Goal: Task Accomplishment & Management: Manage account settings

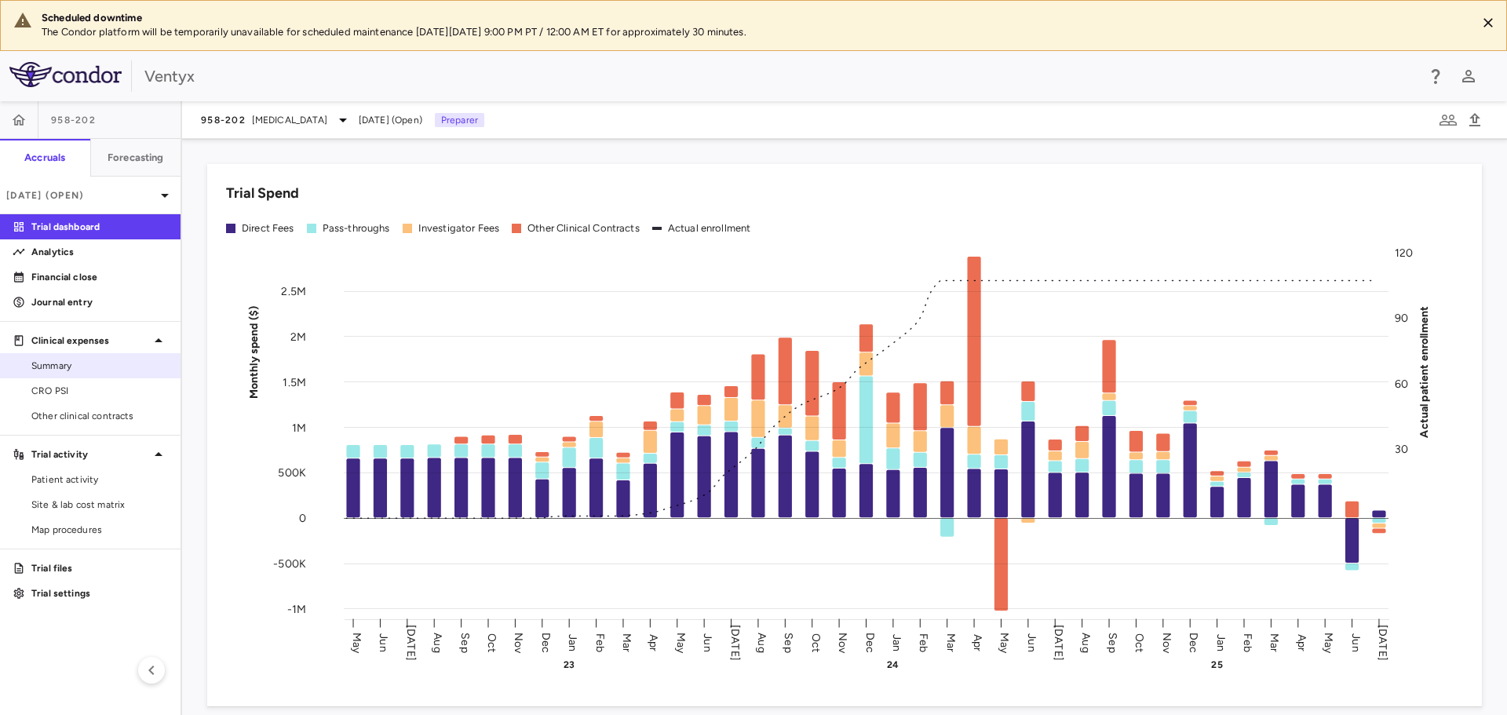
click at [52, 363] on span "Summary" at bounding box center [99, 366] width 137 height 14
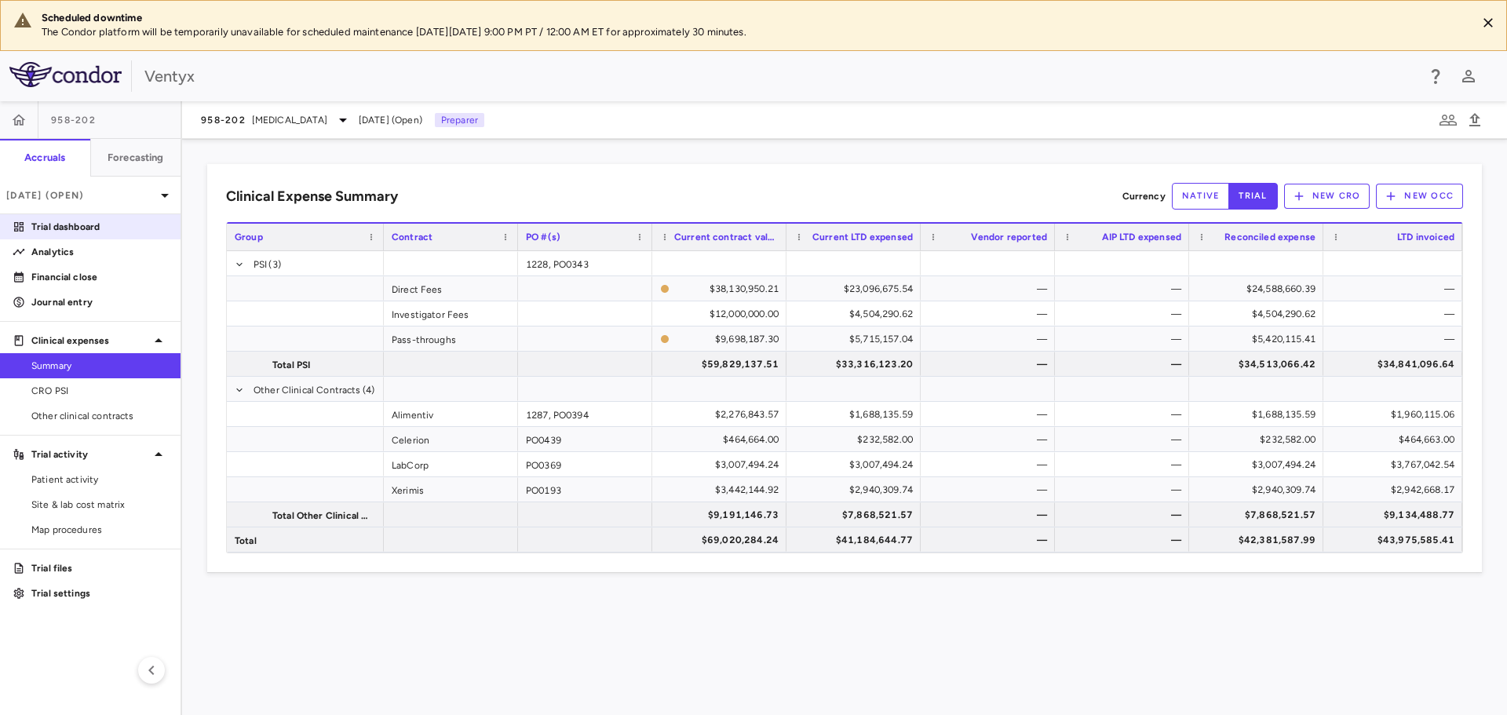
click at [78, 230] on p "Trial dashboard" at bounding box center [99, 227] width 137 height 14
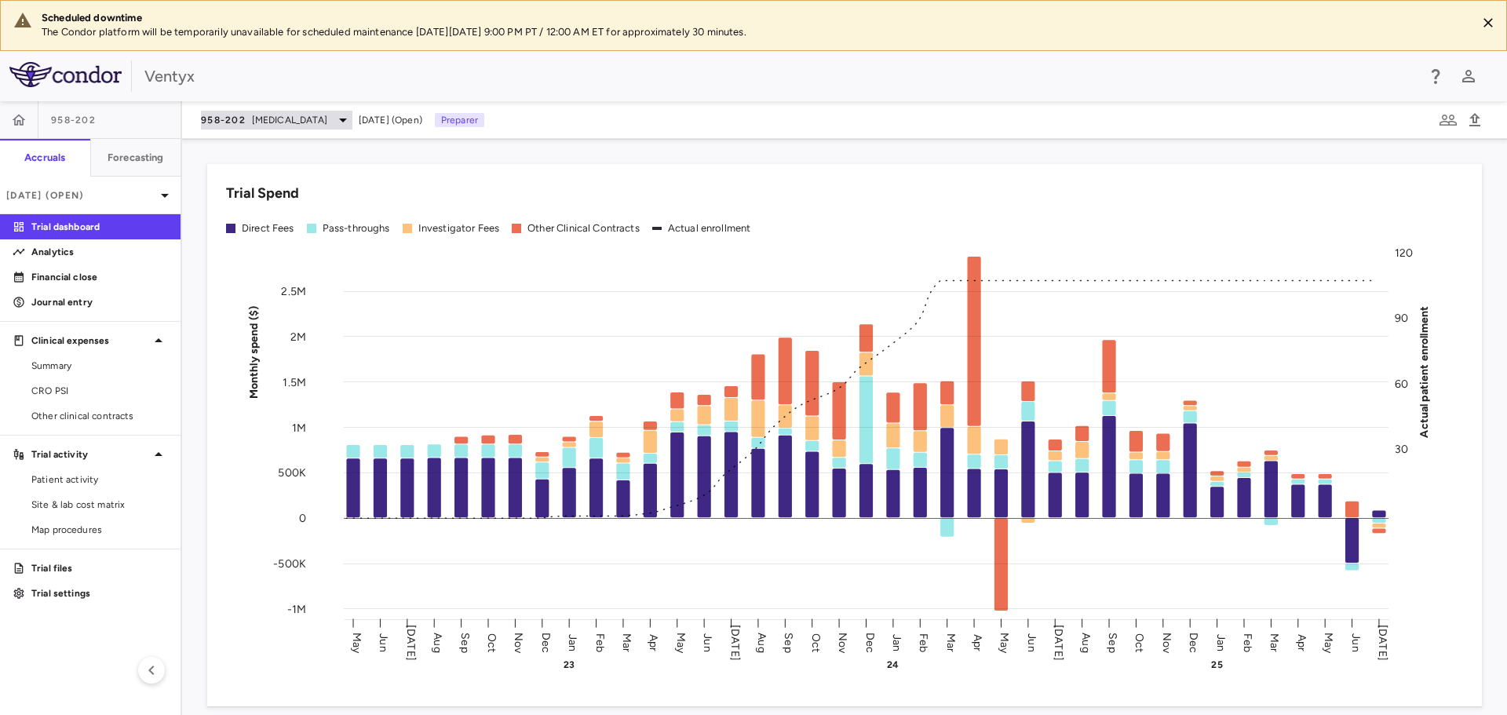
click at [301, 120] on span "[MEDICAL_DATA]" at bounding box center [289, 120] width 75 height 14
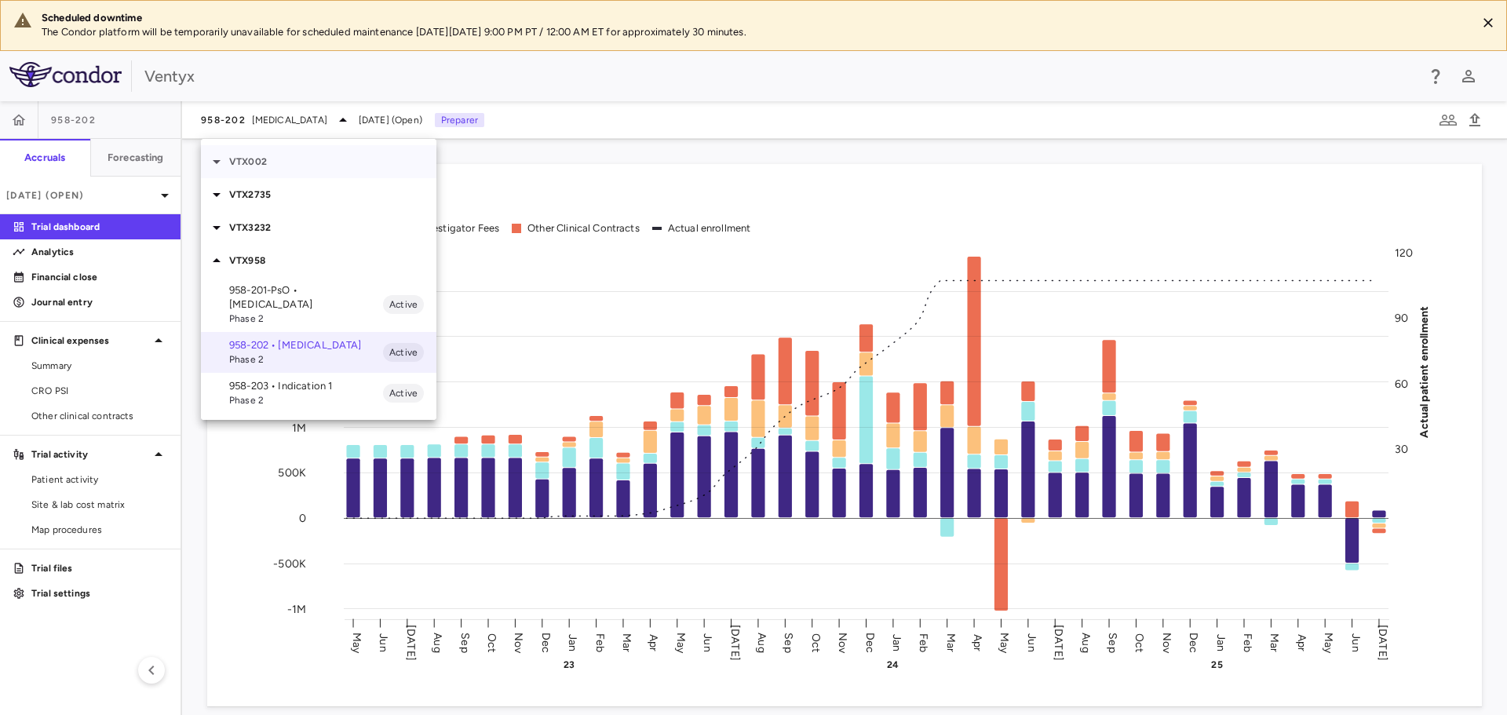
click at [276, 152] on div "VTX002" at bounding box center [319, 161] width 236 height 33
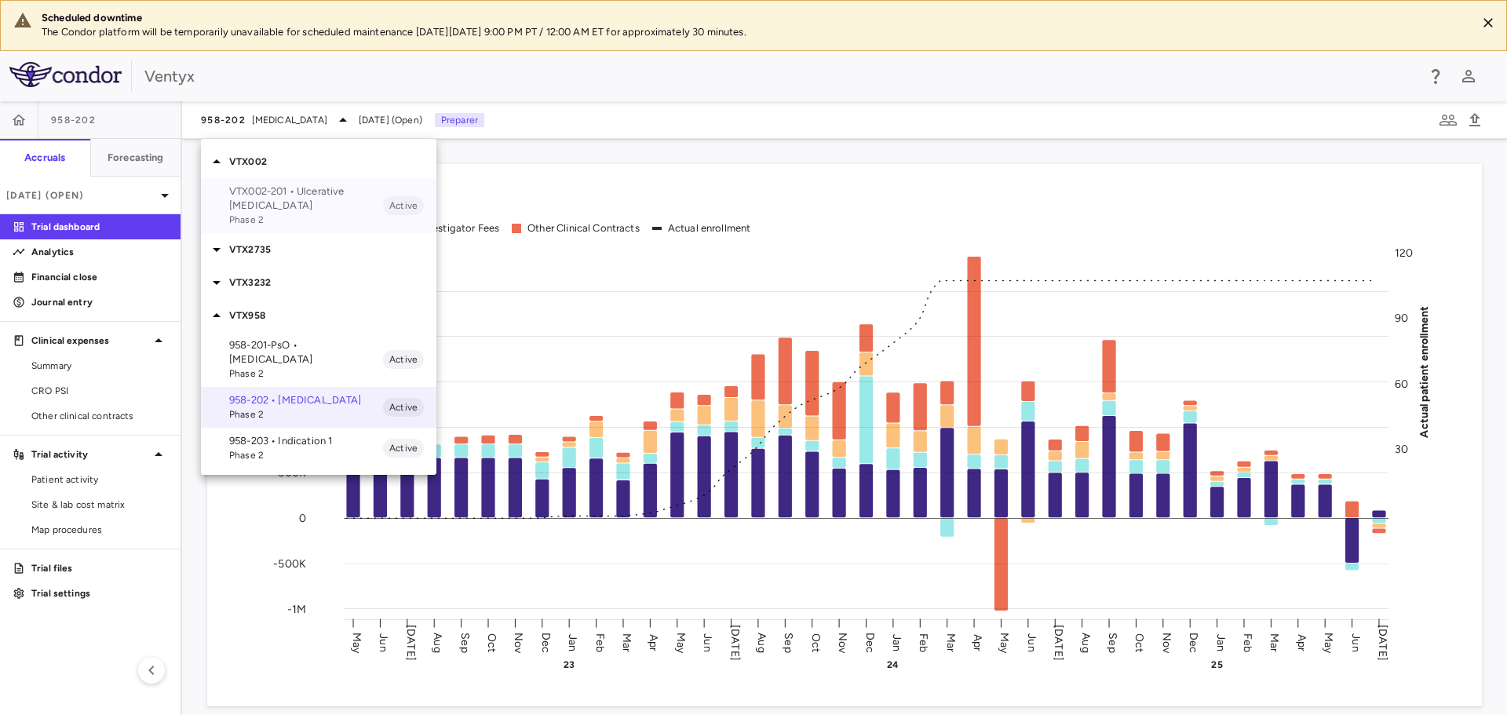
click at [283, 213] on span "Phase 2" at bounding box center [306, 220] width 154 height 14
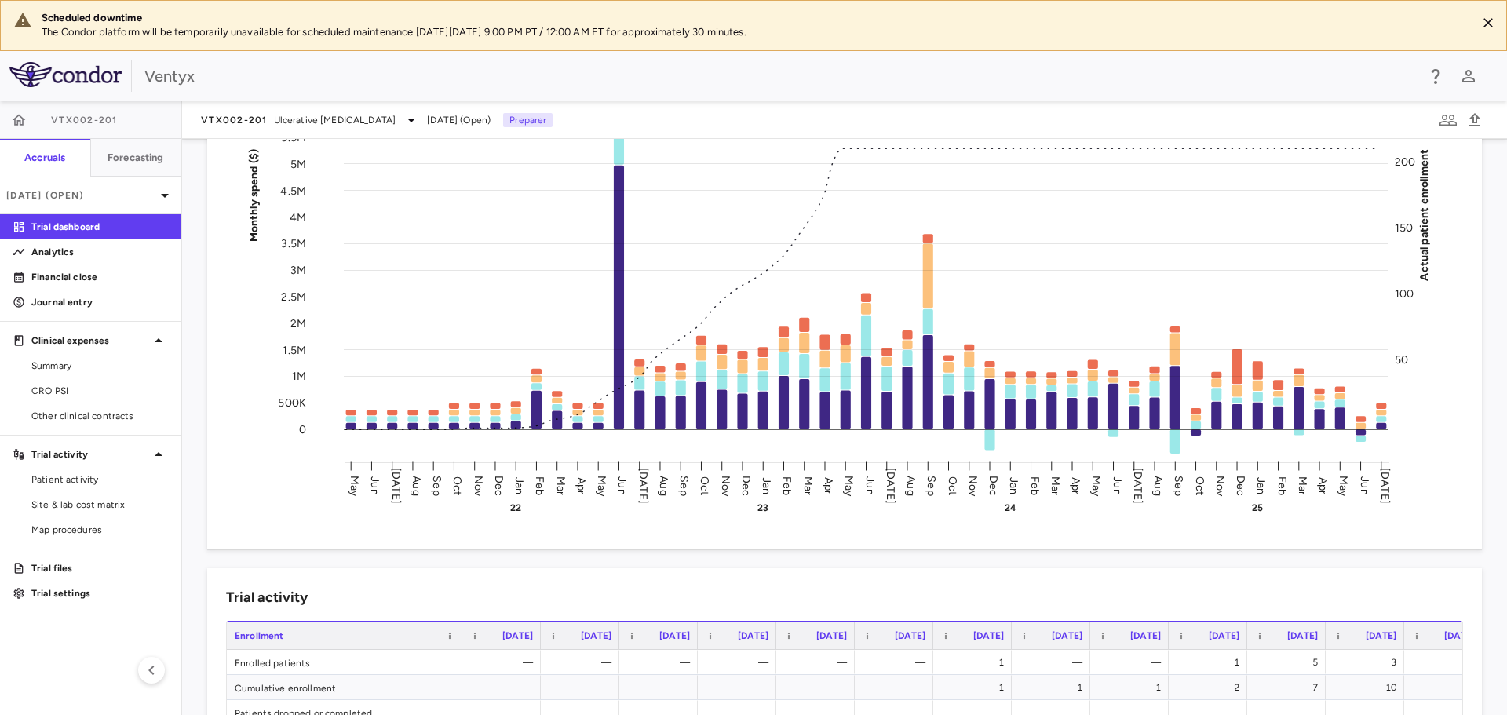
scroll to position [314, 0]
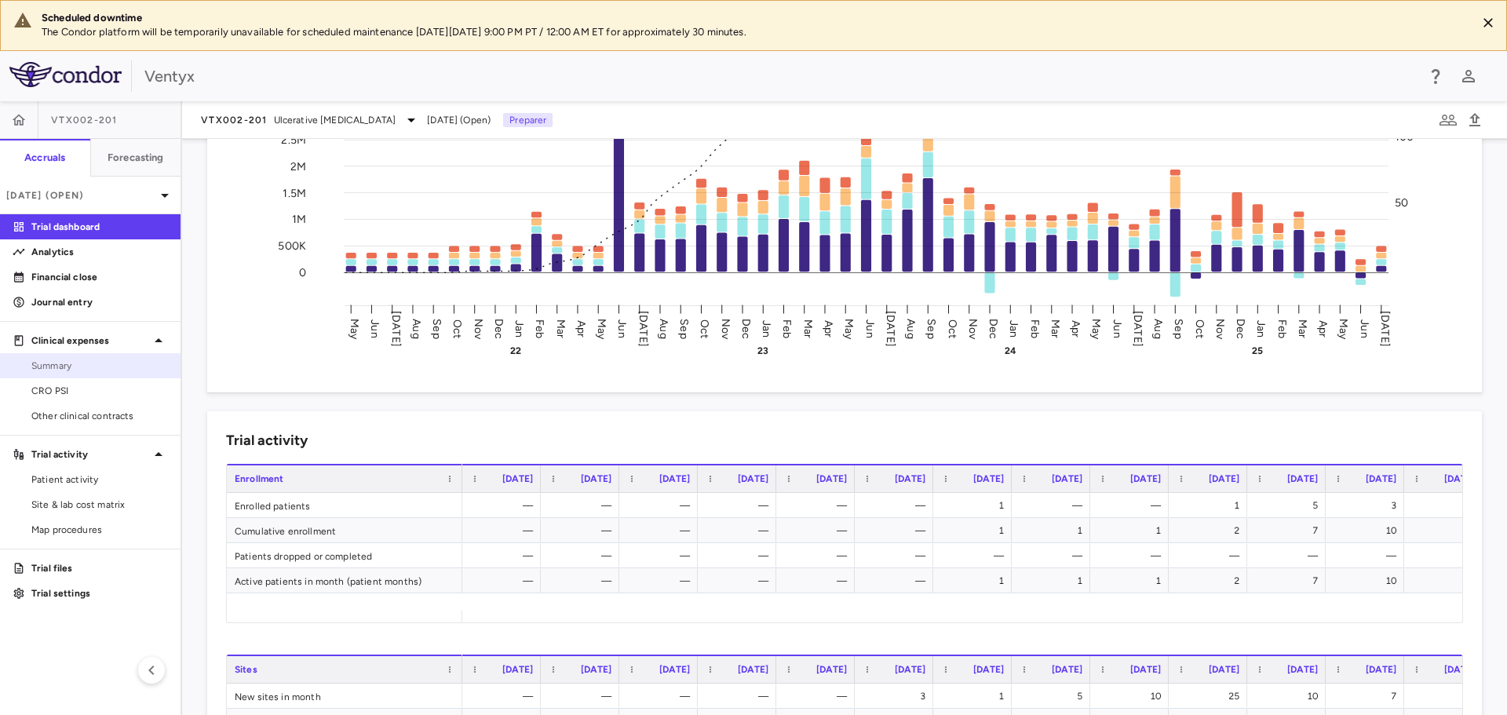
click at [94, 371] on span "Summary" at bounding box center [99, 366] width 137 height 14
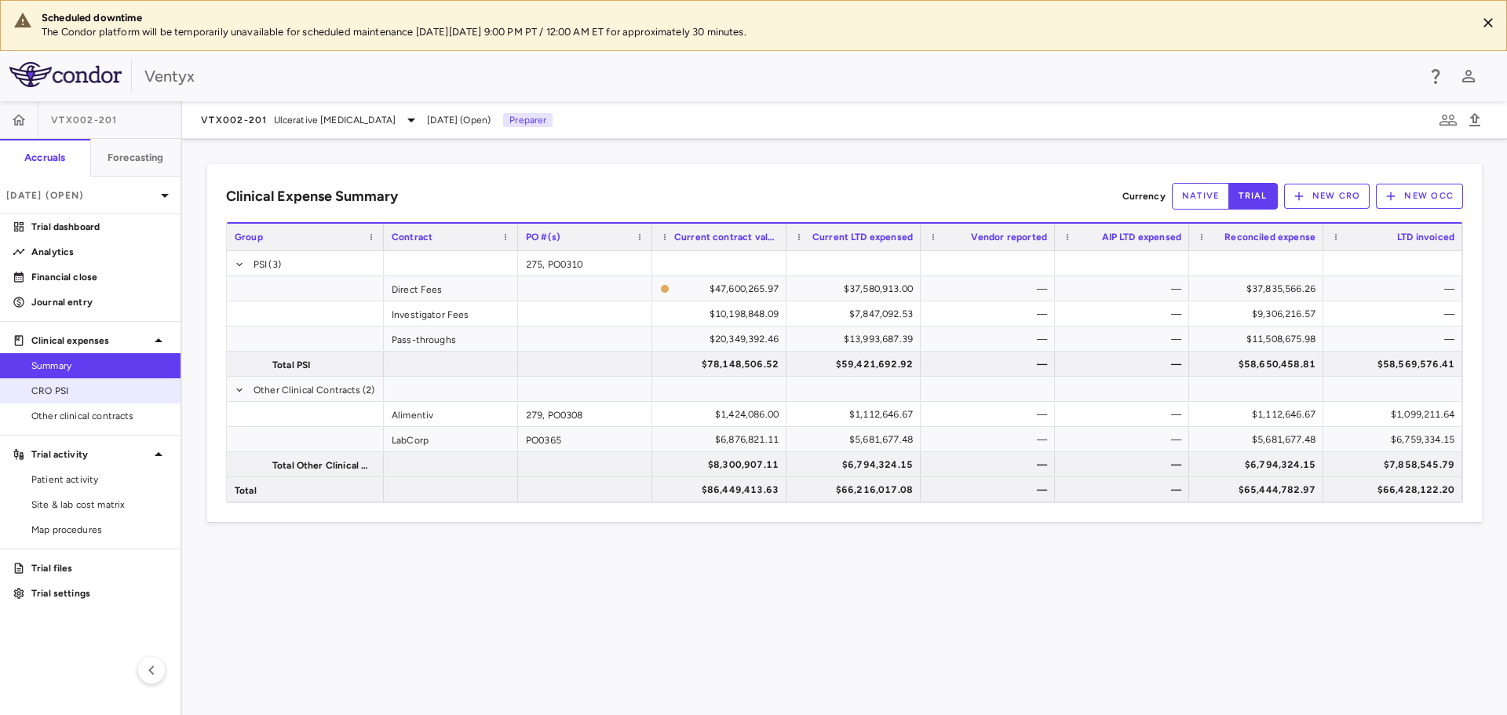
click at [100, 394] on span "CRO PSI" at bounding box center [99, 391] width 137 height 14
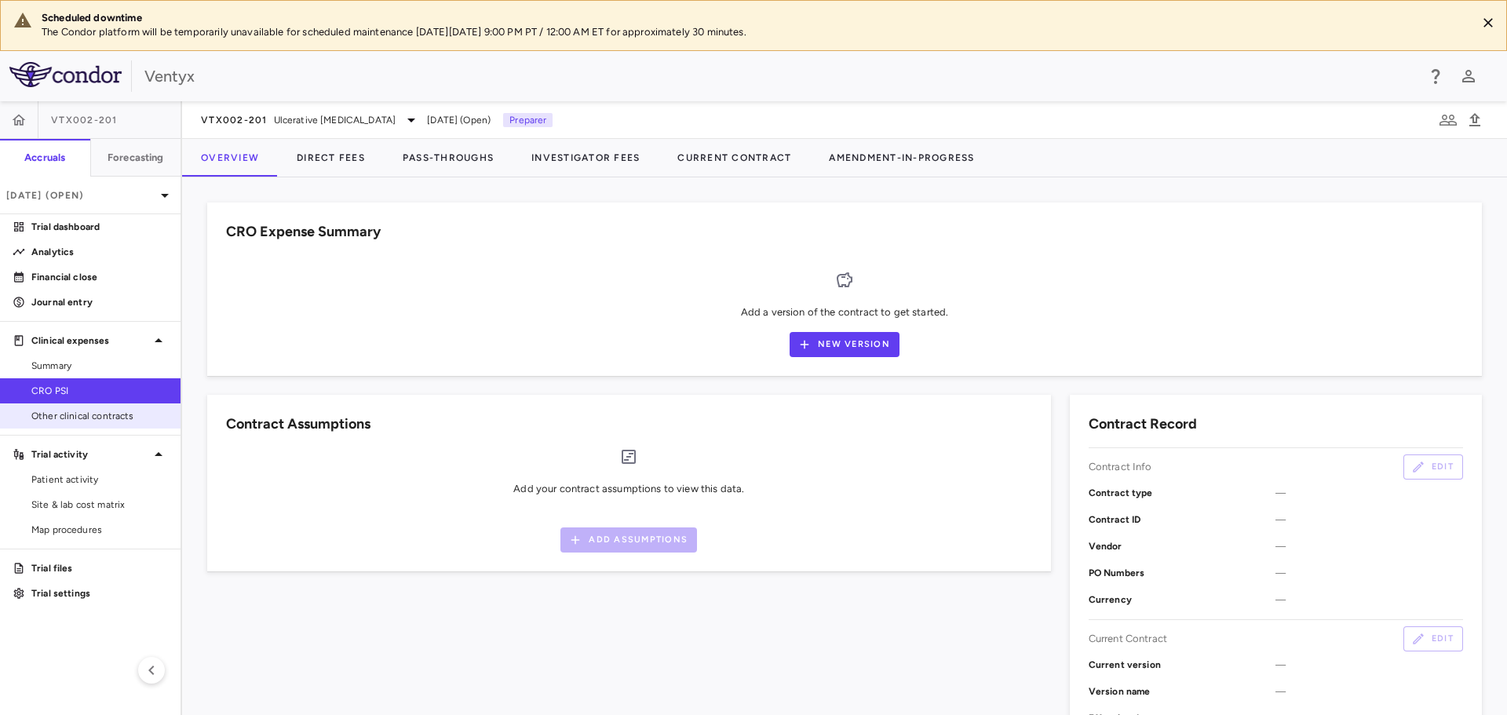
click at [88, 416] on span "Other clinical contracts" at bounding box center [99, 416] width 137 height 14
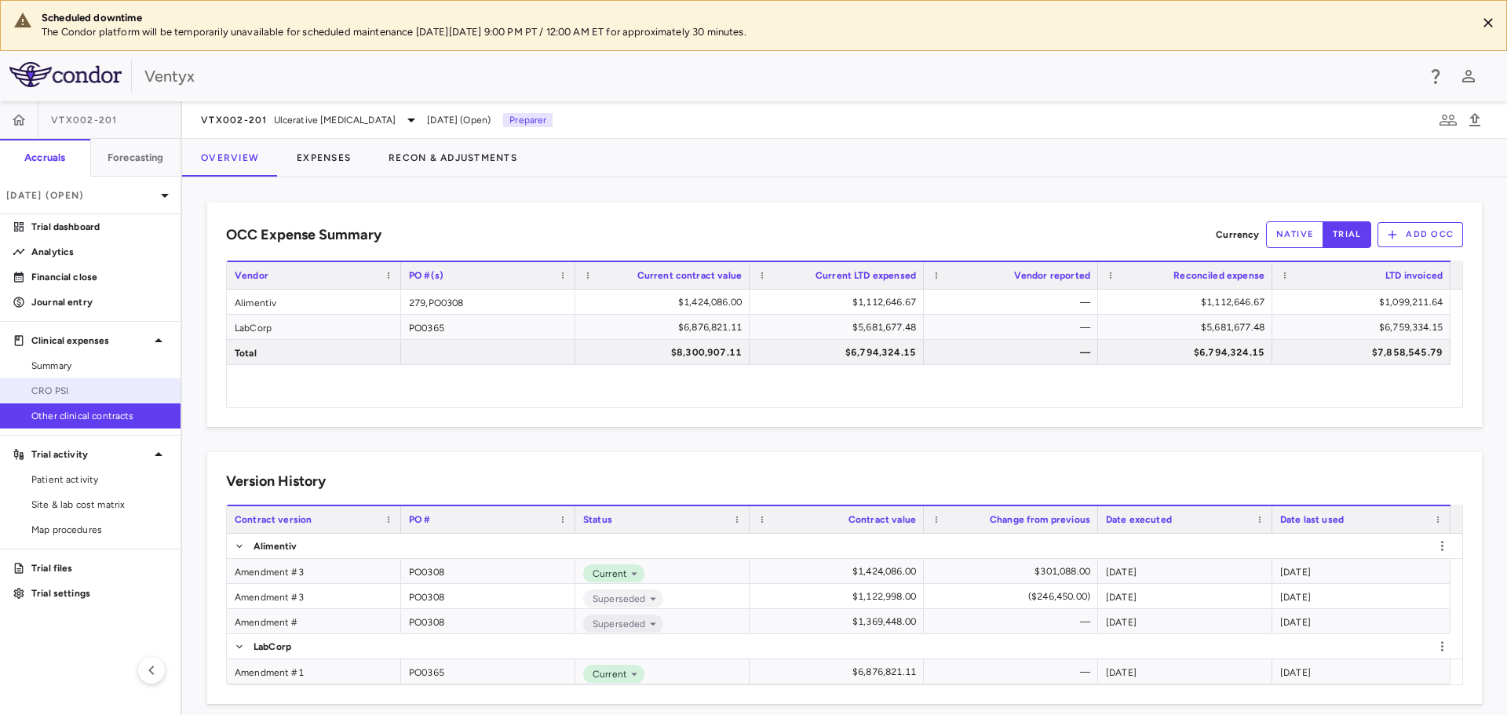
click at [64, 393] on span "CRO PSI" at bounding box center [99, 391] width 137 height 14
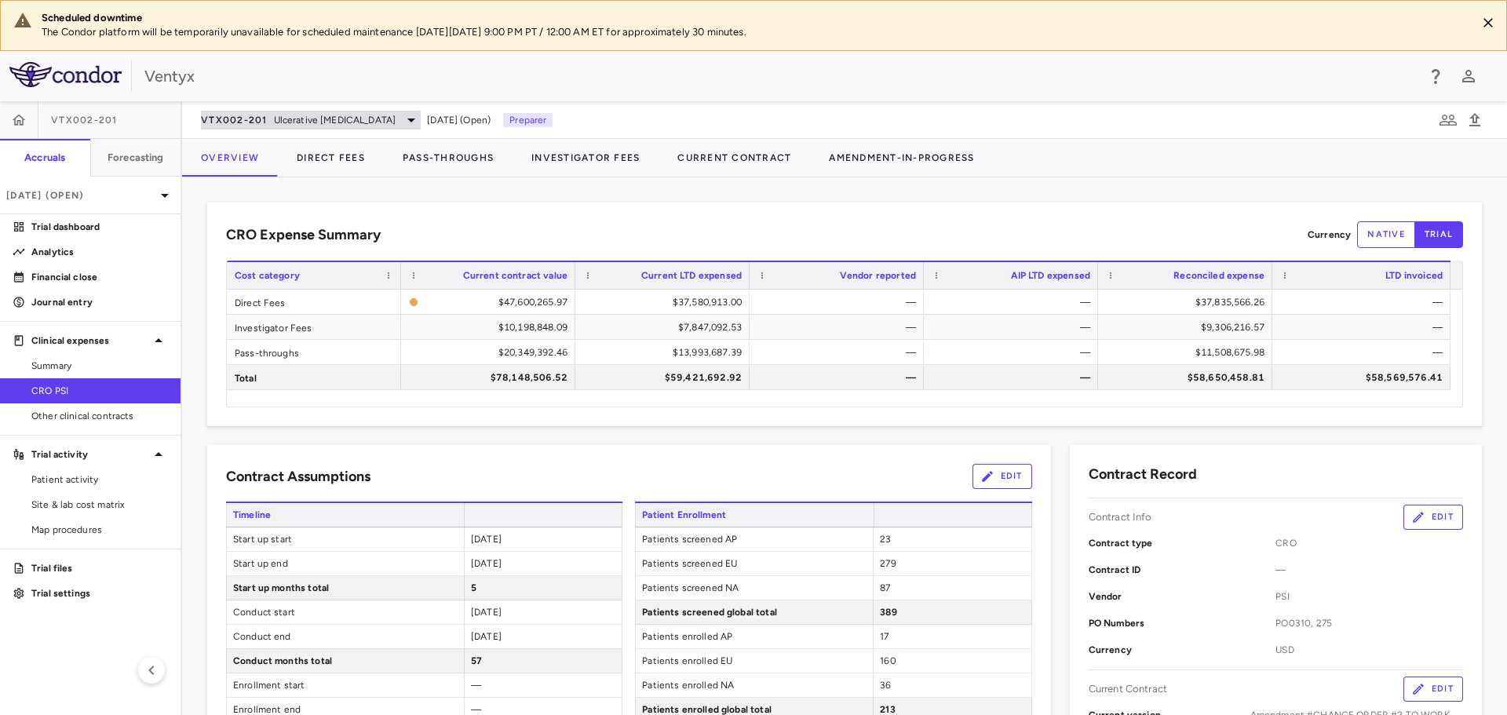
click at [290, 116] on span "Ulcerative [MEDICAL_DATA]" at bounding box center [335, 120] width 122 height 14
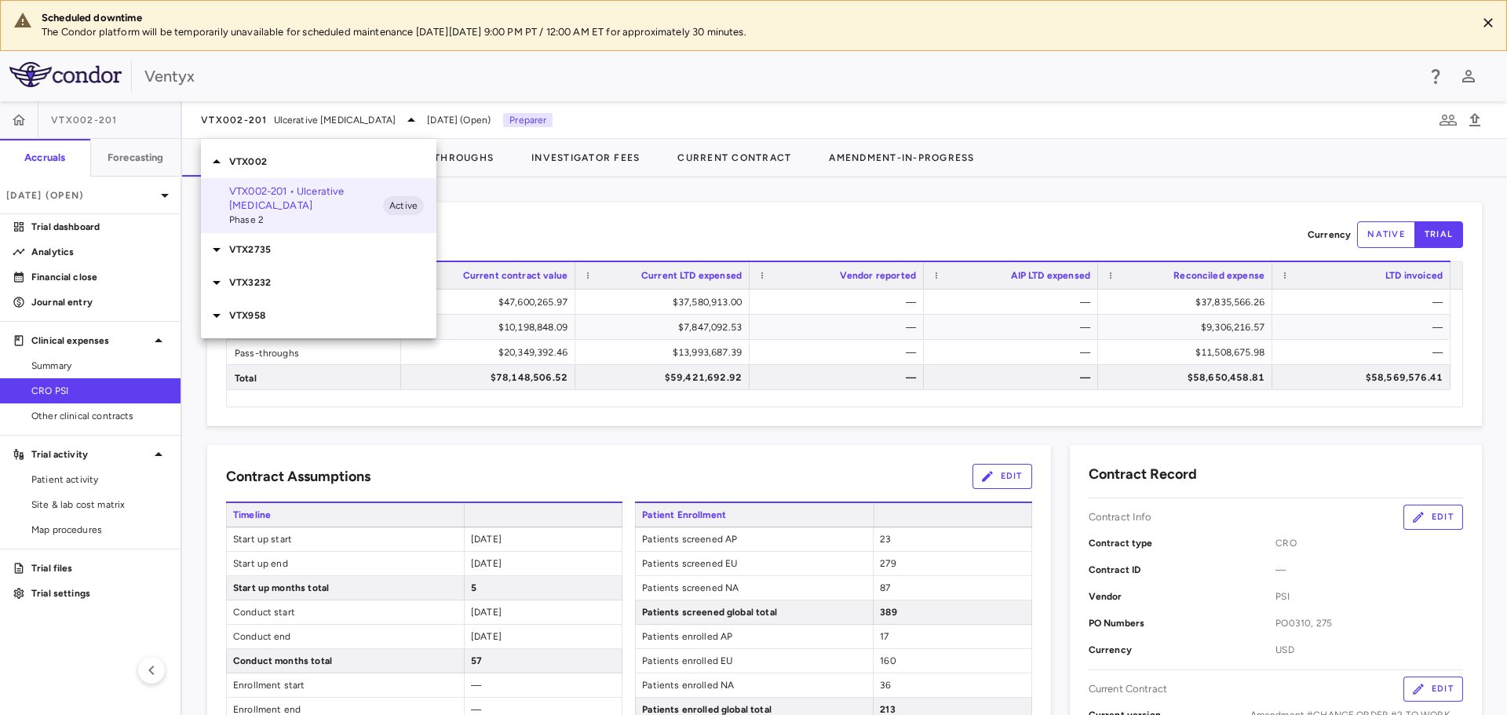
click at [280, 243] on p "VTX2735" at bounding box center [332, 250] width 207 height 14
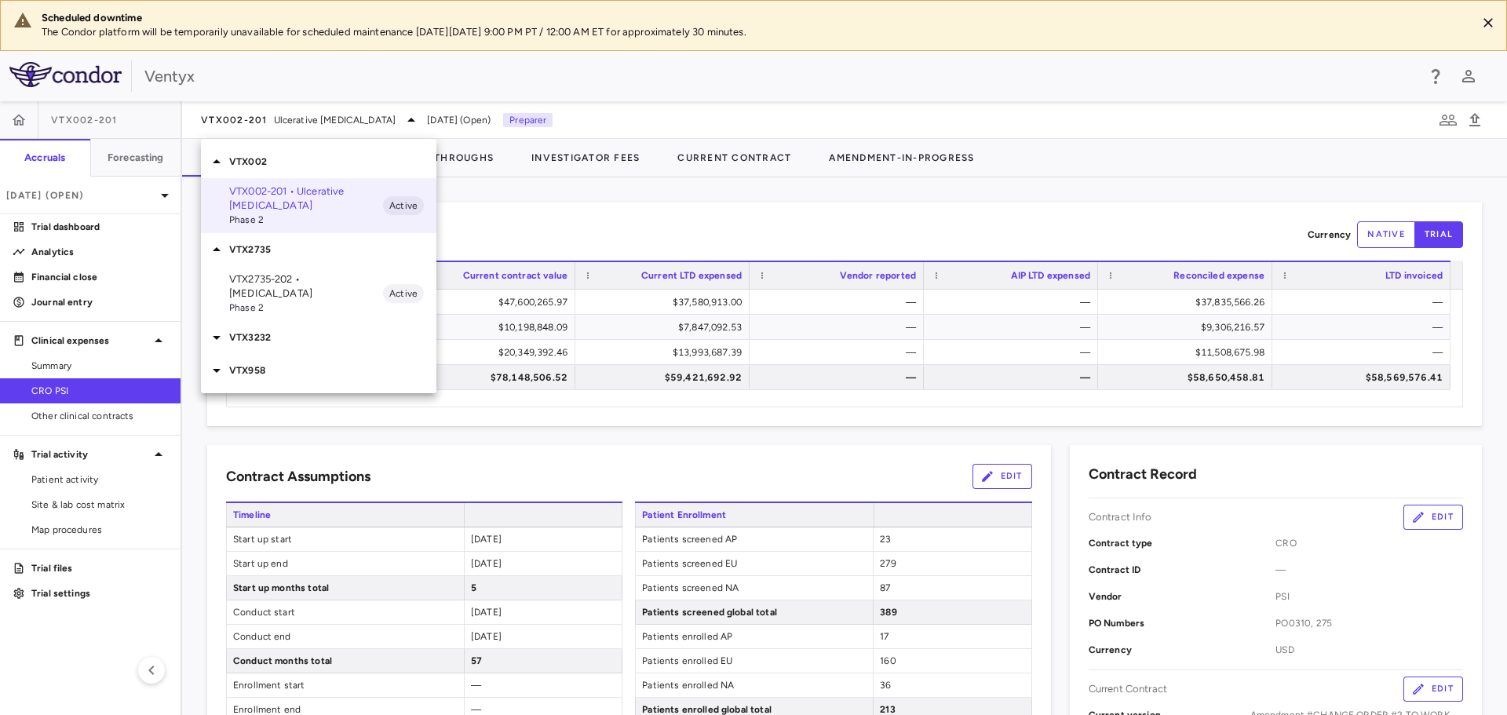
click at [246, 354] on div "VTX958" at bounding box center [319, 370] width 236 height 33
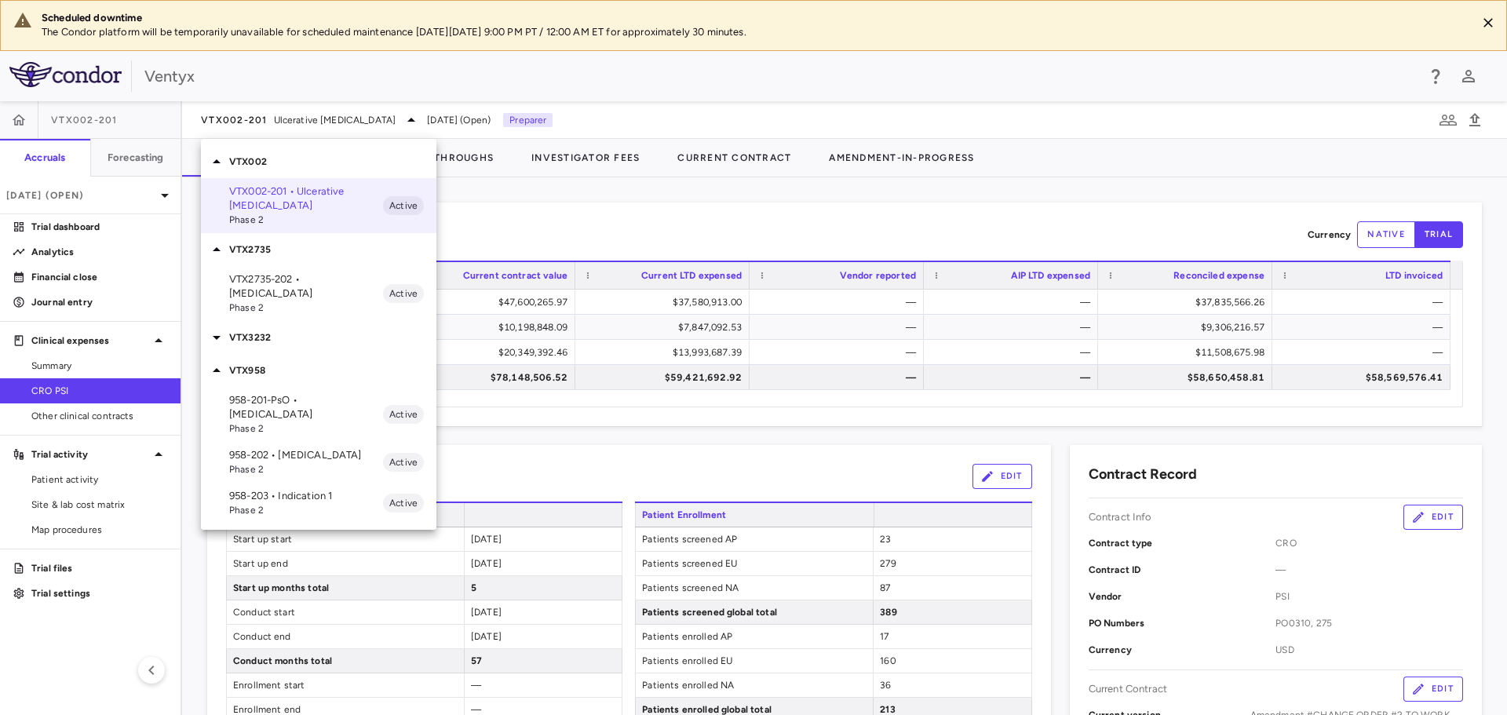
click at [255, 462] on span "Phase 2" at bounding box center [306, 469] width 154 height 14
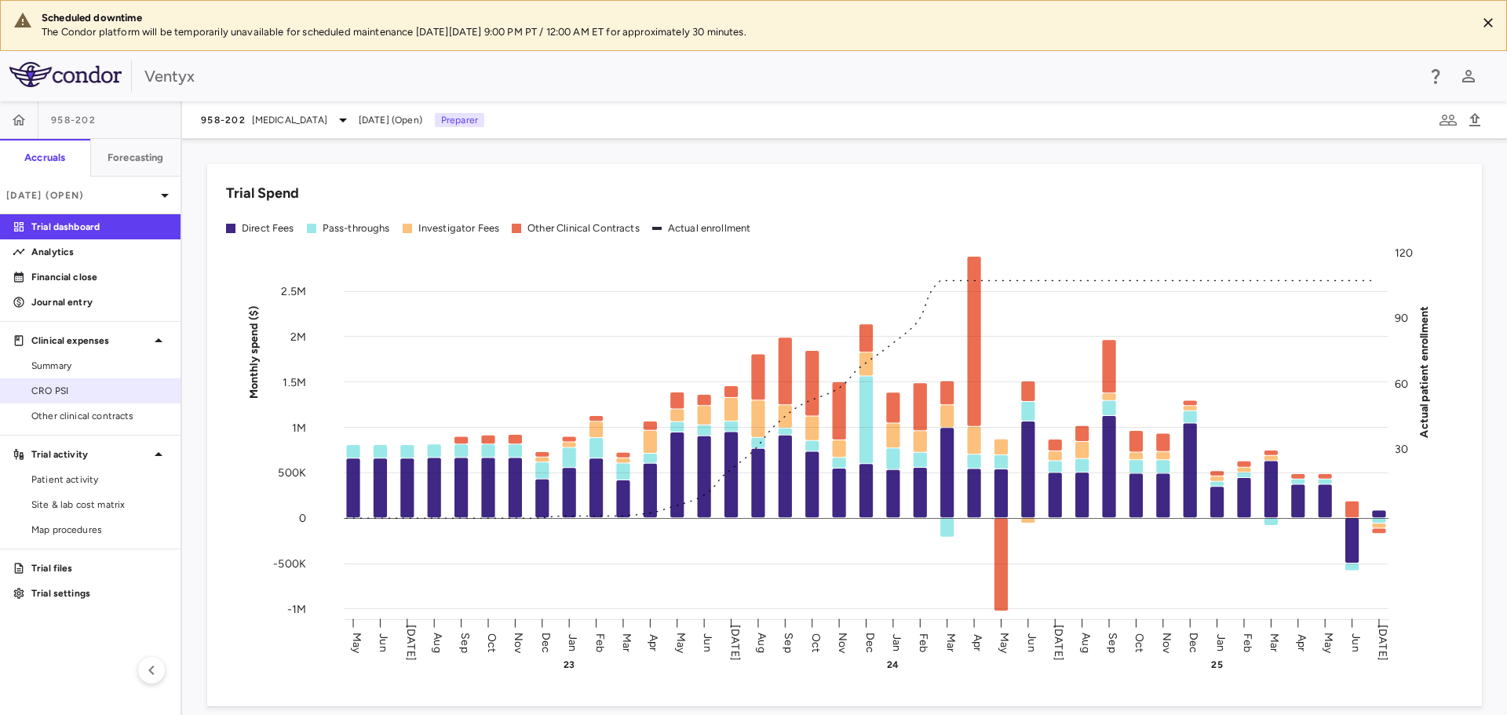
click at [72, 392] on span "CRO PSI" at bounding box center [99, 391] width 137 height 14
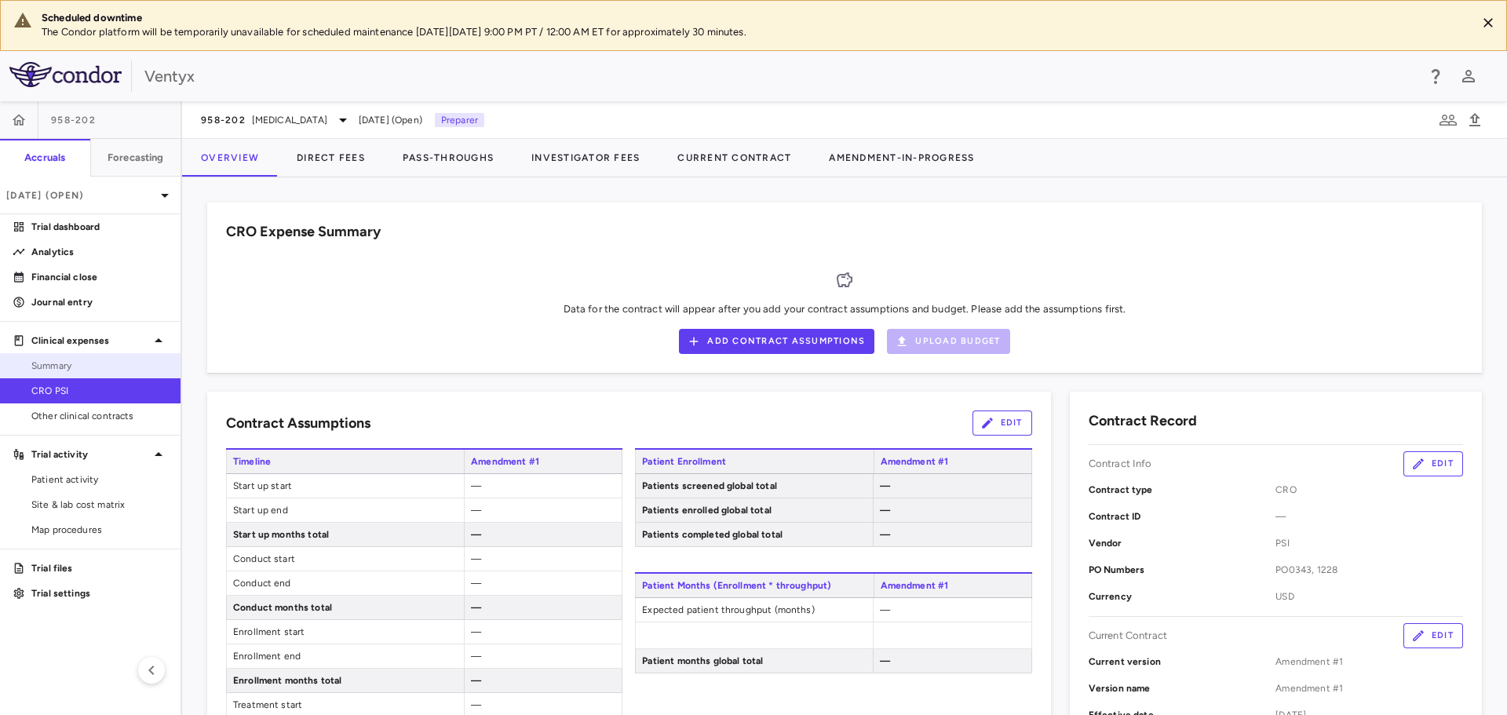
click at [86, 364] on span "Summary" at bounding box center [99, 366] width 137 height 14
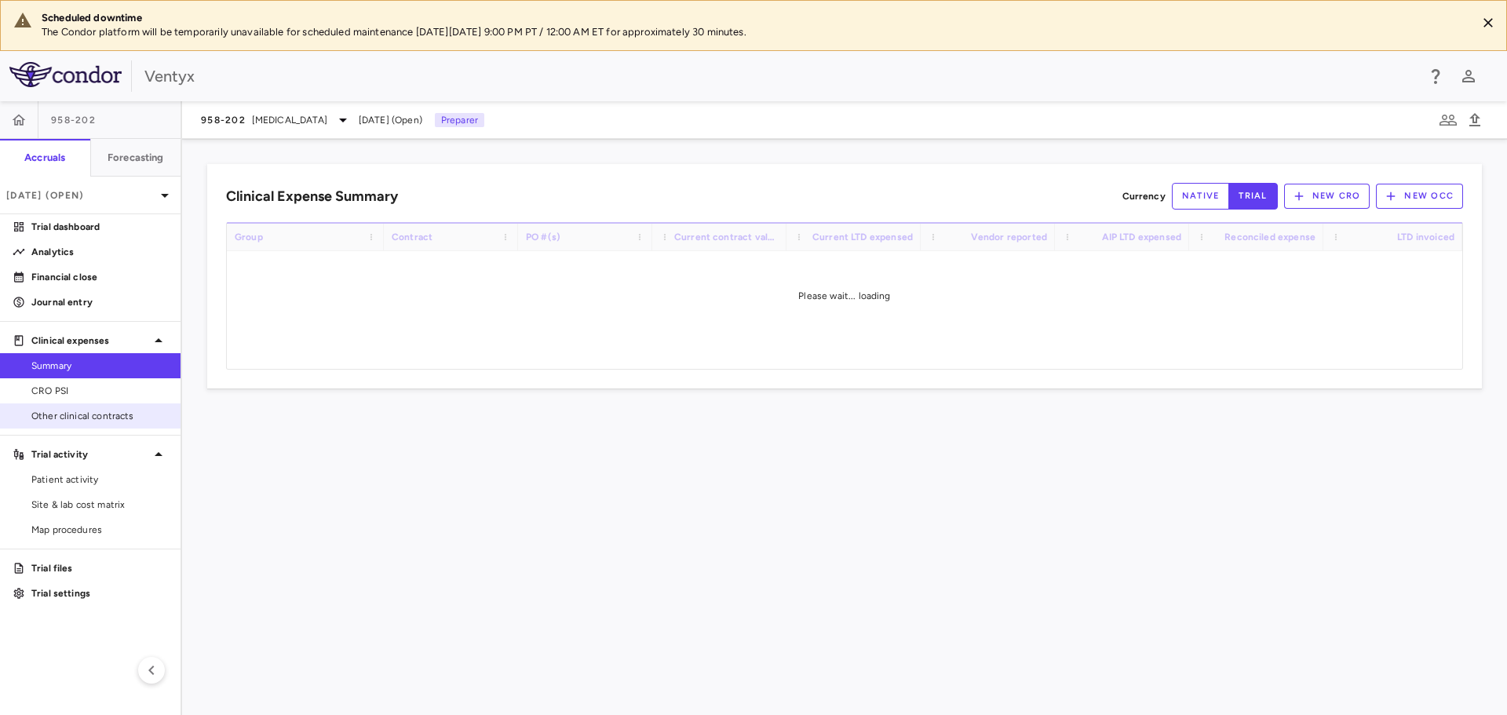
click at [102, 408] on link "Other clinical contracts" at bounding box center [90, 416] width 181 height 24
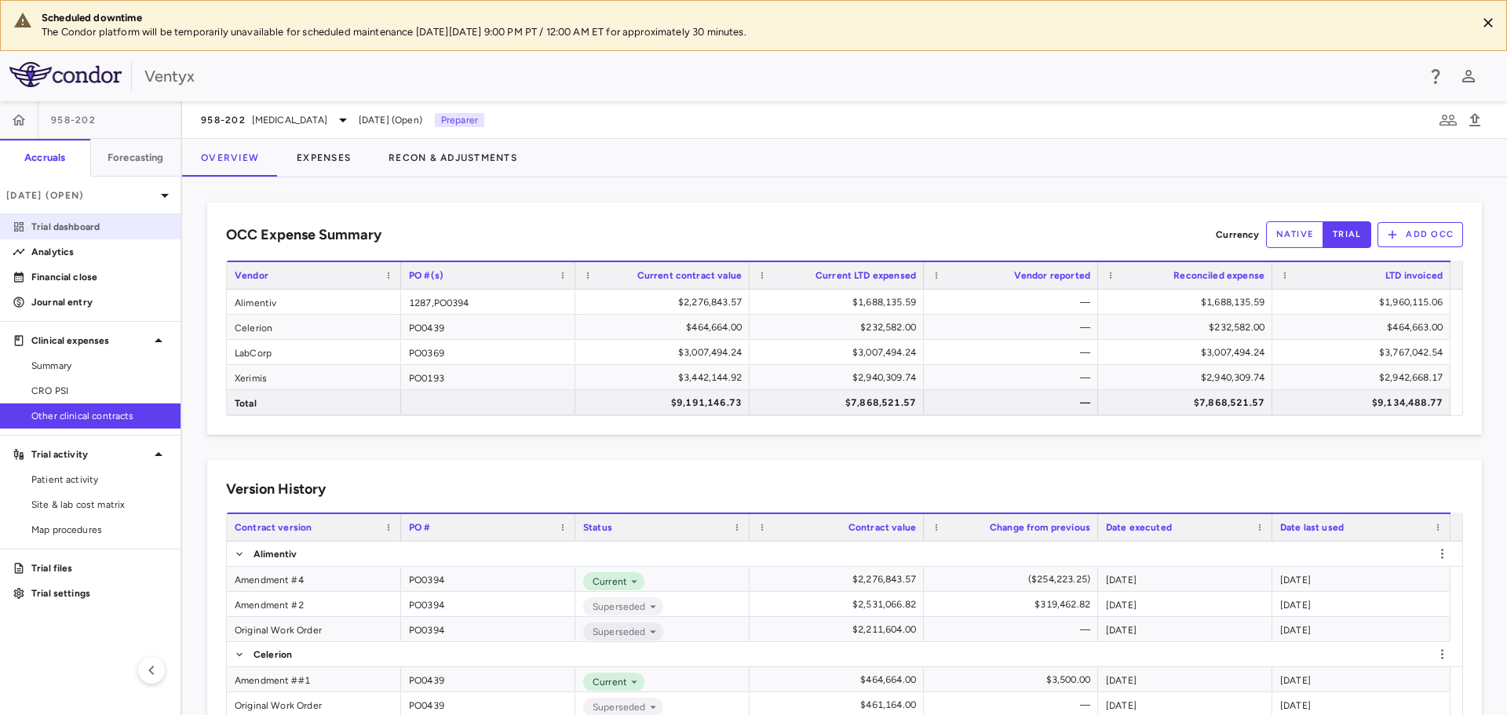
click at [102, 227] on p "Trial dashboard" at bounding box center [99, 227] width 137 height 14
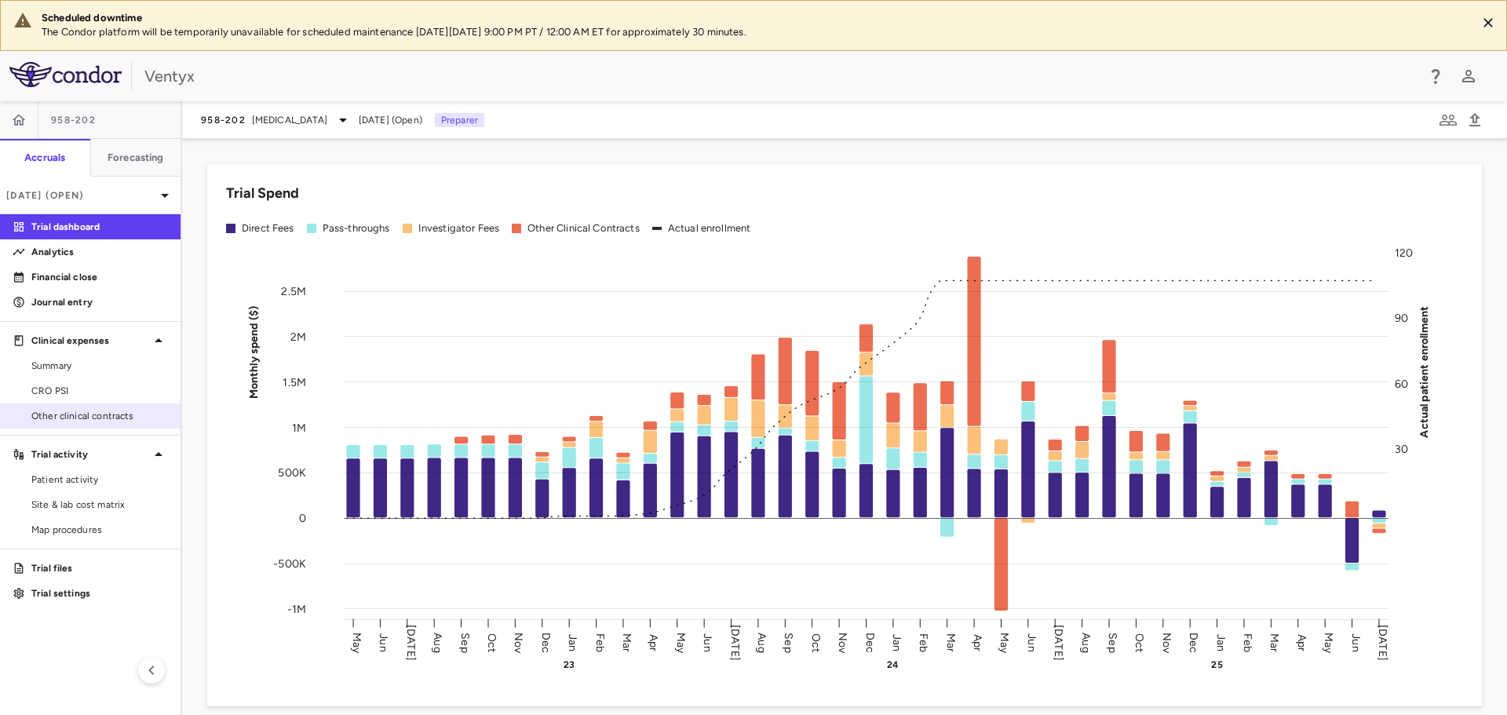
click at [94, 418] on span "Other clinical contracts" at bounding box center [99, 416] width 137 height 14
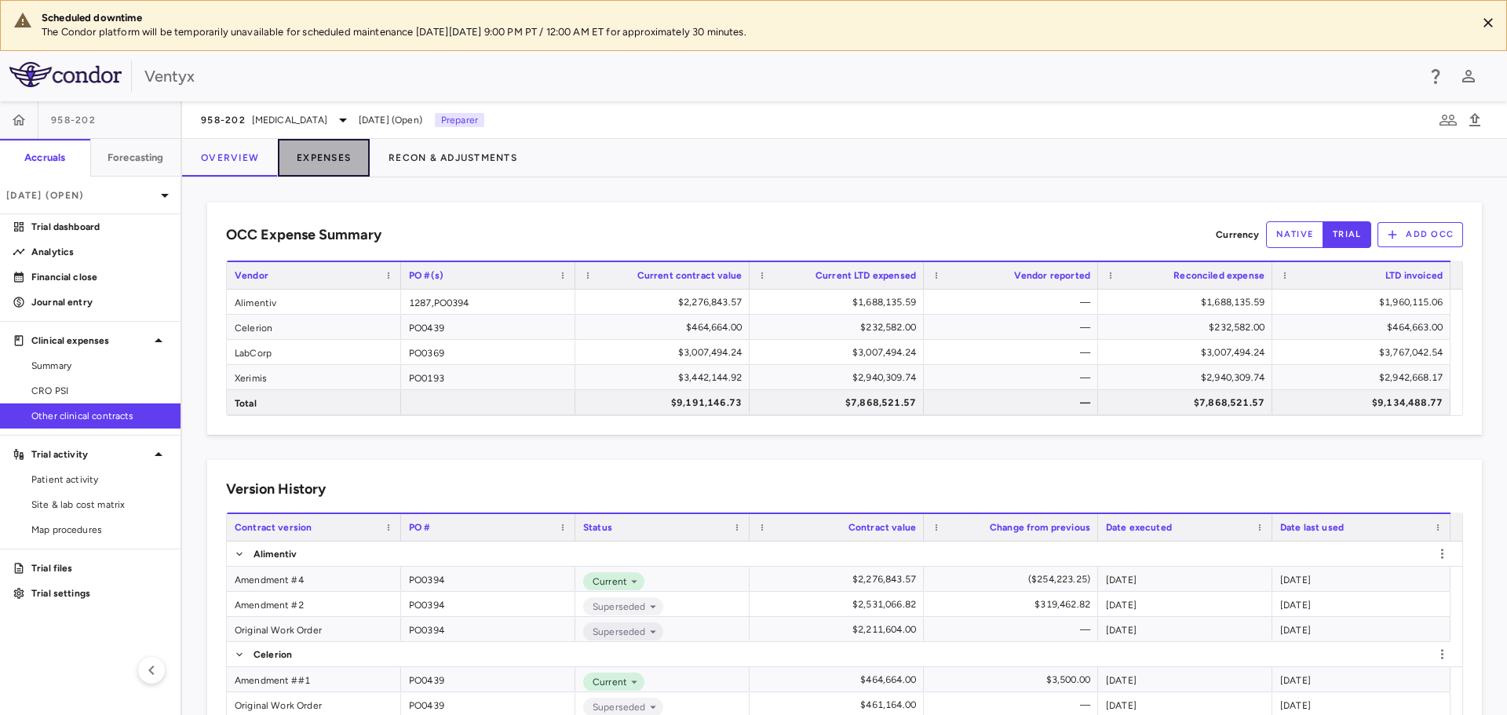
click at [327, 163] on button "Expenses" at bounding box center [324, 158] width 92 height 38
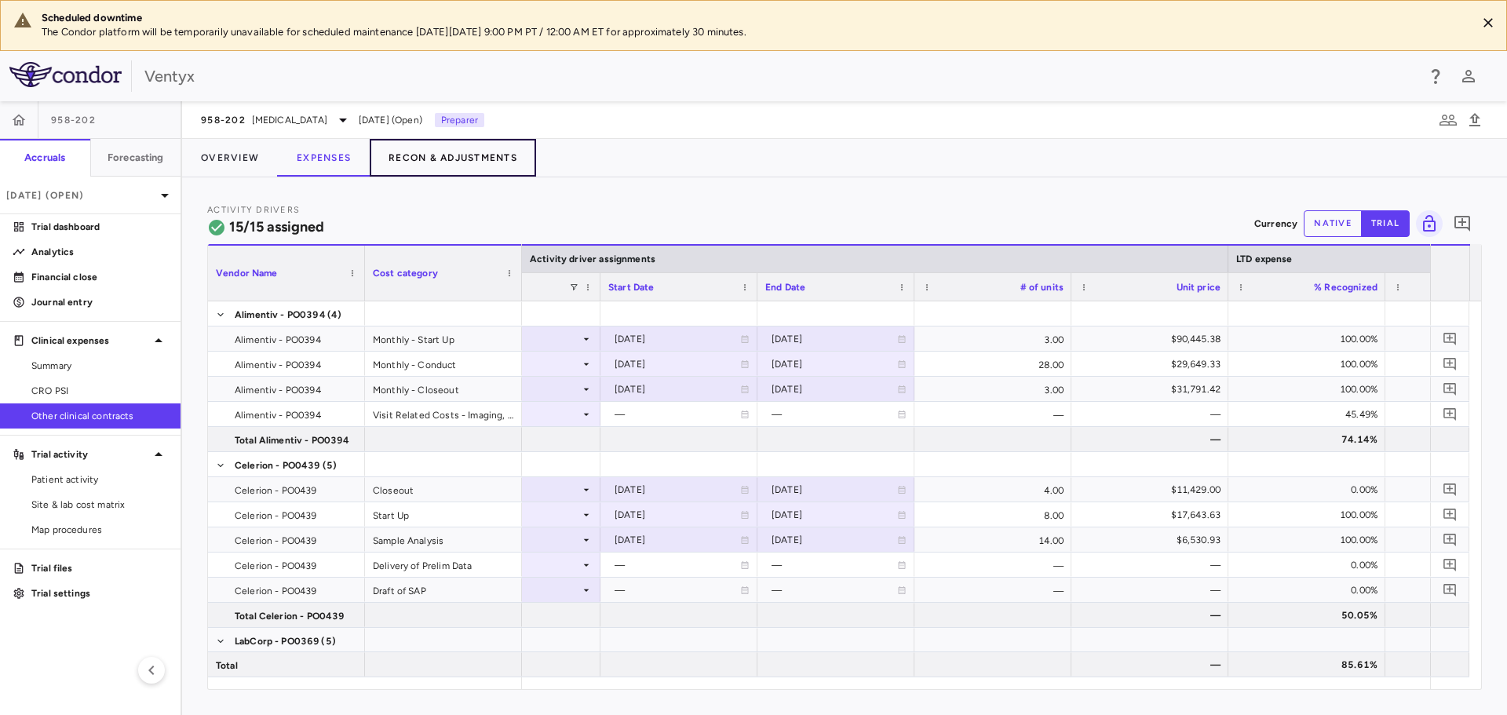
click at [427, 161] on button "Recon & Adjustments" at bounding box center [453, 158] width 166 height 38
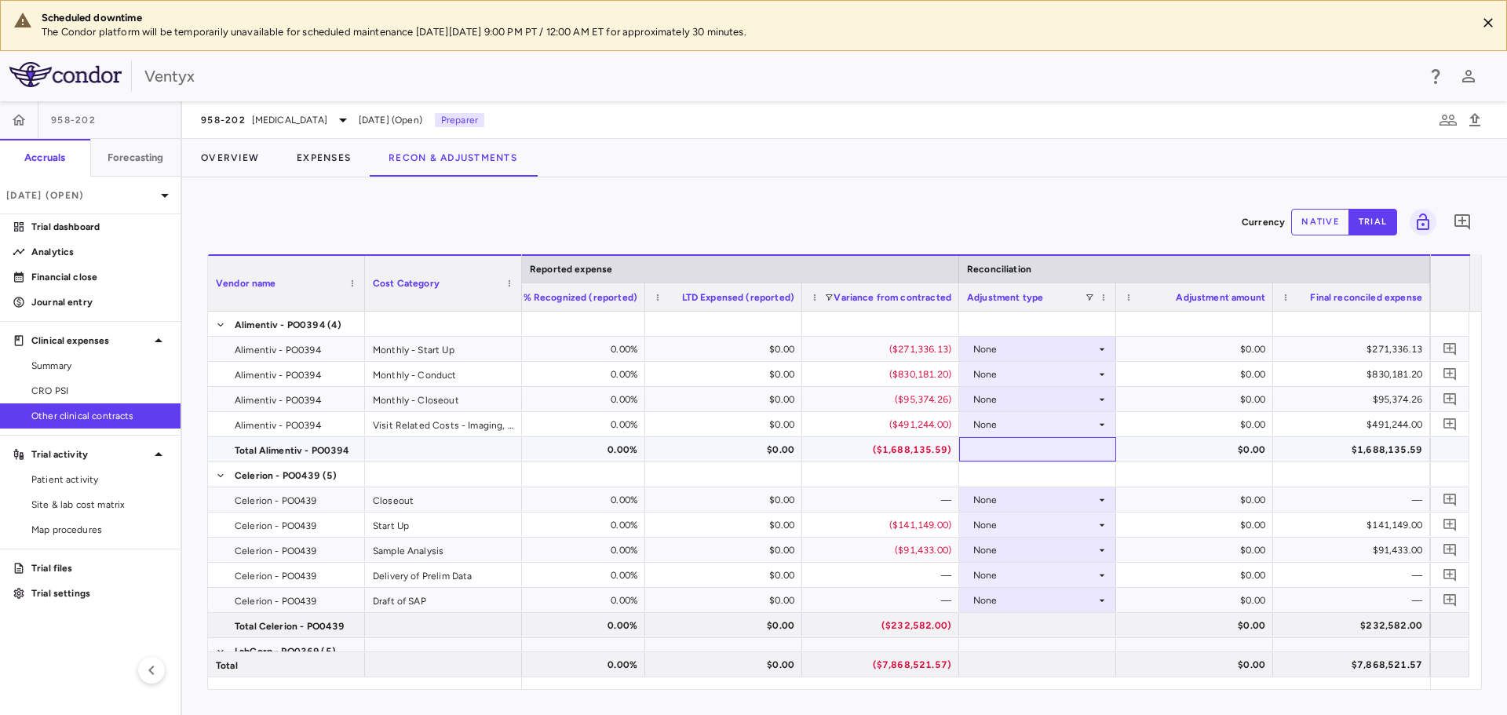
click at [1046, 442] on div at bounding box center [1037, 449] width 141 height 23
click at [1046, 422] on div "None" at bounding box center [1034, 424] width 122 height 25
click at [1043, 394] on div at bounding box center [753, 357] width 1507 height 715
click at [1061, 411] on div "None" at bounding box center [1037, 399] width 157 height 24
click at [1054, 449] on li "Other" at bounding box center [1037, 454] width 155 height 24
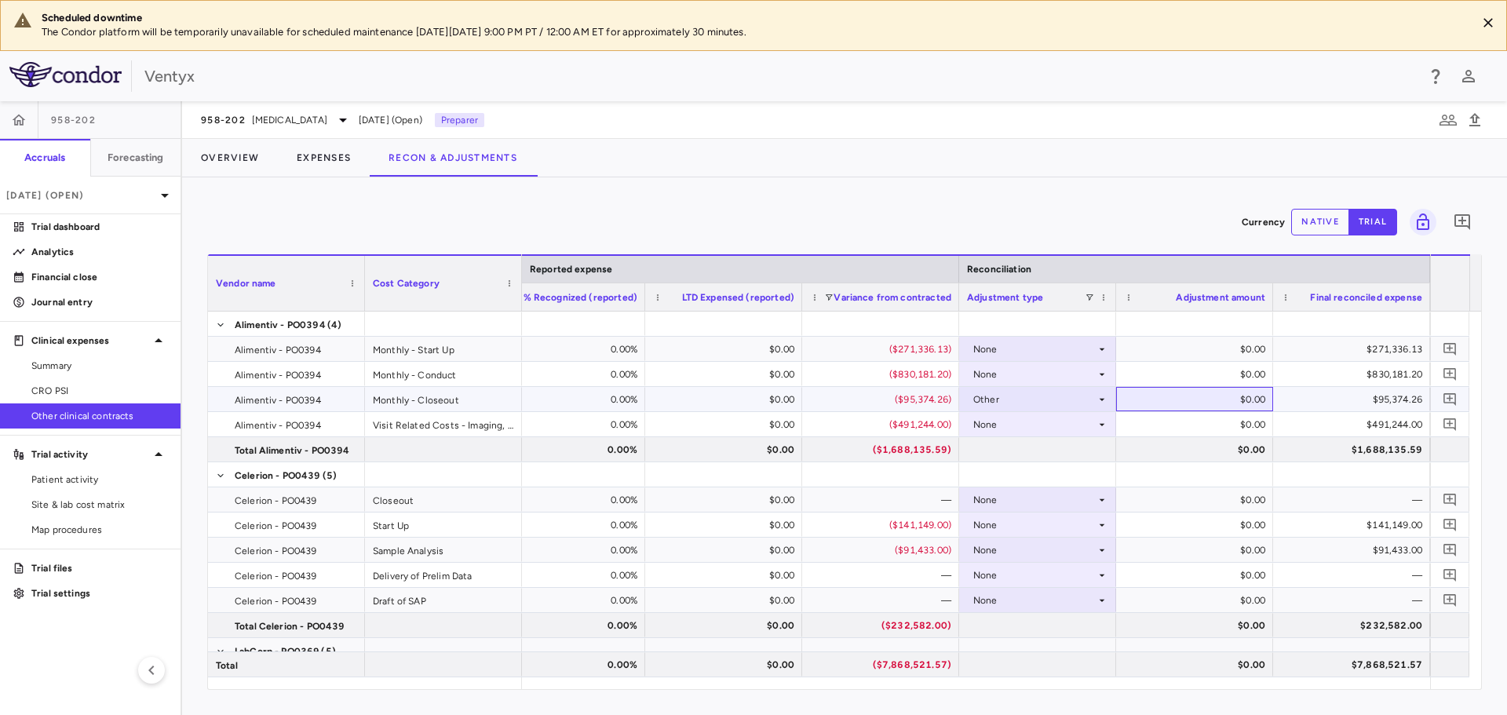
click at [1197, 400] on div "$0.00" at bounding box center [1197, 399] width 135 height 25
drag, startPoint x: 1309, startPoint y: 223, endPoint x: 1289, endPoint y: 268, distance: 49.2
click at [1309, 225] on button "native" at bounding box center [1320, 222] width 58 height 27
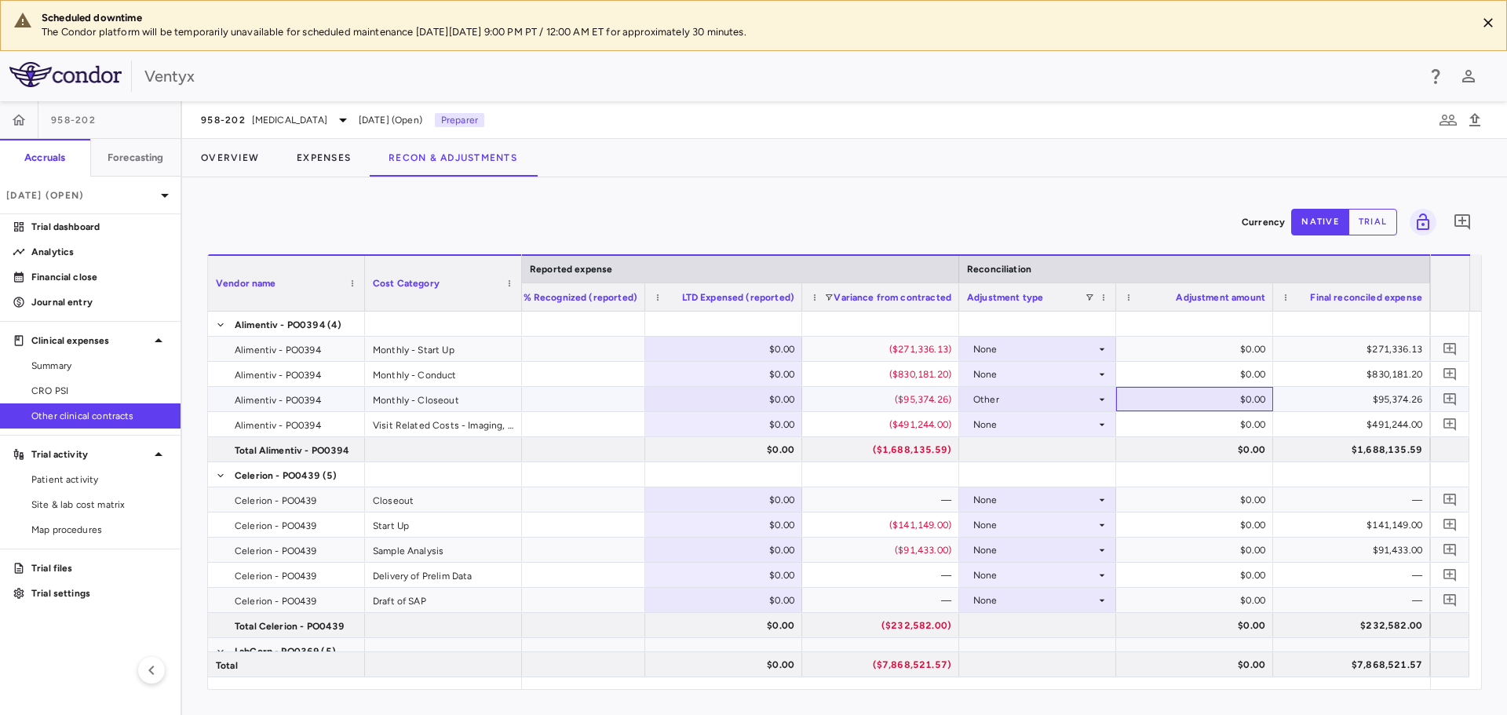
click at [1215, 396] on div "$0.00" at bounding box center [1197, 399] width 135 height 25
type input "******"
click at [1448, 402] on icon "Add comment" at bounding box center [1450, 399] width 15 height 15
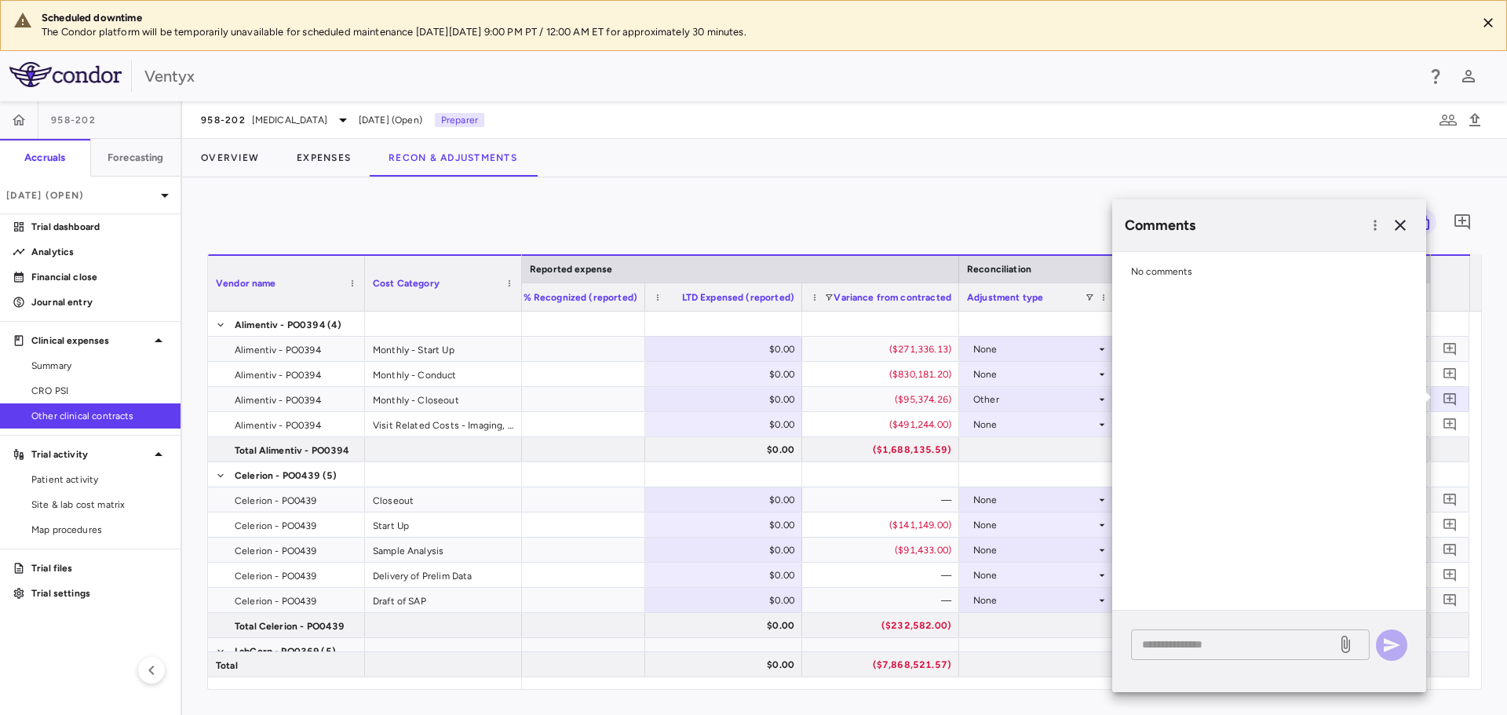
click at [1247, 655] on div "* ​" at bounding box center [1250, 645] width 239 height 31
paste textarea "**********"
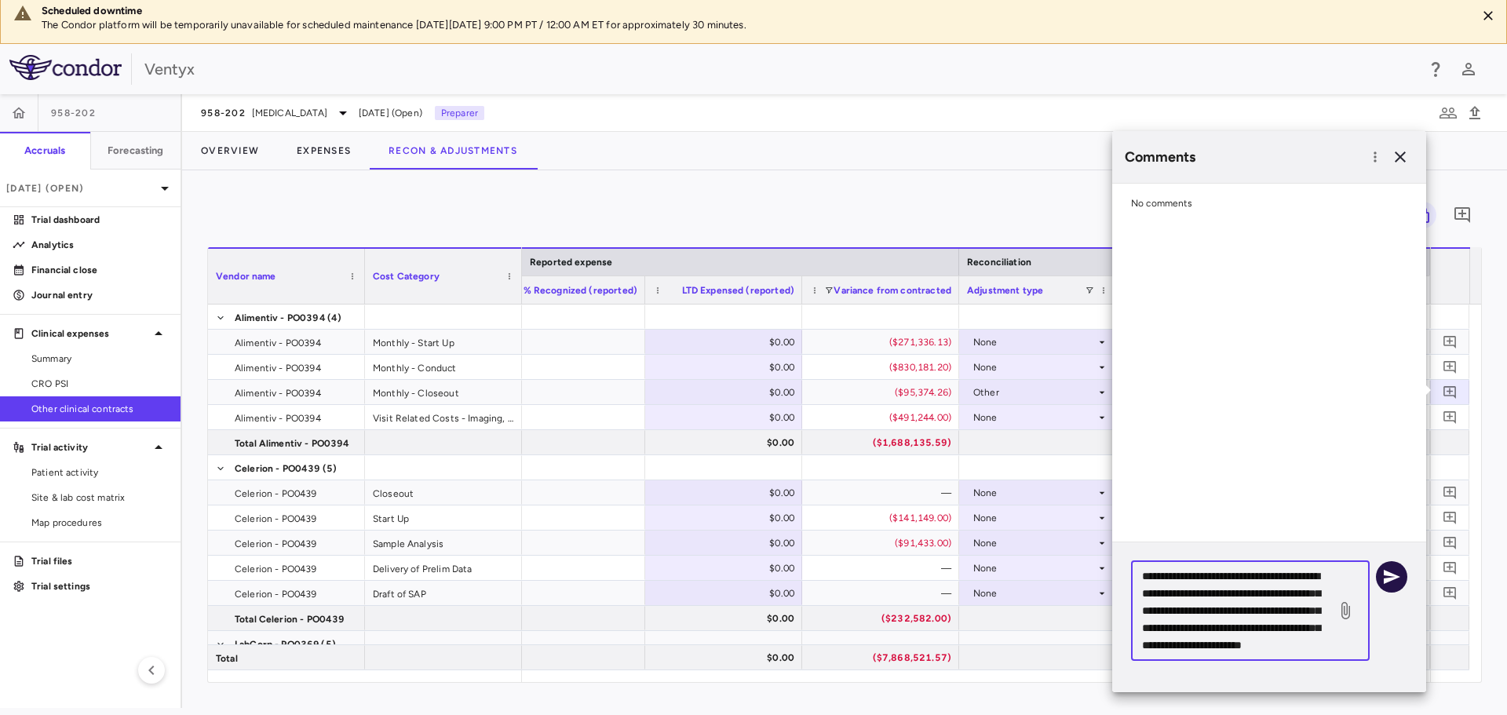
type textarea "**********"
click at [1397, 578] on icon "button" at bounding box center [1392, 577] width 16 height 14
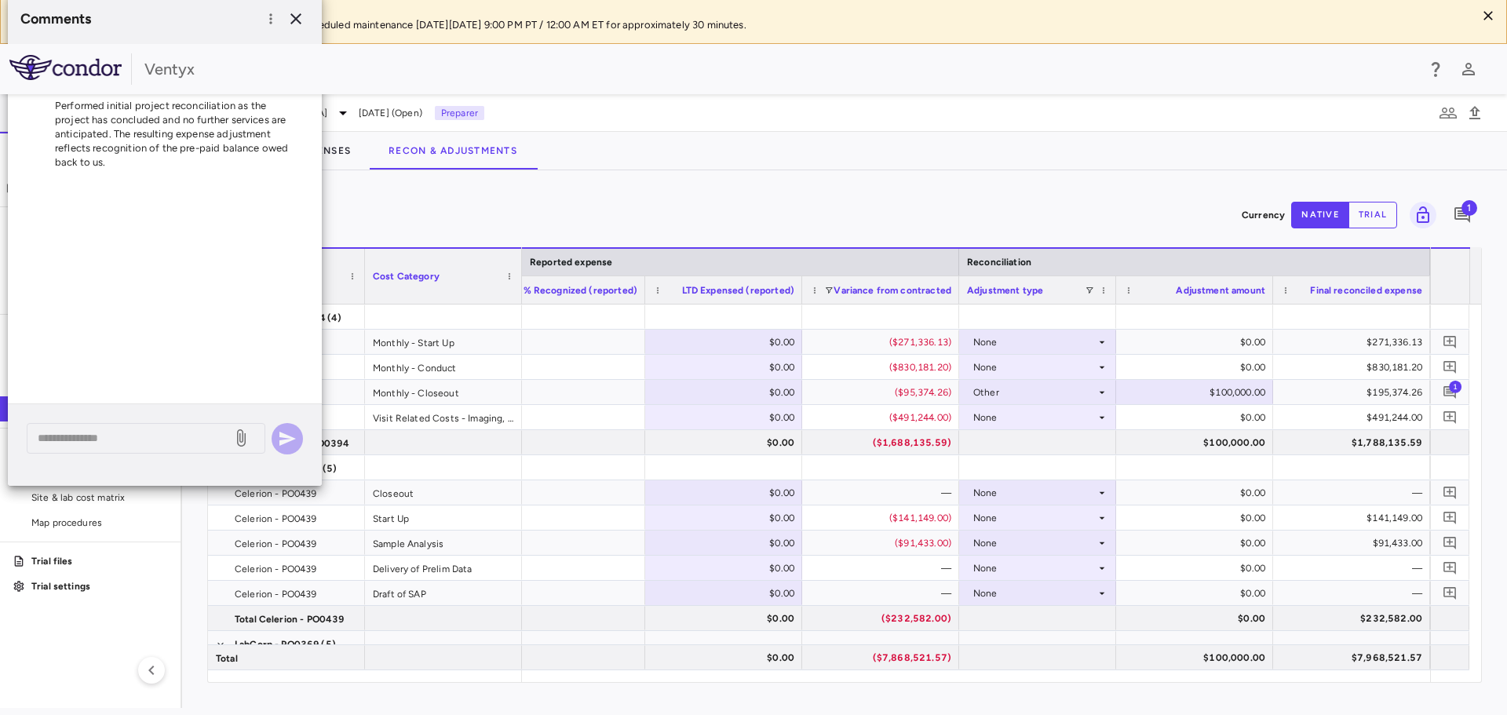
scroll to position [0, 0]
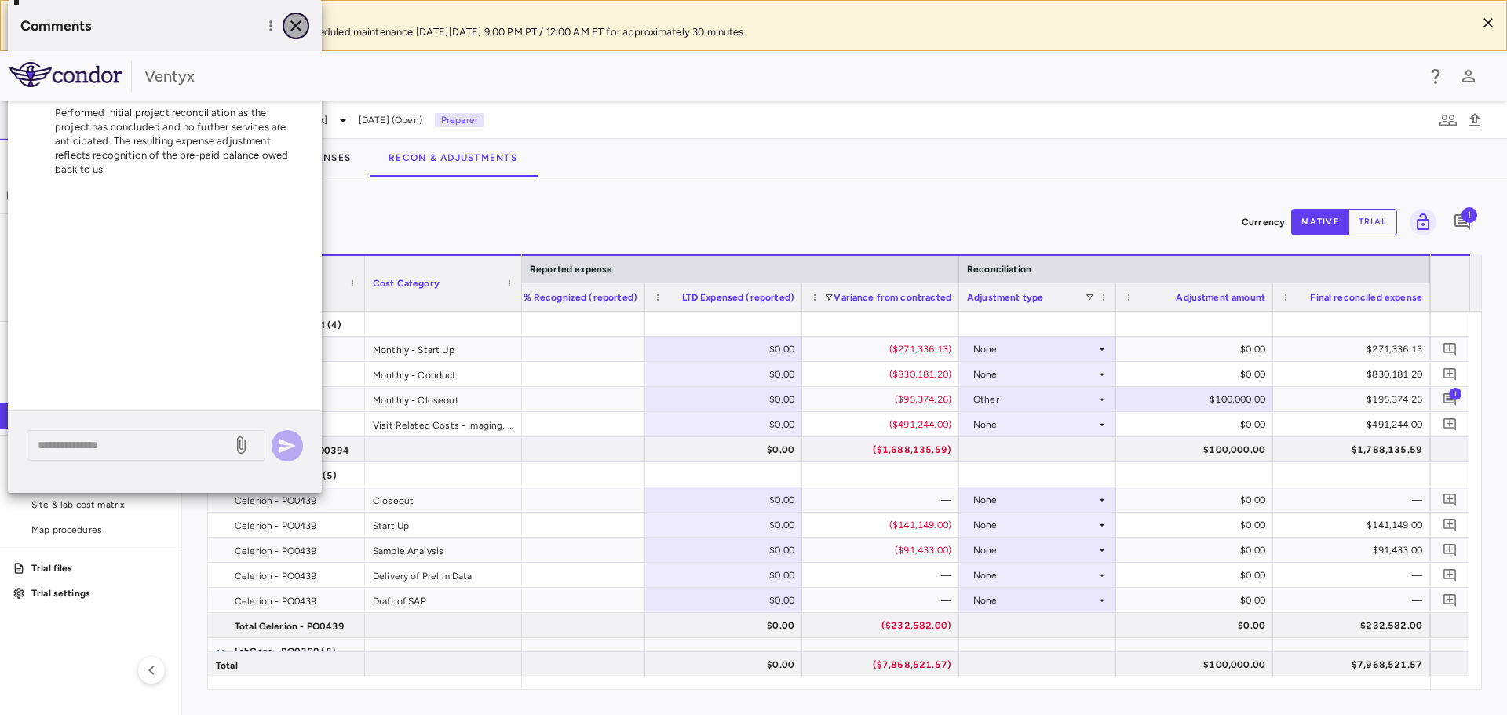
click at [296, 29] on icon "button" at bounding box center [296, 25] width 19 height 19
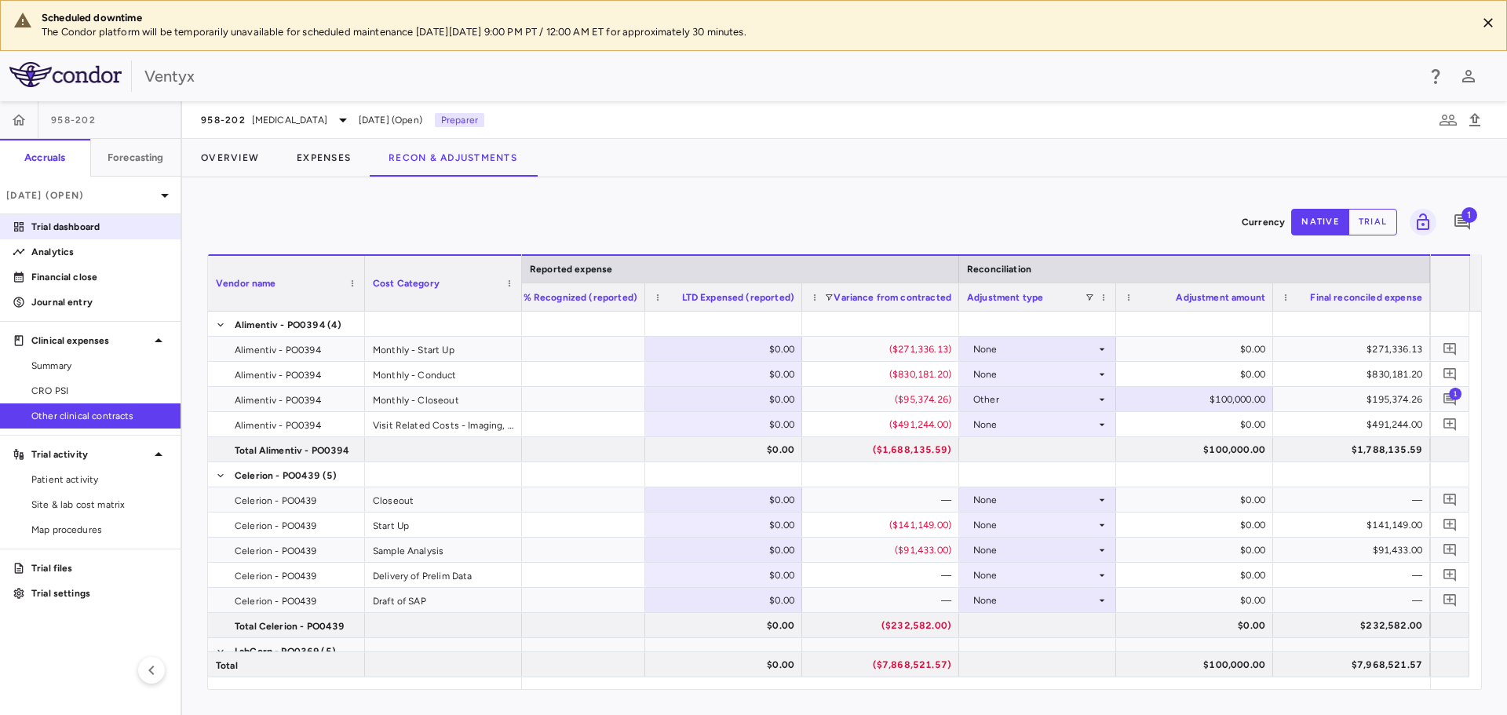
click at [71, 229] on p "Trial dashboard" at bounding box center [99, 227] width 137 height 14
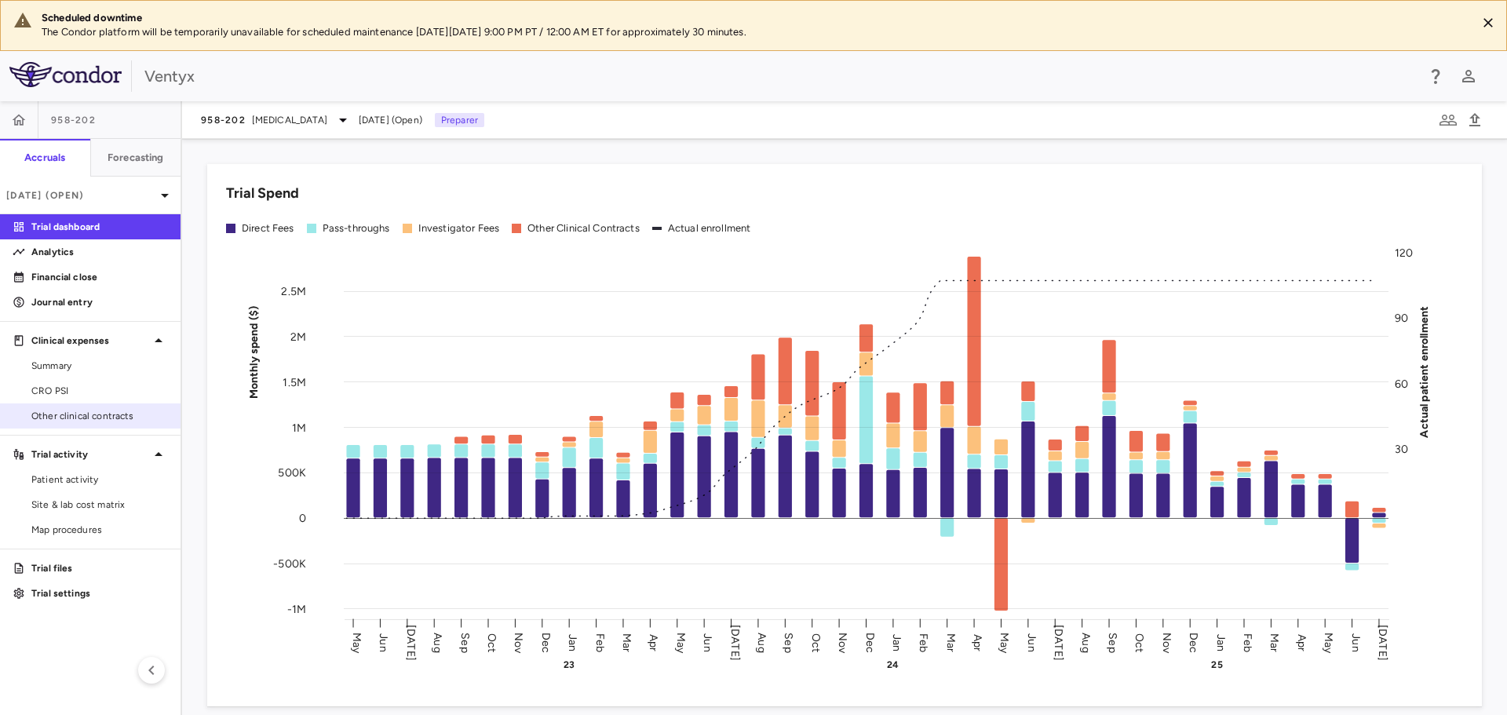
click at [88, 414] on span "Other clinical contracts" at bounding box center [99, 416] width 137 height 14
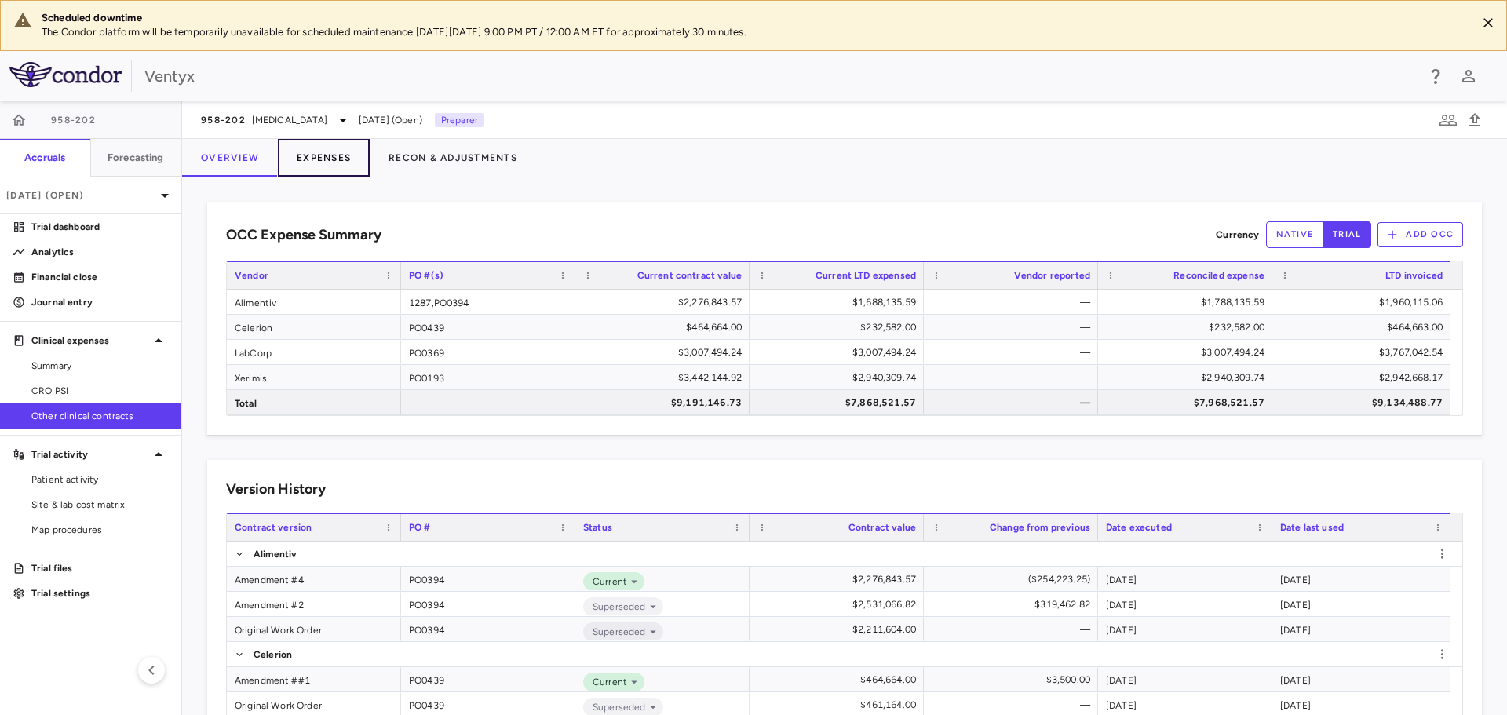
click at [312, 161] on button "Expenses" at bounding box center [324, 158] width 92 height 38
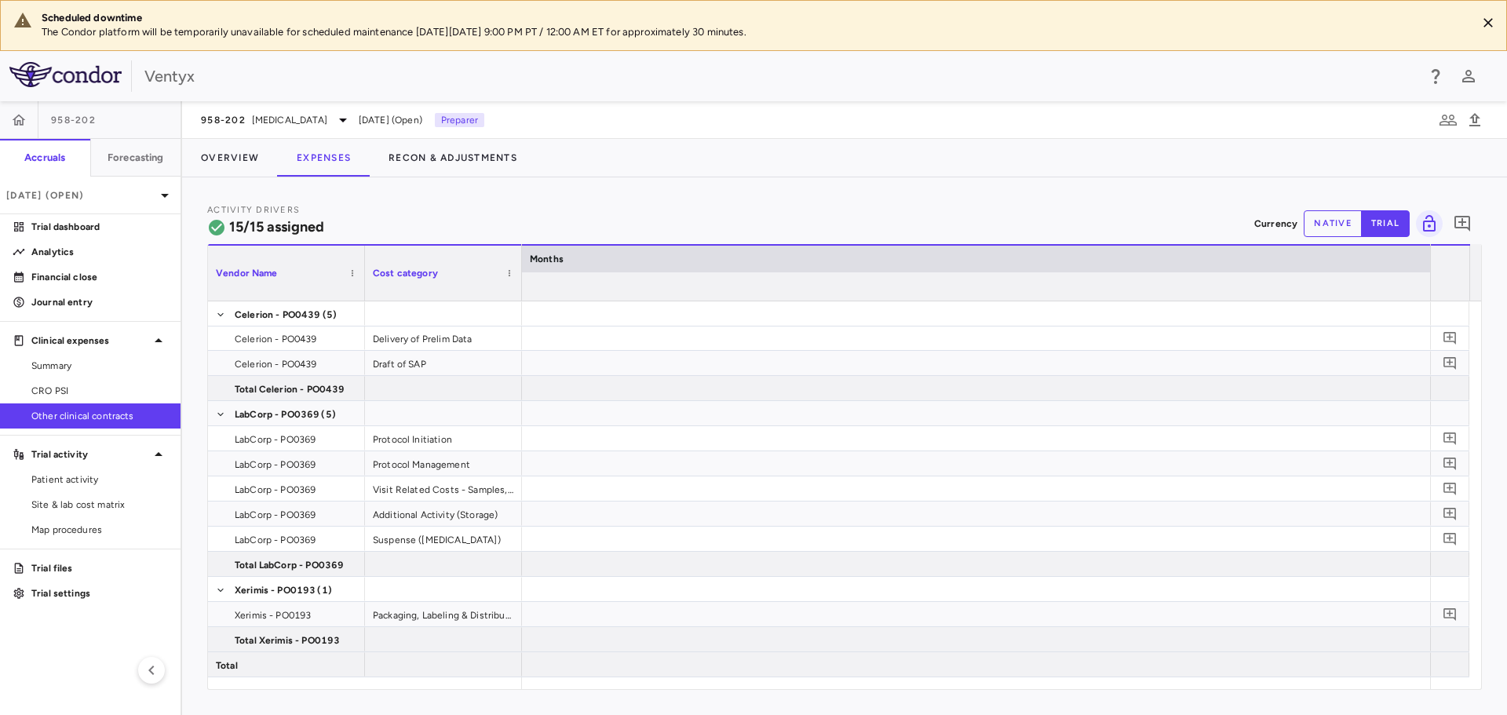
scroll to position [0, 12908]
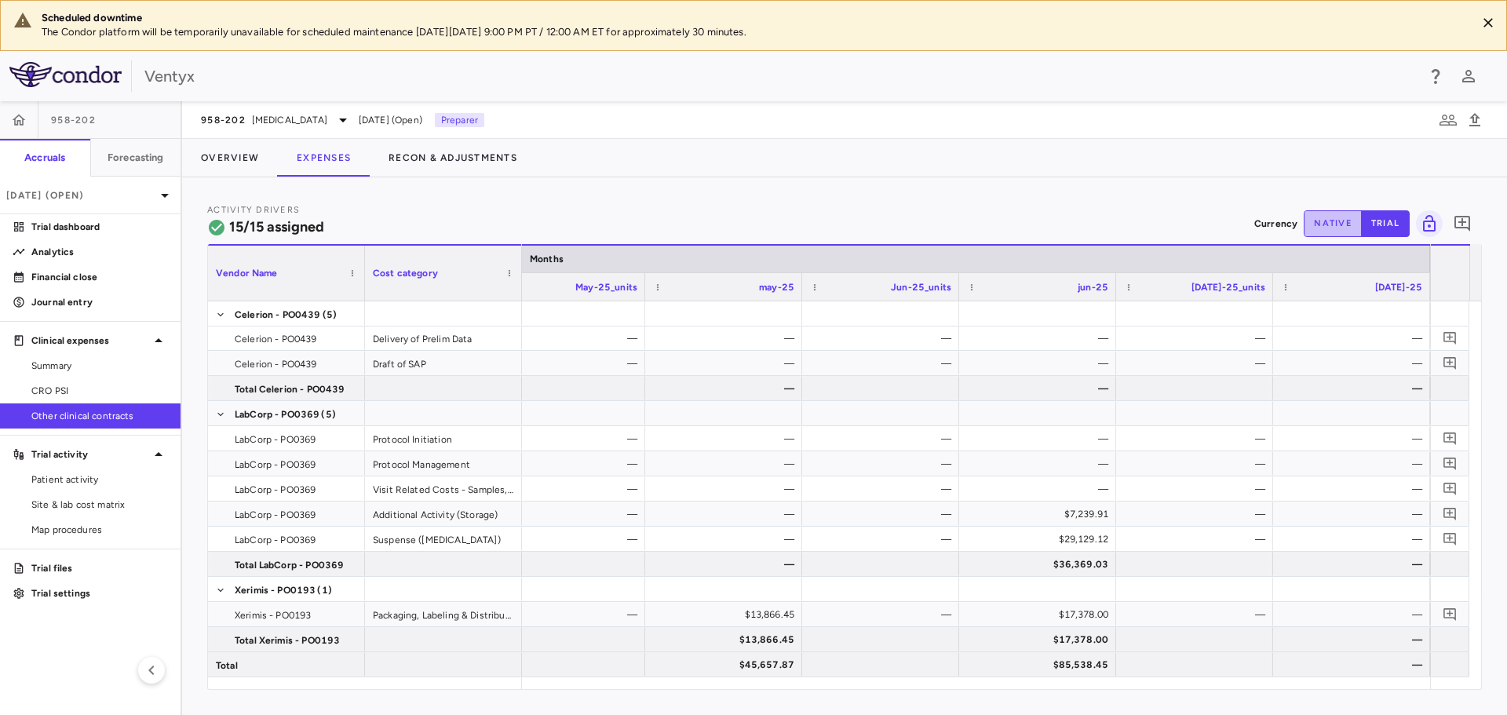
drag, startPoint x: 1327, startPoint y: 228, endPoint x: 1335, endPoint y: 306, distance: 79.0
click at [1327, 228] on button "native" at bounding box center [1333, 223] width 58 height 27
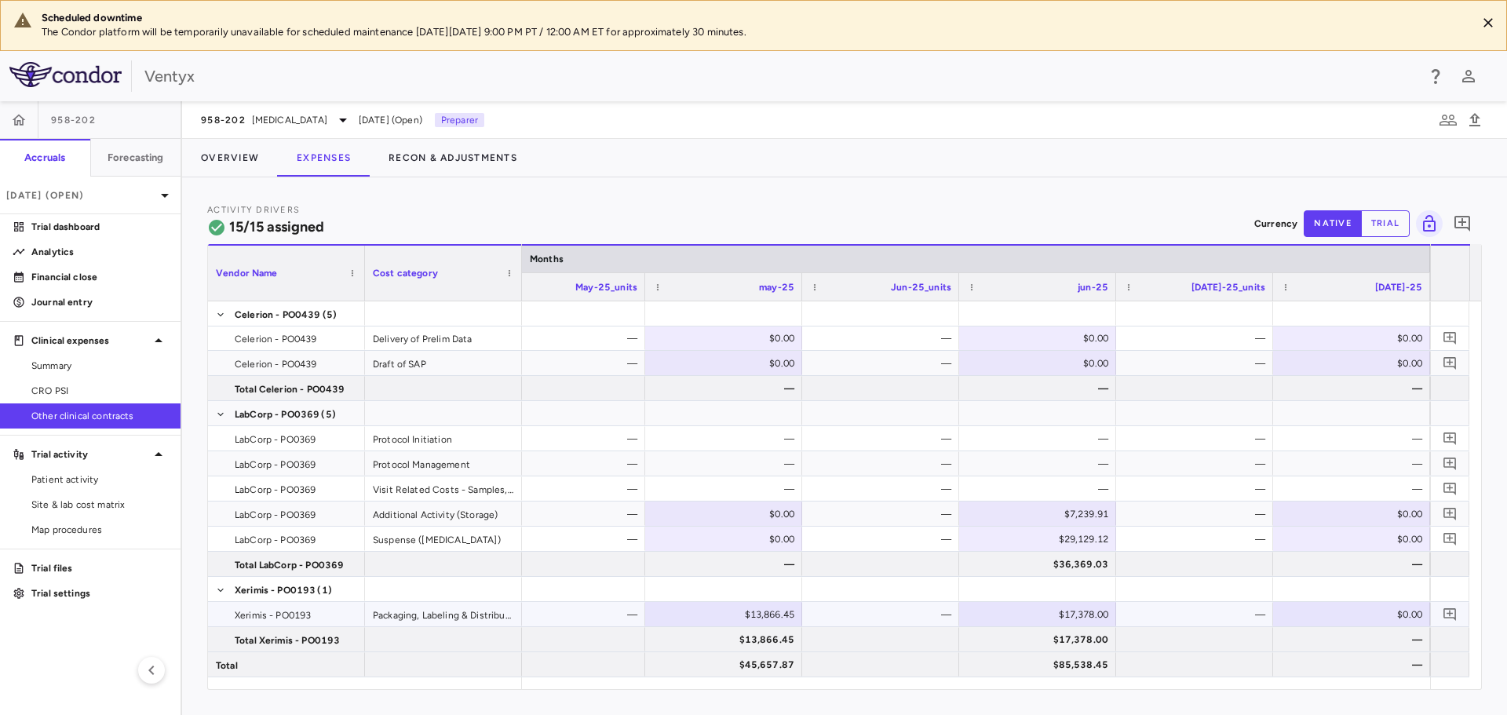
click at [1350, 613] on div "$0.00" at bounding box center [1354, 614] width 135 height 25
type input "*******"
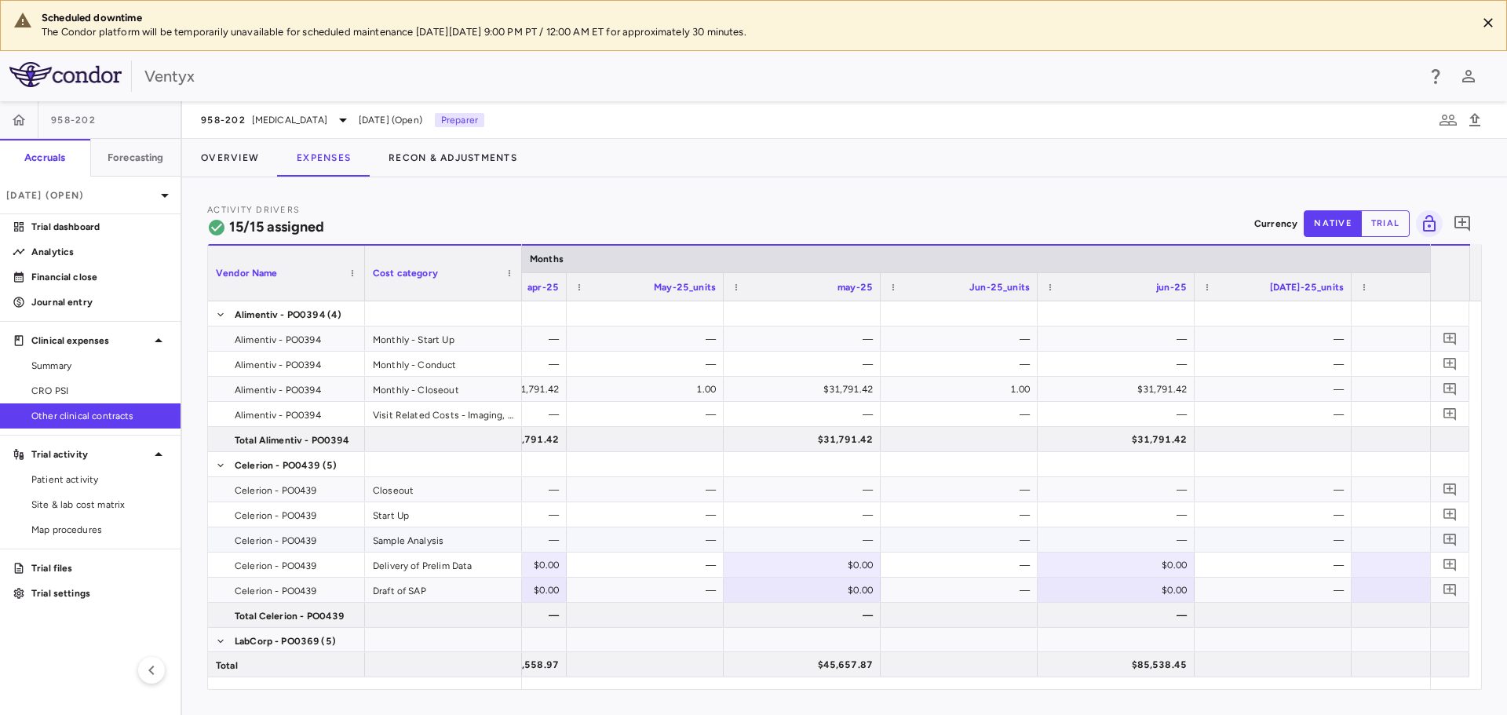
scroll to position [0, 12778]
click at [273, 122] on span "[MEDICAL_DATA]" at bounding box center [289, 120] width 75 height 14
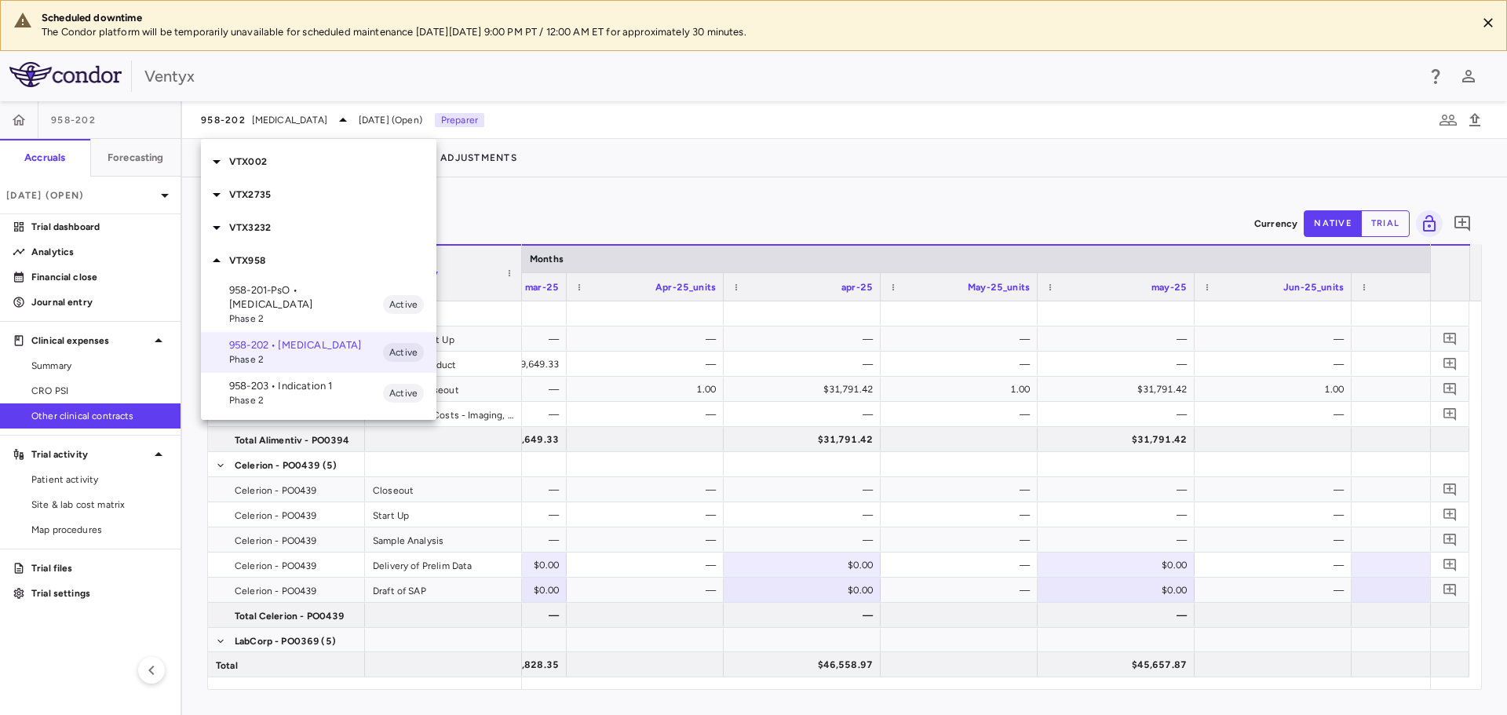
click at [266, 163] on p "VTX002" at bounding box center [332, 162] width 207 height 14
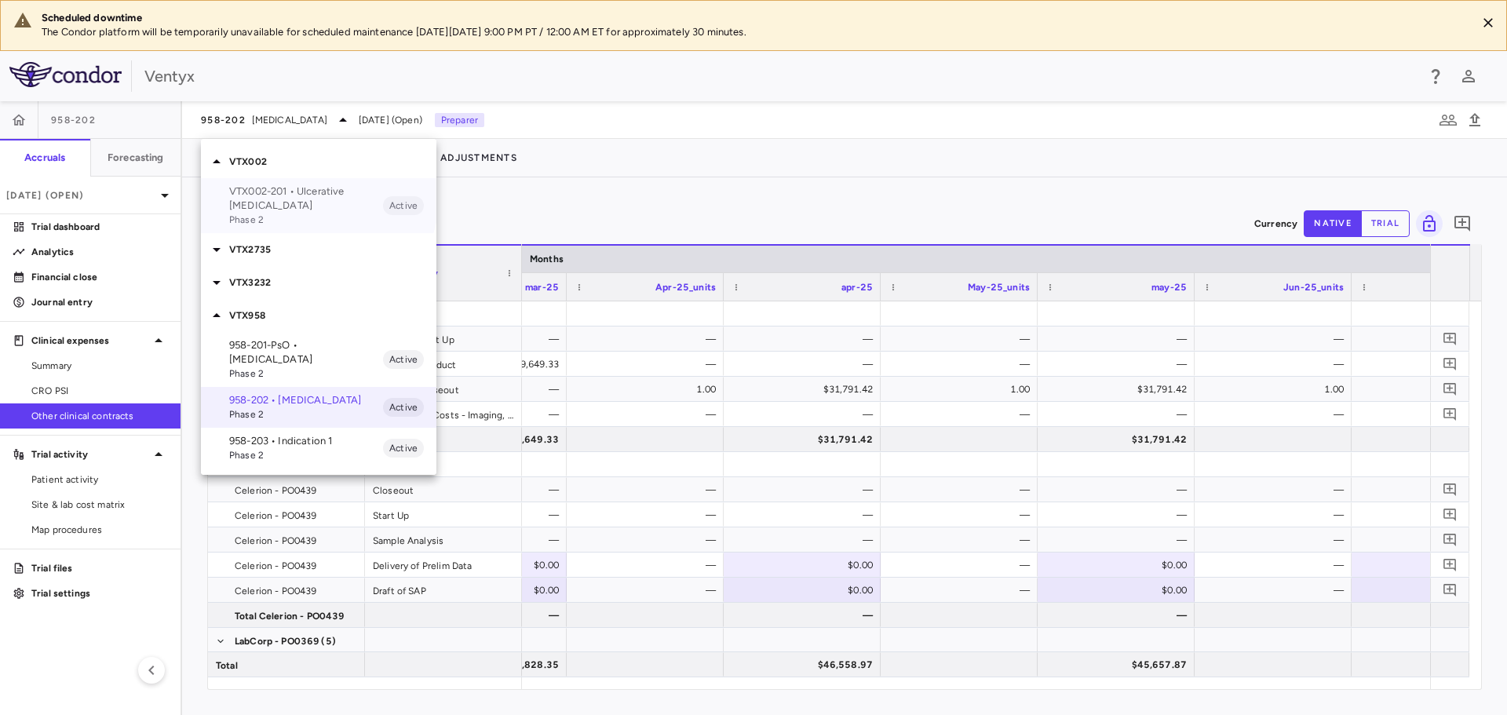
click at [314, 195] on p "VTX002-201 • Ulcerative [MEDICAL_DATA]" at bounding box center [306, 198] width 154 height 28
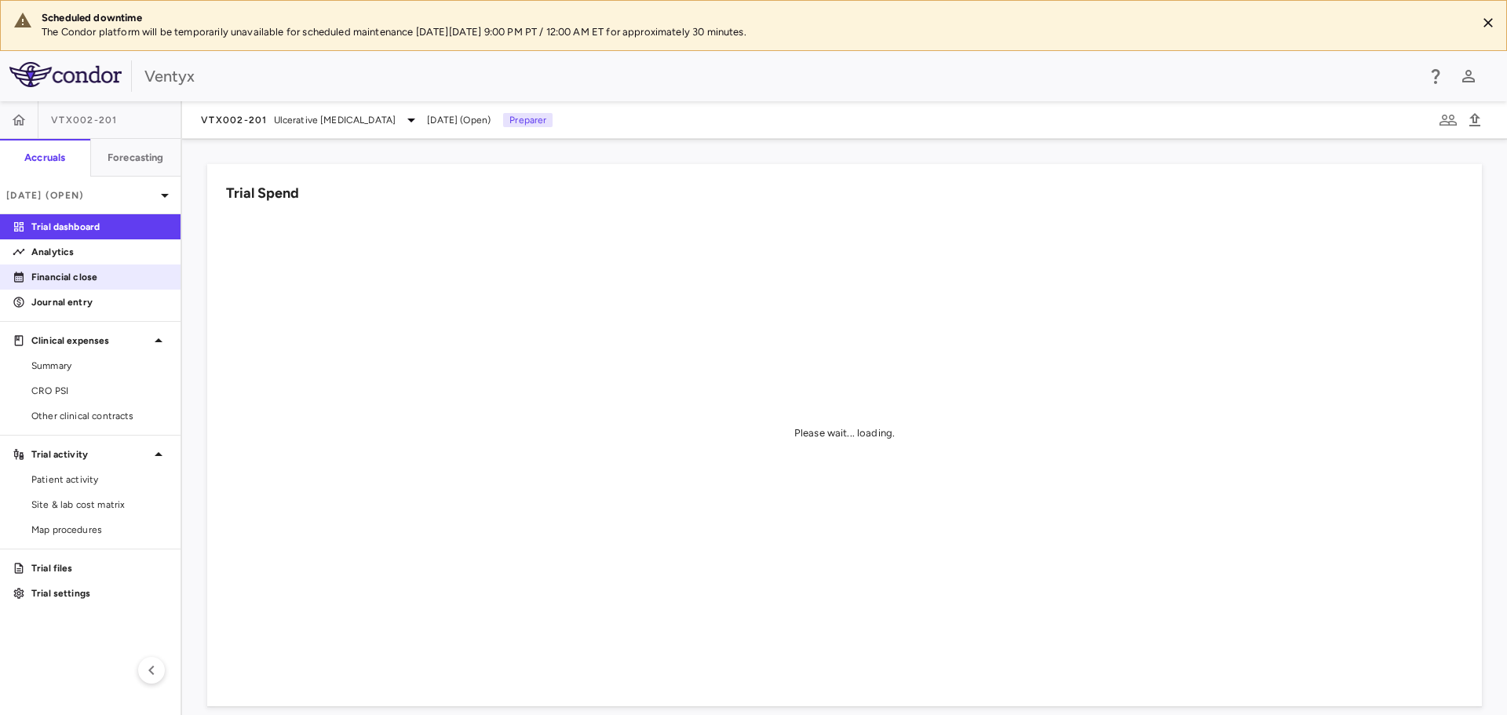
click at [94, 275] on p "Financial close" at bounding box center [99, 277] width 137 height 14
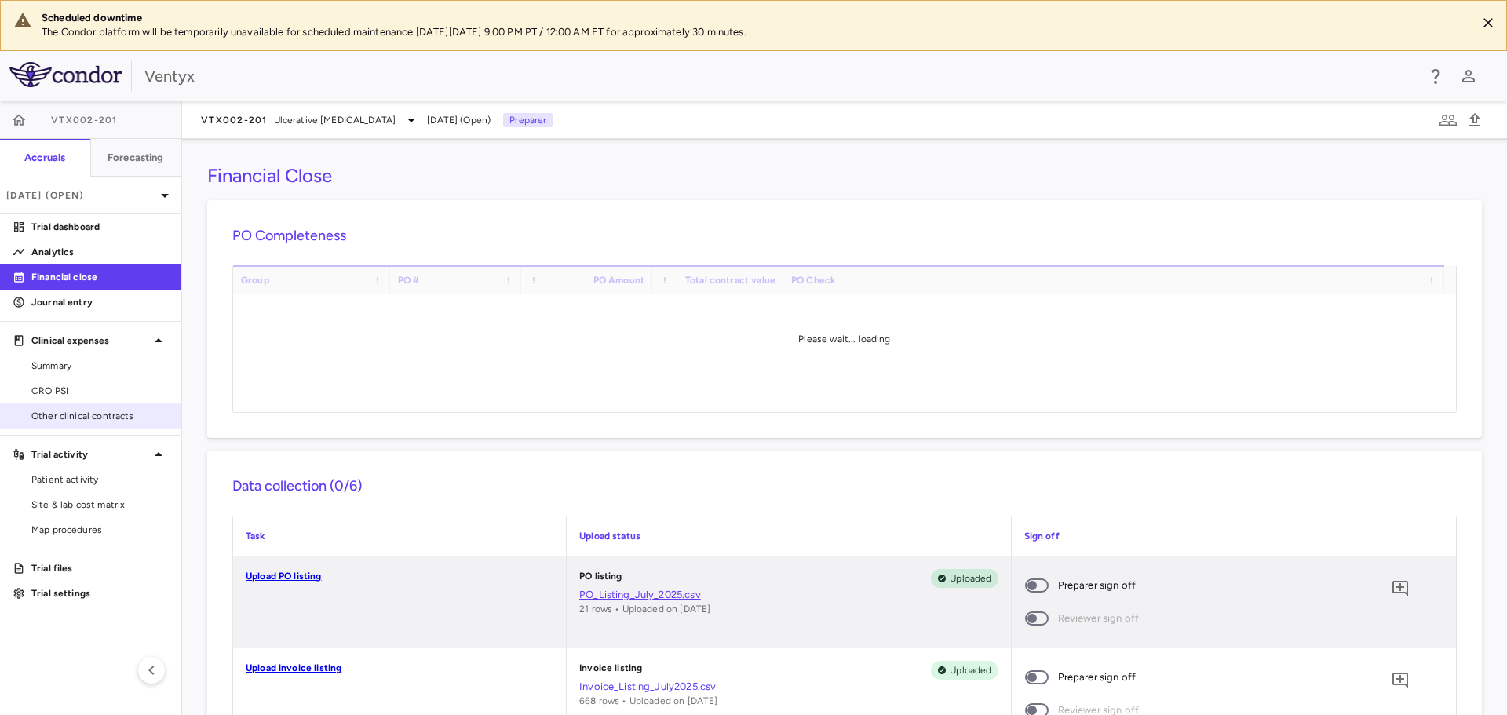
click at [78, 410] on span "Other clinical contracts" at bounding box center [99, 416] width 137 height 14
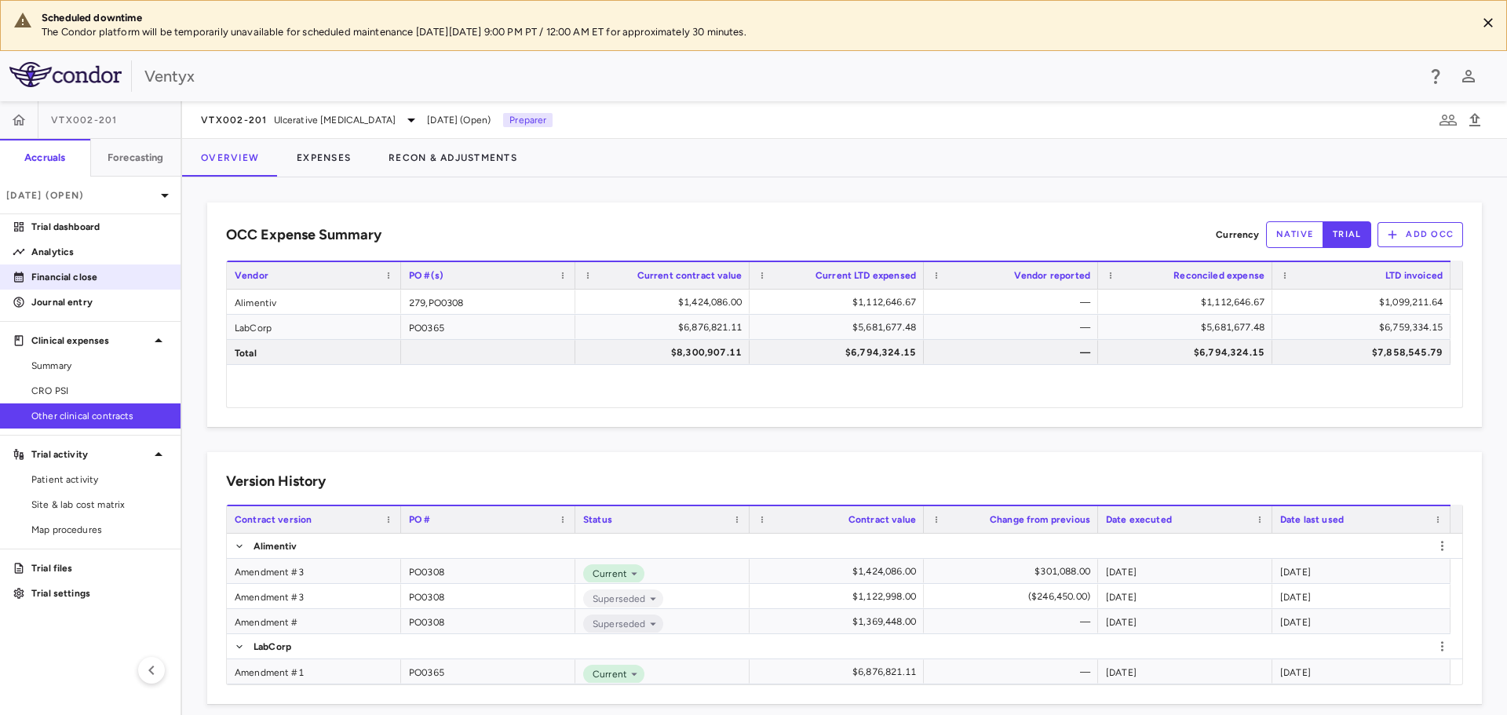
click at [67, 278] on p "Financial close" at bounding box center [99, 277] width 137 height 14
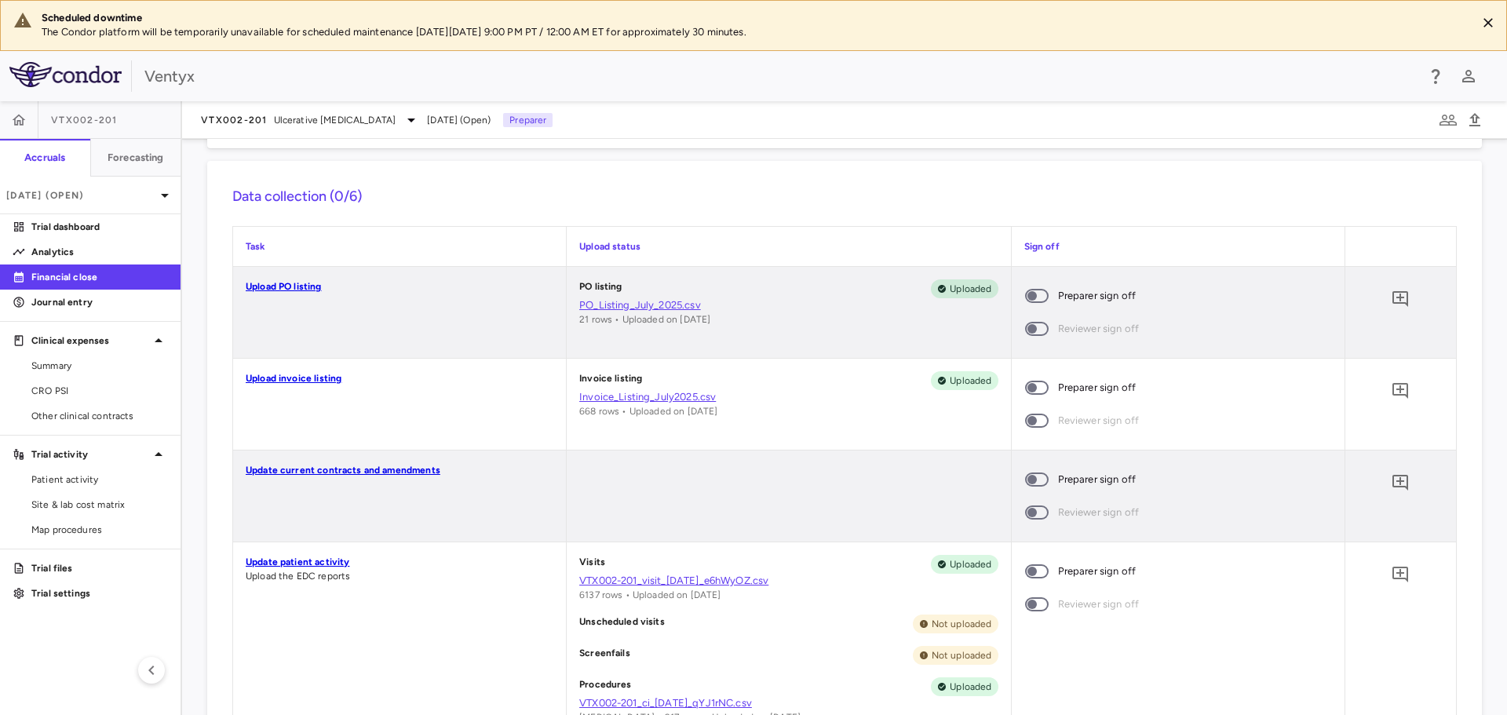
scroll to position [393, 0]
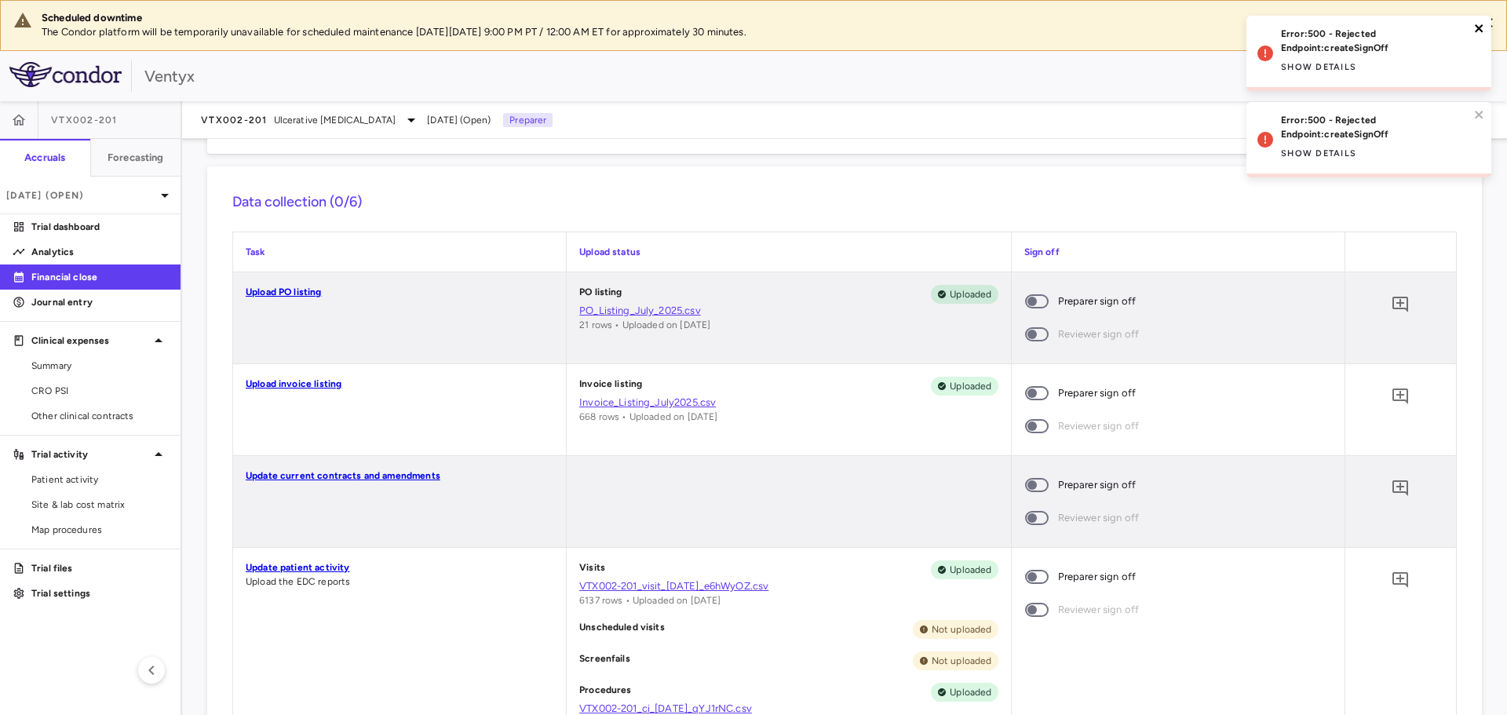
click at [1477, 24] on icon "close" at bounding box center [1479, 28] width 11 height 13
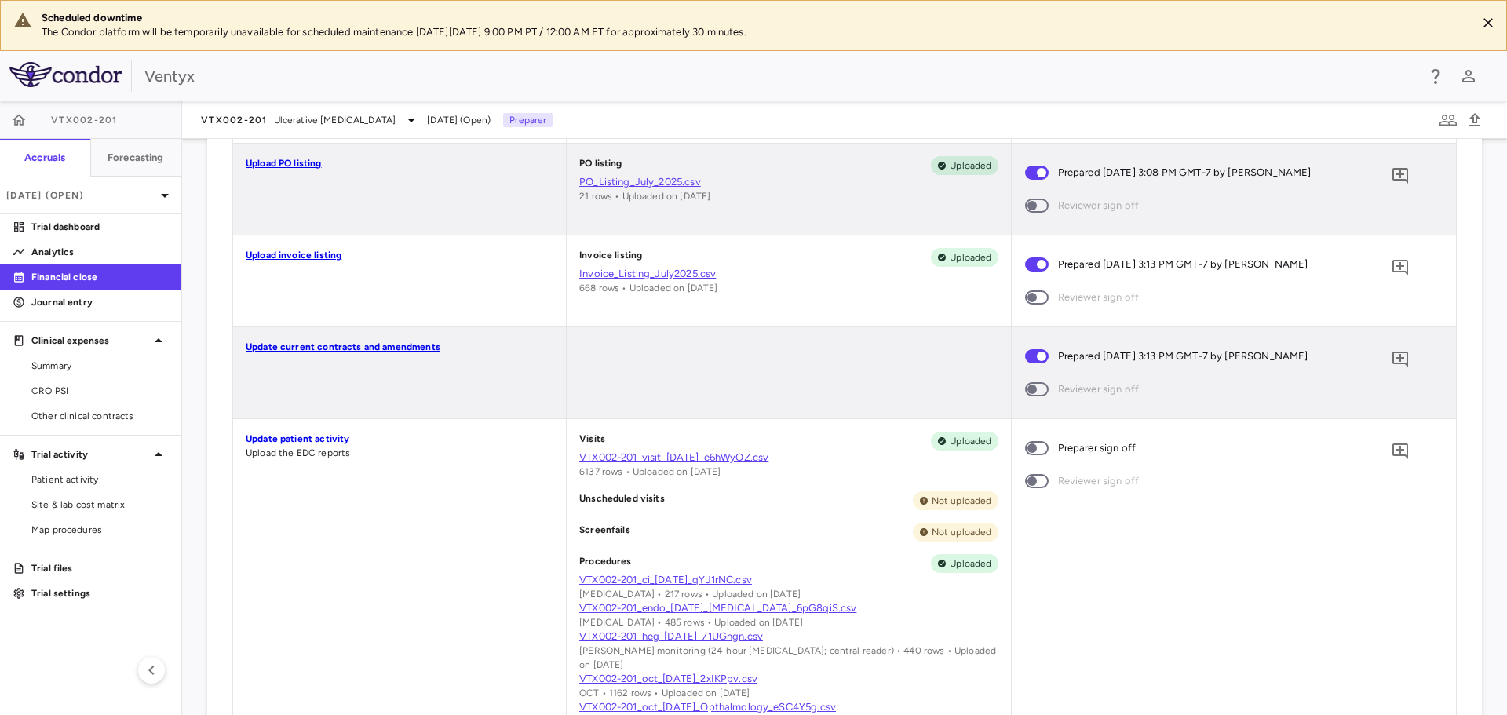
scroll to position [550, 0]
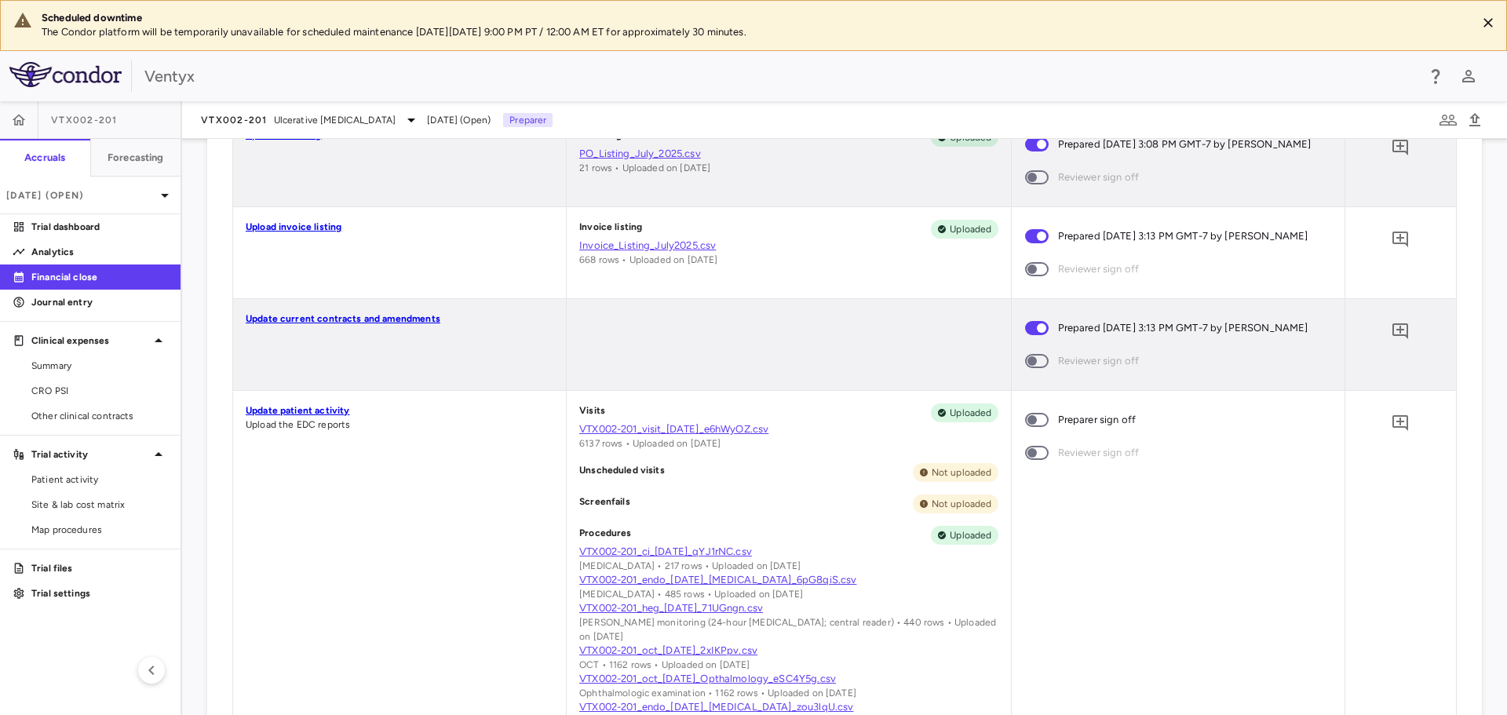
click at [1030, 425] on span at bounding box center [1037, 420] width 24 height 14
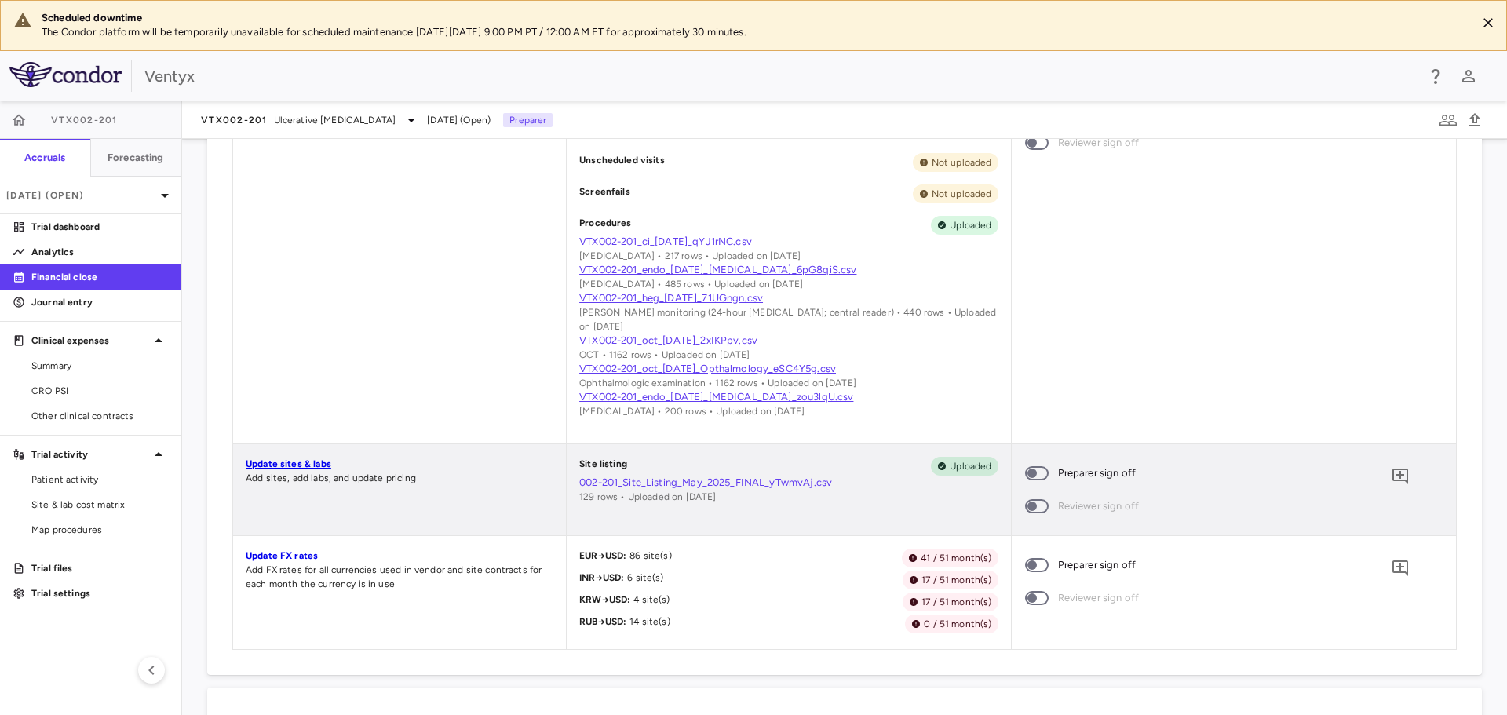
scroll to position [864, 0]
click at [1025, 462] on span at bounding box center [1037, 469] width 24 height 14
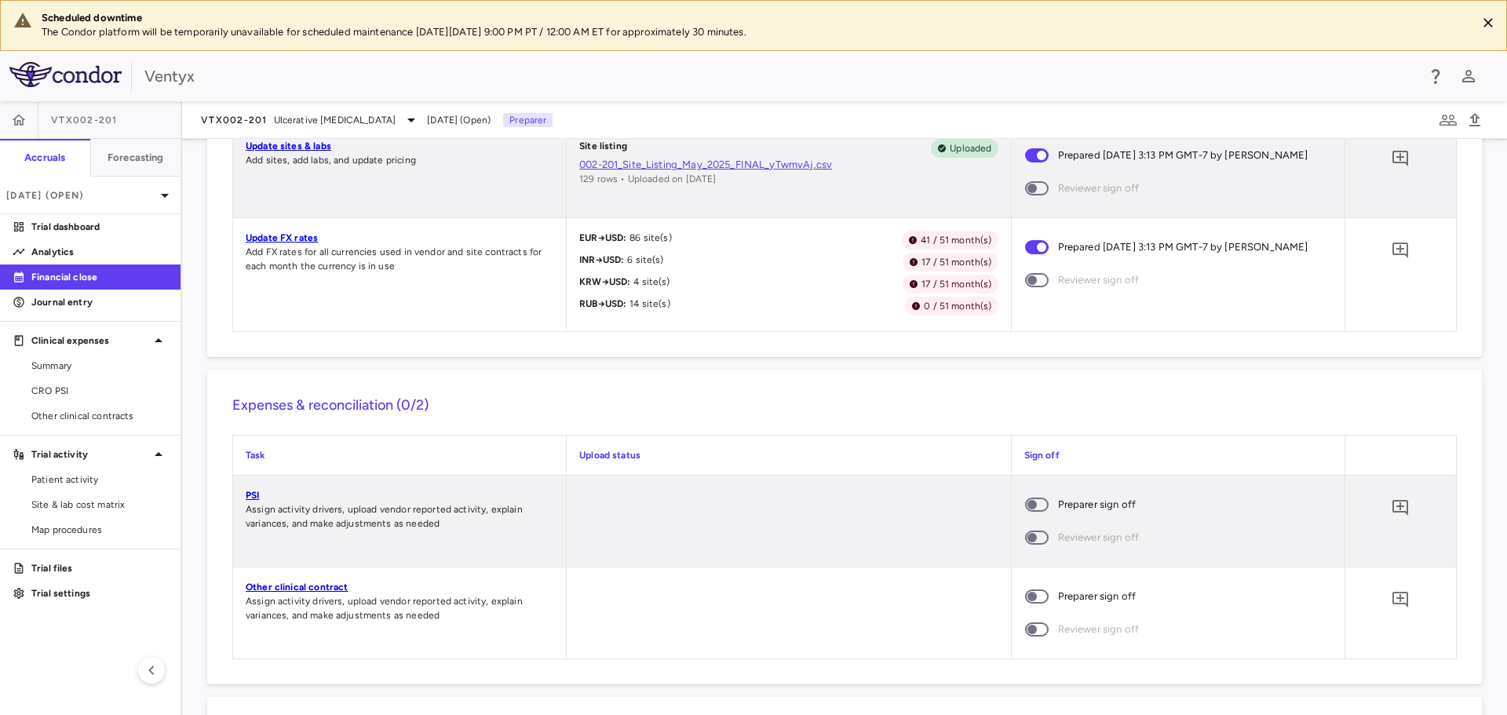
scroll to position [1335, 0]
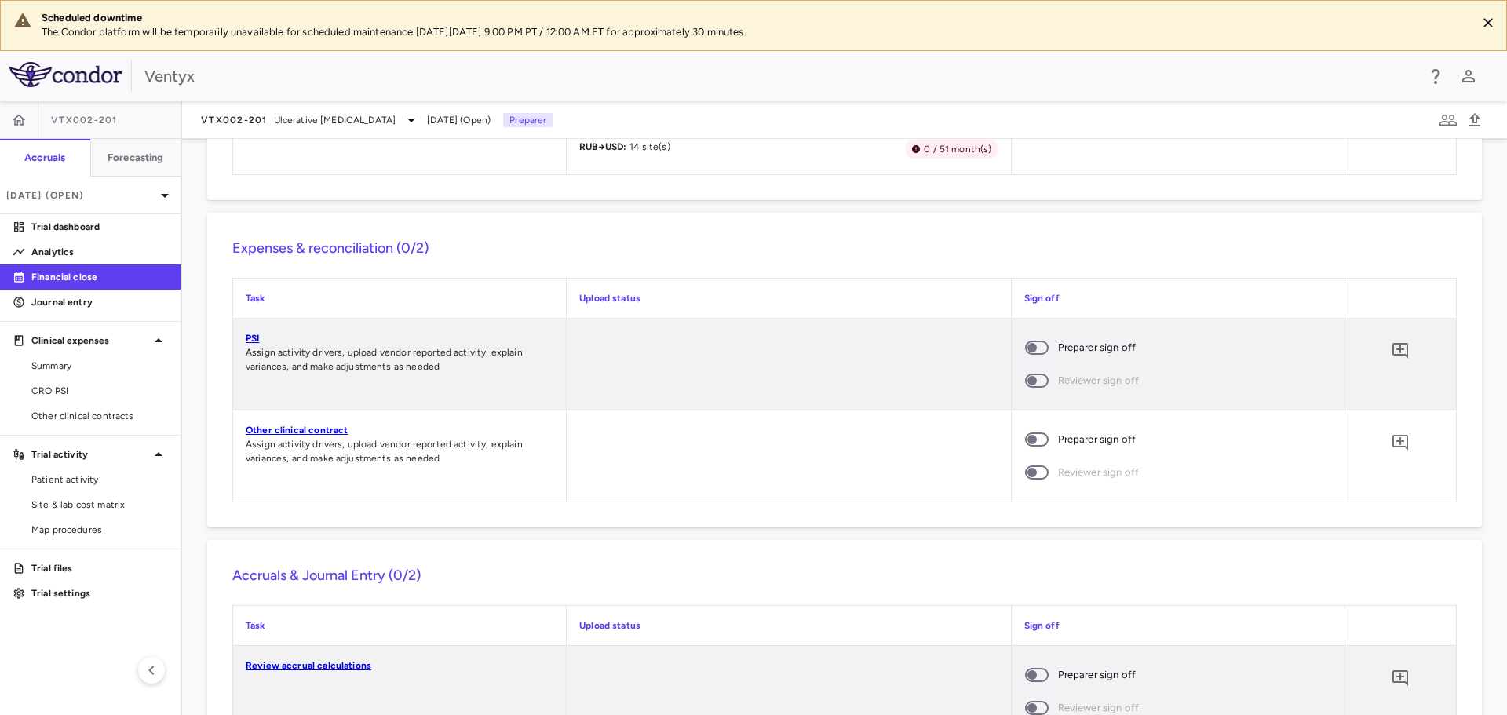
click at [1028, 341] on span at bounding box center [1037, 348] width 24 height 14
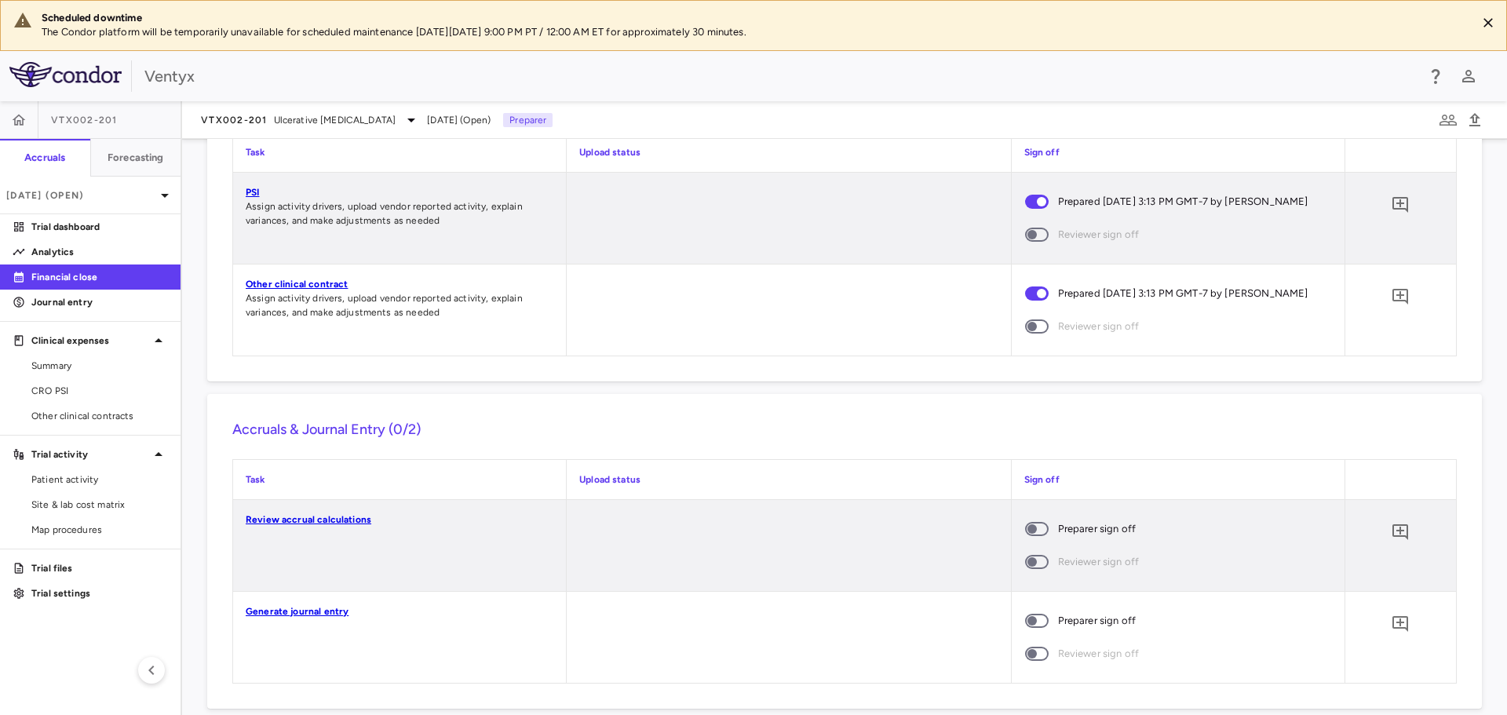
scroll to position [1485, 0]
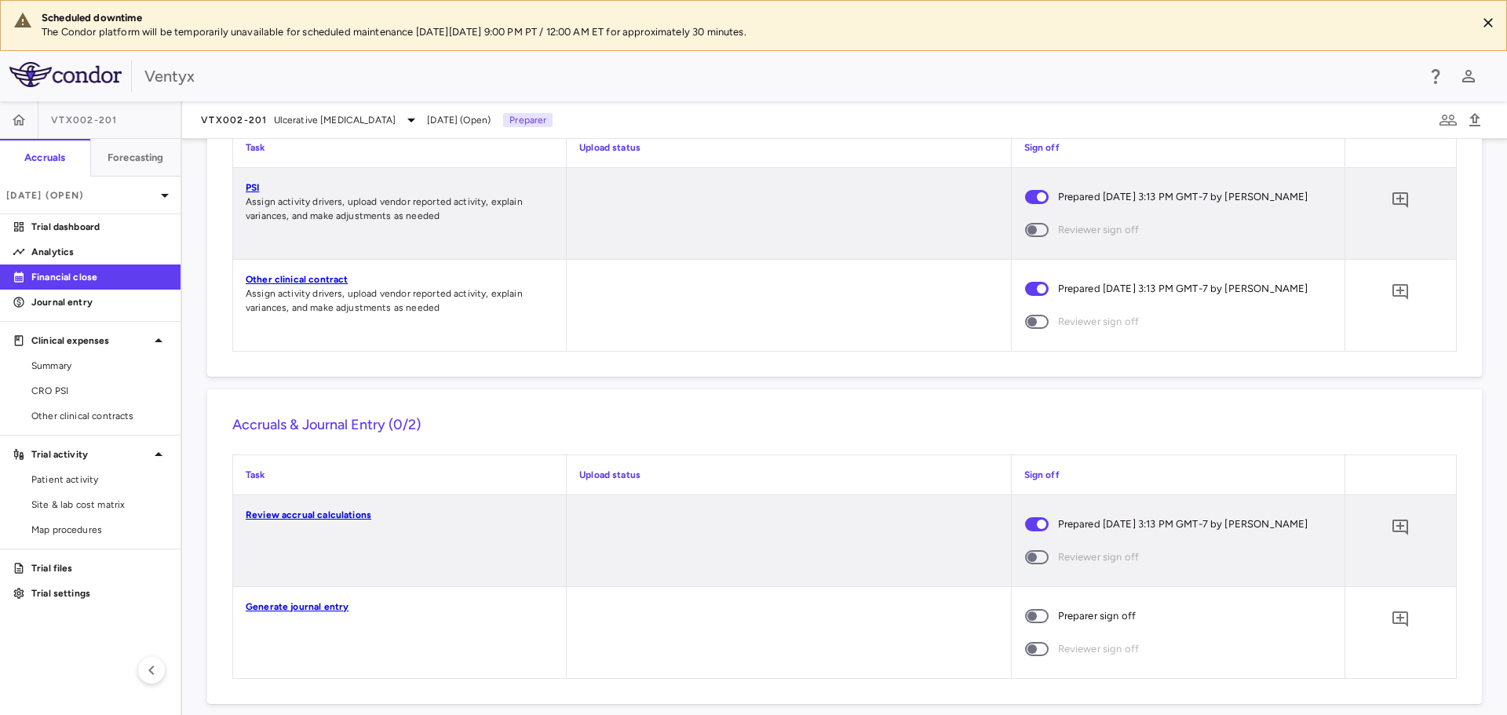
click at [1029, 611] on span at bounding box center [1037, 616] width 42 height 33
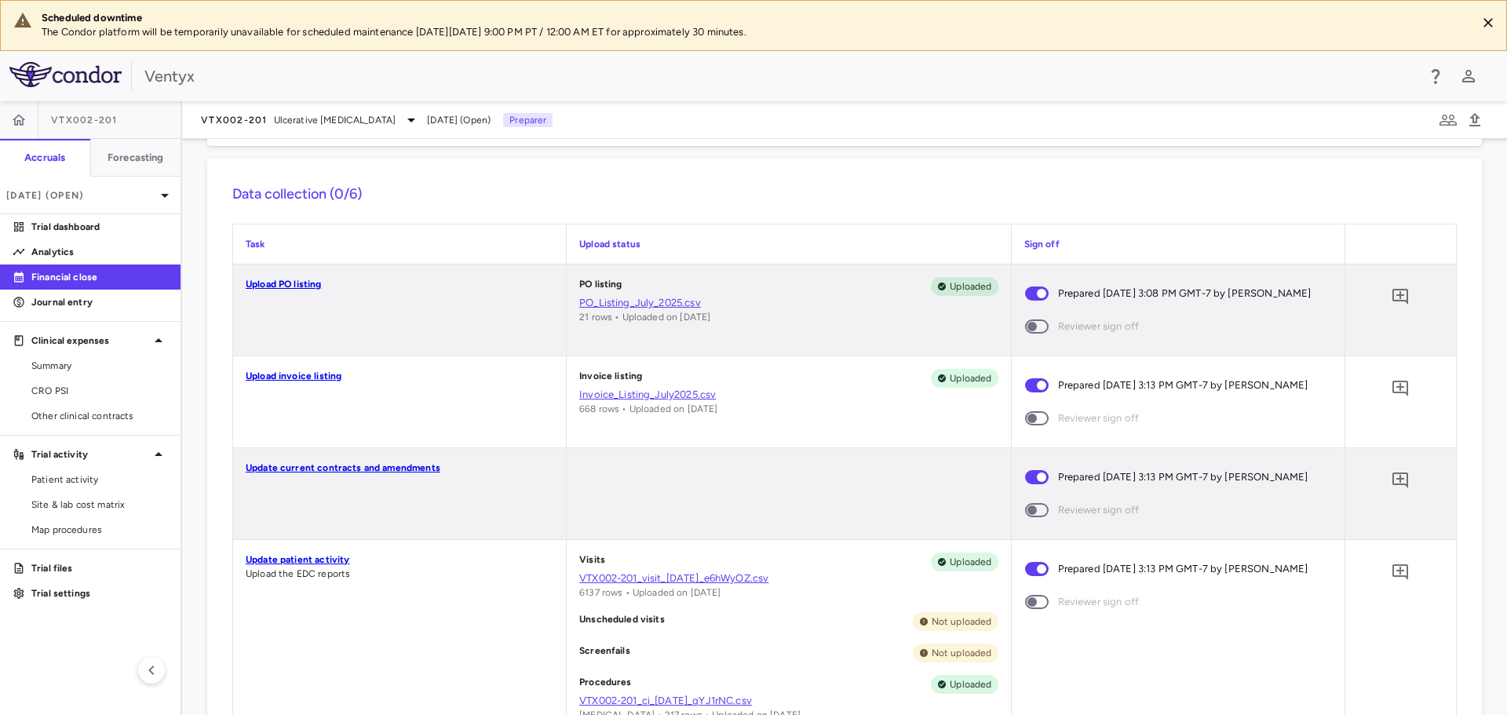
scroll to position [0, 0]
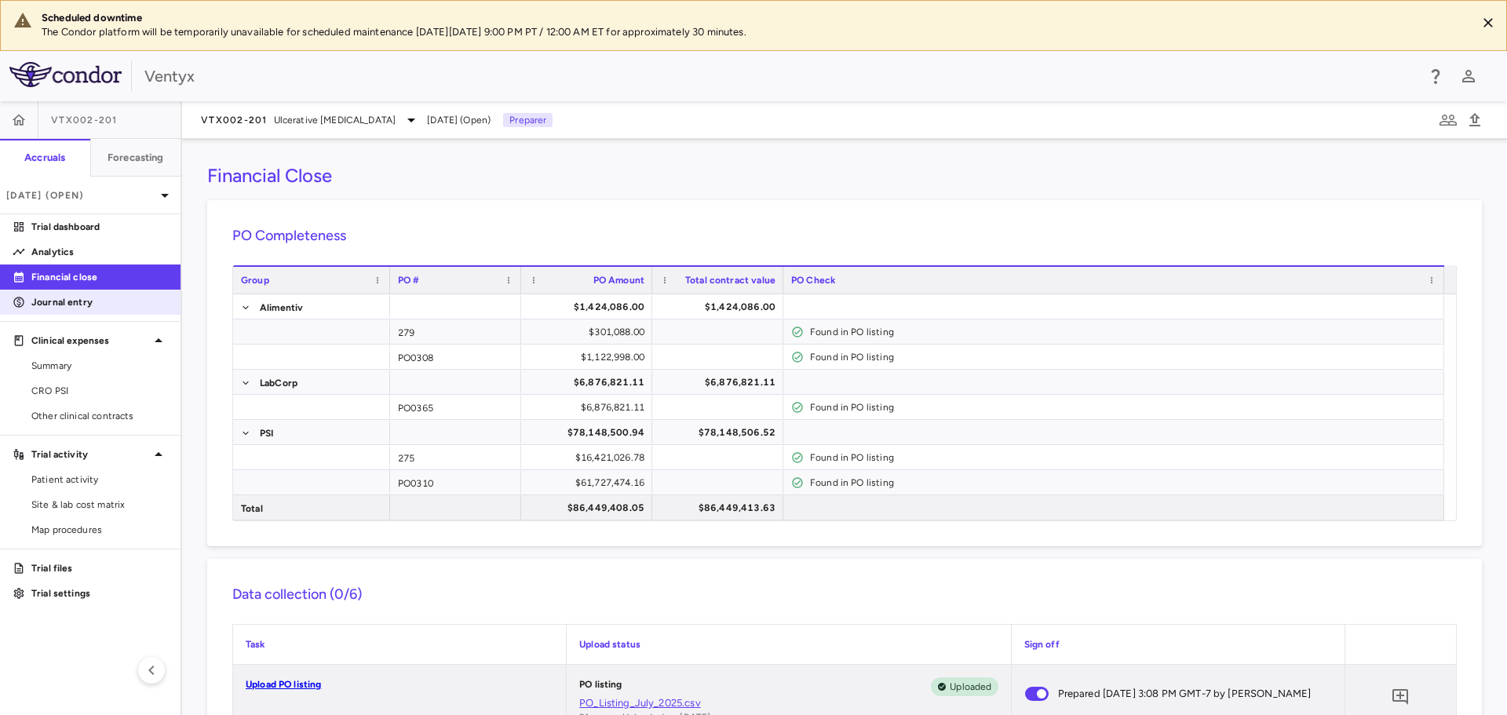
click at [71, 300] on p "Journal entry" at bounding box center [99, 302] width 137 height 14
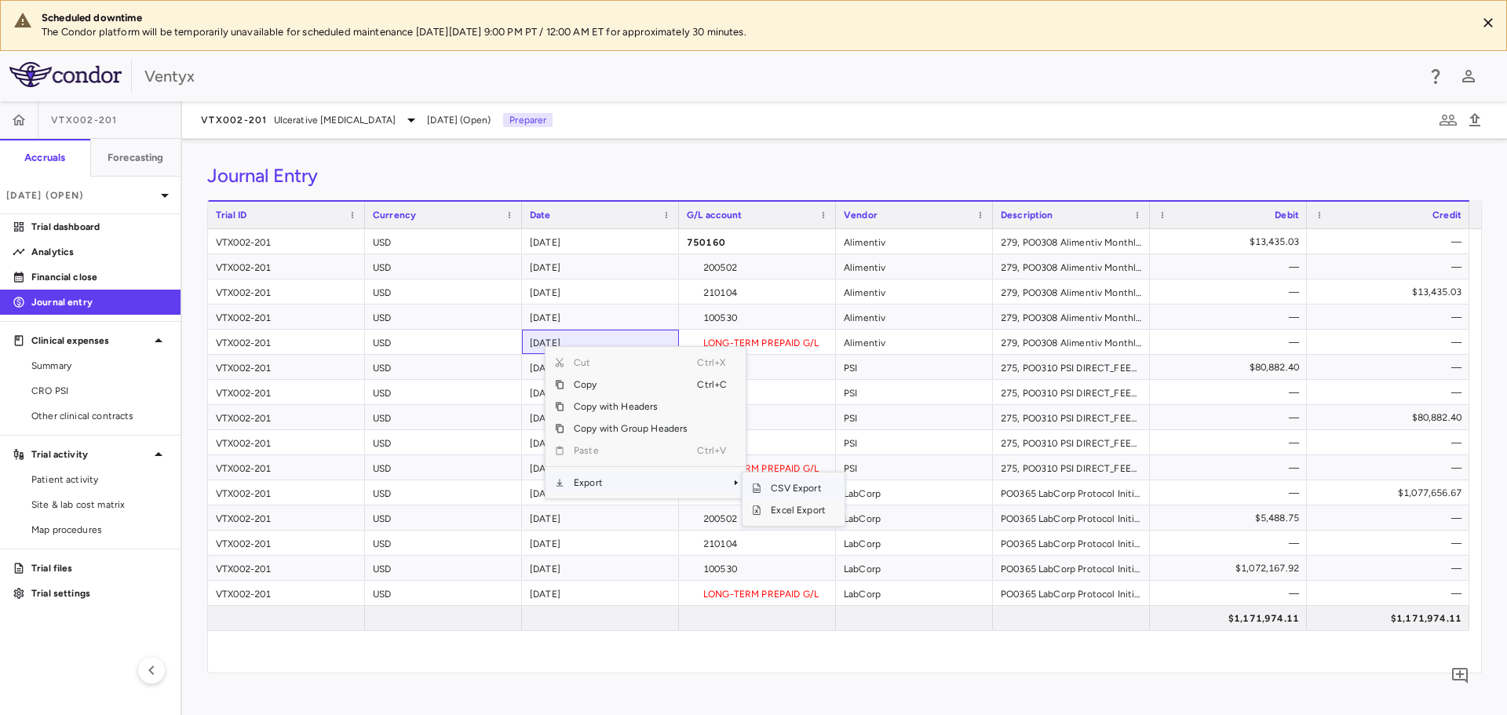
click at [795, 488] on span "CSV Export" at bounding box center [798, 488] width 74 height 22
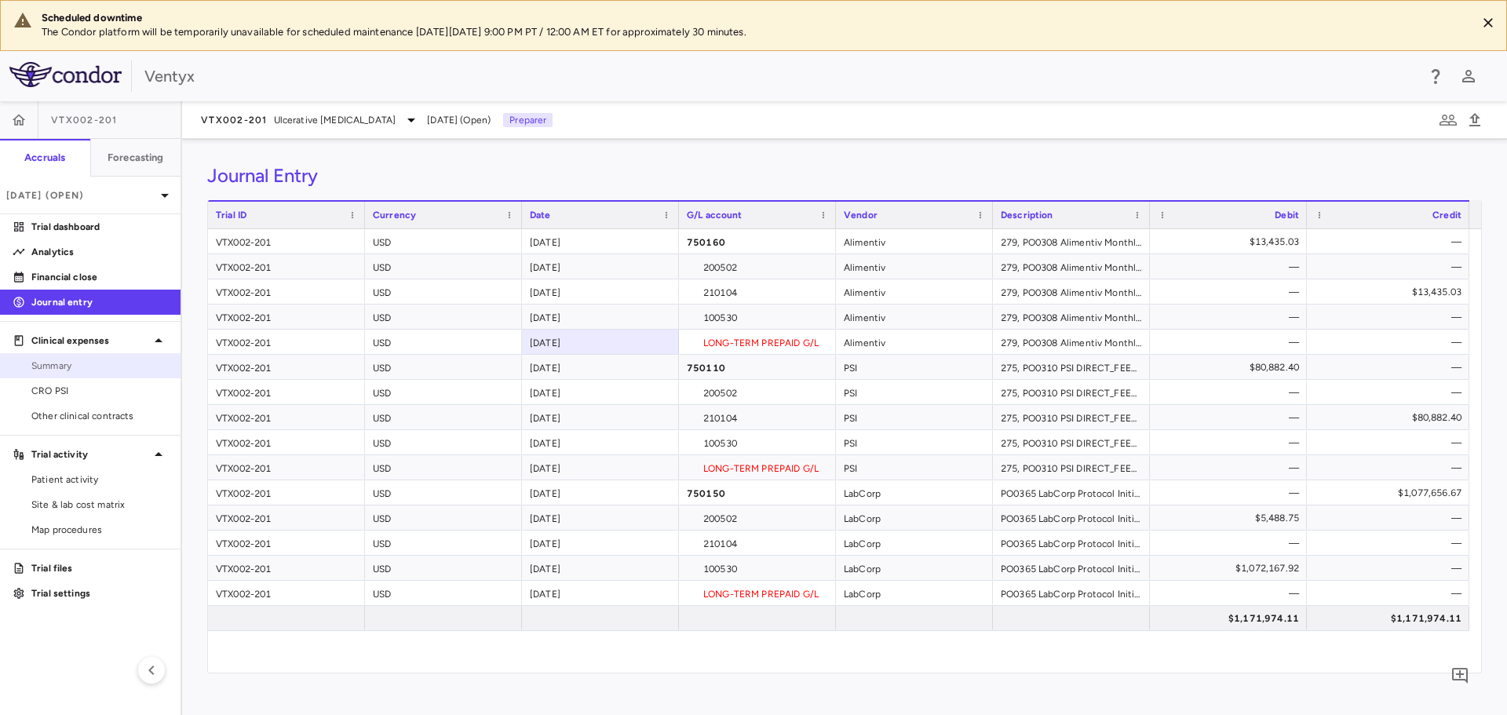
click at [86, 367] on span "Summary" at bounding box center [99, 366] width 137 height 14
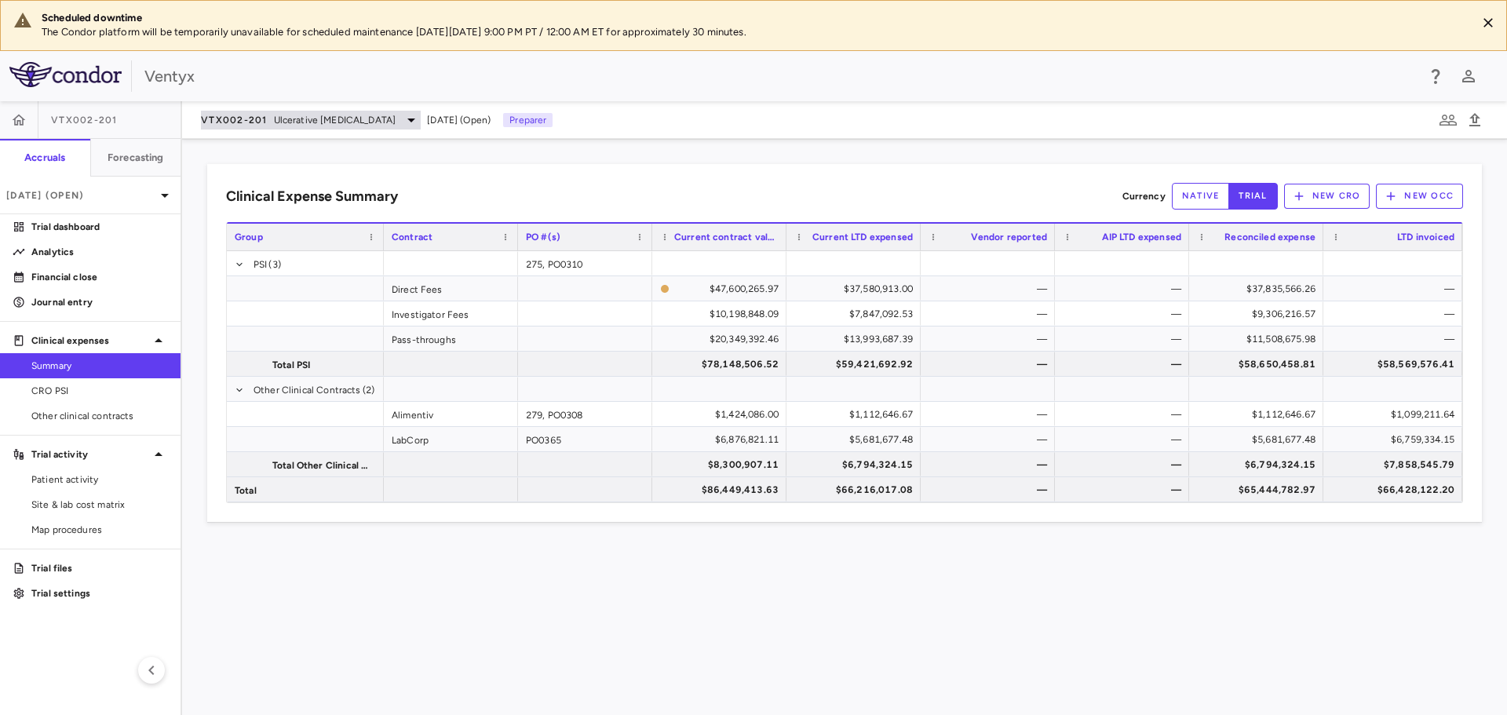
click at [285, 119] on span "Ulcerative [MEDICAL_DATA]" at bounding box center [335, 120] width 122 height 14
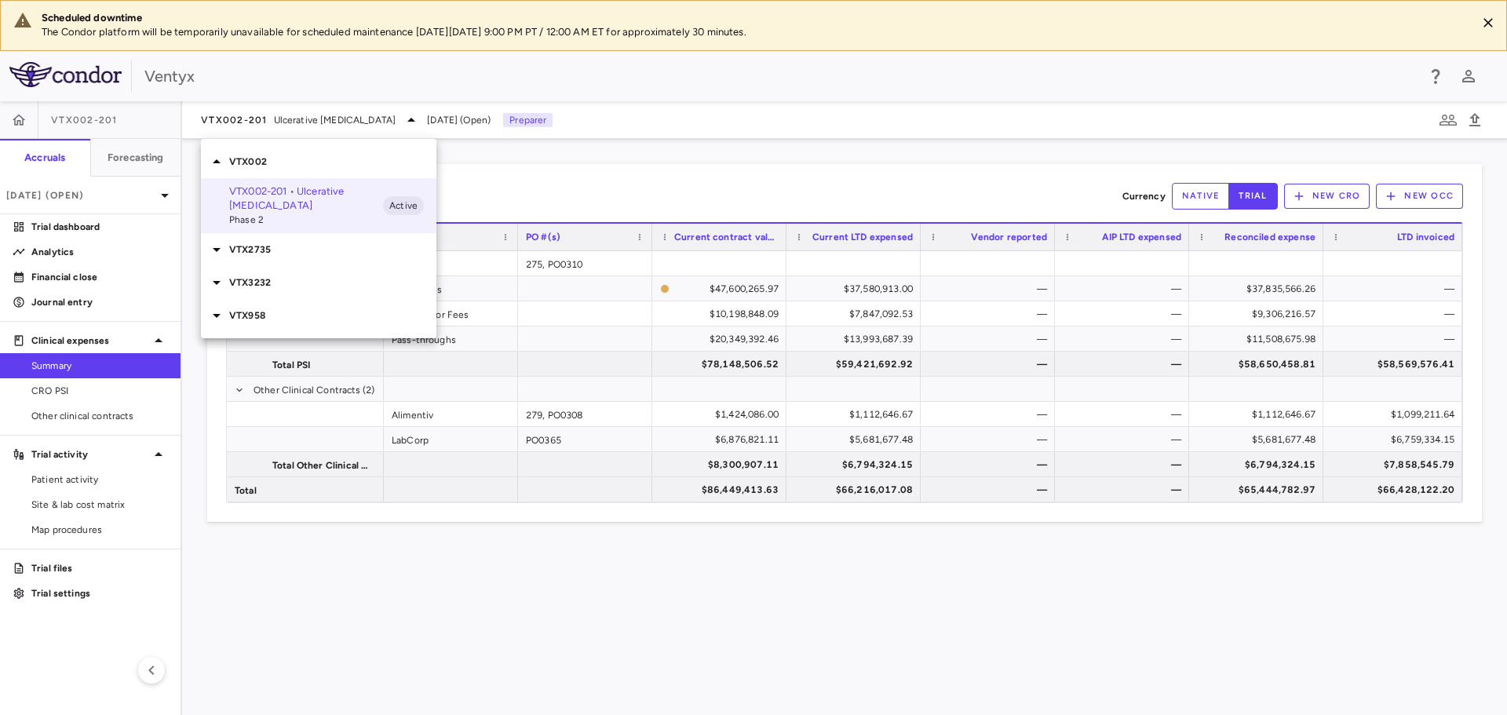
click at [269, 309] on p "VTX958" at bounding box center [332, 316] width 207 height 14
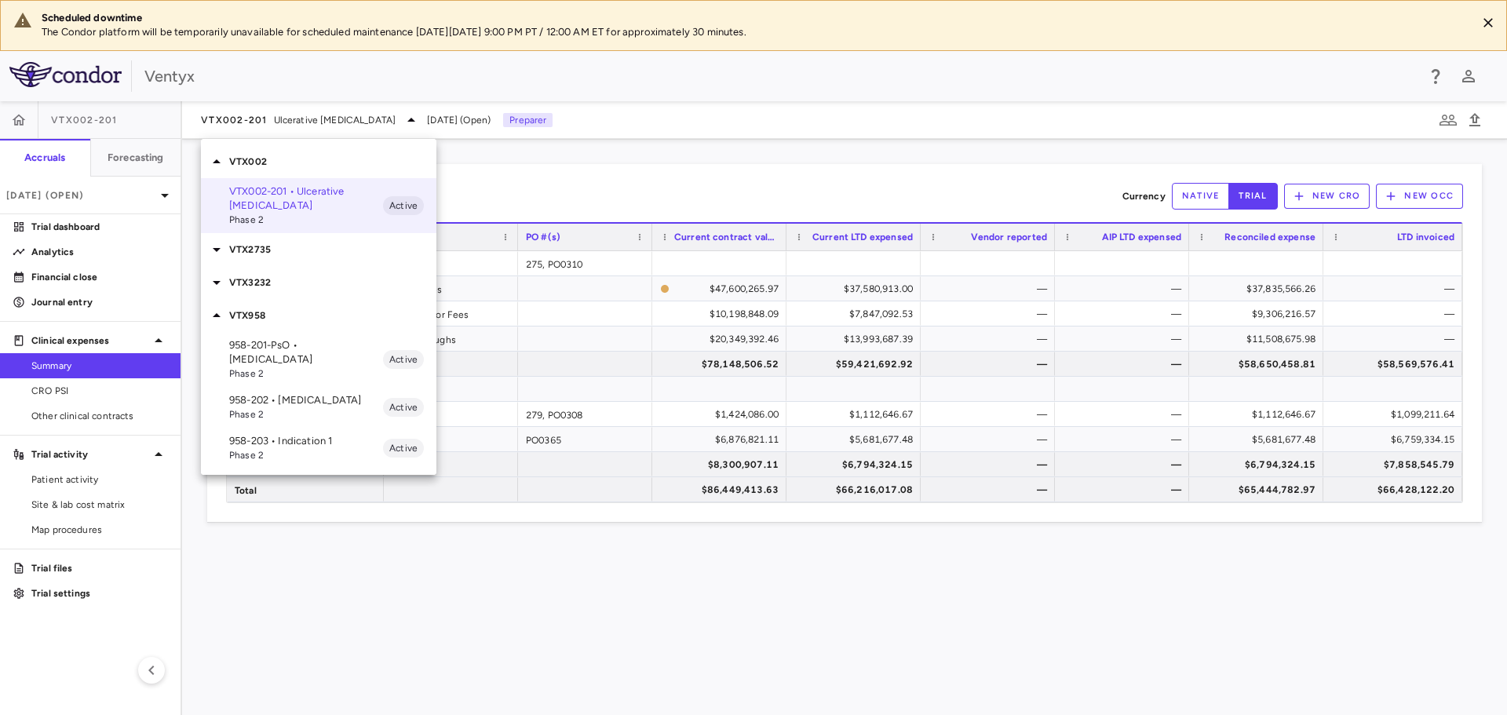
click at [260, 393] on p "958-202 • [MEDICAL_DATA]" at bounding box center [306, 400] width 154 height 14
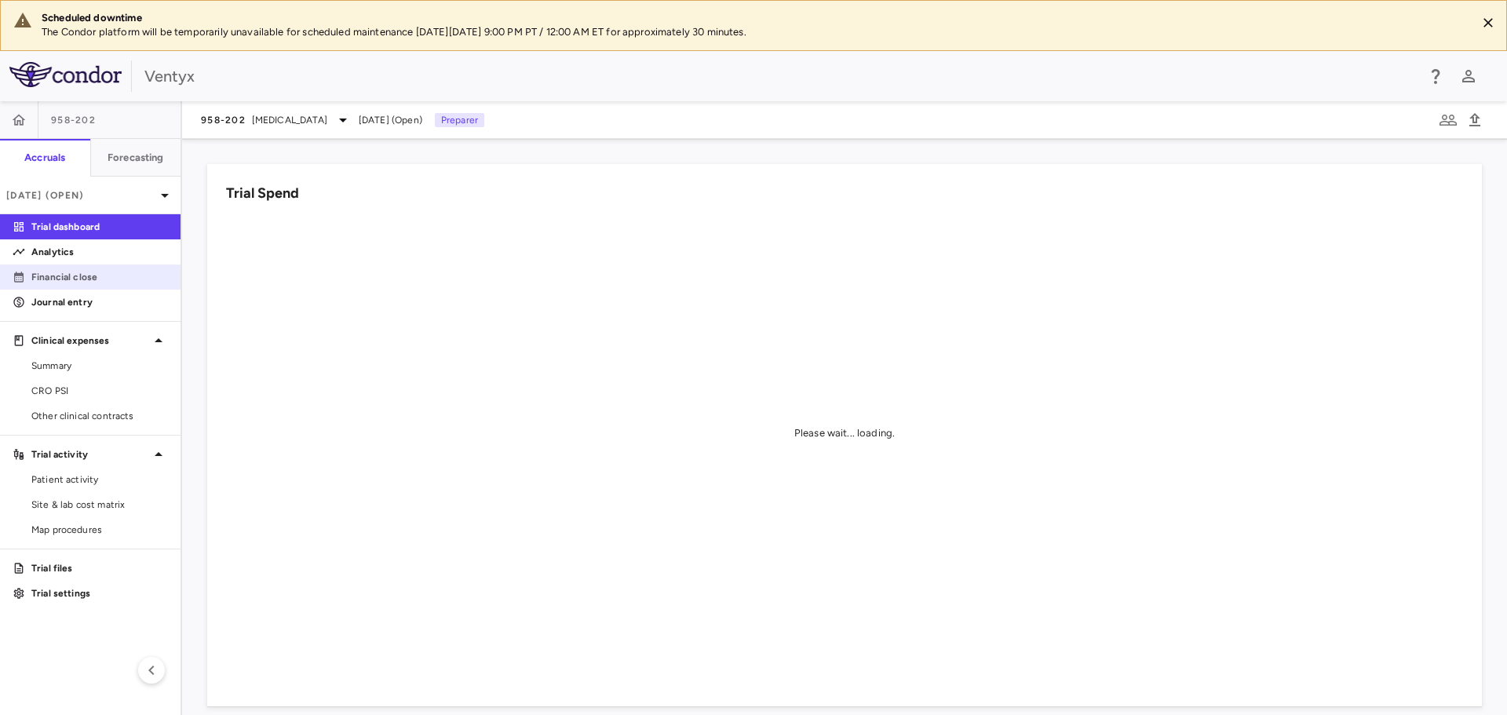
click at [77, 270] on p "Financial close" at bounding box center [99, 277] width 137 height 14
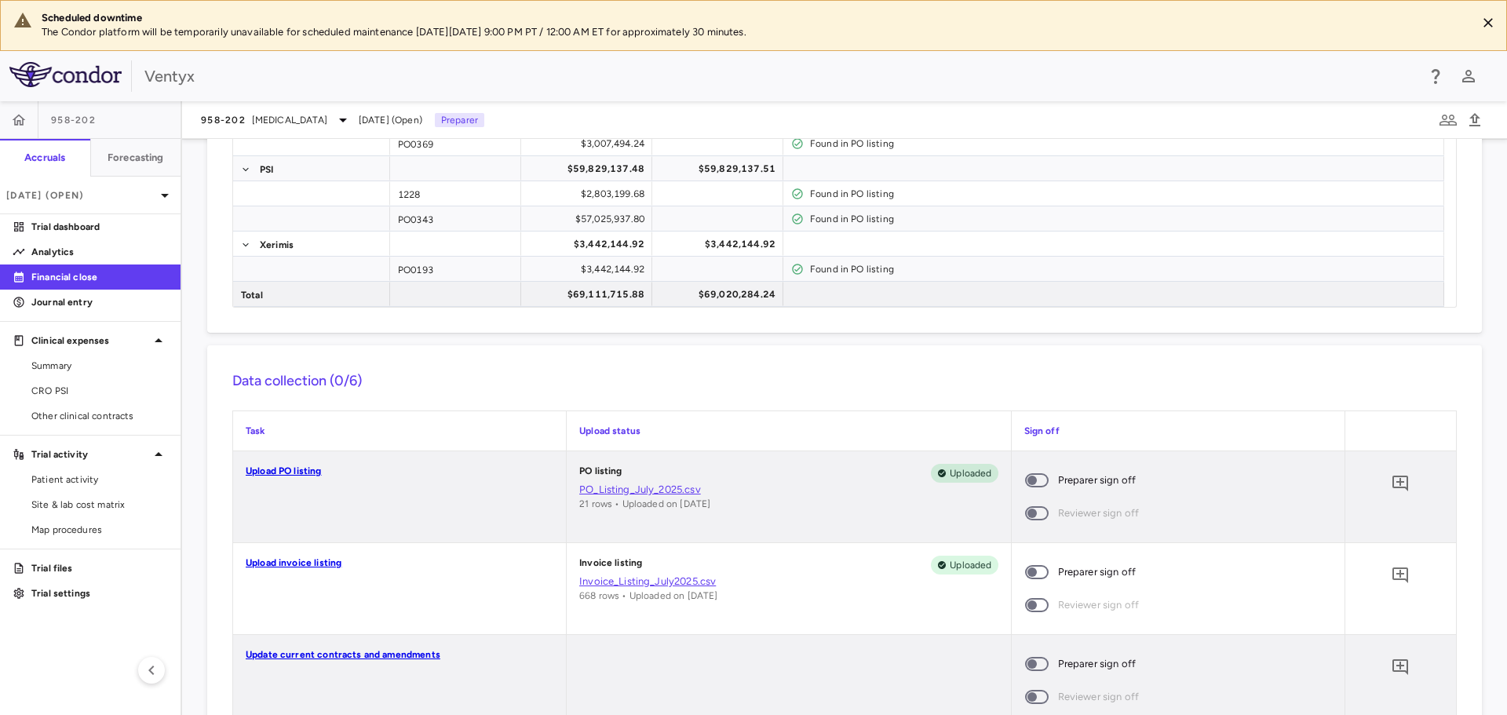
scroll to position [523, 0]
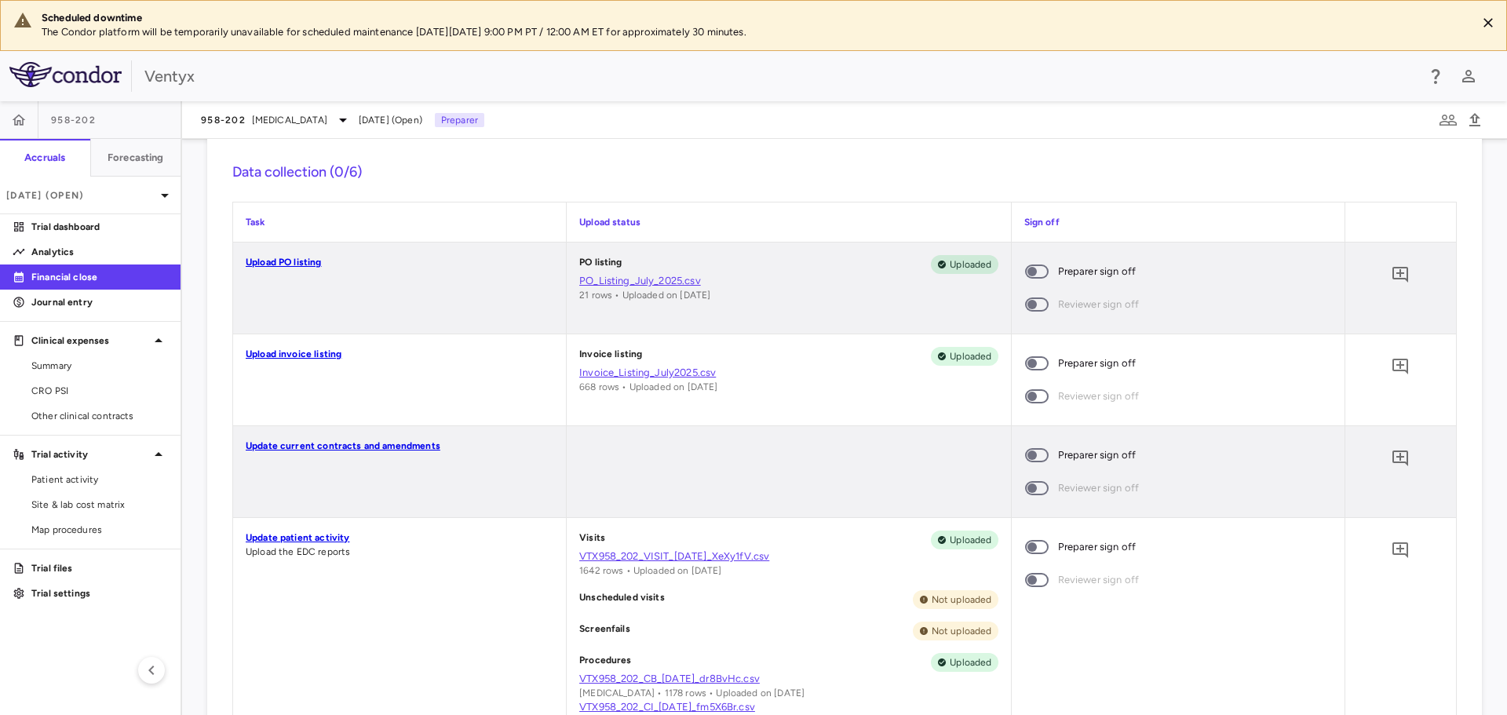
click at [1028, 266] on span at bounding box center [1037, 272] width 24 height 14
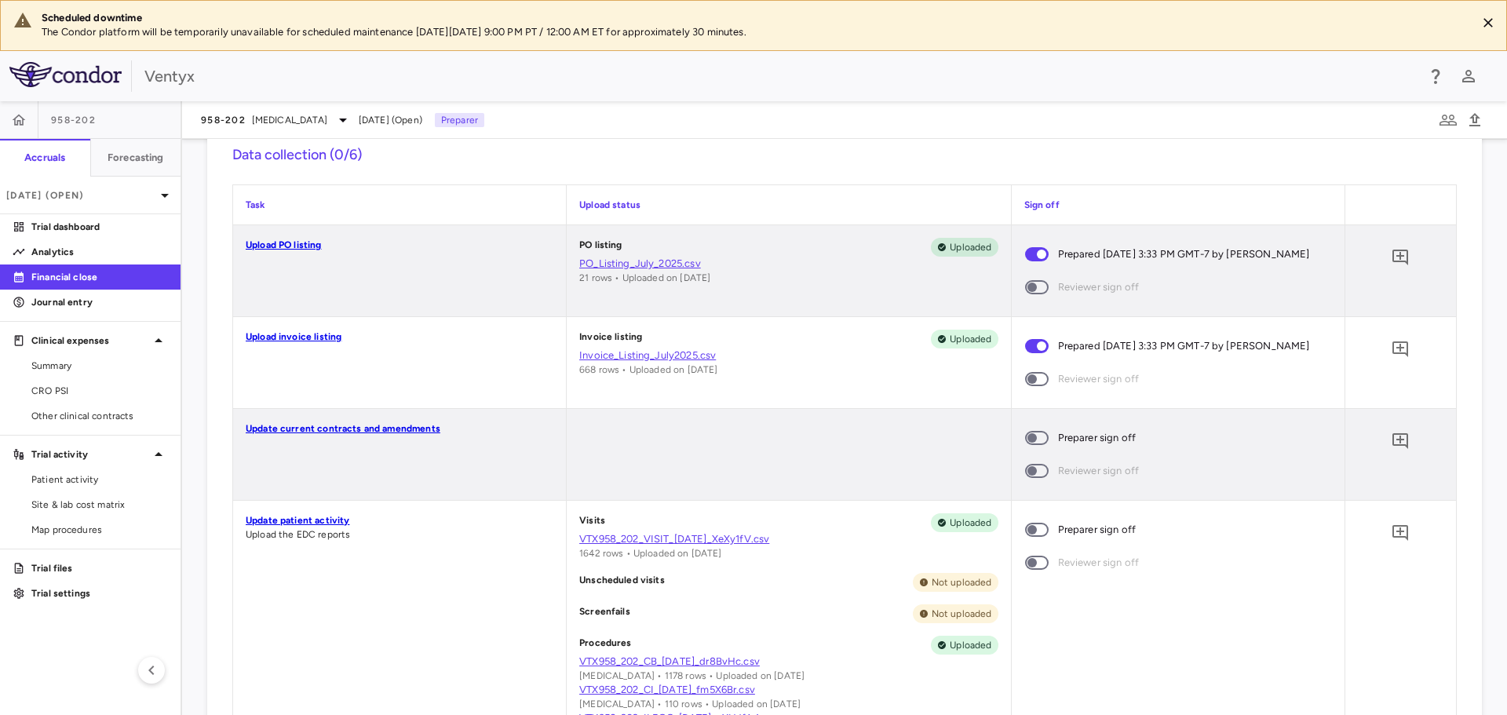
scroll to position [550, 0]
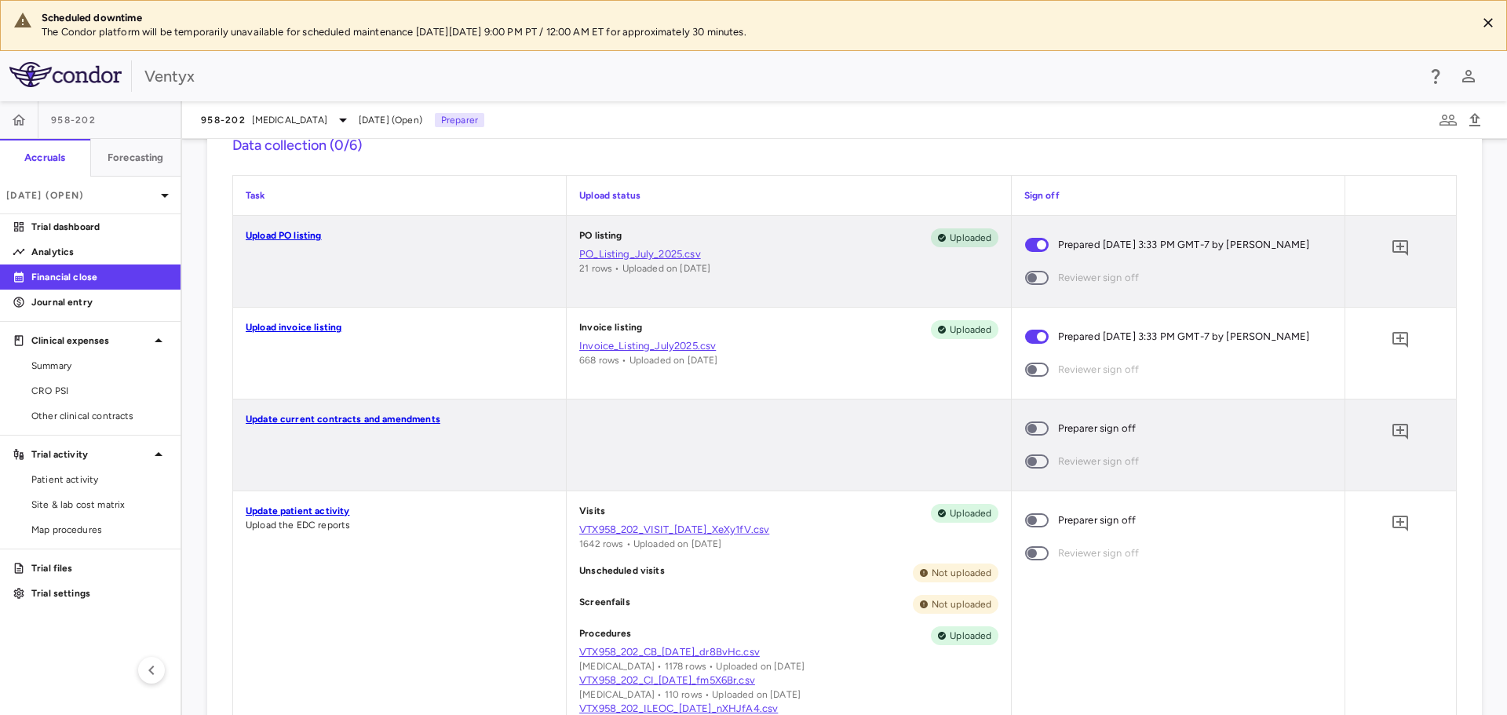
click at [1027, 420] on span at bounding box center [1037, 428] width 42 height 33
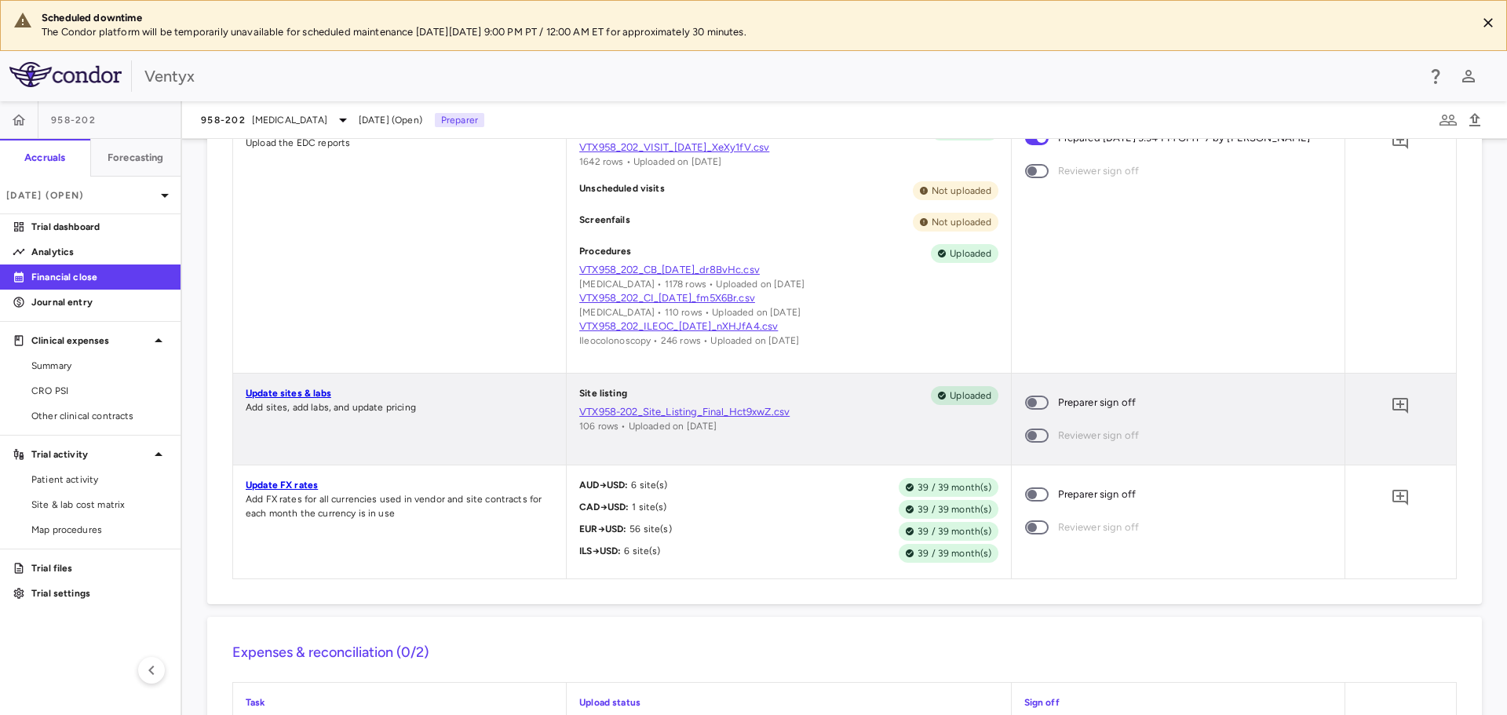
scroll to position [942, 0]
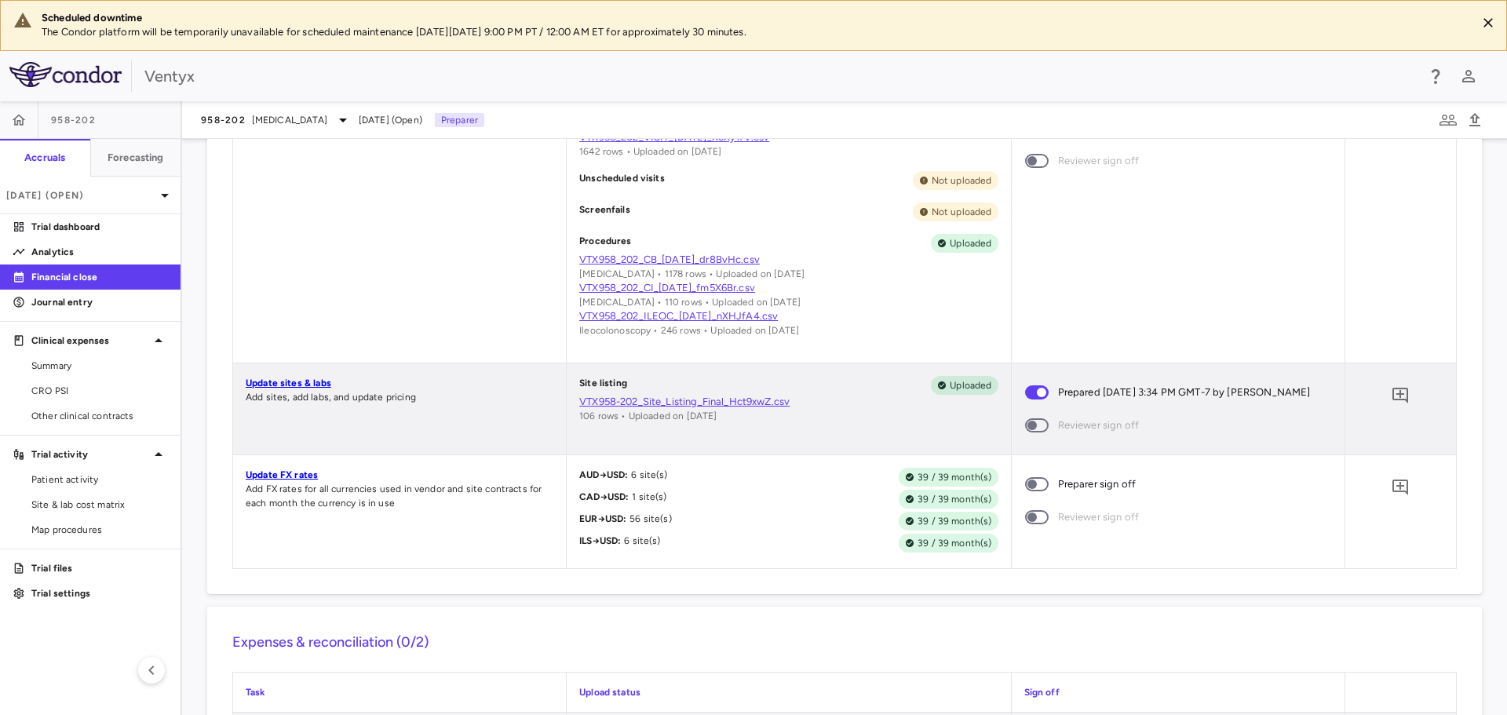
click at [1025, 478] on span at bounding box center [1037, 484] width 24 height 14
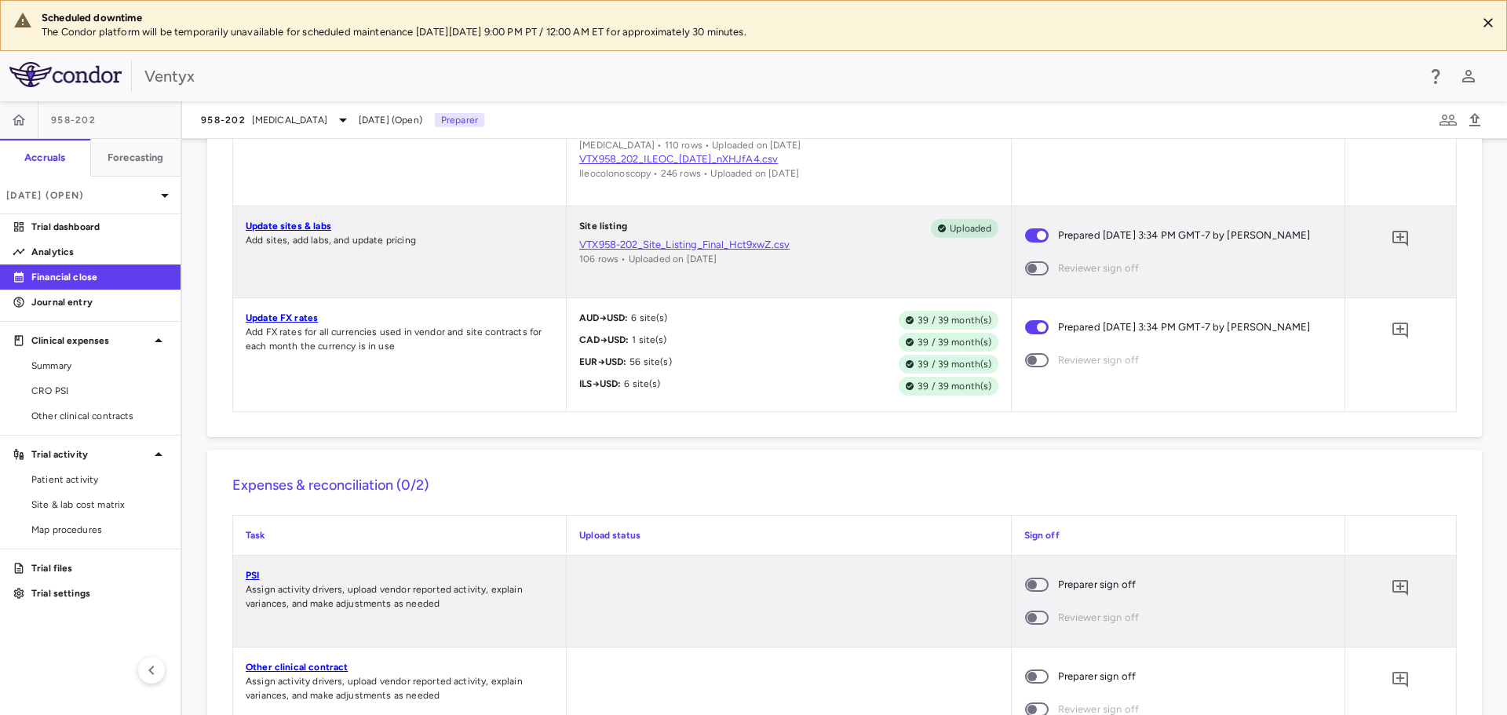
scroll to position [1335, 0]
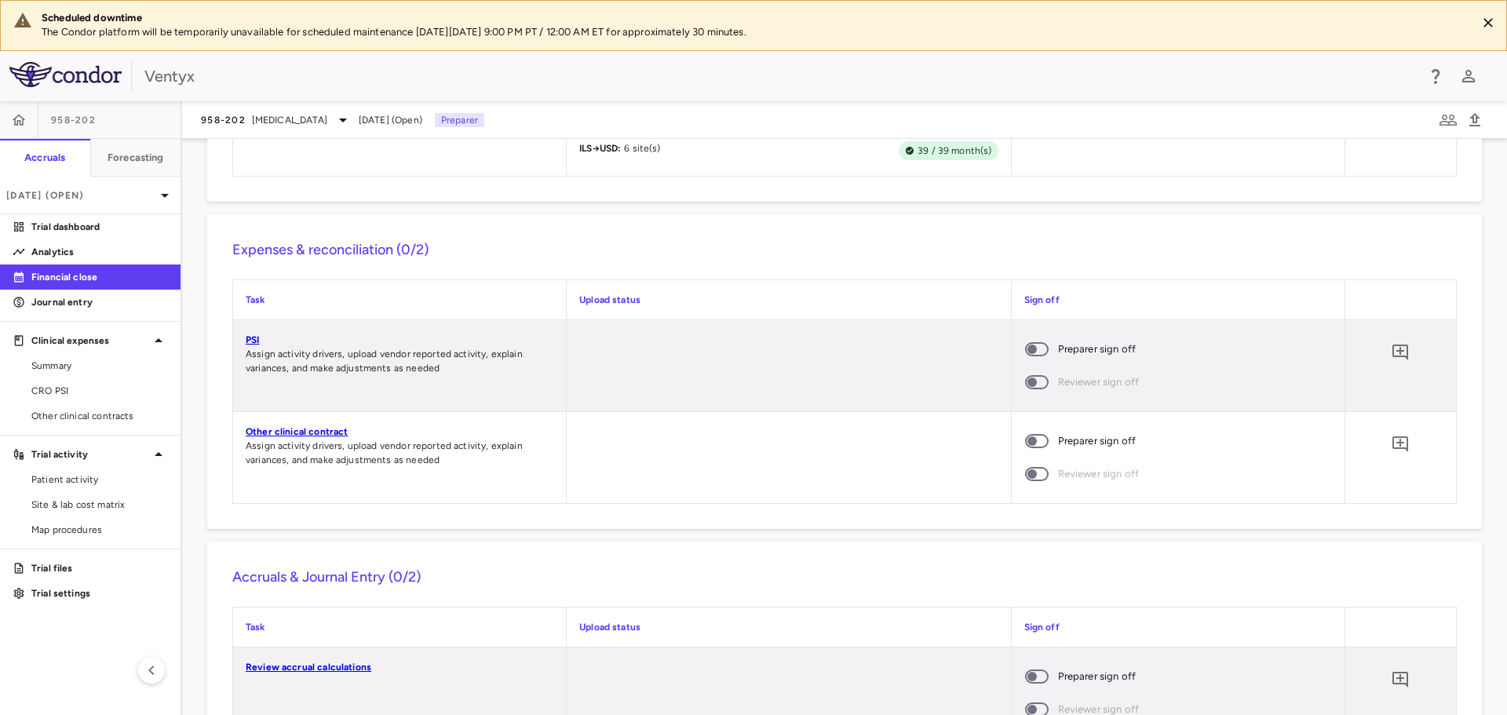
click at [1025, 344] on span at bounding box center [1037, 349] width 24 height 14
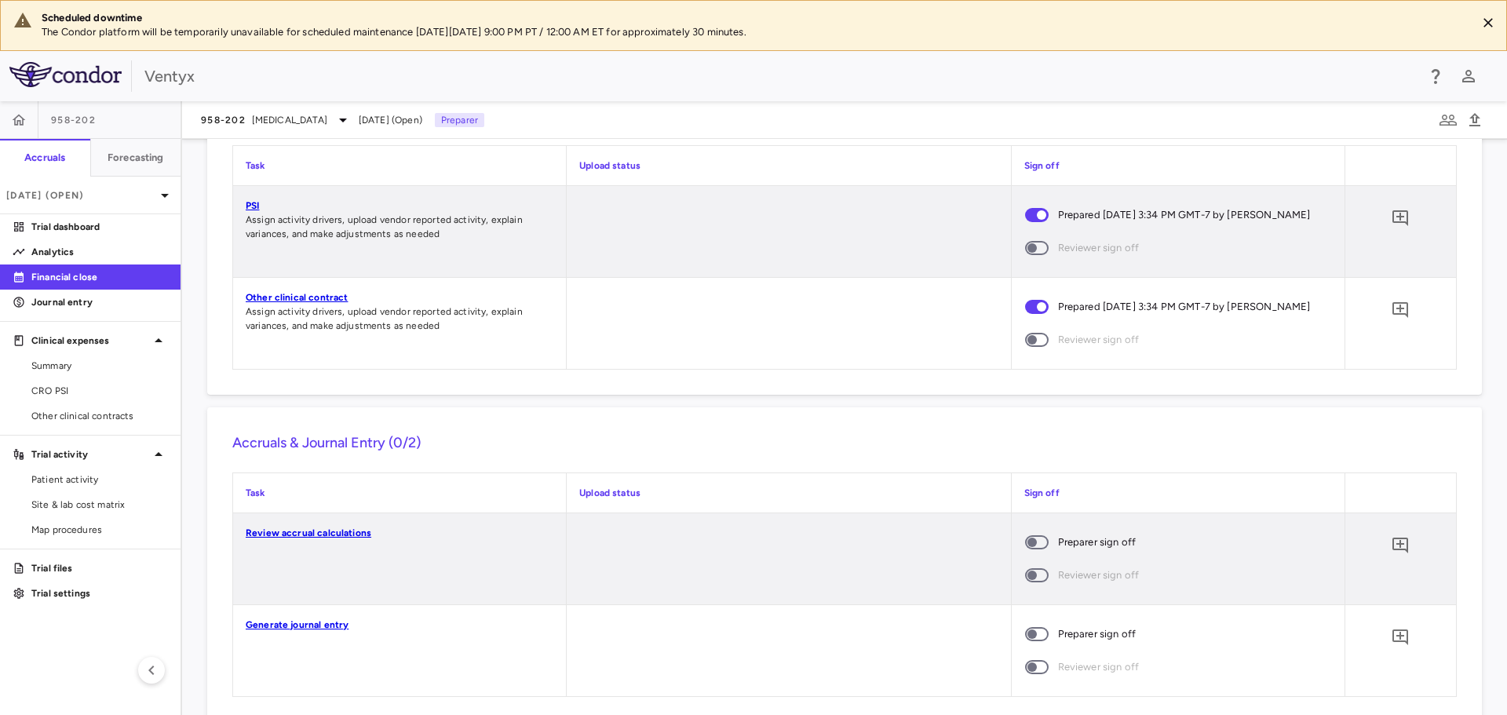
scroll to position [1501, 0]
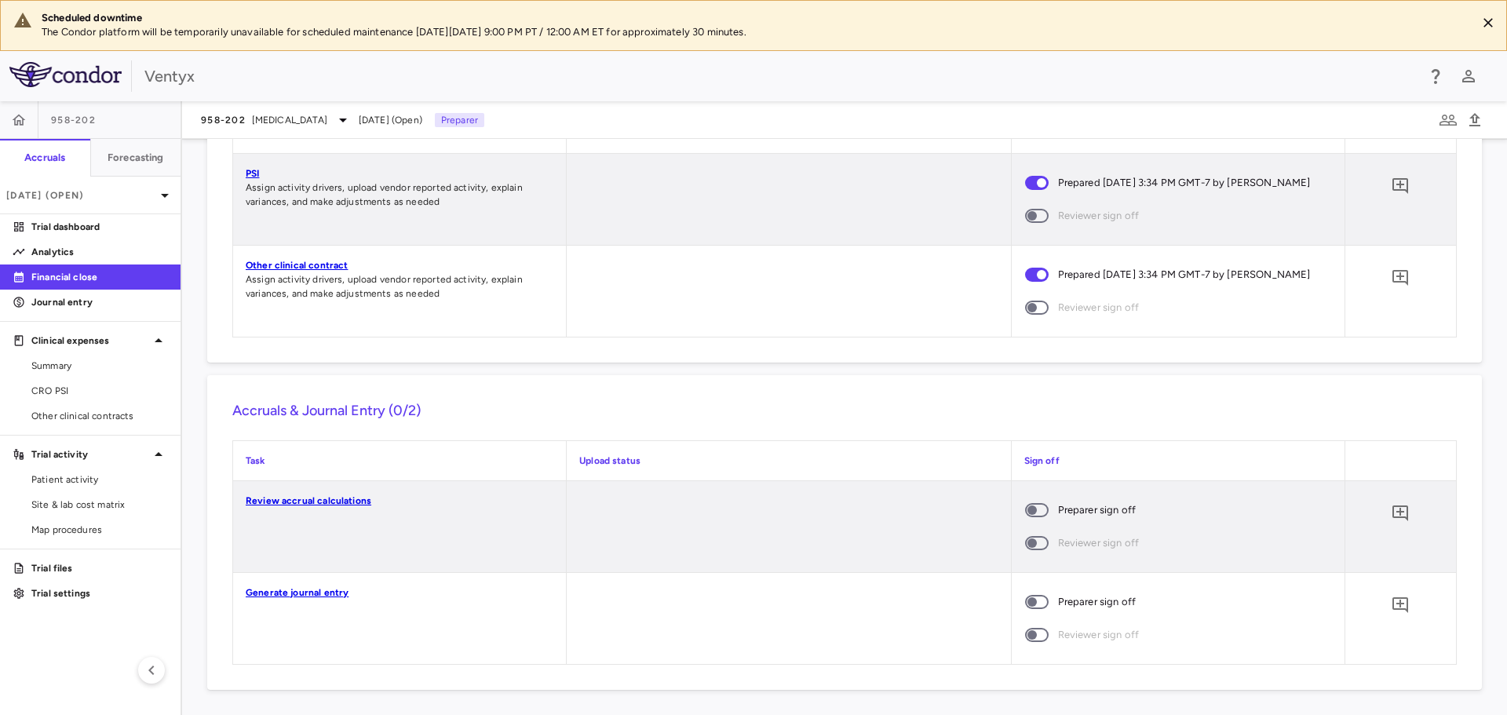
click at [1031, 501] on span at bounding box center [1037, 510] width 42 height 33
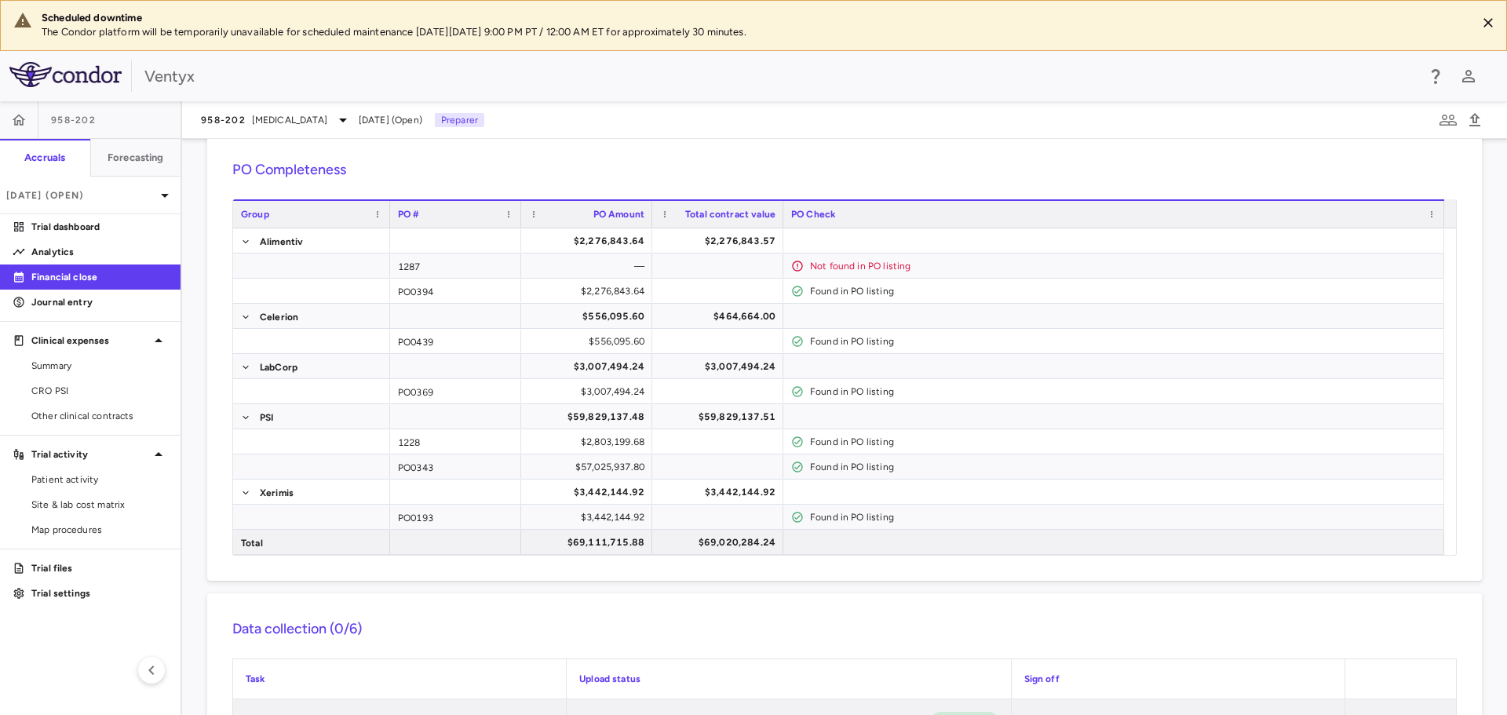
scroll to position [0, 0]
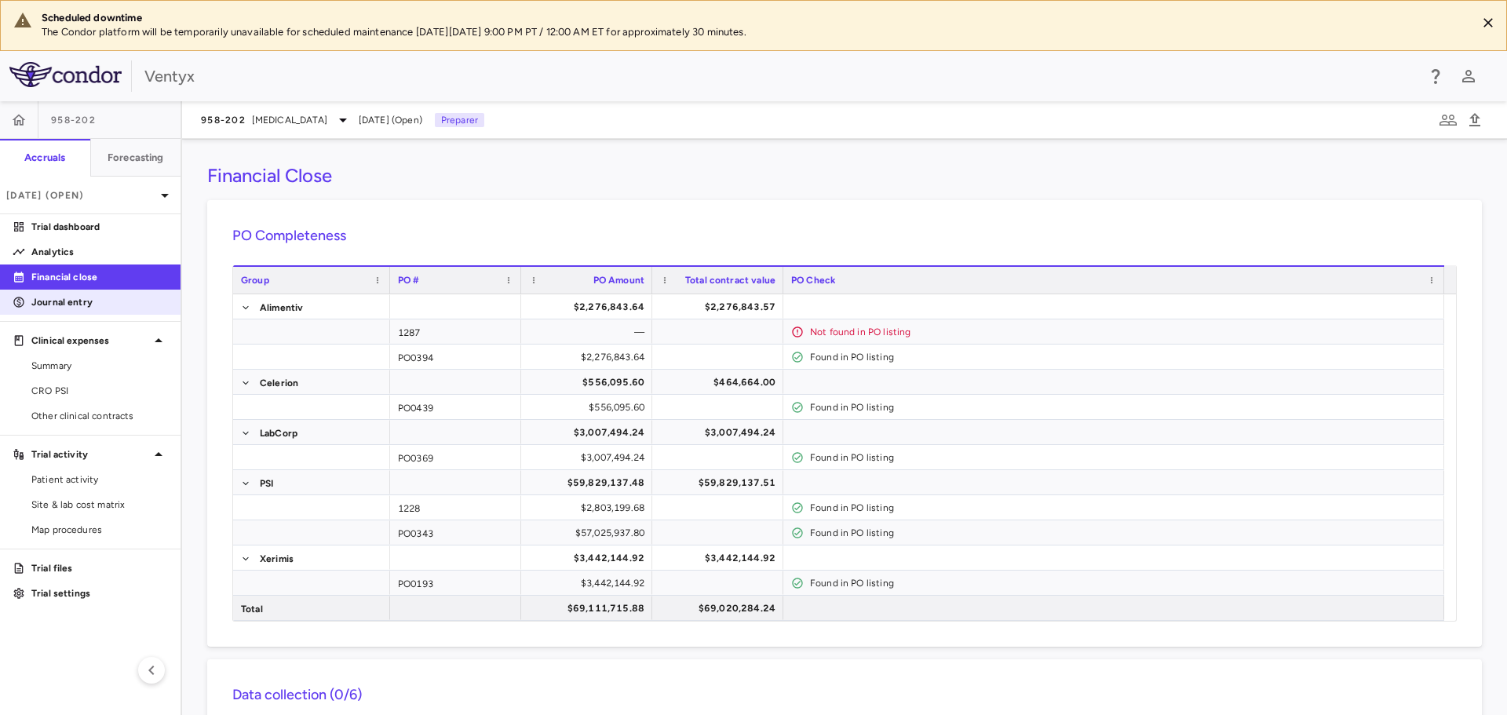
click at [83, 301] on p "Journal entry" at bounding box center [99, 302] width 137 height 14
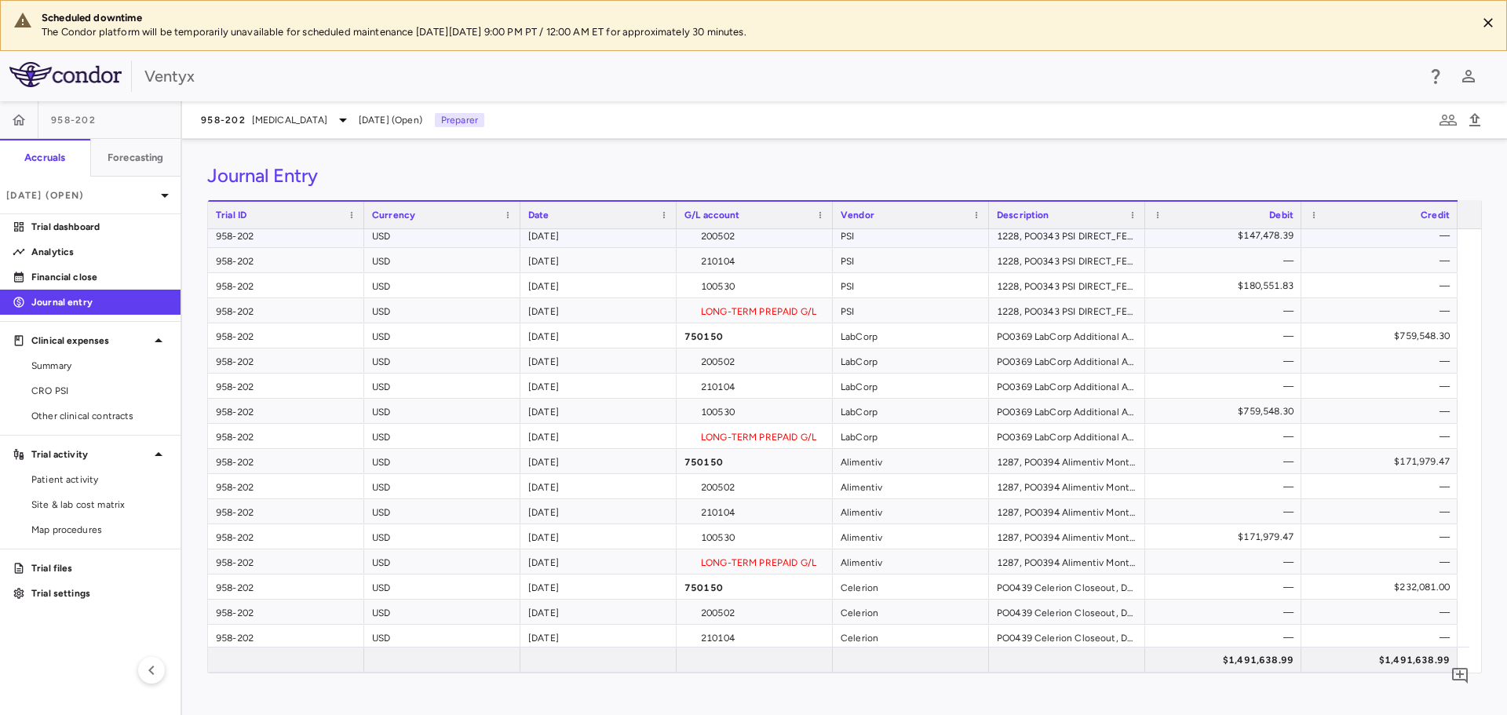
scroll to position [210, 0]
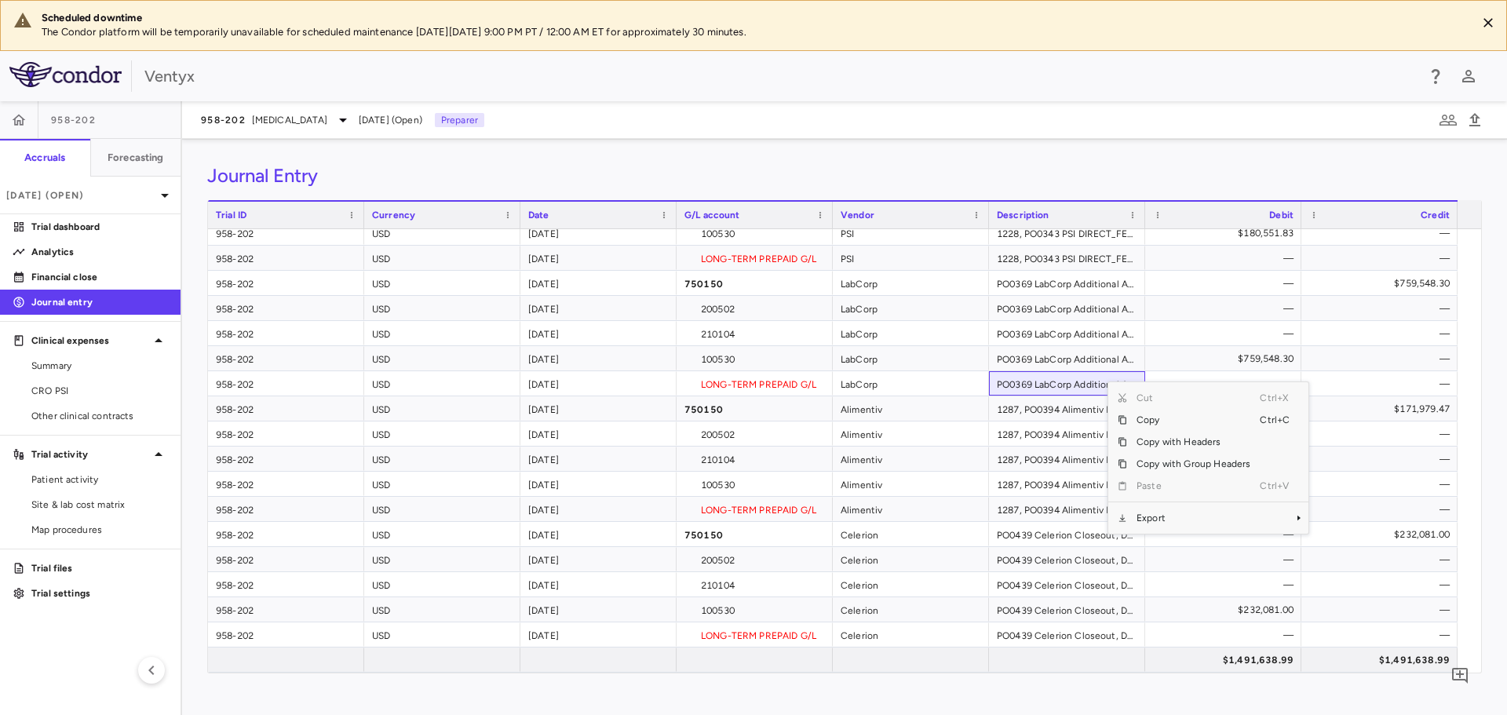
click at [709, 124] on div "958-202 [MEDICAL_DATA] [DATE] (Open) Preparer" at bounding box center [844, 120] width 1325 height 38
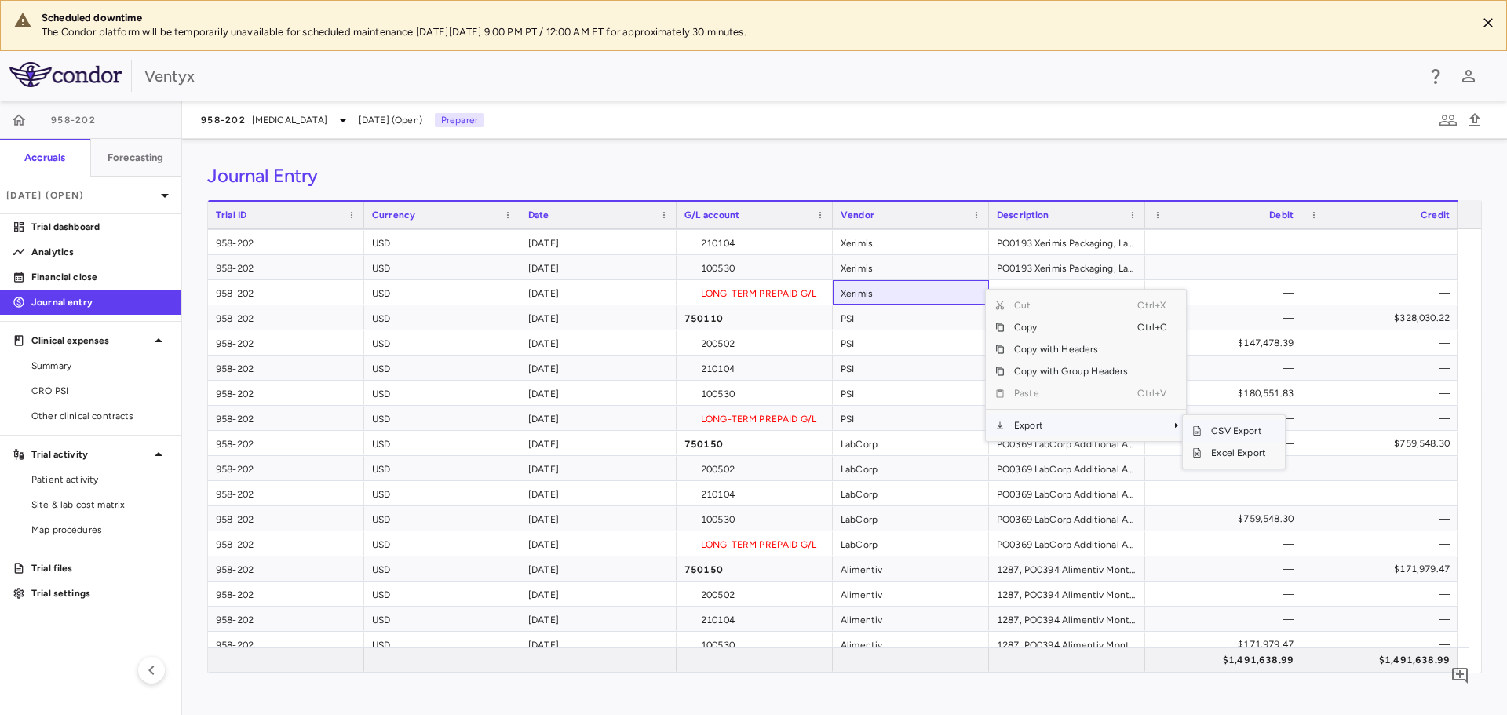
click at [1215, 429] on span "CSV Export" at bounding box center [1239, 431] width 74 height 22
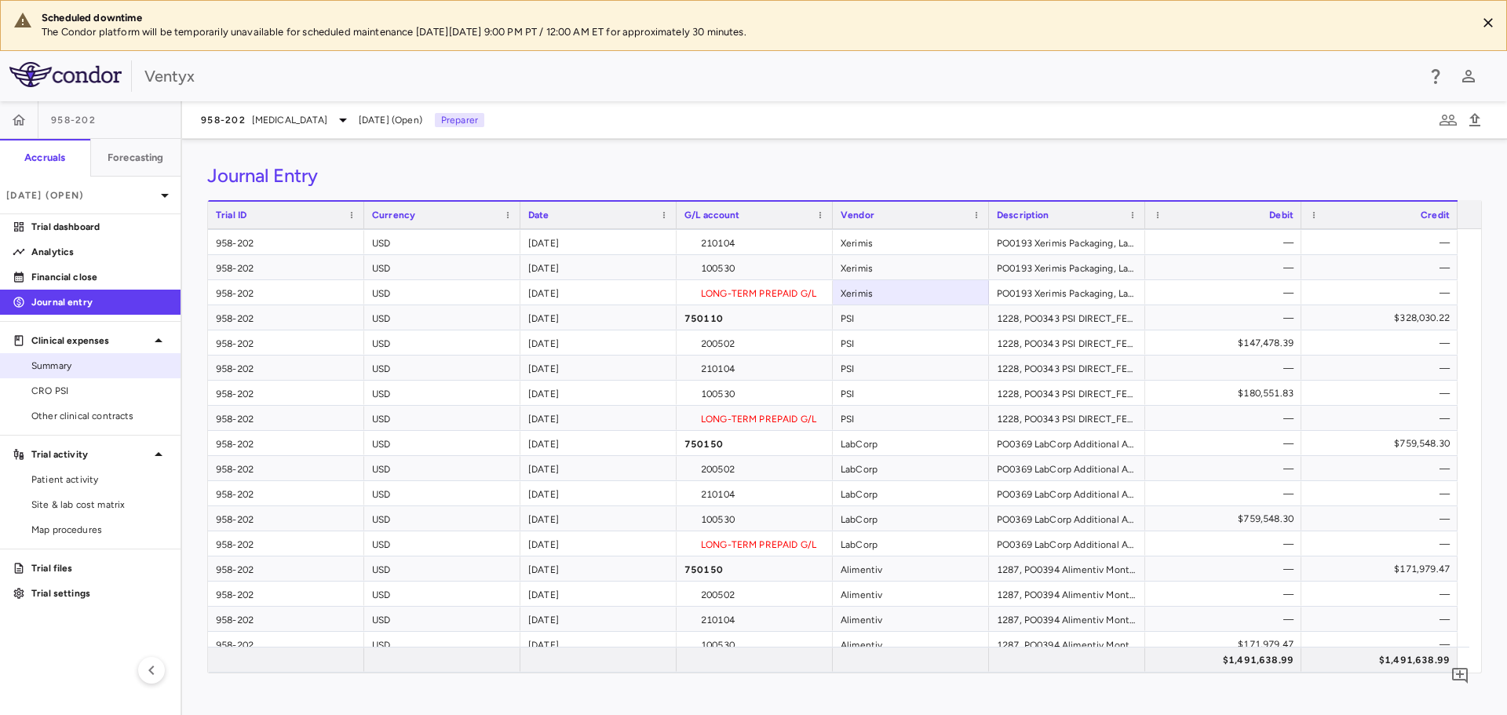
drag, startPoint x: 63, startPoint y: 374, endPoint x: 80, endPoint y: 367, distance: 18.7
click at [63, 374] on link "Summary" at bounding box center [90, 366] width 181 height 24
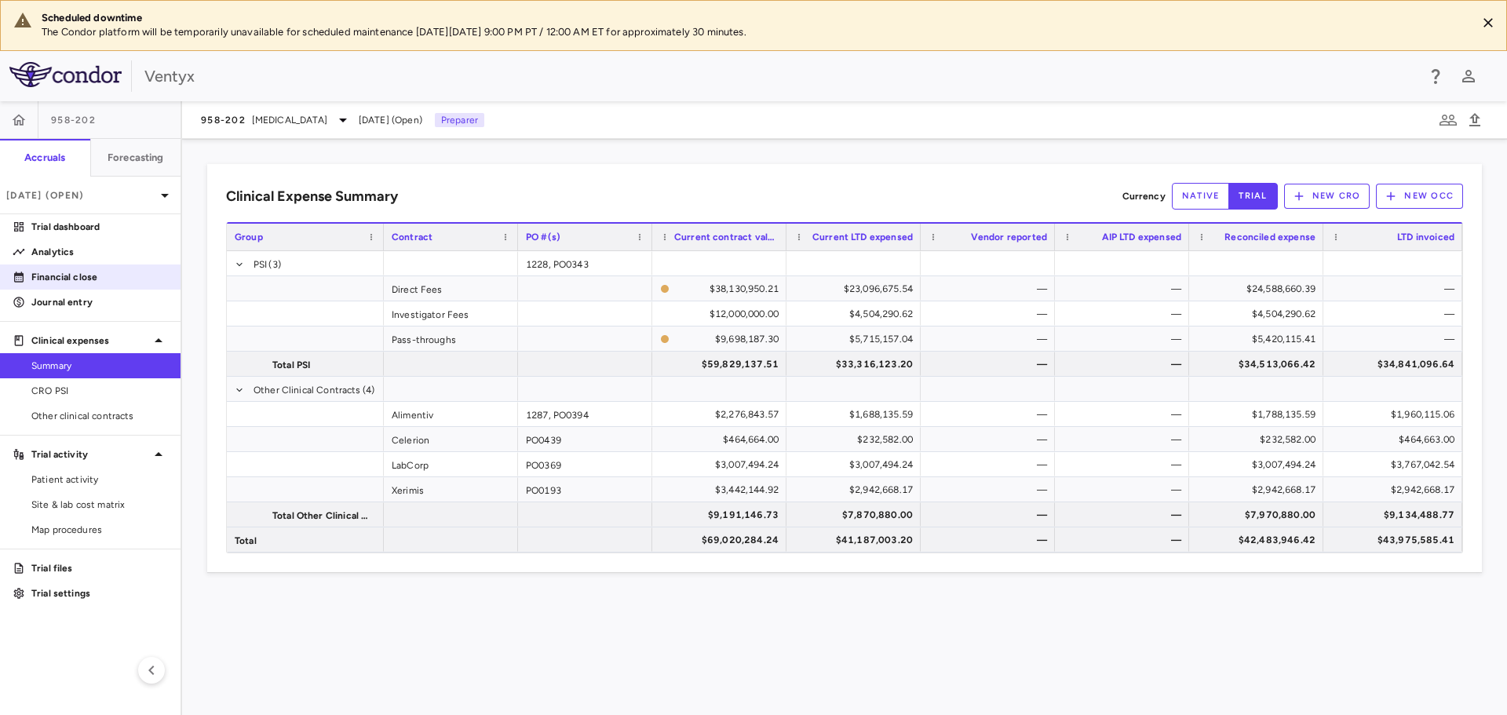
click at [78, 285] on link "Financial close" at bounding box center [90, 277] width 181 height 24
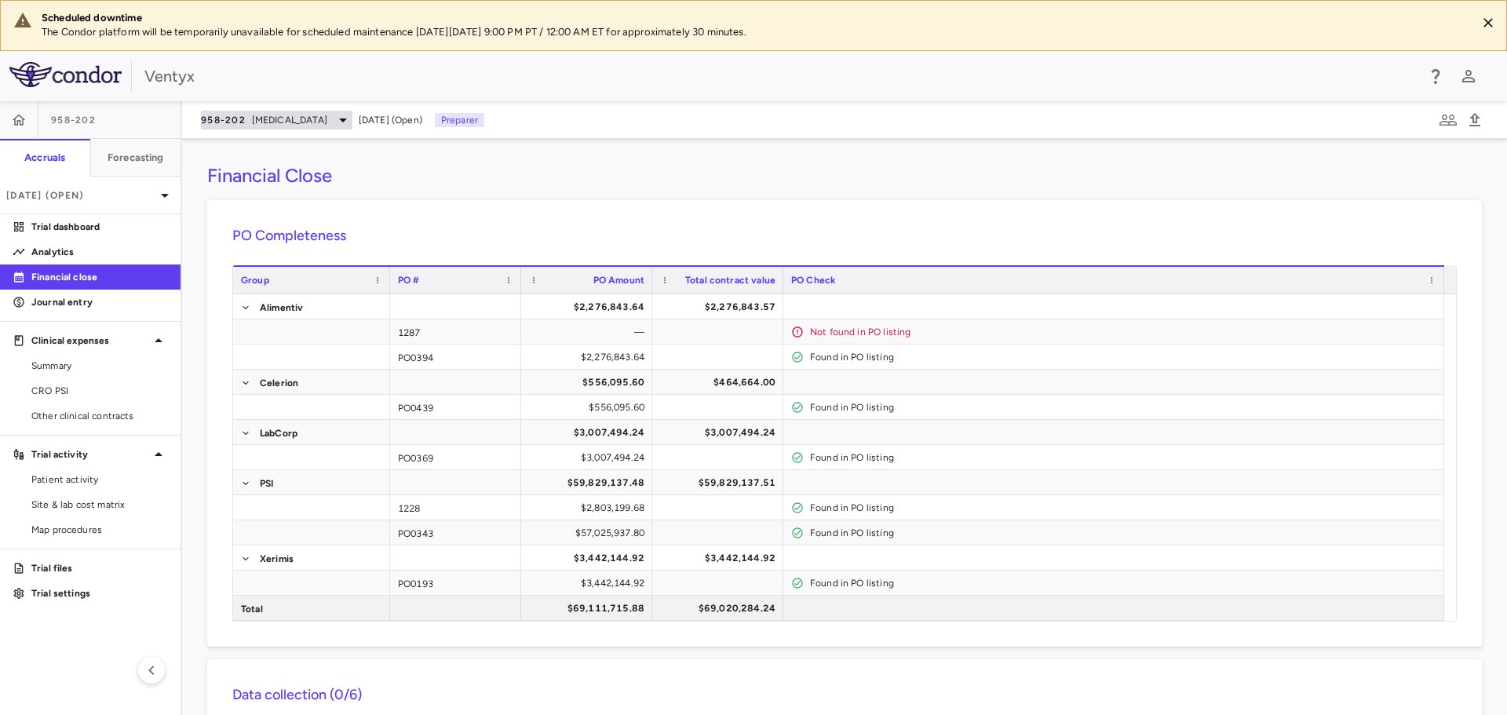
click at [252, 125] on span "[MEDICAL_DATA]" at bounding box center [289, 120] width 75 height 14
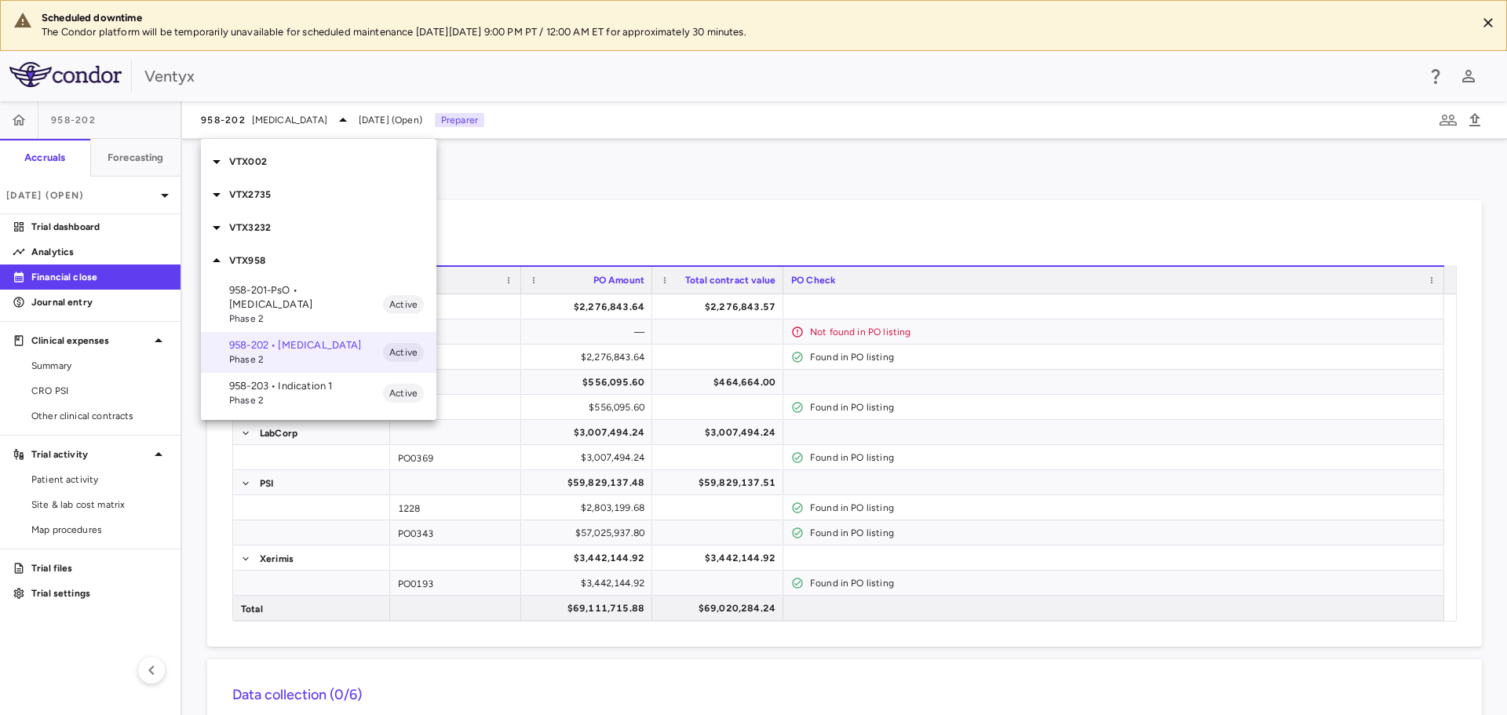
click at [295, 198] on p "VTX2735" at bounding box center [332, 195] width 207 height 14
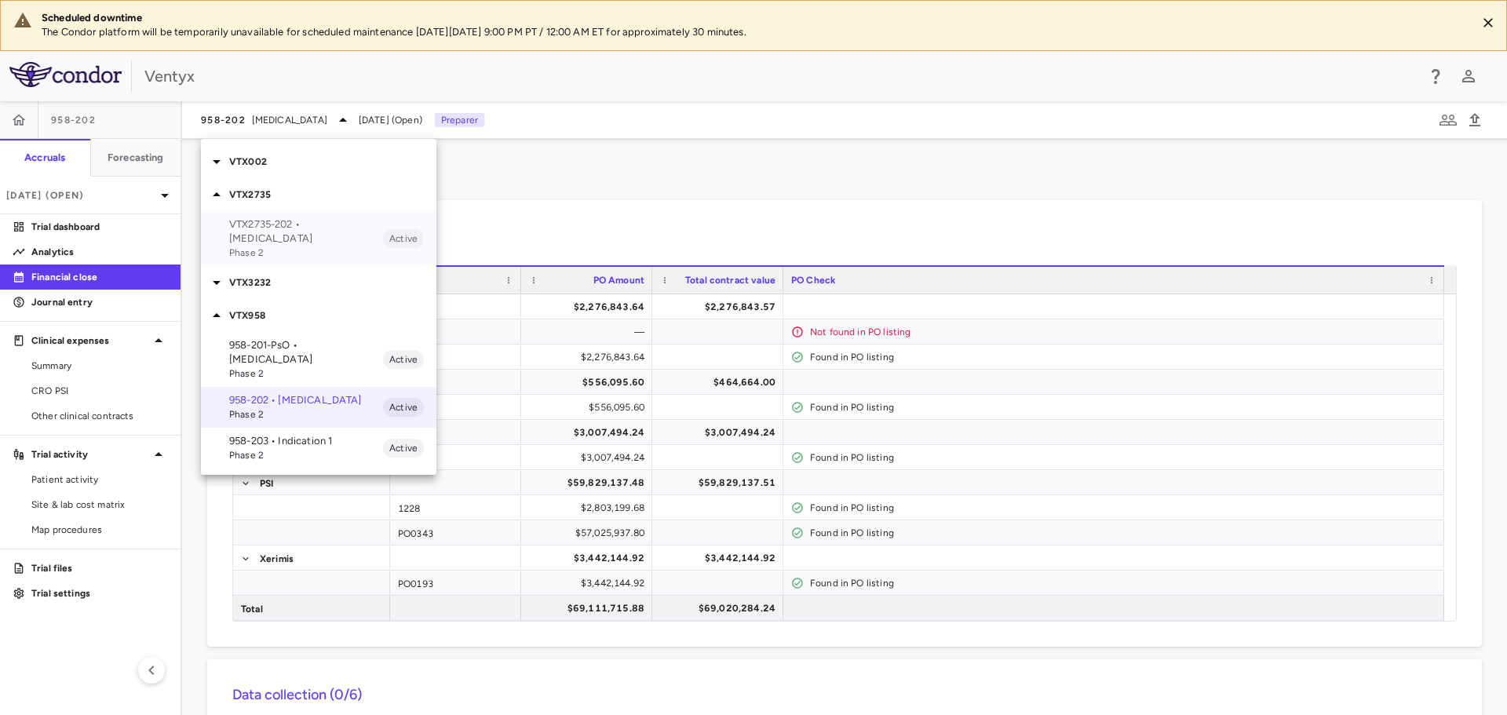
click at [284, 232] on p "VTX2735-202 • [MEDICAL_DATA]" at bounding box center [306, 231] width 154 height 28
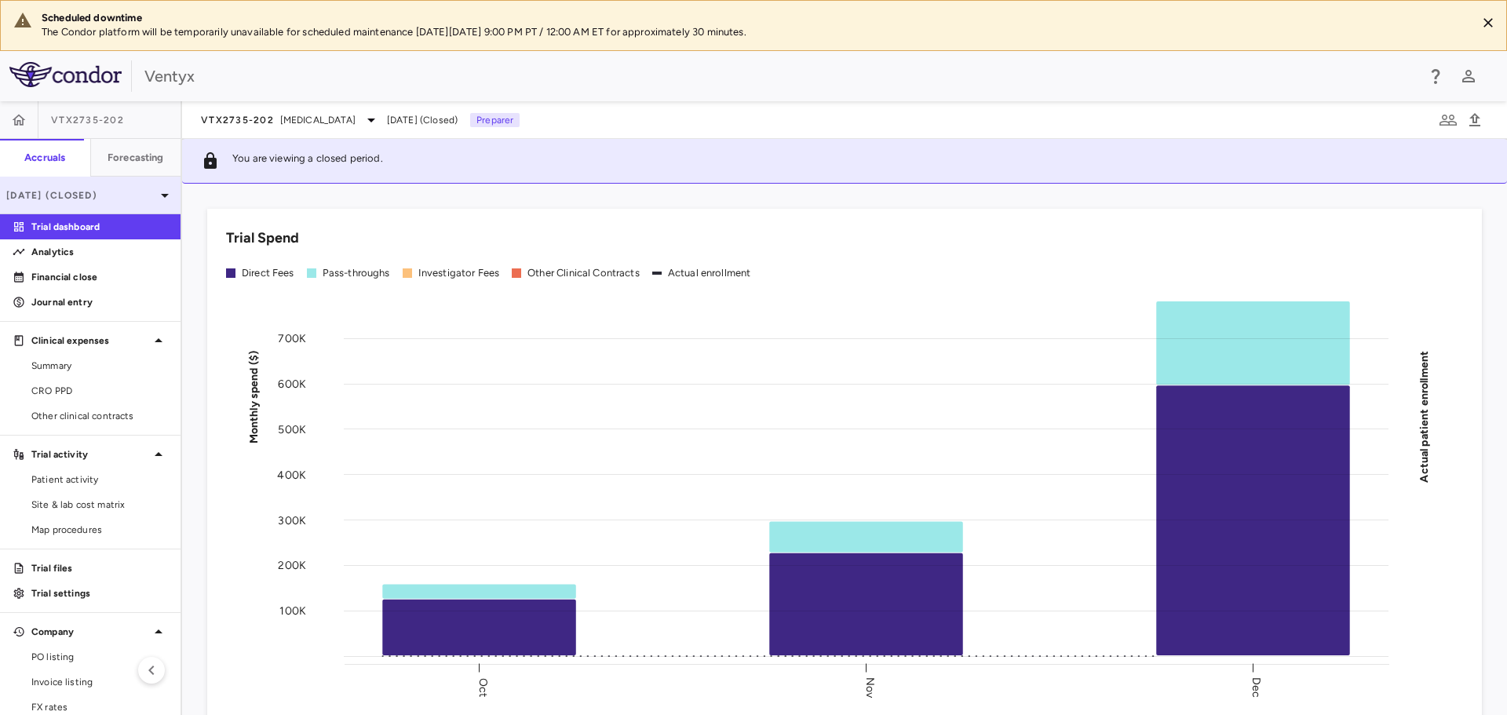
click at [94, 195] on p "[DATE] (Closed)" at bounding box center [80, 195] width 149 height 14
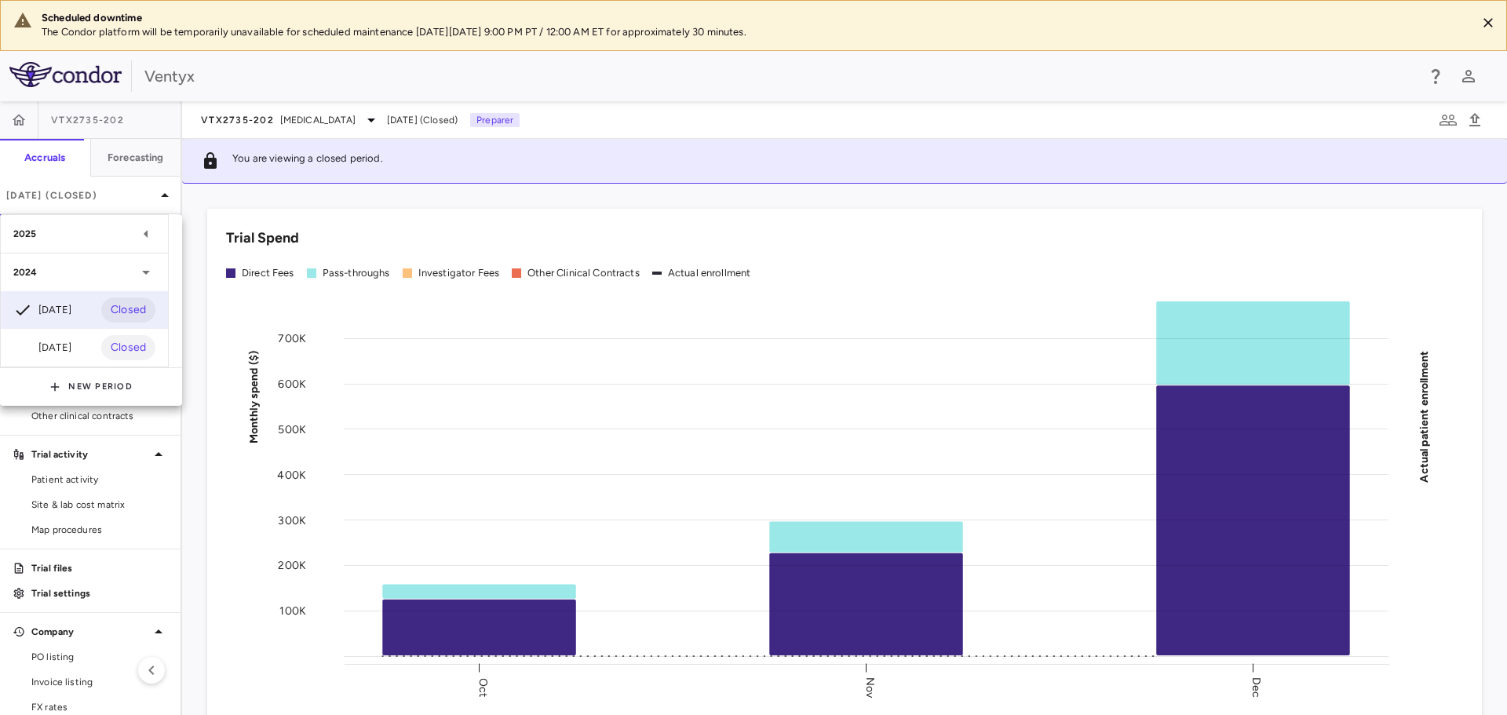
click at [70, 237] on div "2025" at bounding box center [74, 234] width 123 height 14
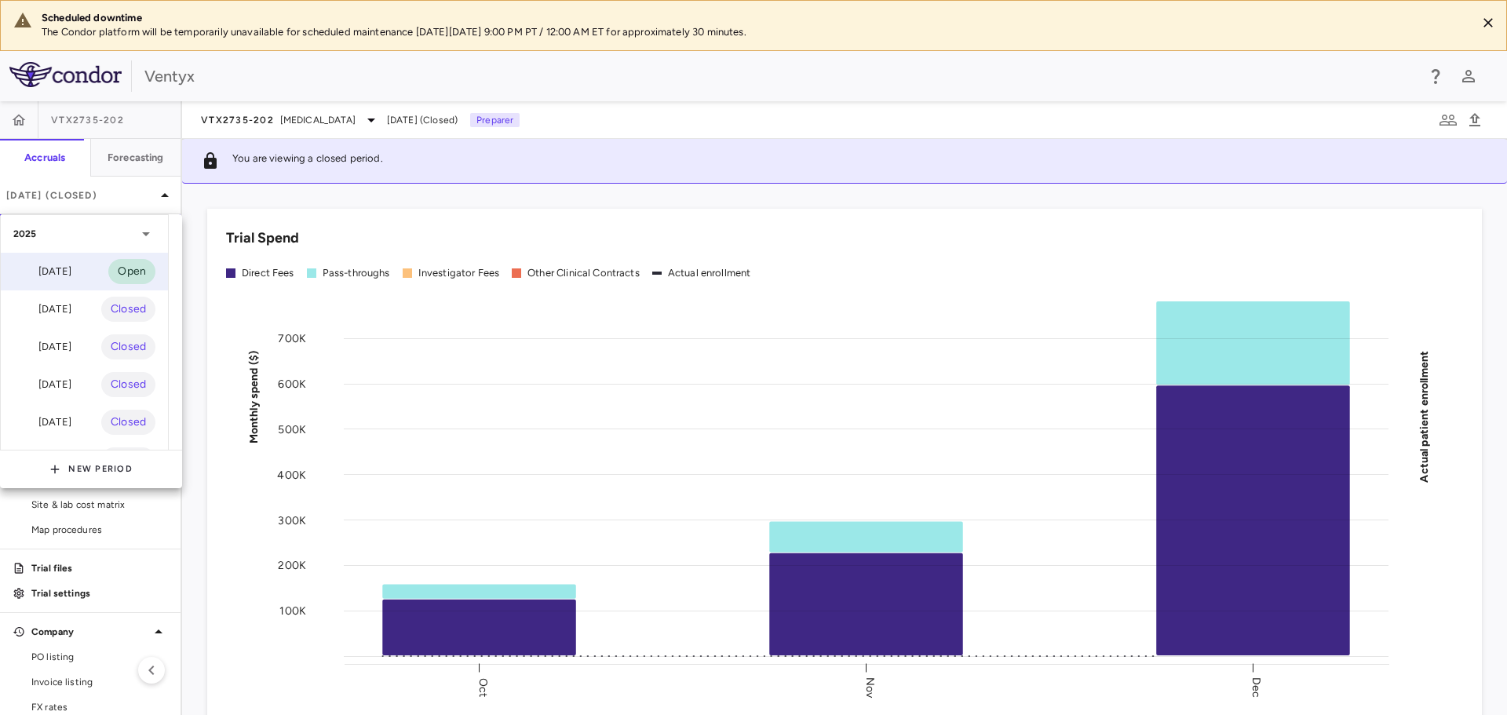
click at [82, 264] on div "[DATE] Open" at bounding box center [84, 272] width 167 height 38
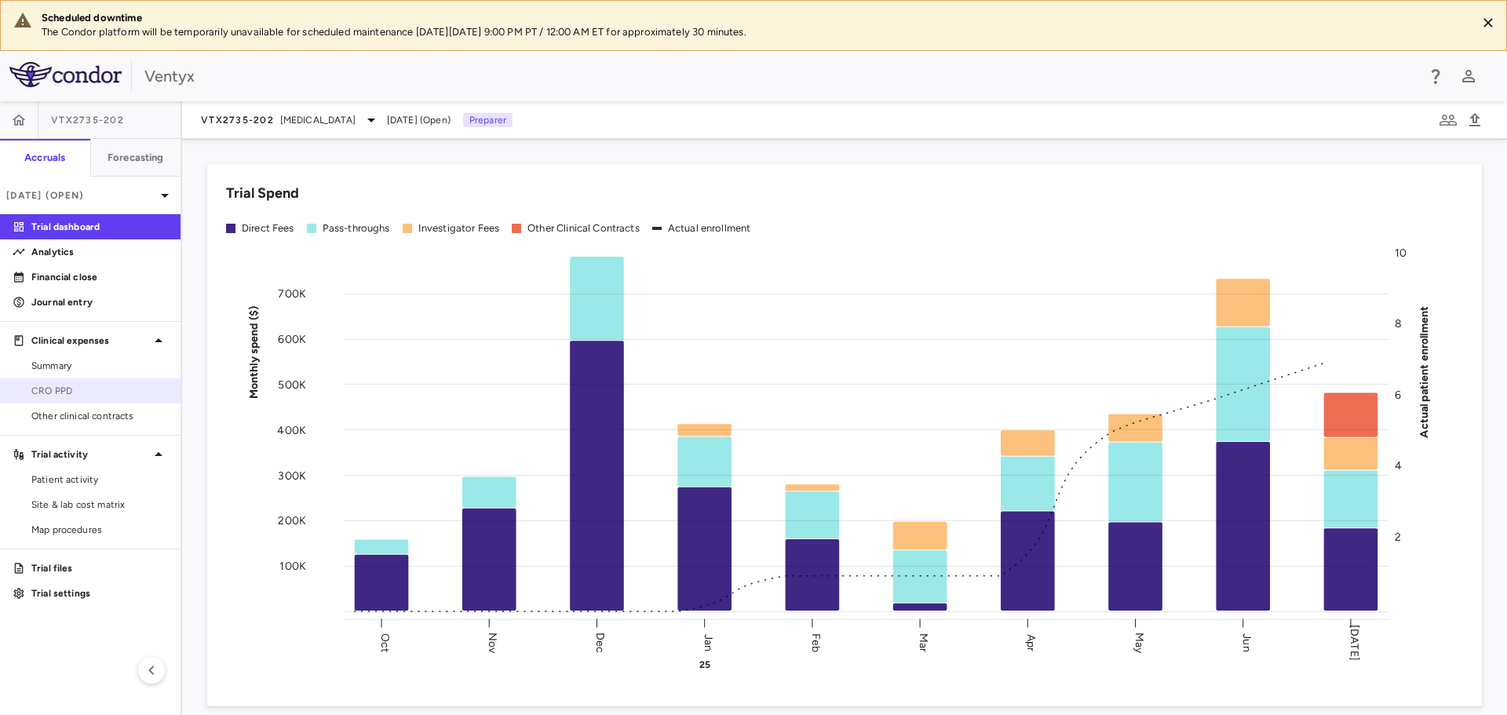
click at [70, 394] on span "CRO PPD" at bounding box center [99, 391] width 137 height 14
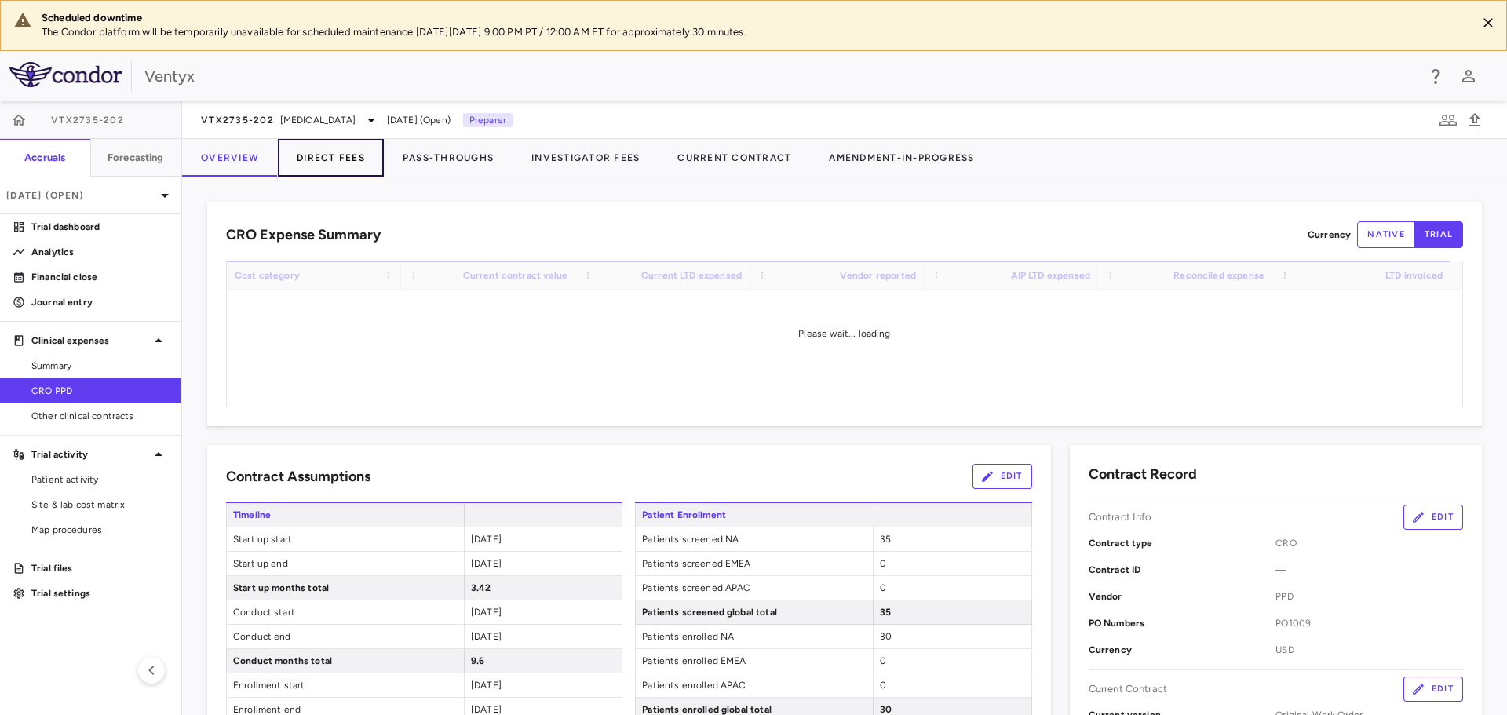
click at [356, 165] on button "Direct Fees" at bounding box center [331, 158] width 106 height 38
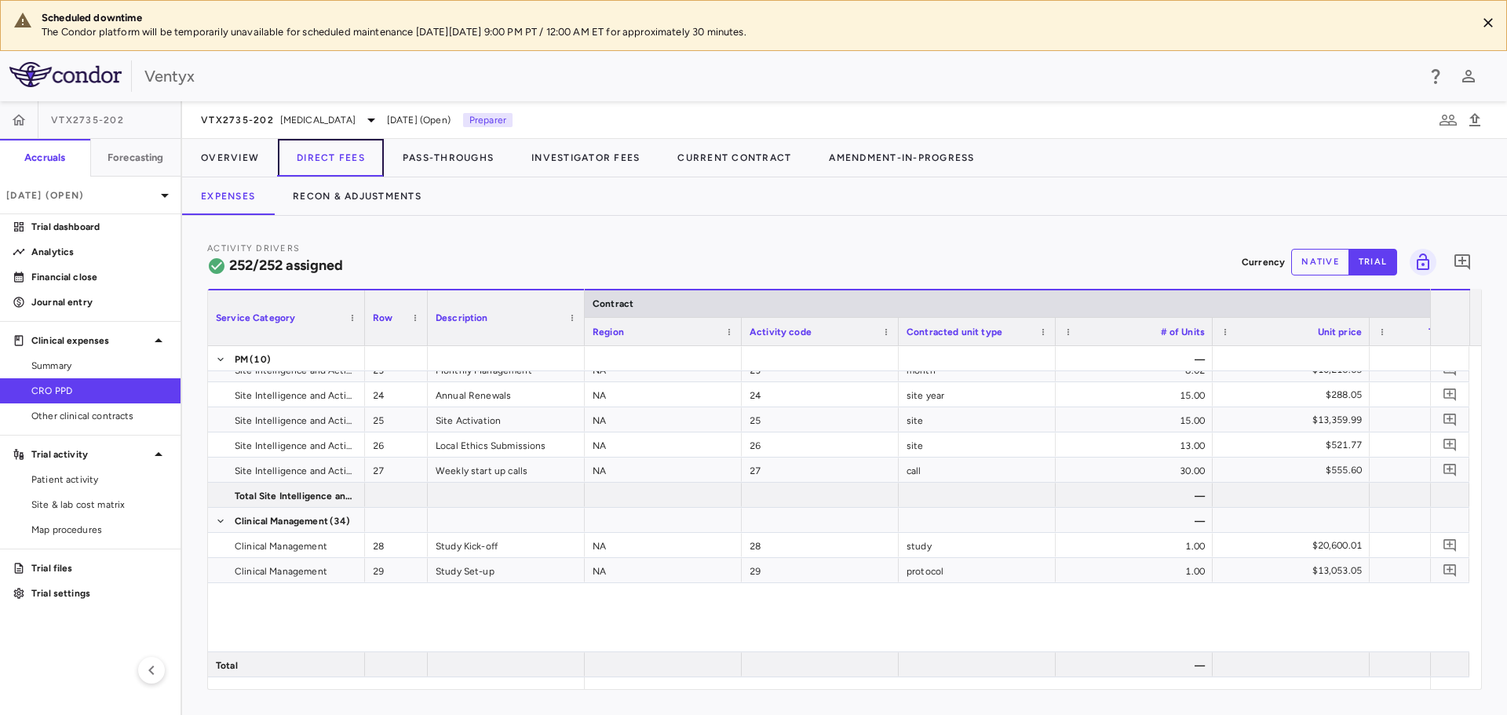
scroll to position [628, 0]
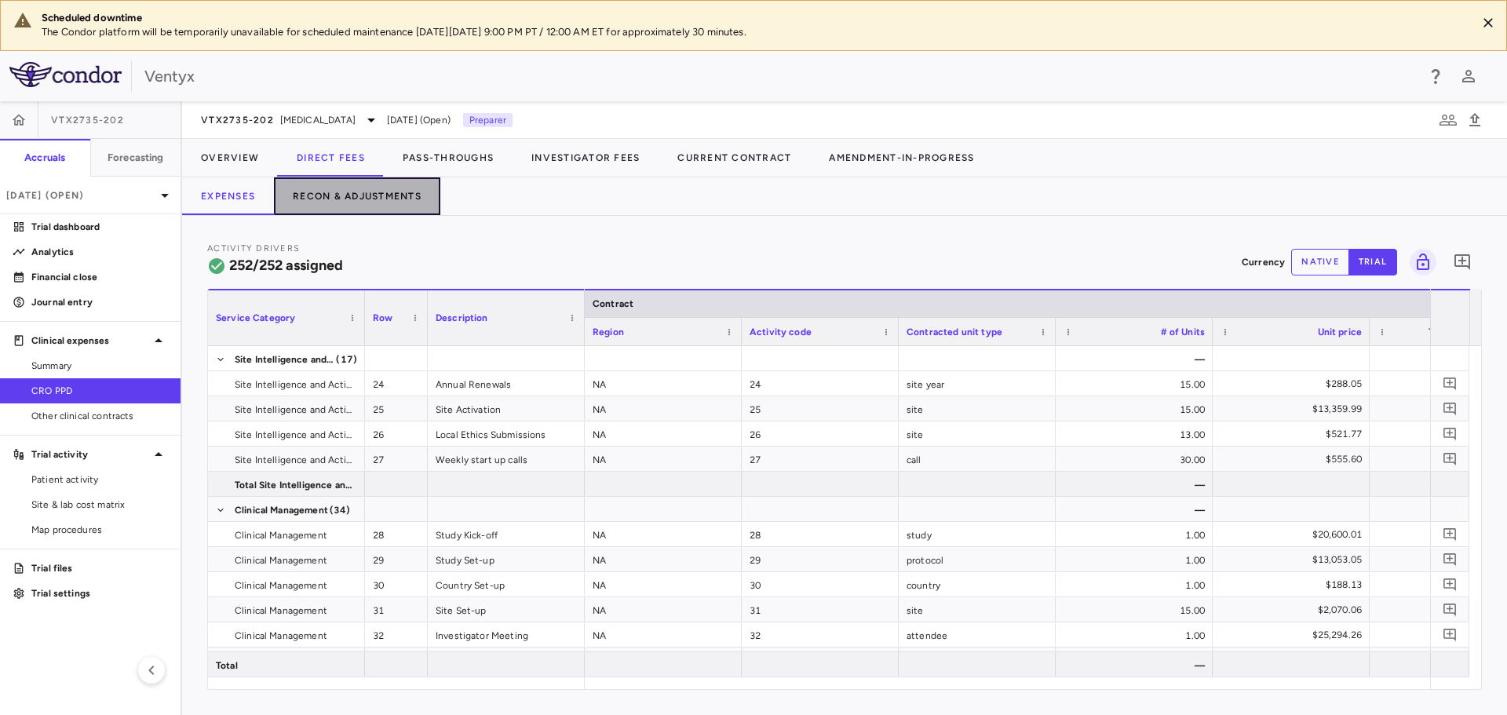
click at [320, 192] on button "Recon & Adjustments" at bounding box center [357, 196] width 166 height 38
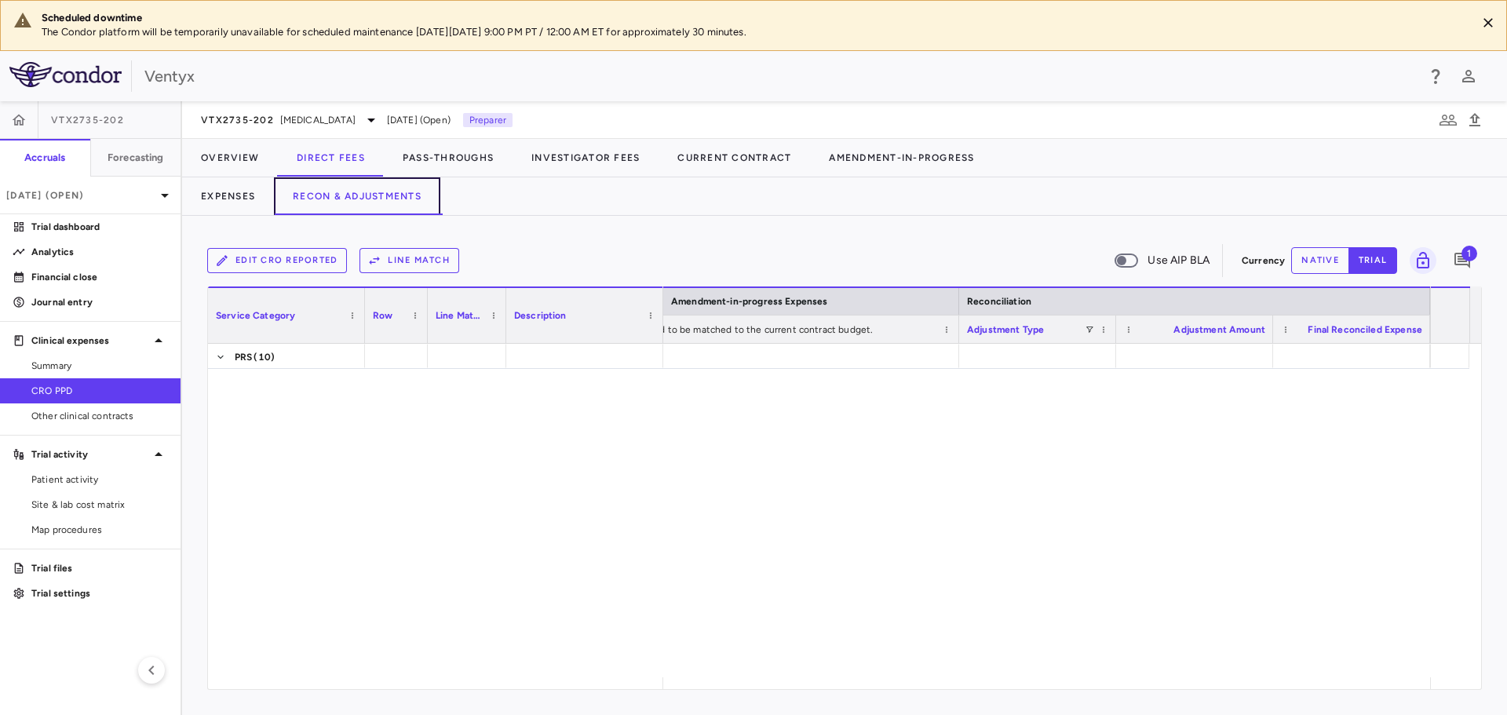
scroll to position [6977, 0]
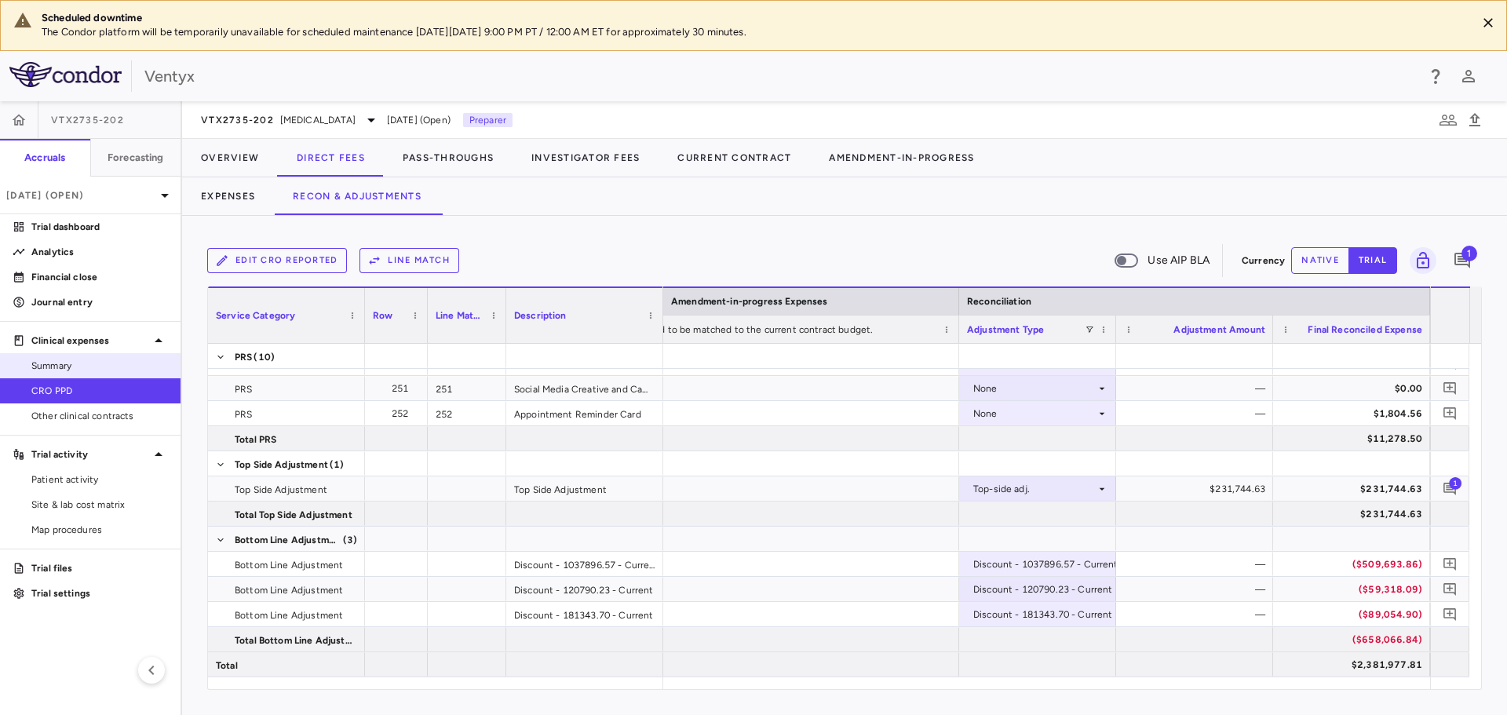
click at [52, 362] on span "Summary" at bounding box center [99, 366] width 137 height 14
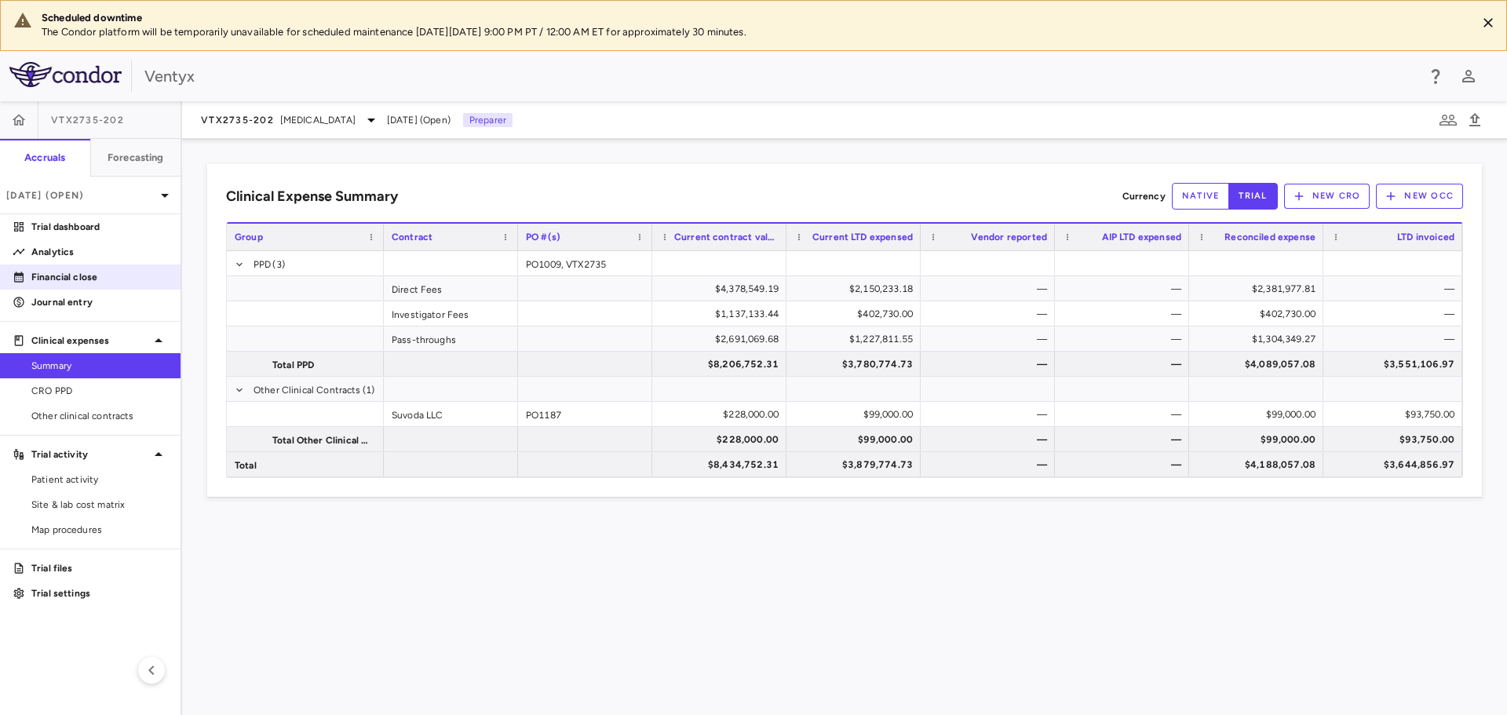
click at [66, 274] on p "Financial close" at bounding box center [99, 277] width 137 height 14
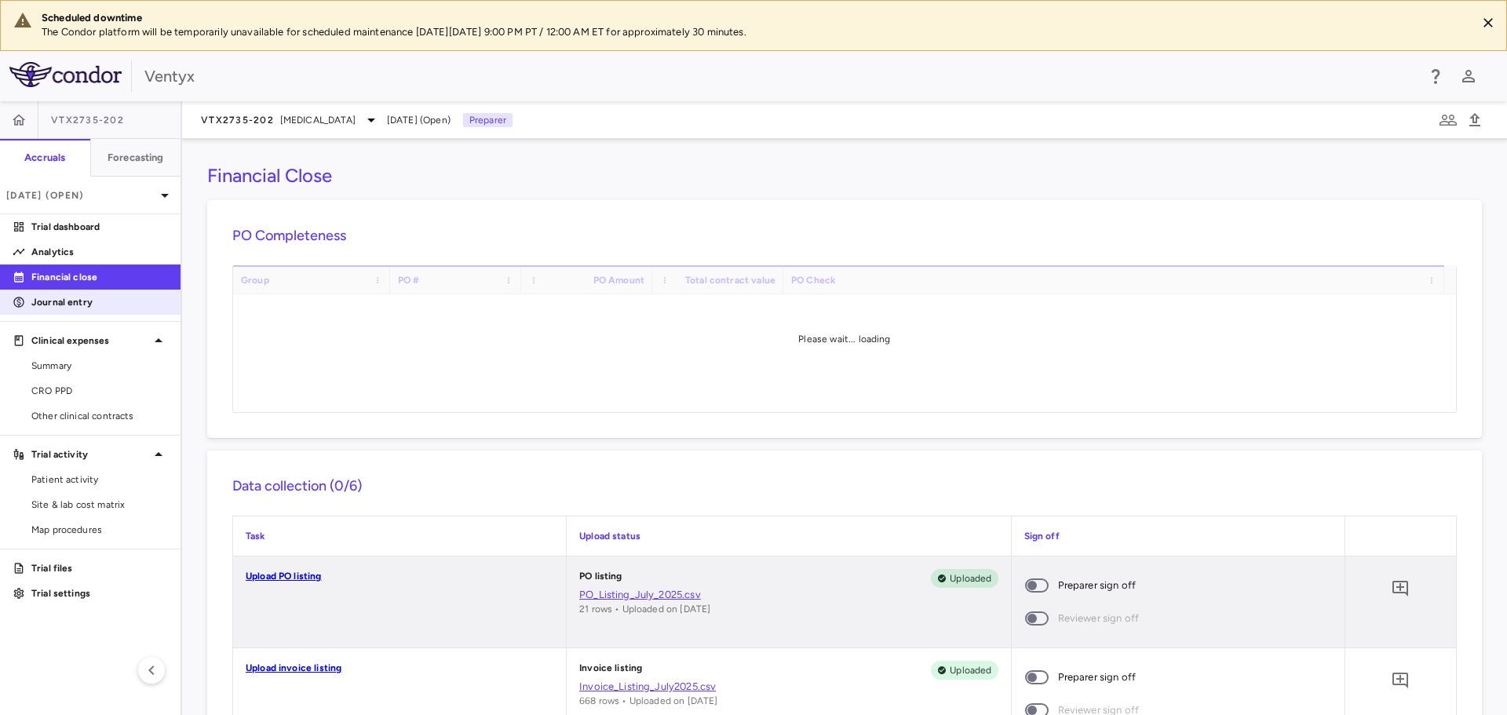
click at [71, 307] on p "Journal entry" at bounding box center [99, 302] width 137 height 14
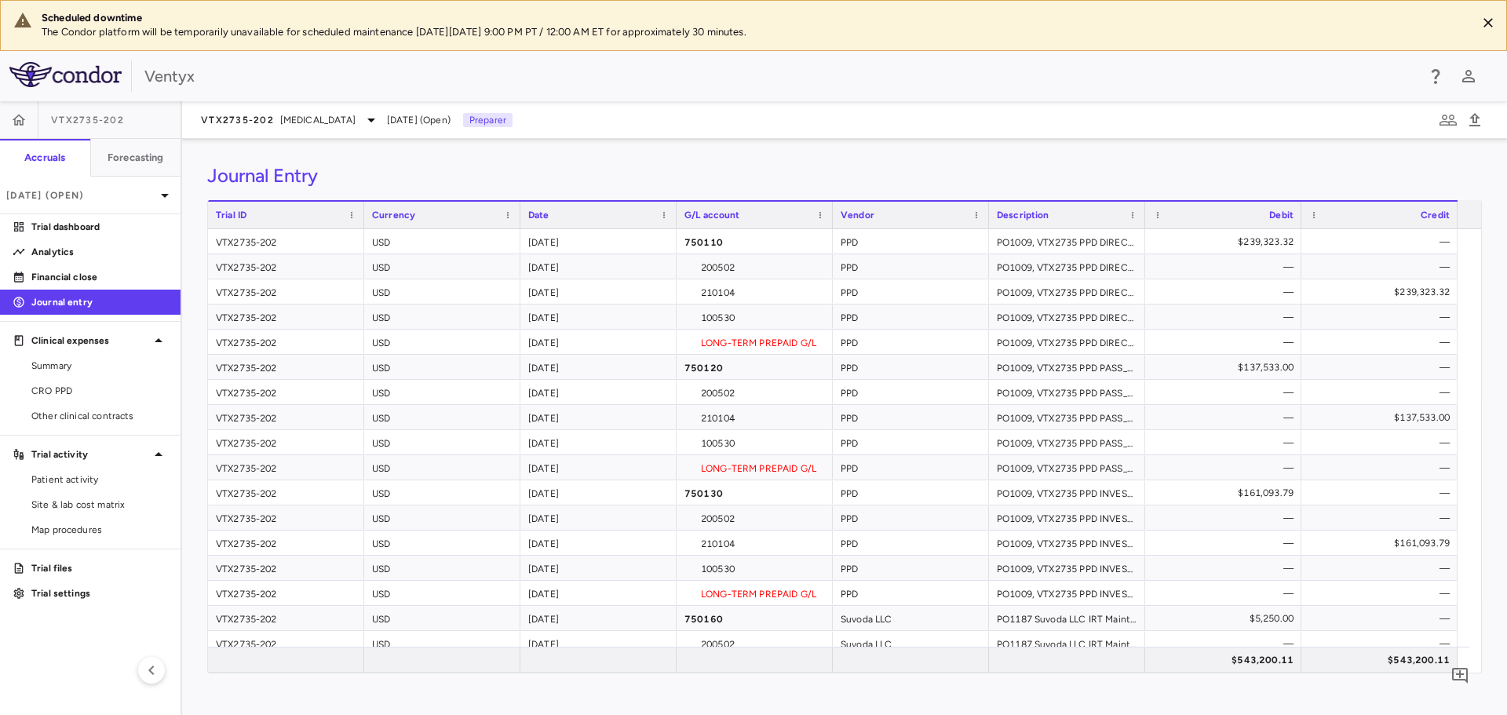
scroll to position [36, 0]
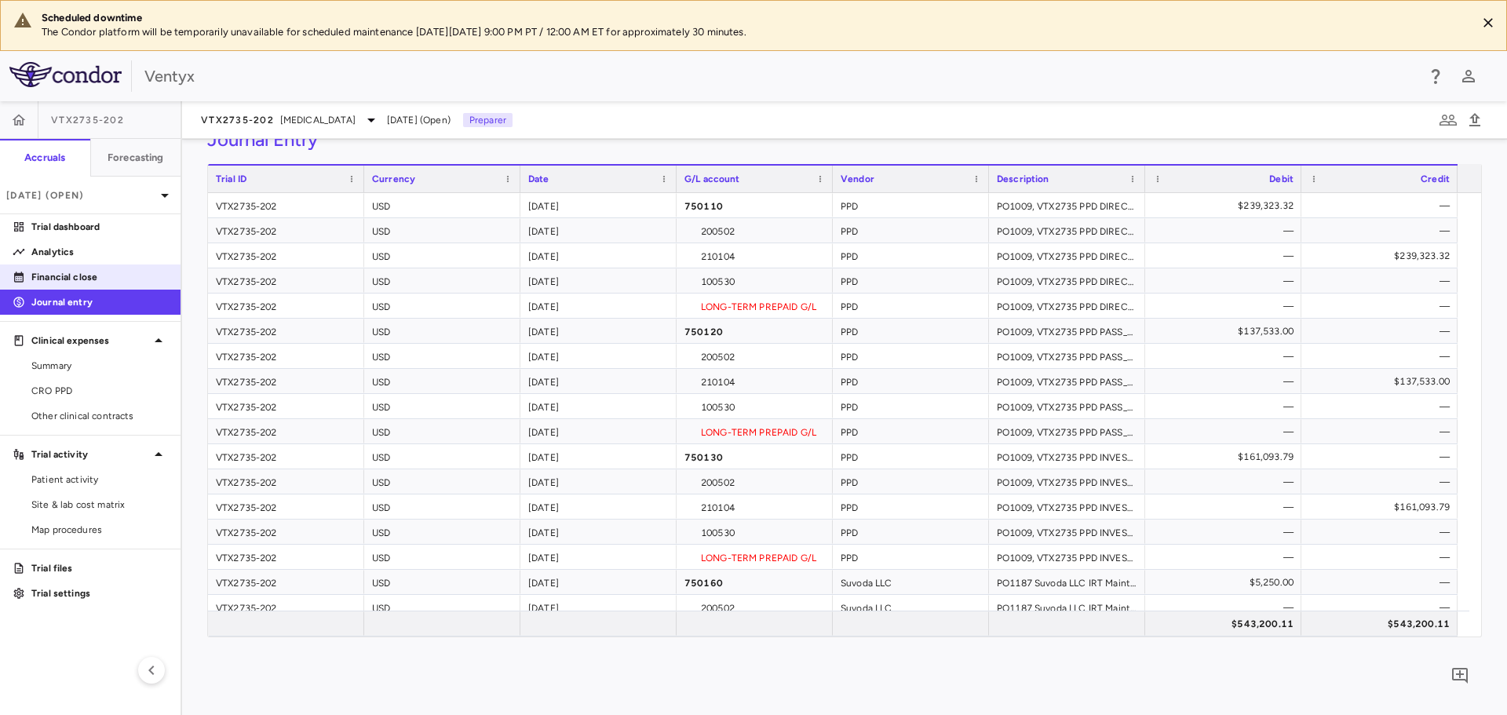
click at [49, 283] on p "Financial close" at bounding box center [99, 277] width 137 height 14
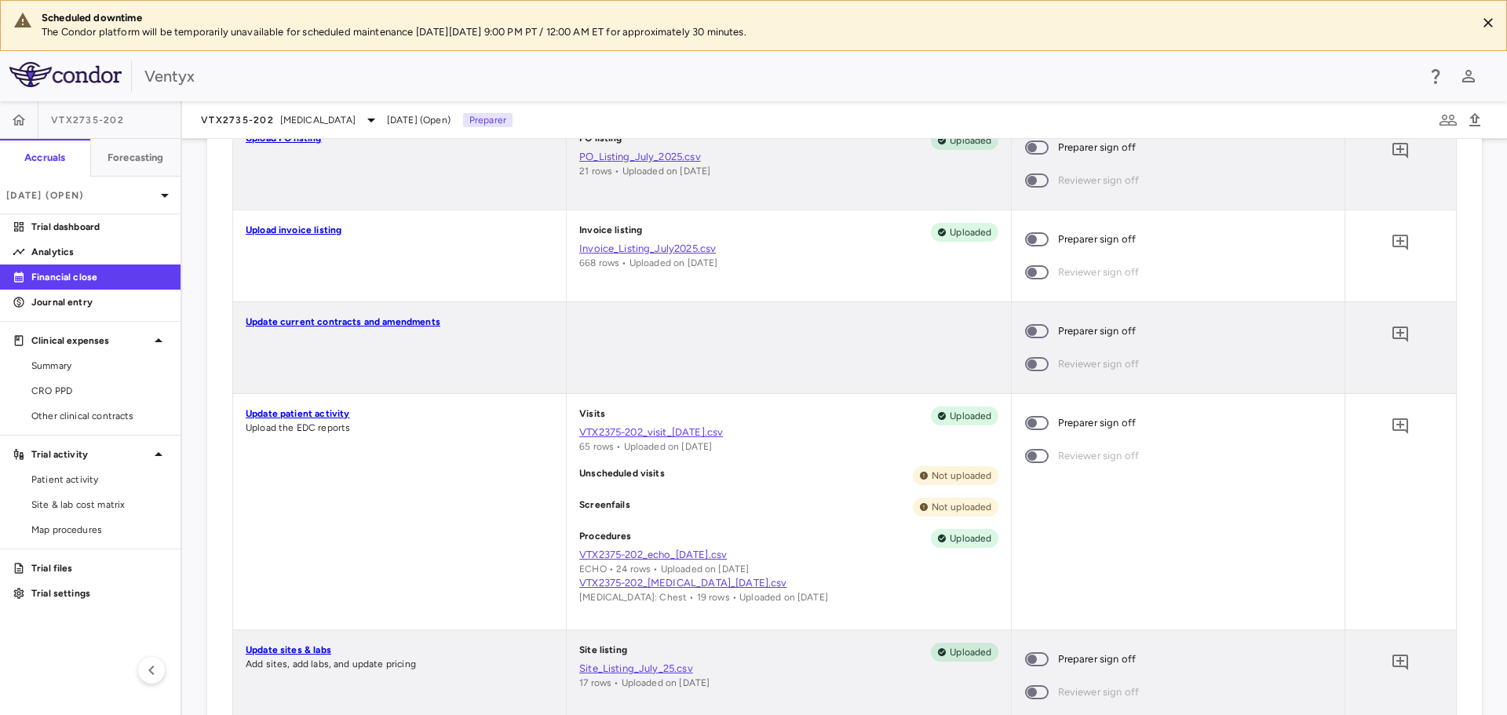
scroll to position [393, 0]
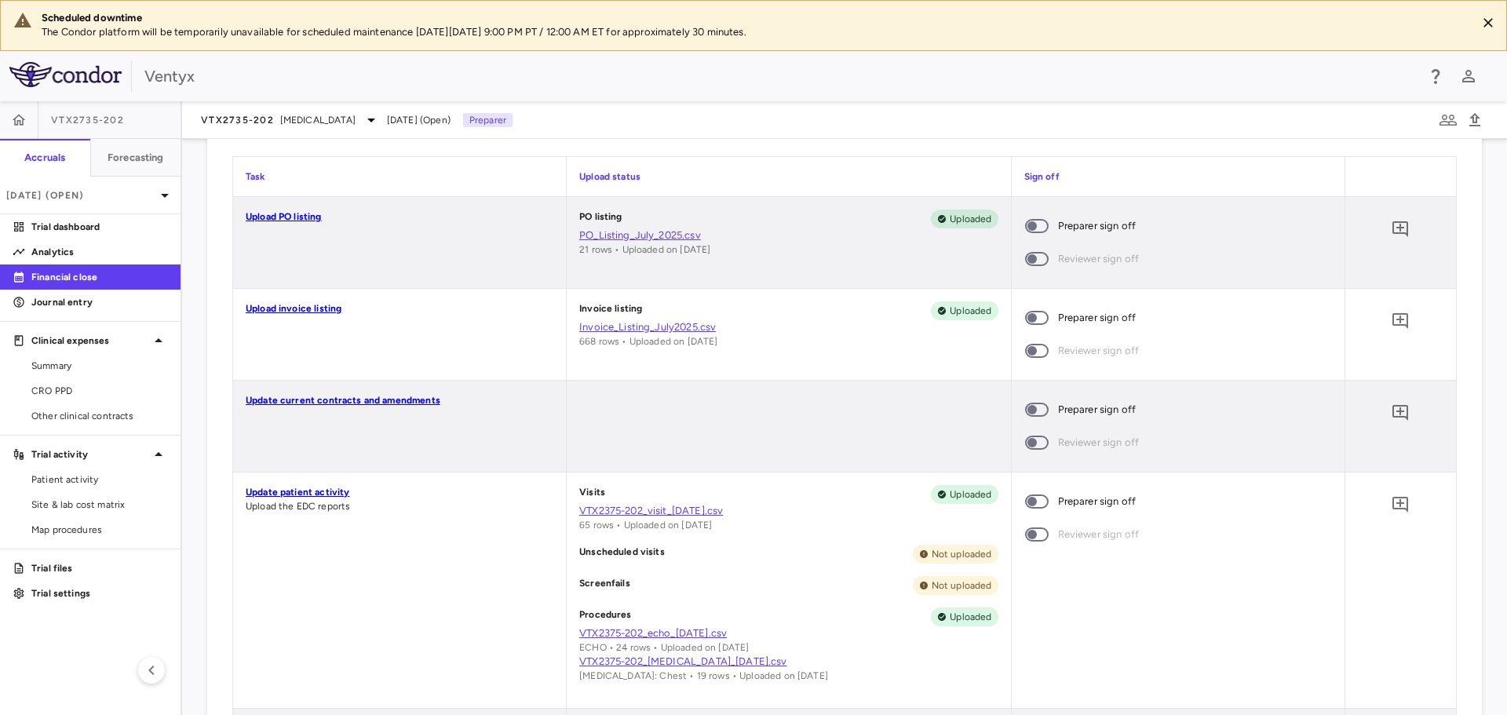
click at [1025, 231] on span at bounding box center [1037, 226] width 24 height 14
click at [1028, 401] on span at bounding box center [1037, 409] width 42 height 33
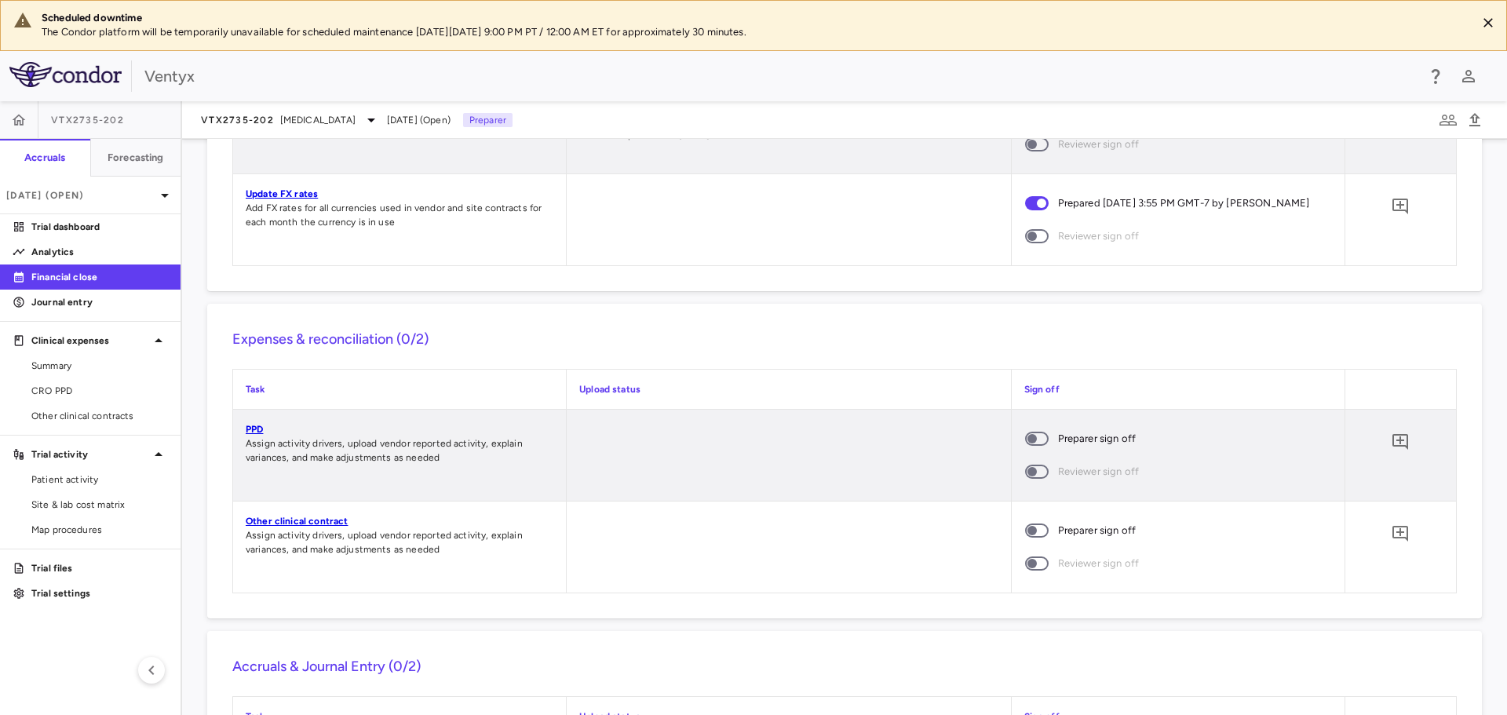
scroll to position [1021, 0]
click at [1028, 445] on span at bounding box center [1037, 437] width 42 height 33
click at [1031, 534] on span at bounding box center [1037, 529] width 24 height 14
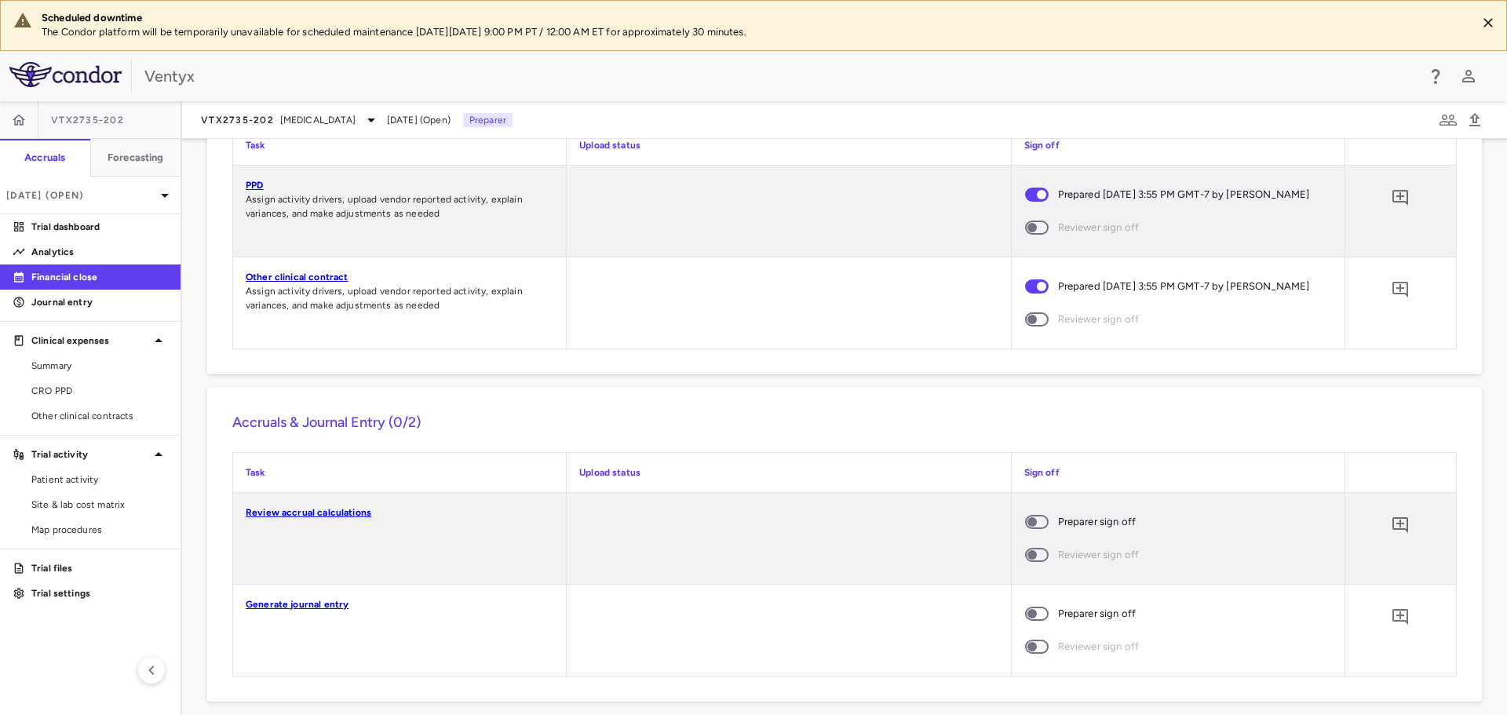
scroll to position [1275, 0]
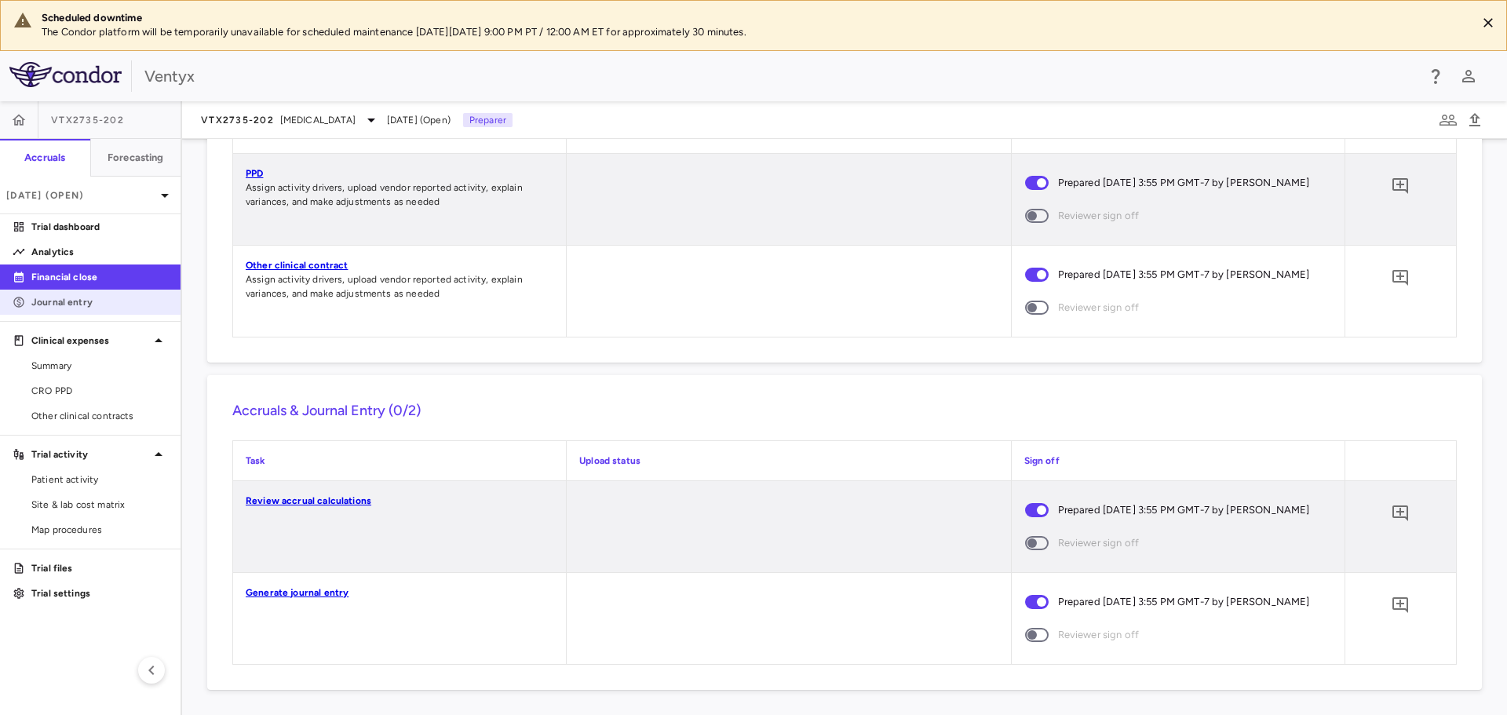
click at [87, 305] on p "Journal entry" at bounding box center [99, 302] width 137 height 14
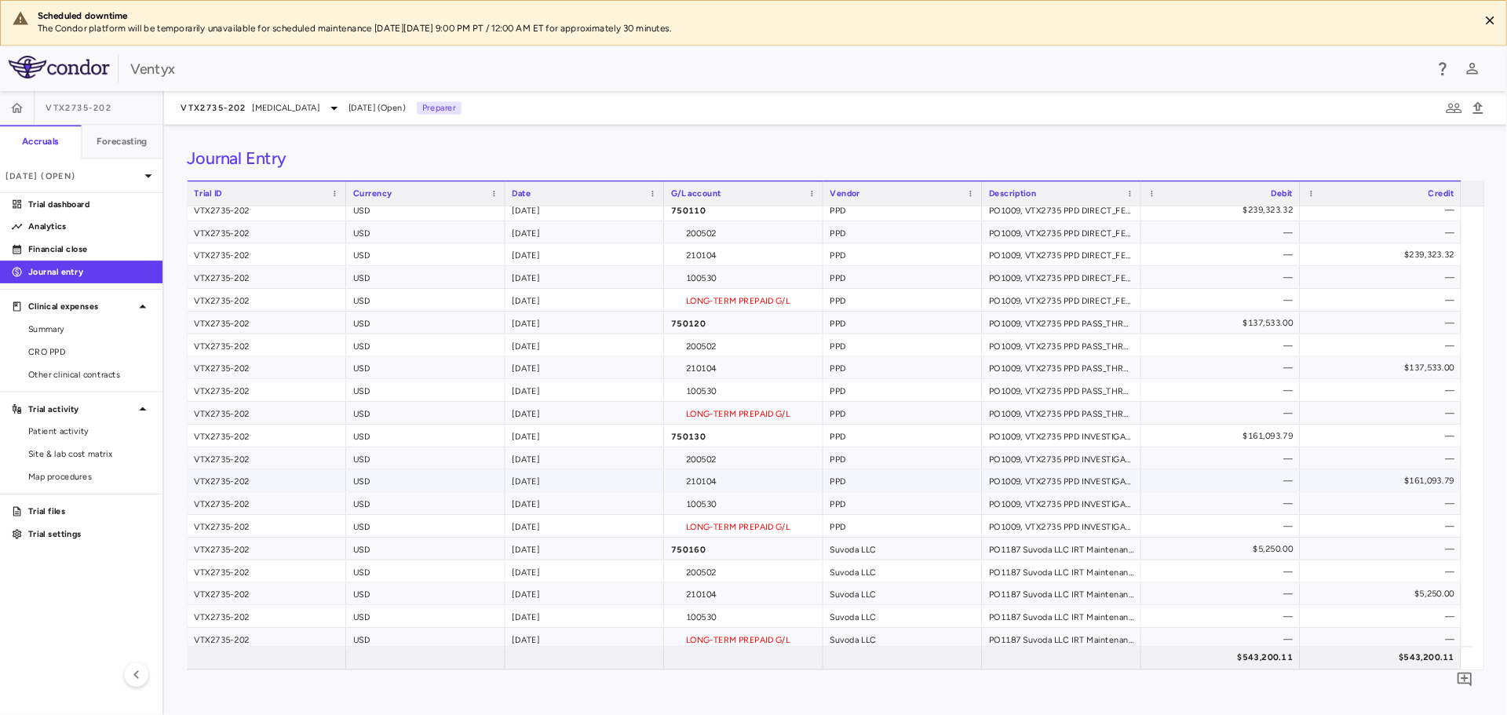
scroll to position [13, 0]
click at [66, 364] on span "Summary" at bounding box center [99, 366] width 137 height 14
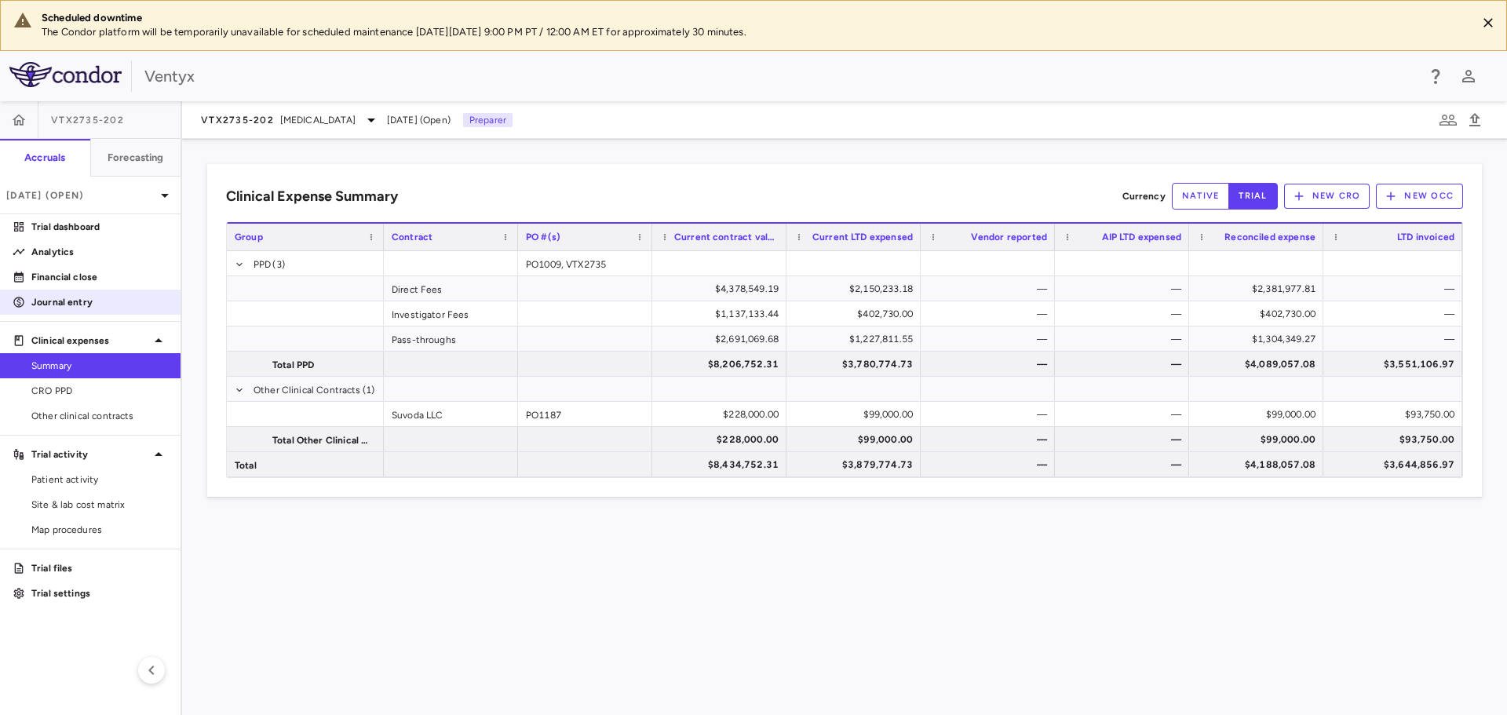
click at [81, 302] on p "Journal entry" at bounding box center [99, 302] width 137 height 14
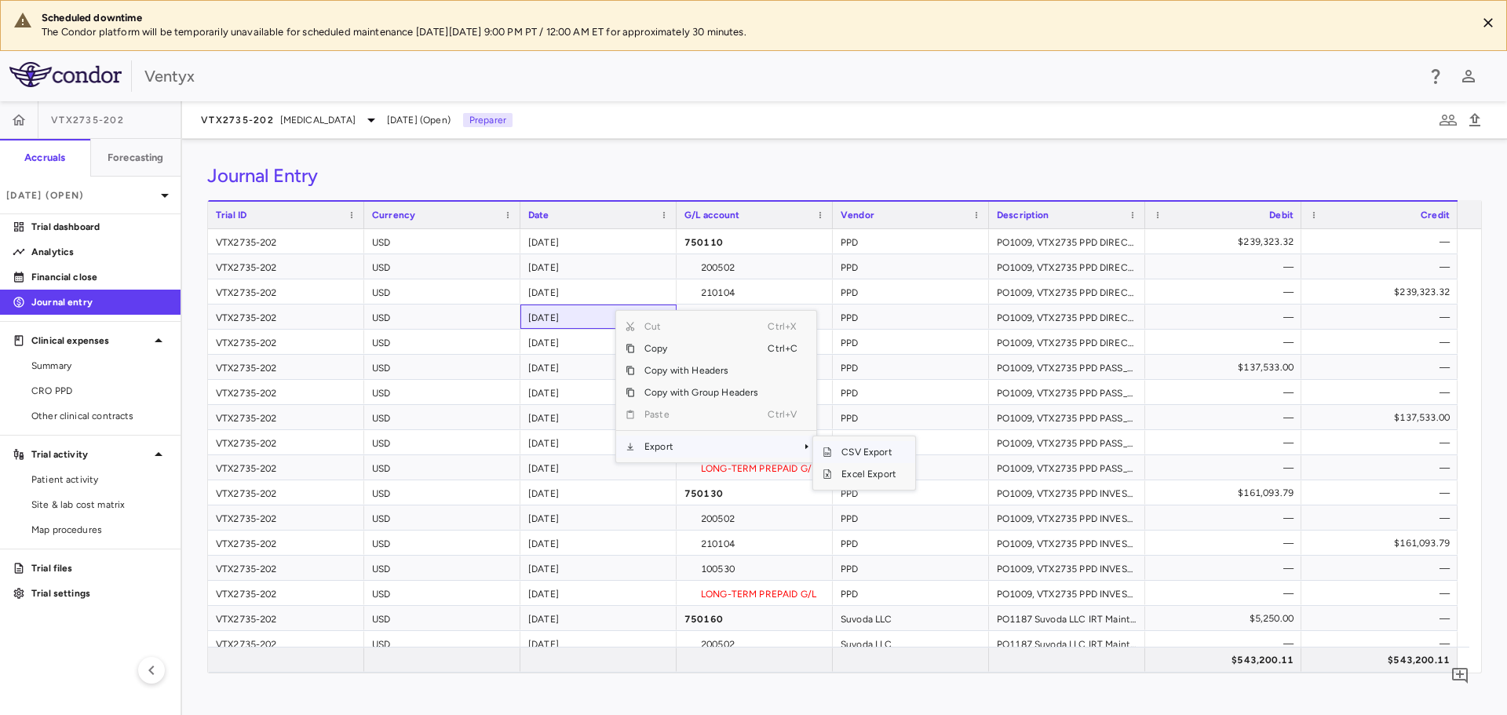
click at [856, 451] on span "CSV Export" at bounding box center [869, 452] width 74 height 22
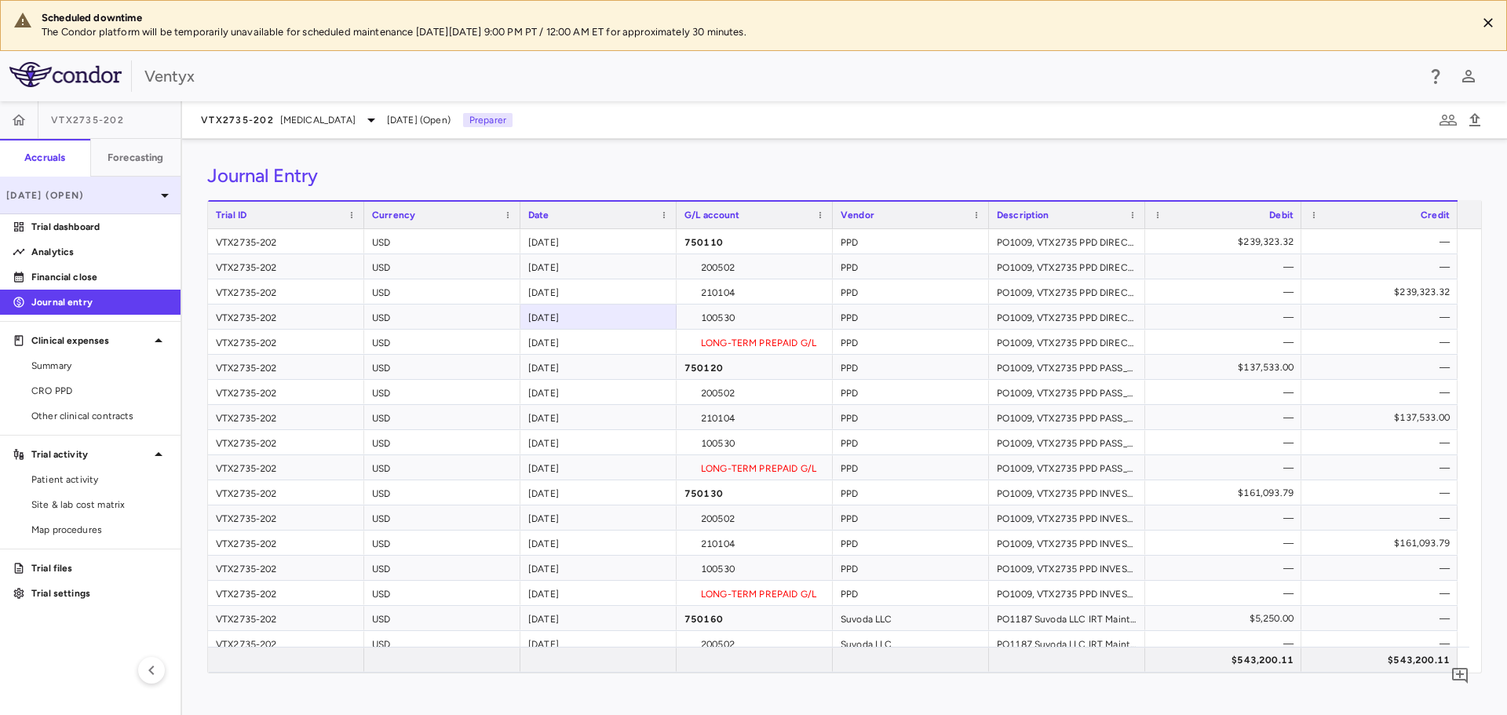
click at [73, 201] on p "[DATE] (Open)" at bounding box center [80, 195] width 149 height 14
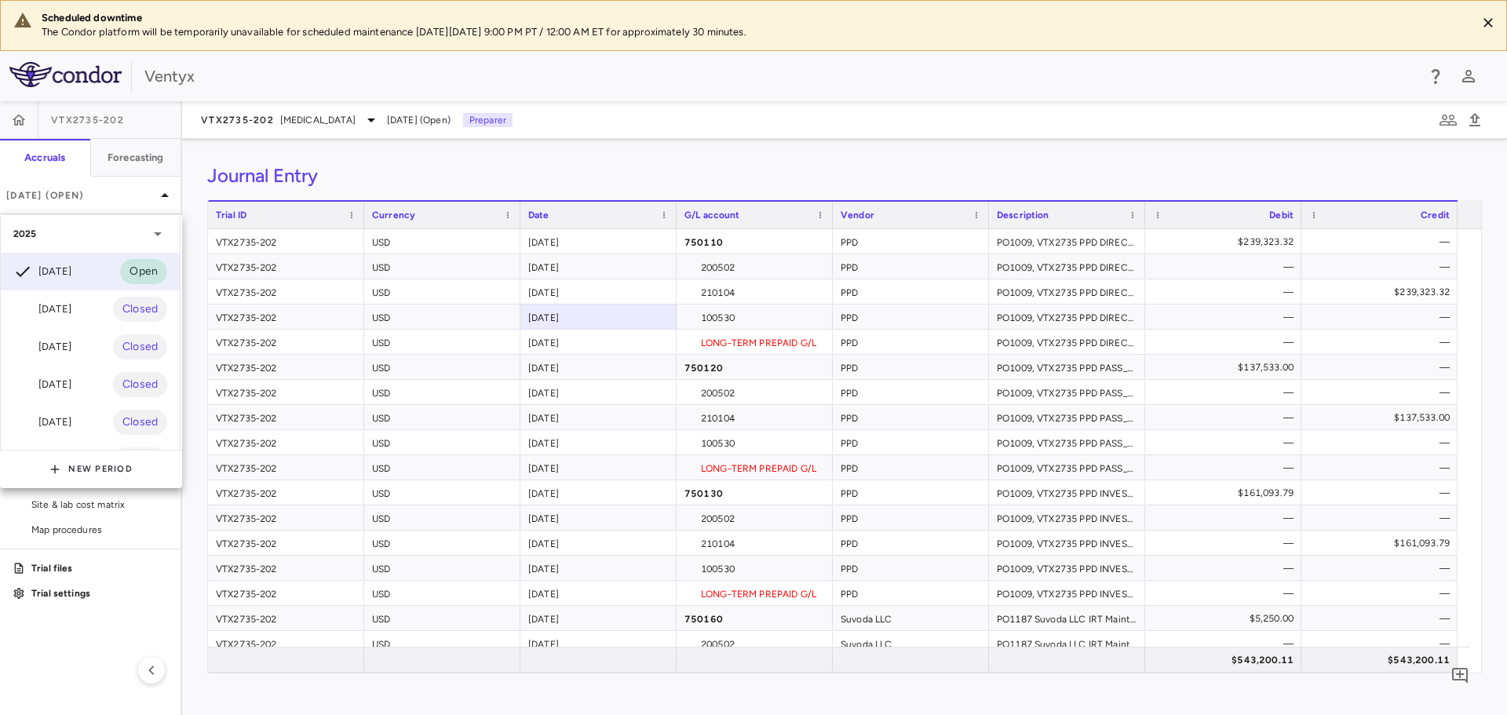
click at [305, 118] on div at bounding box center [753, 357] width 1507 height 715
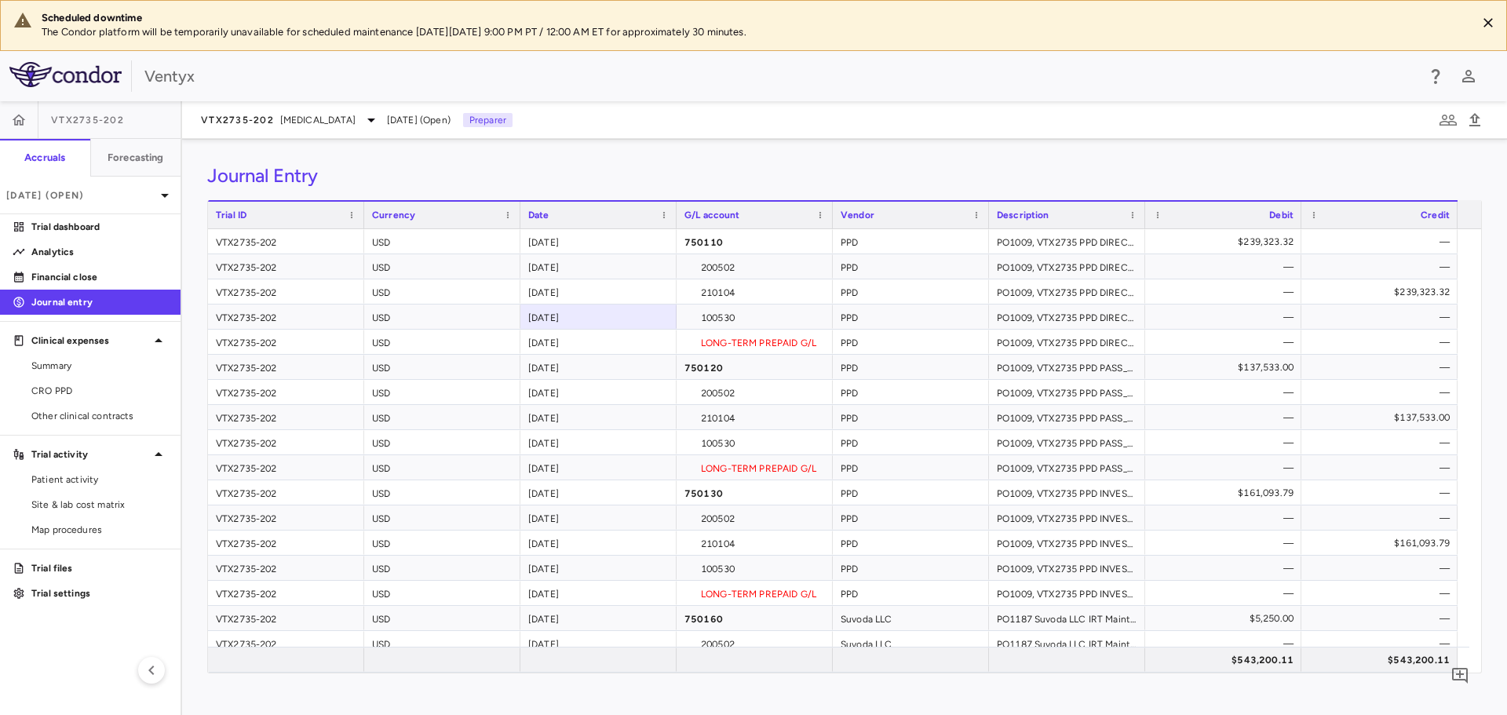
click at [305, 119] on span "[MEDICAL_DATA]" at bounding box center [317, 120] width 75 height 14
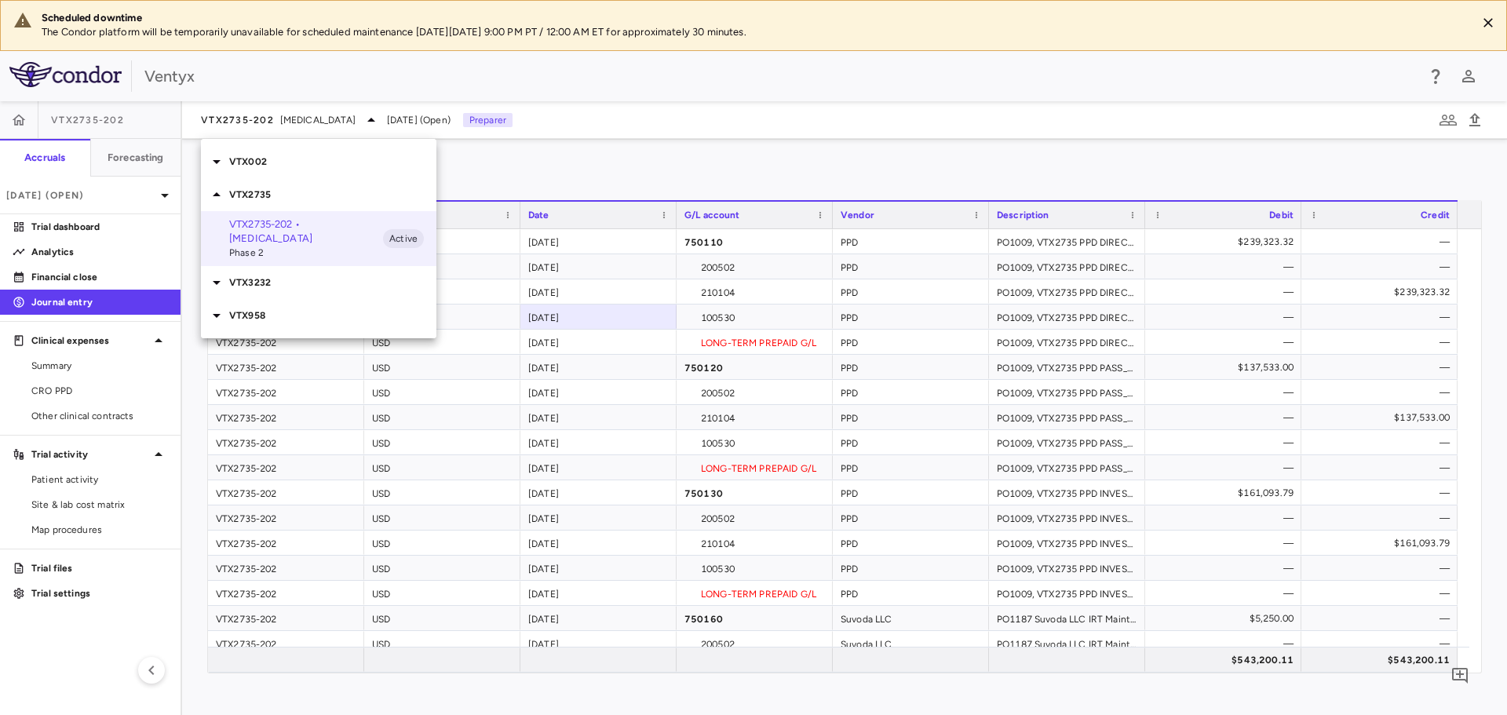
click at [250, 283] on p "VTX3232" at bounding box center [332, 283] width 207 height 14
click at [303, 314] on p "VTX3232-204 • Obesity" at bounding box center [306, 312] width 154 height 14
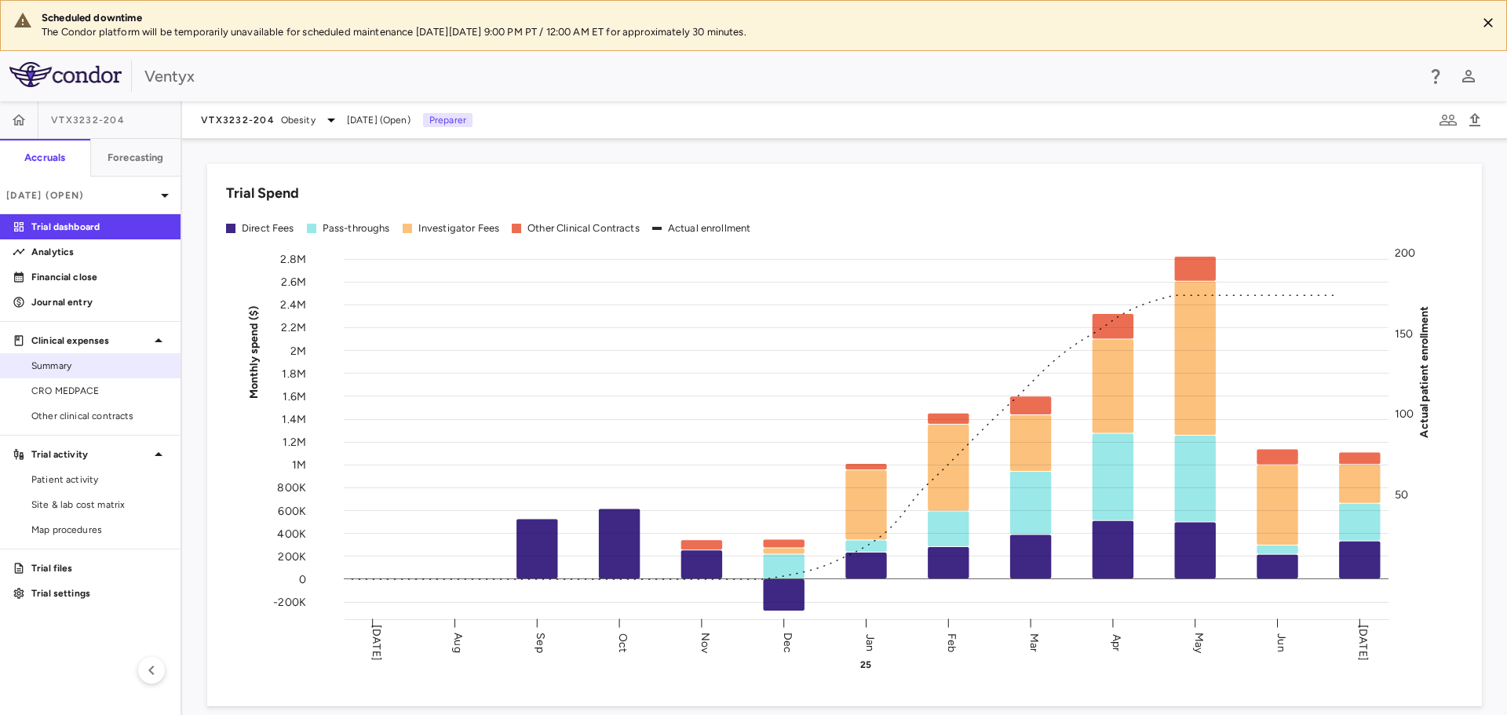
click at [49, 371] on span "Summary" at bounding box center [99, 366] width 137 height 14
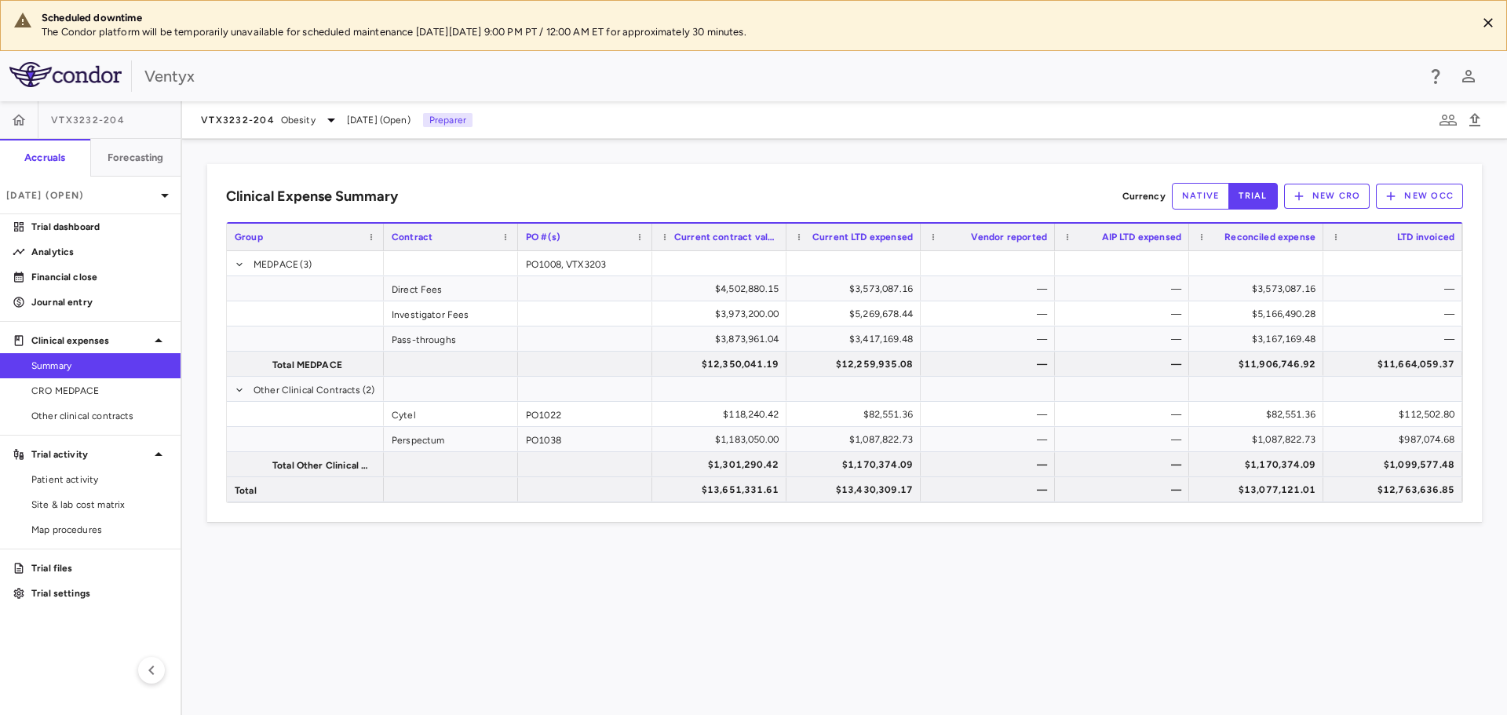
click at [224, 487] on div "Clinical Expense Summary Currency native trial New CRO New OCC Drag here to set…" at bounding box center [844, 343] width 1275 height 358
click at [89, 424] on link "Other clinical contracts" at bounding box center [90, 416] width 181 height 24
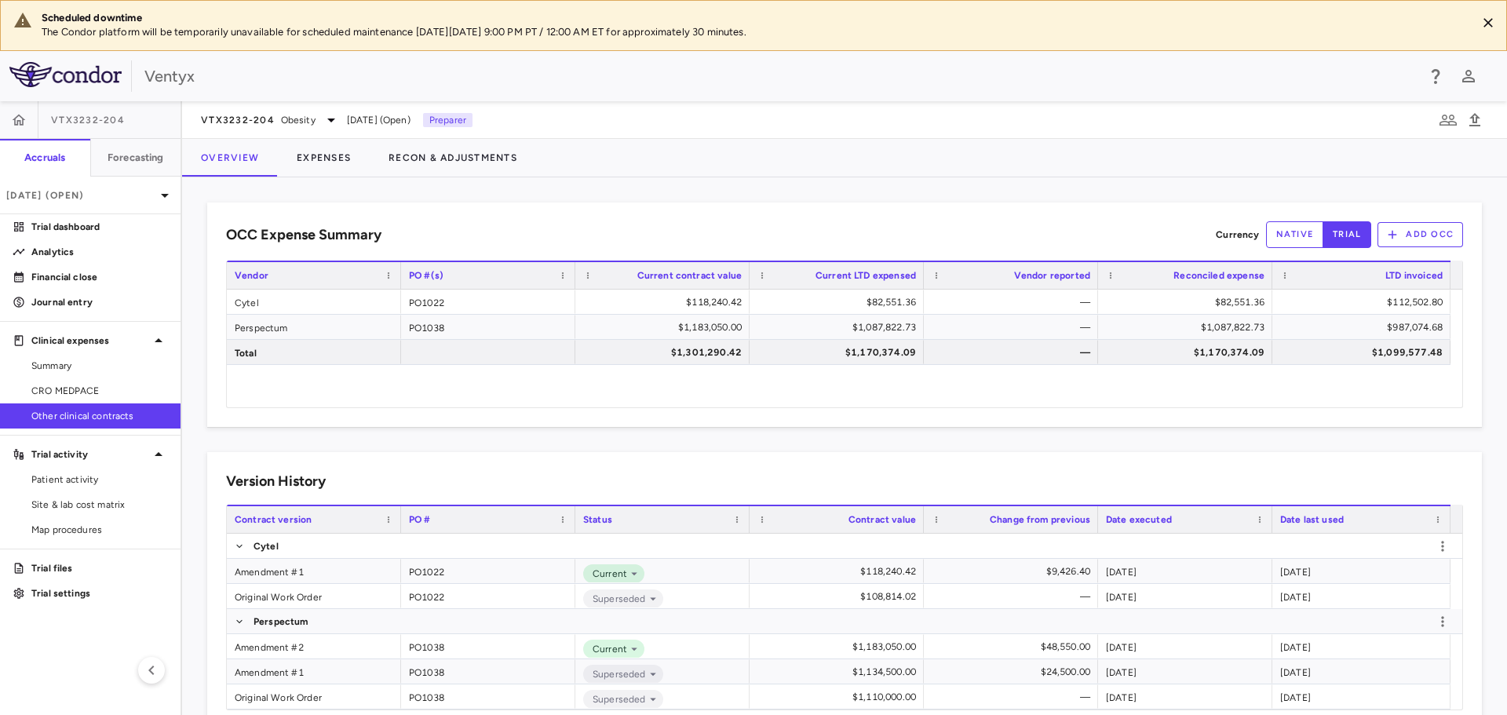
click at [327, 181] on div "OCC Expense Summary Currency native trial Add OCC Drag here to set row groups D…" at bounding box center [844, 446] width 1325 height 538
click at [325, 167] on button "Expenses" at bounding box center [324, 158] width 92 height 38
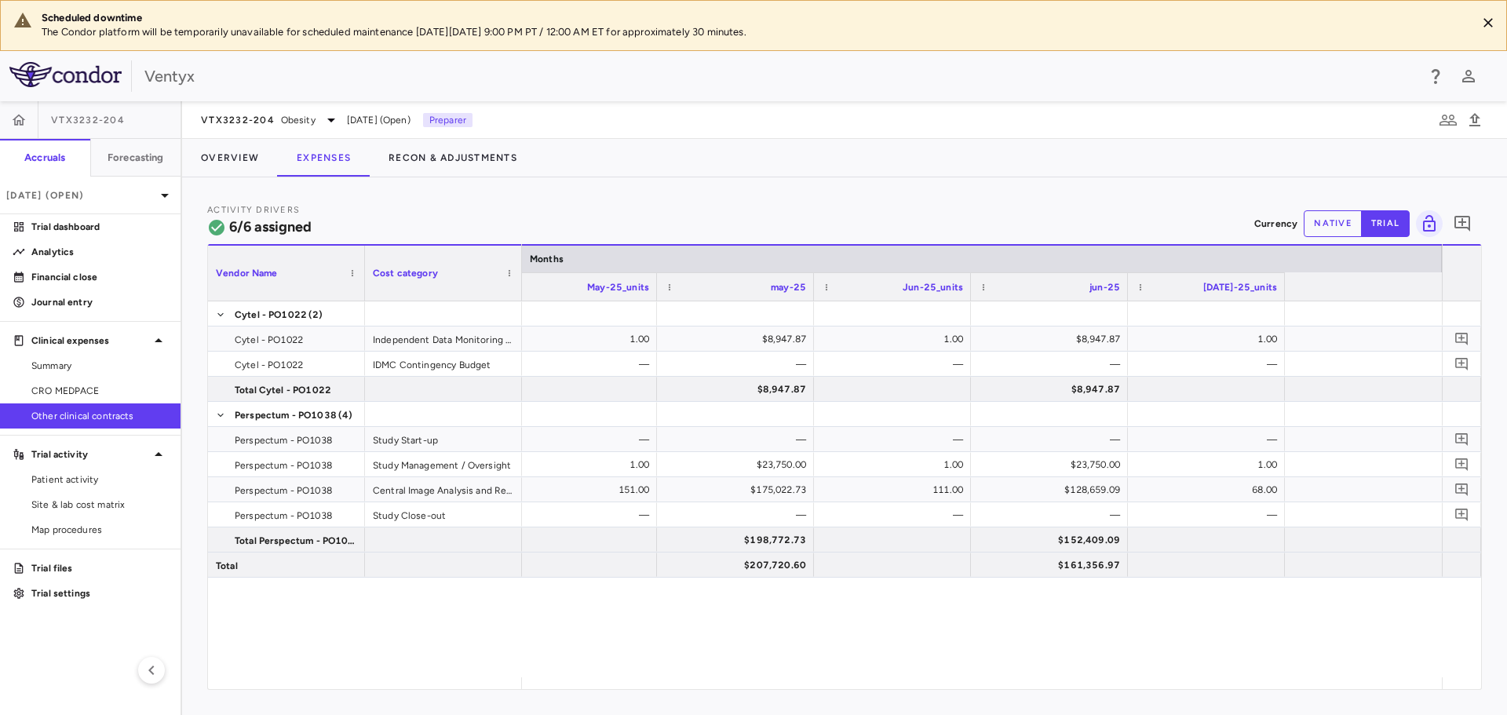
scroll to position [0, 3025]
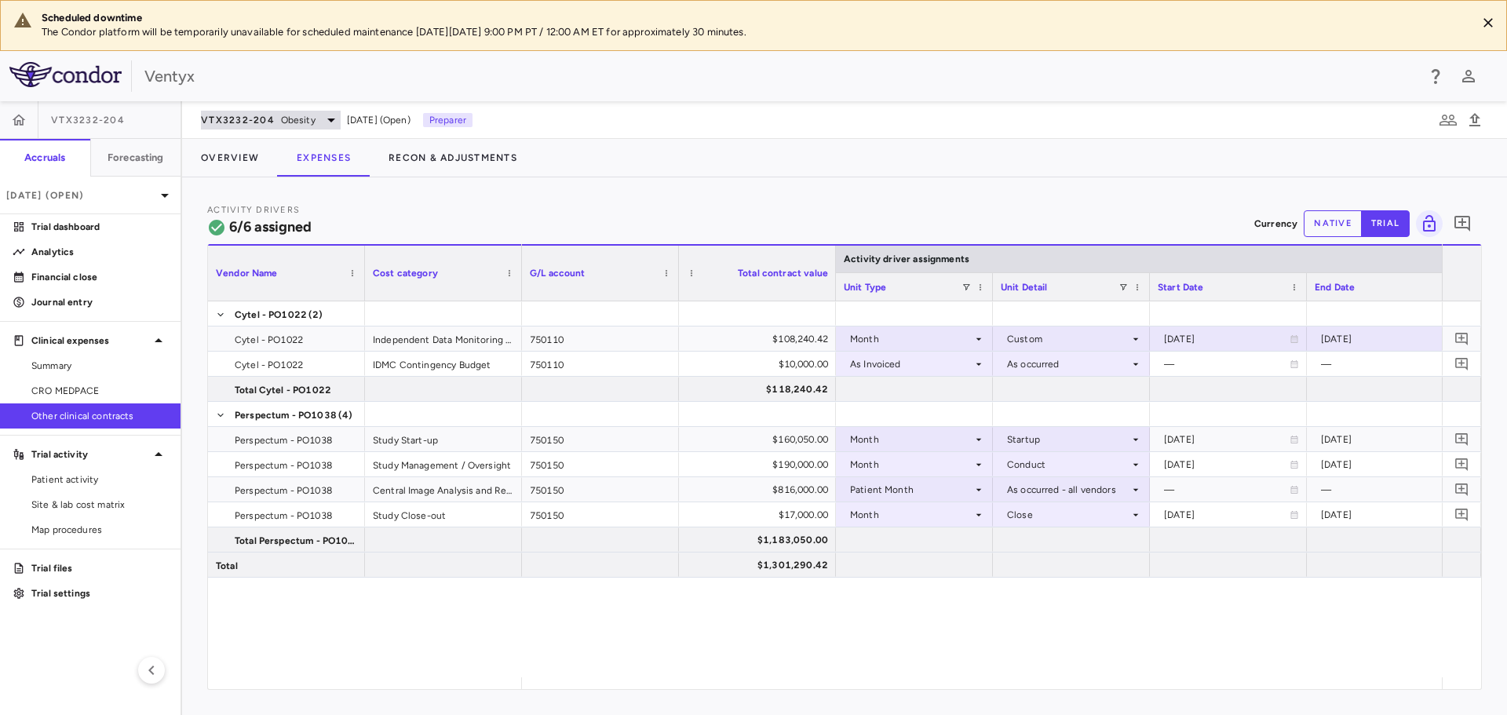
click at [276, 125] on div "VTX3232-204 Obesity" at bounding box center [271, 120] width 140 height 19
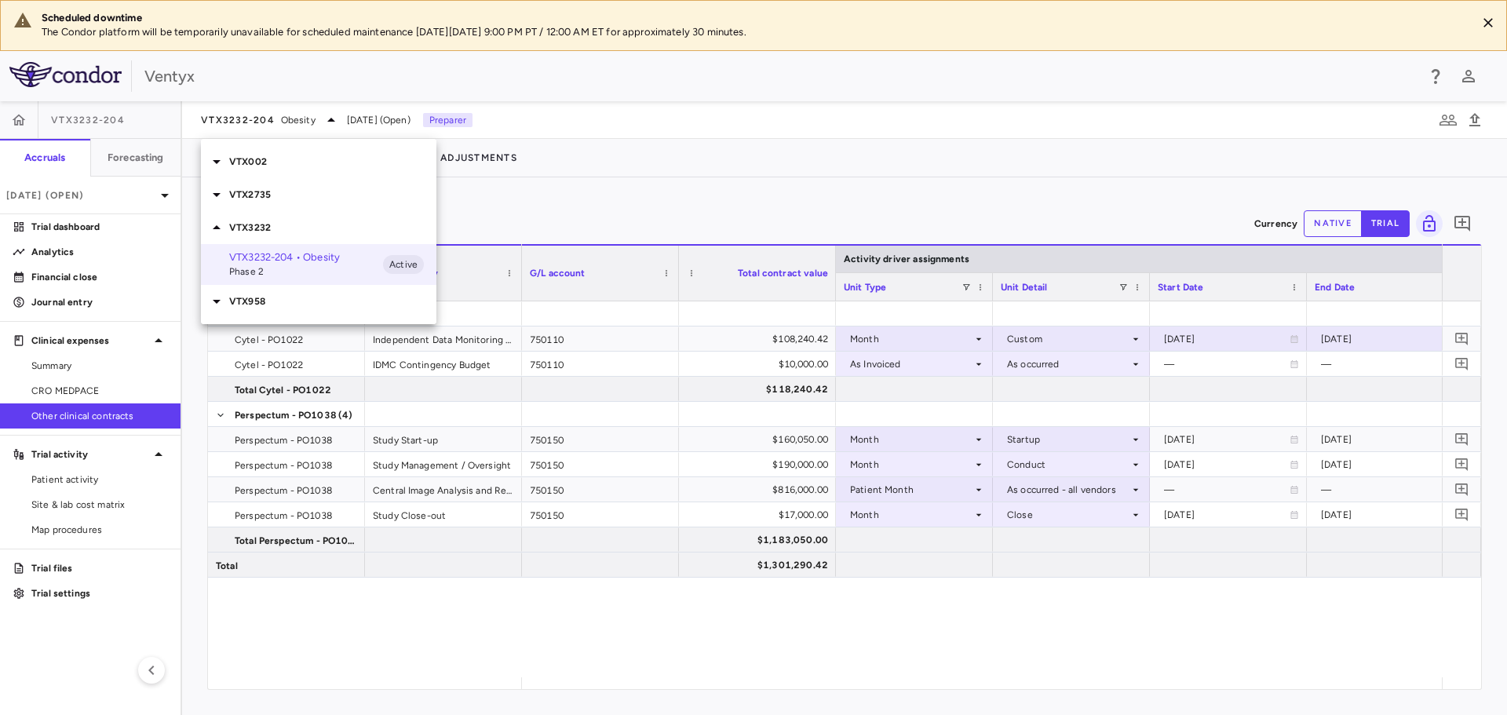
click at [267, 199] on p "VTX2735" at bounding box center [332, 195] width 207 height 14
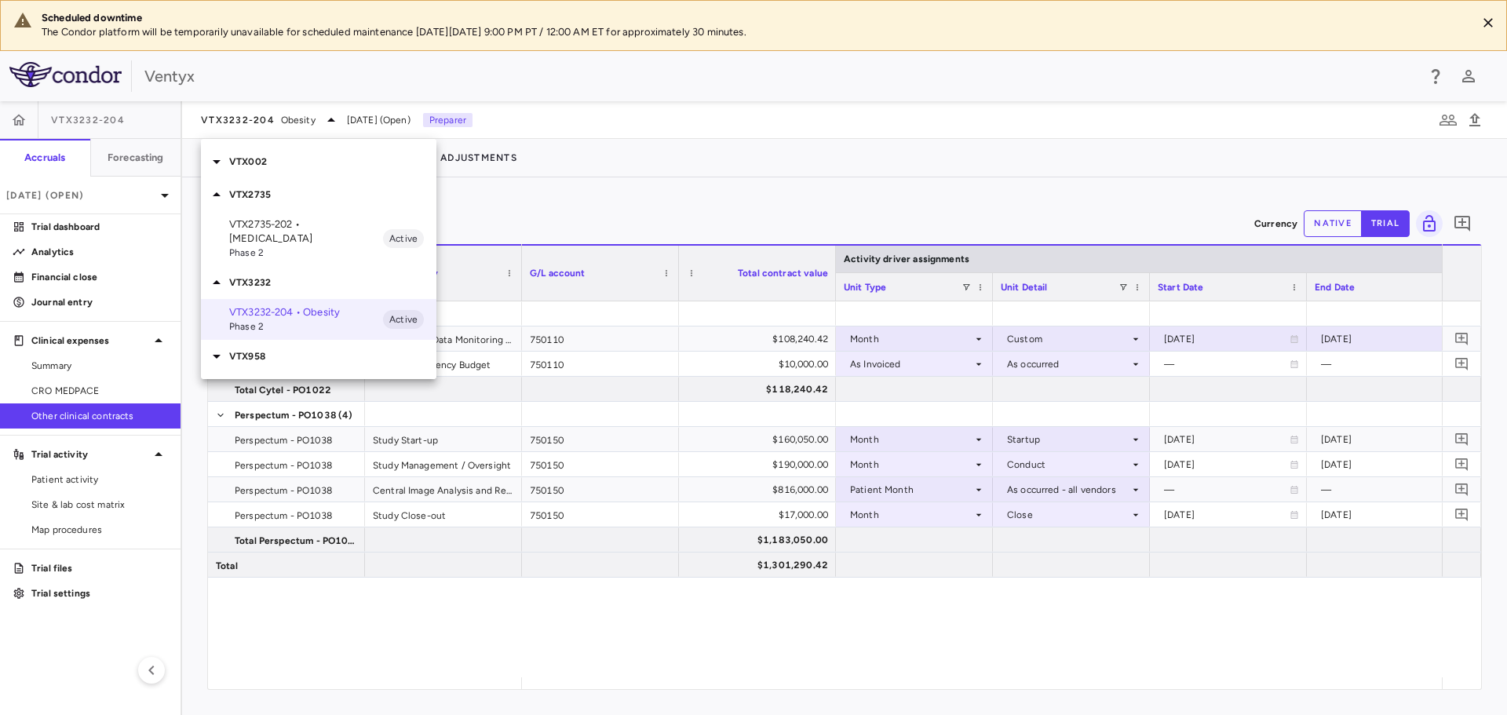
click at [278, 226] on p "VTX2735-202 • [MEDICAL_DATA]" at bounding box center [306, 231] width 154 height 28
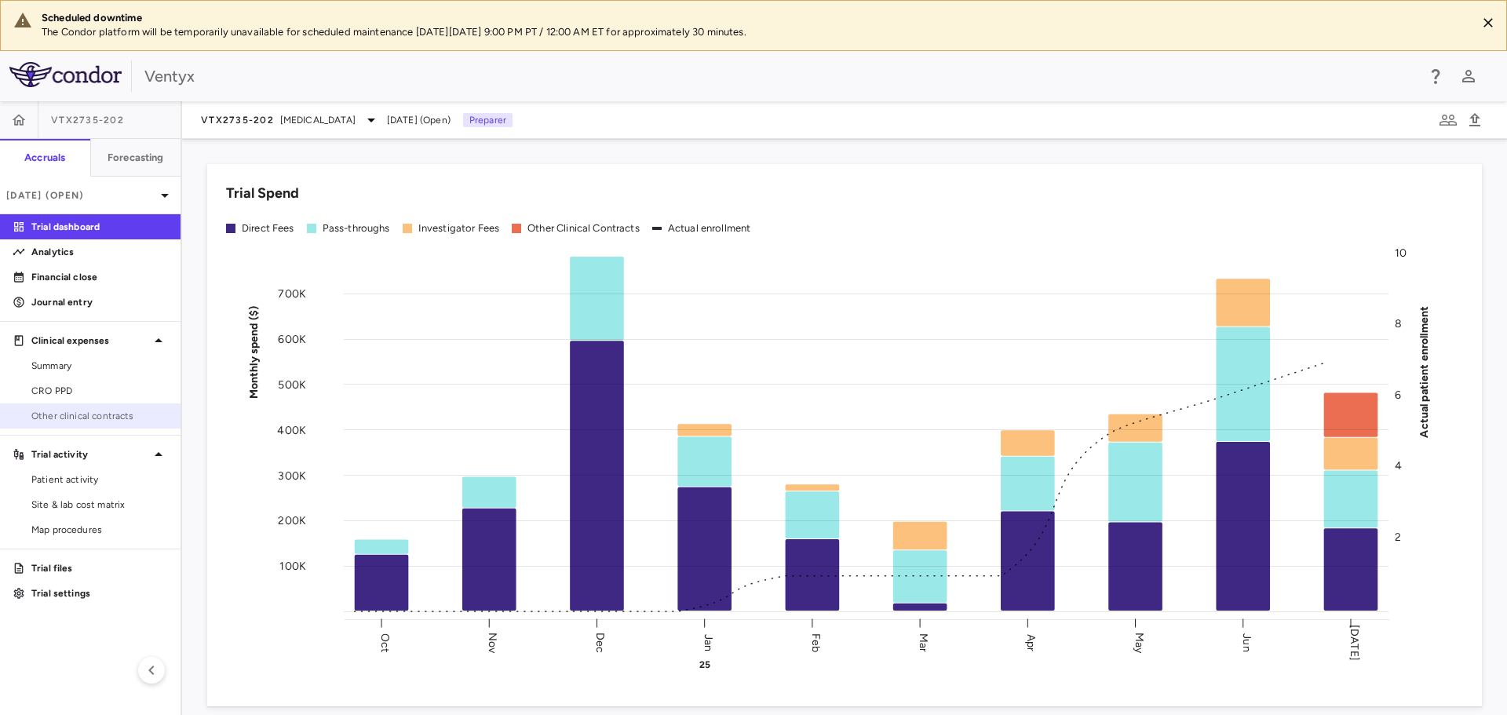
click at [64, 414] on span "Other clinical contracts" at bounding box center [99, 416] width 137 height 14
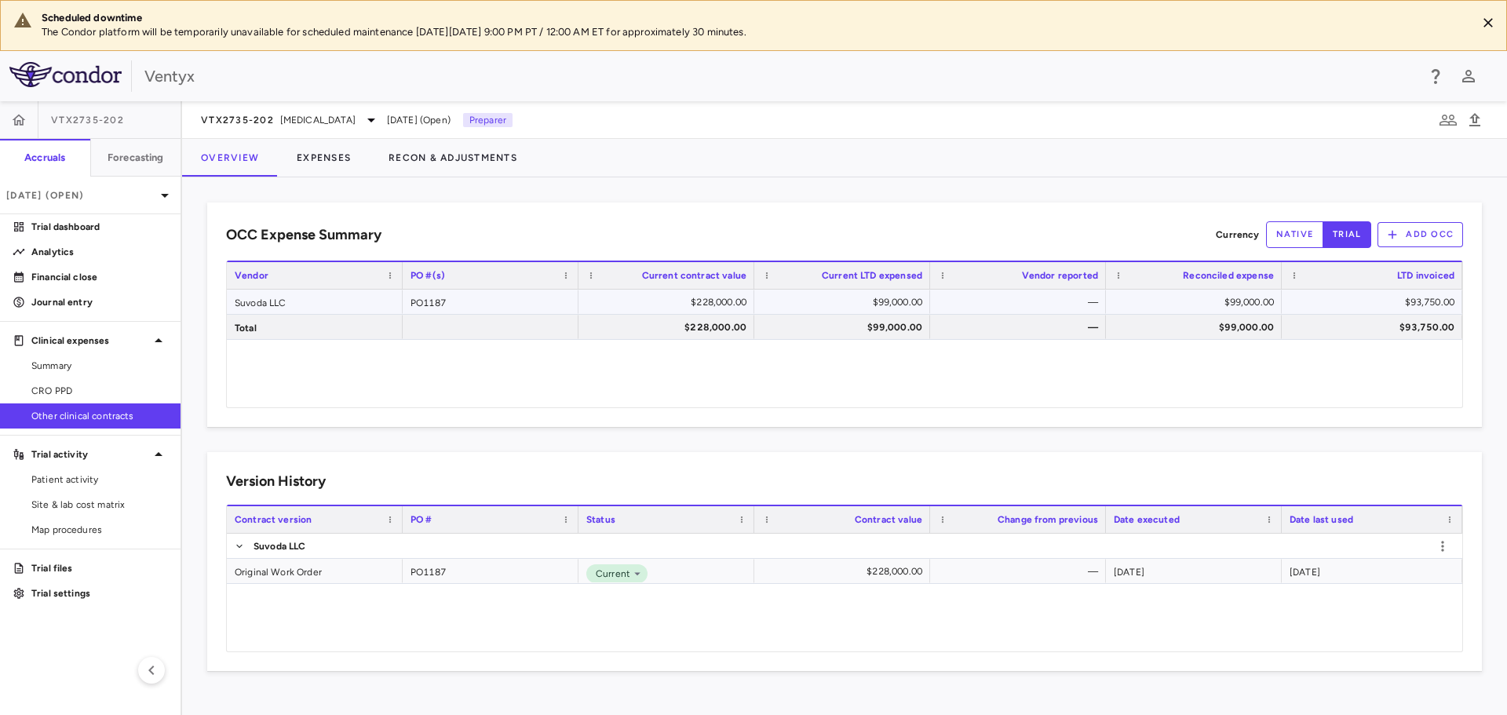
click at [304, 300] on div "Suvoda LLC" at bounding box center [315, 302] width 176 height 24
click at [288, 568] on div "Original Work Order" at bounding box center [315, 571] width 176 height 24
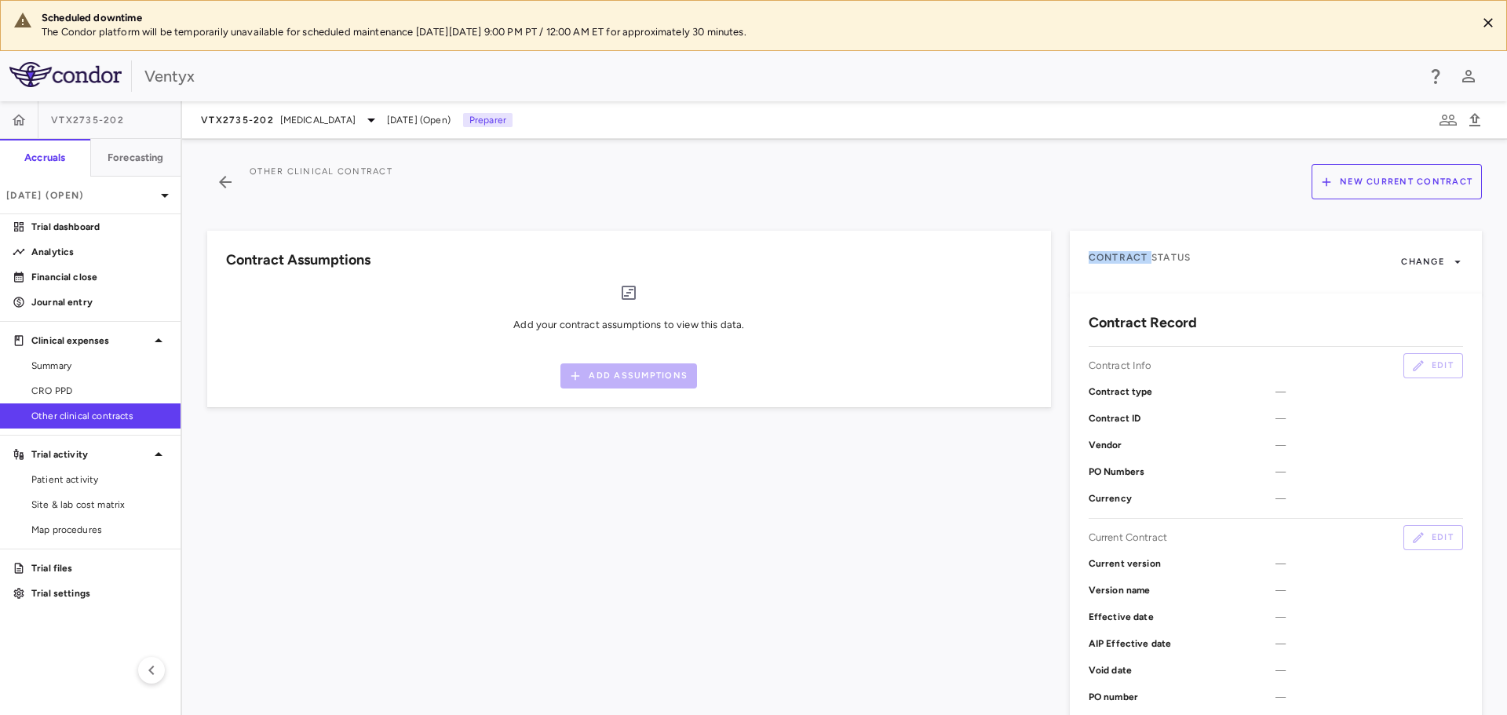
click at [288, 568] on div "Contract Assumptions Add your contract assumptions to view this data. Add Assum…" at bounding box center [619, 573] width 863 height 722
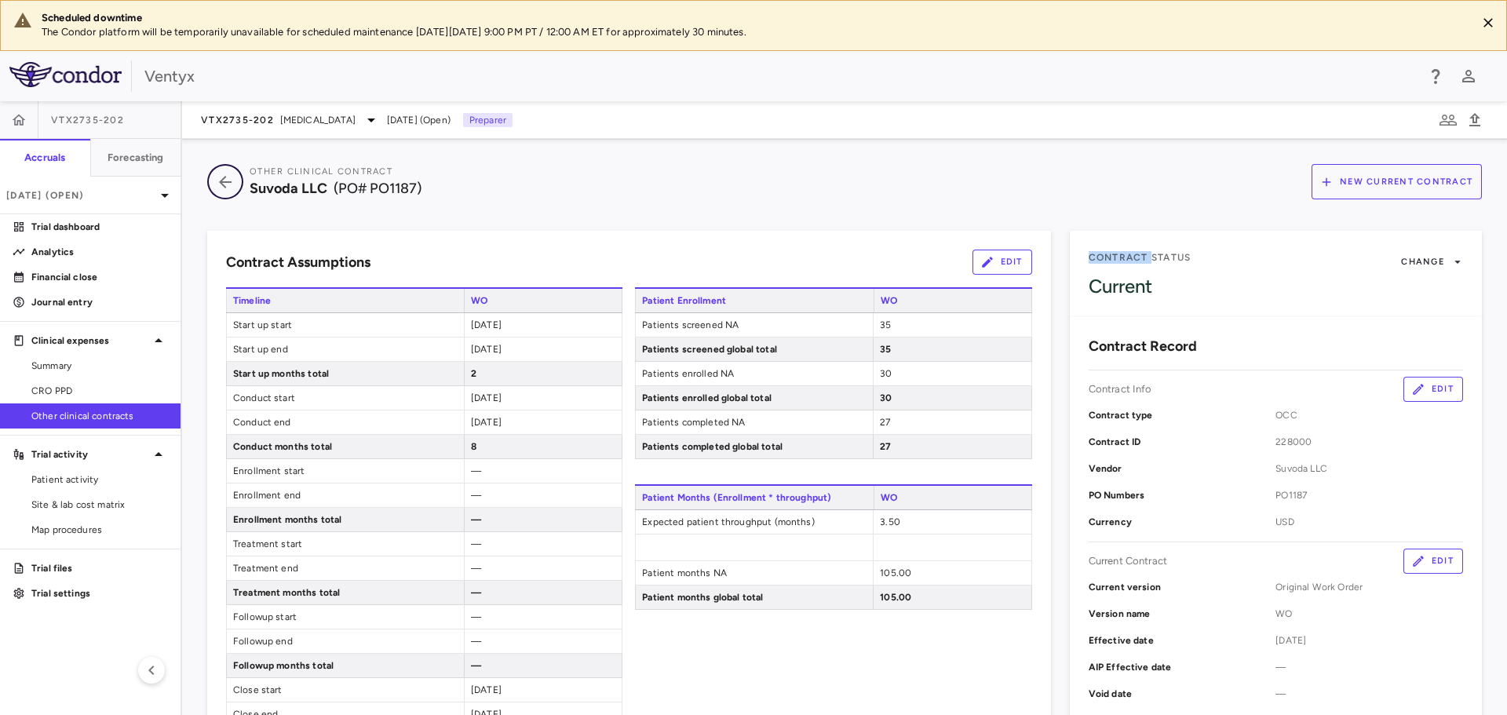
click at [217, 187] on icon "button" at bounding box center [225, 182] width 28 height 19
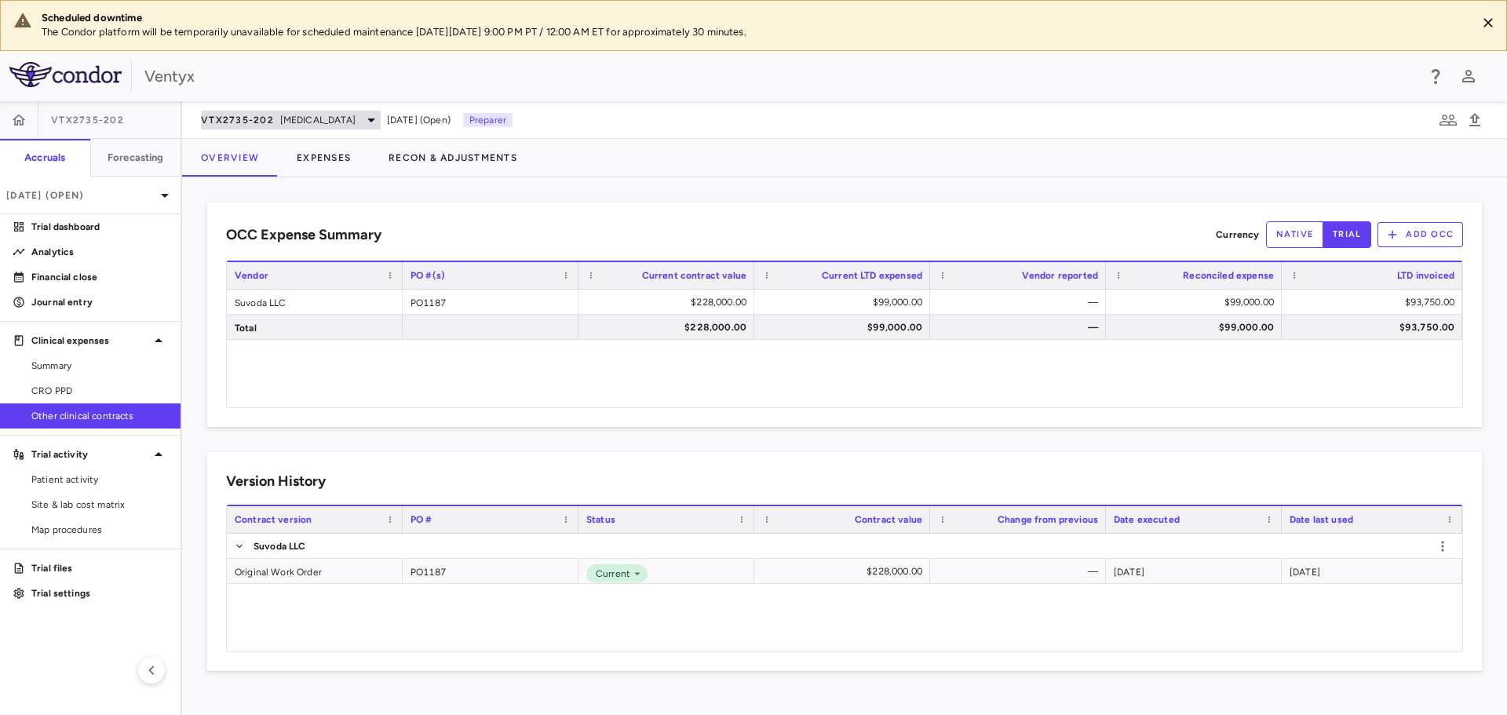
click at [317, 128] on div "VTX2735-202 [MEDICAL_DATA]" at bounding box center [291, 120] width 180 height 19
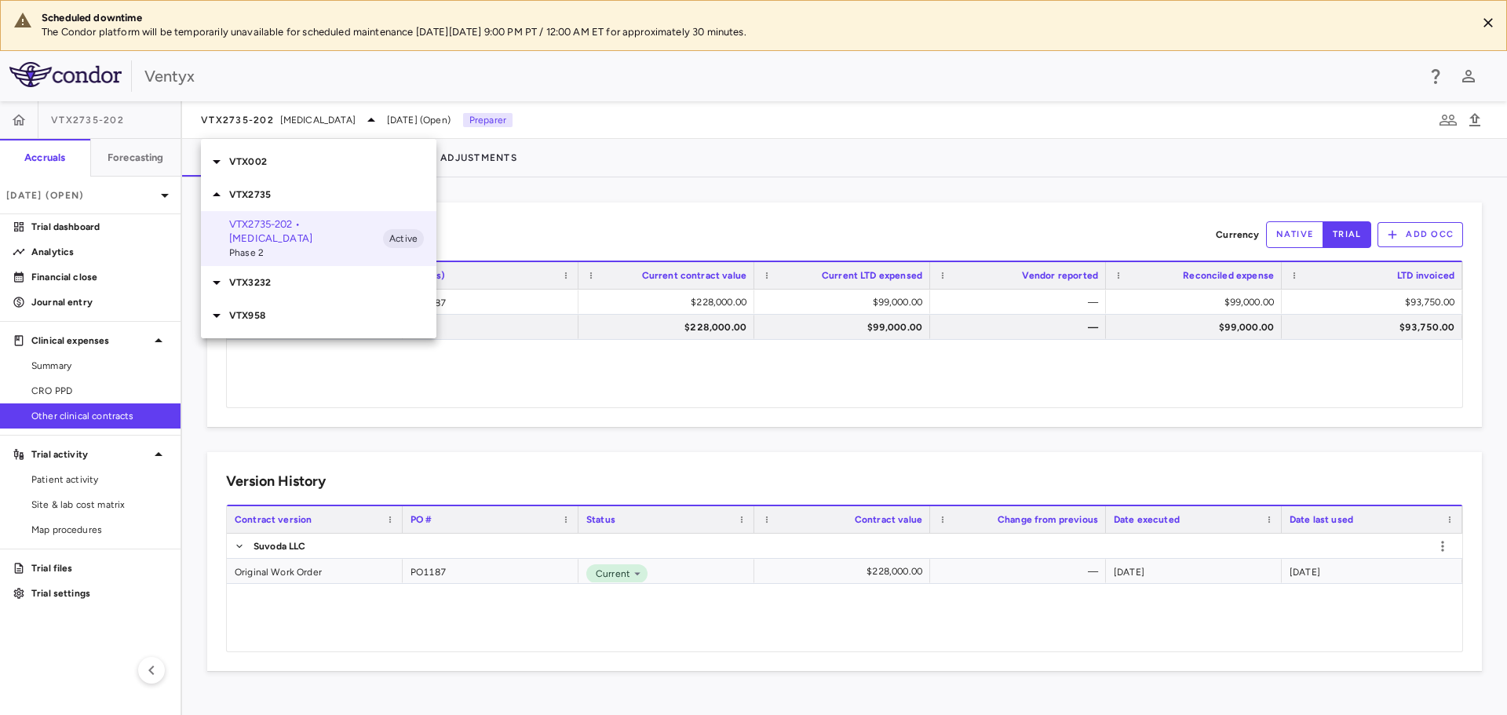
click at [275, 283] on p "VTX3232" at bounding box center [332, 283] width 207 height 14
click at [294, 316] on p "VTX3232-204 • Obesity" at bounding box center [306, 312] width 154 height 14
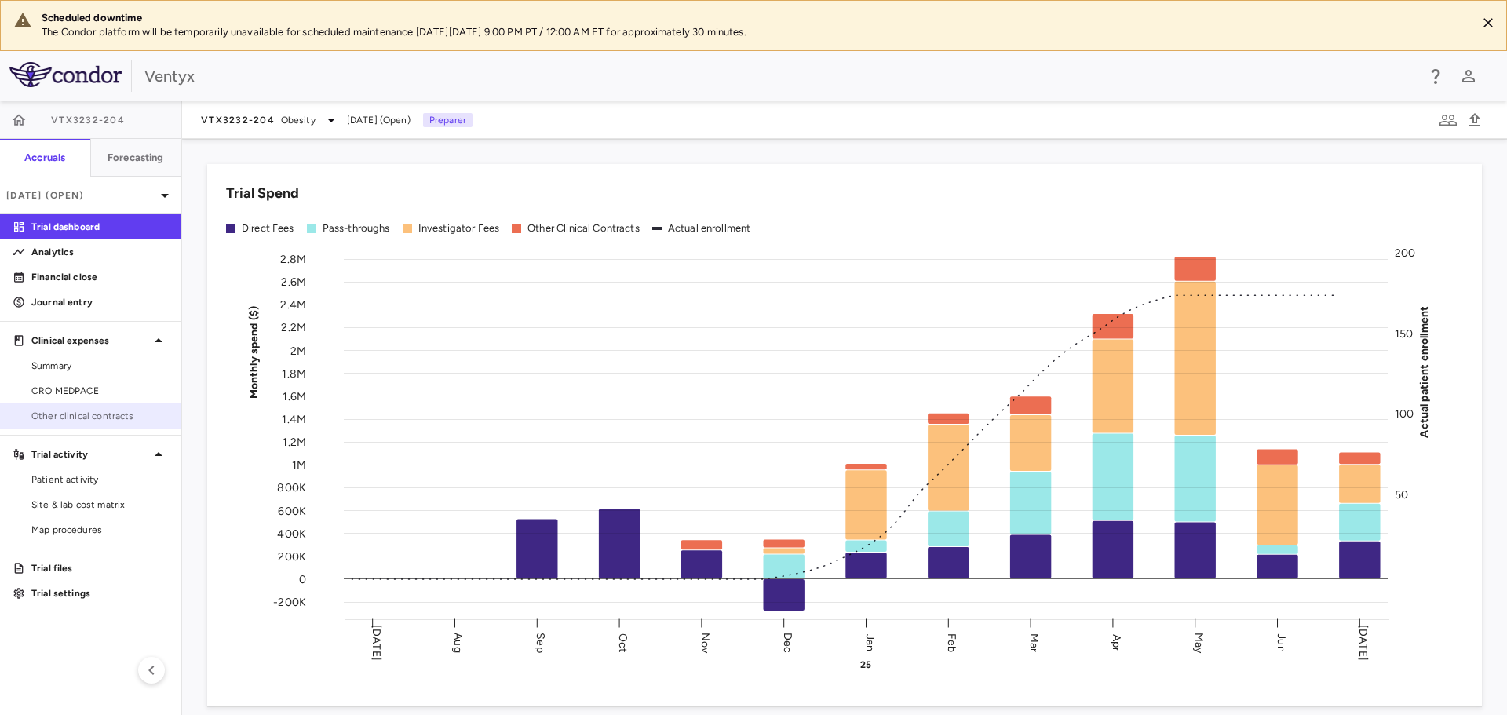
click at [113, 415] on span "Other clinical contracts" at bounding box center [99, 416] width 137 height 14
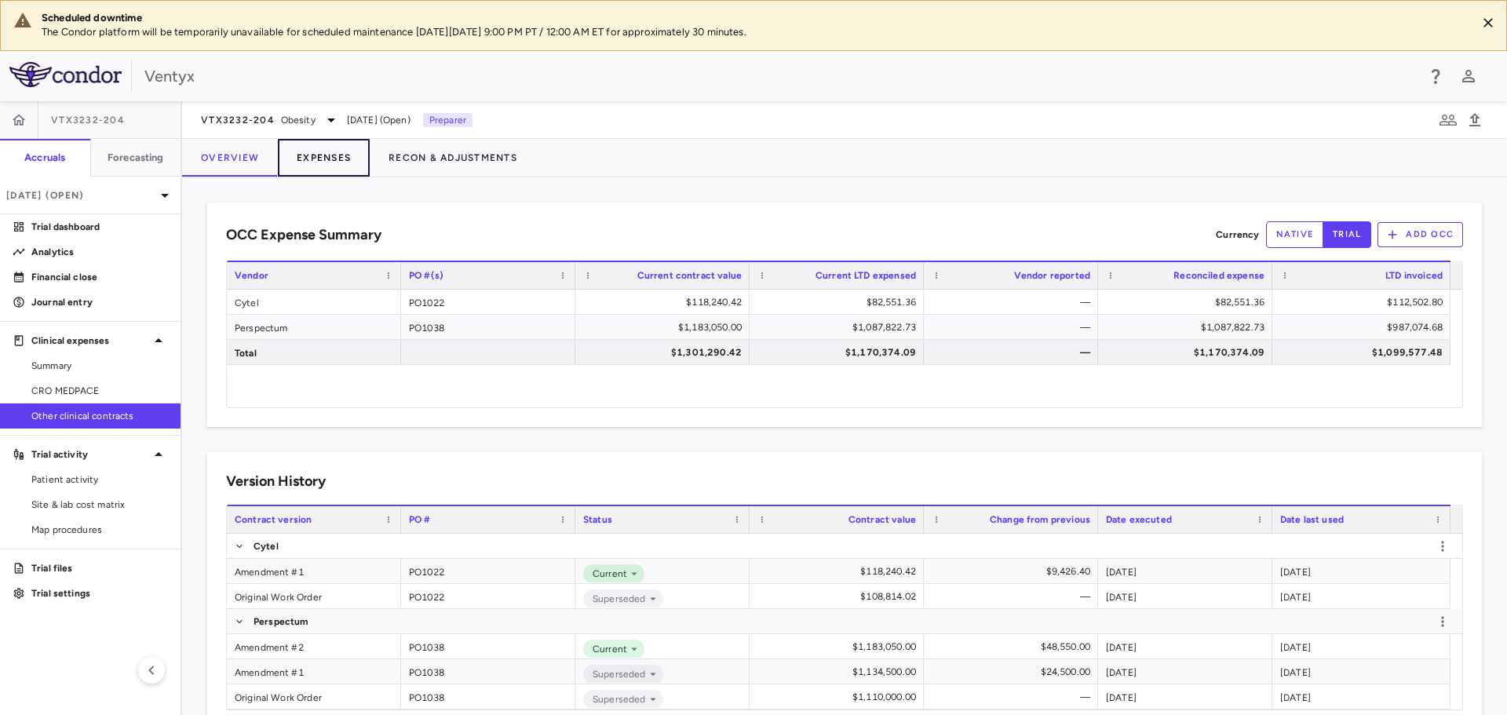
click at [310, 163] on button "Expenses" at bounding box center [324, 158] width 92 height 38
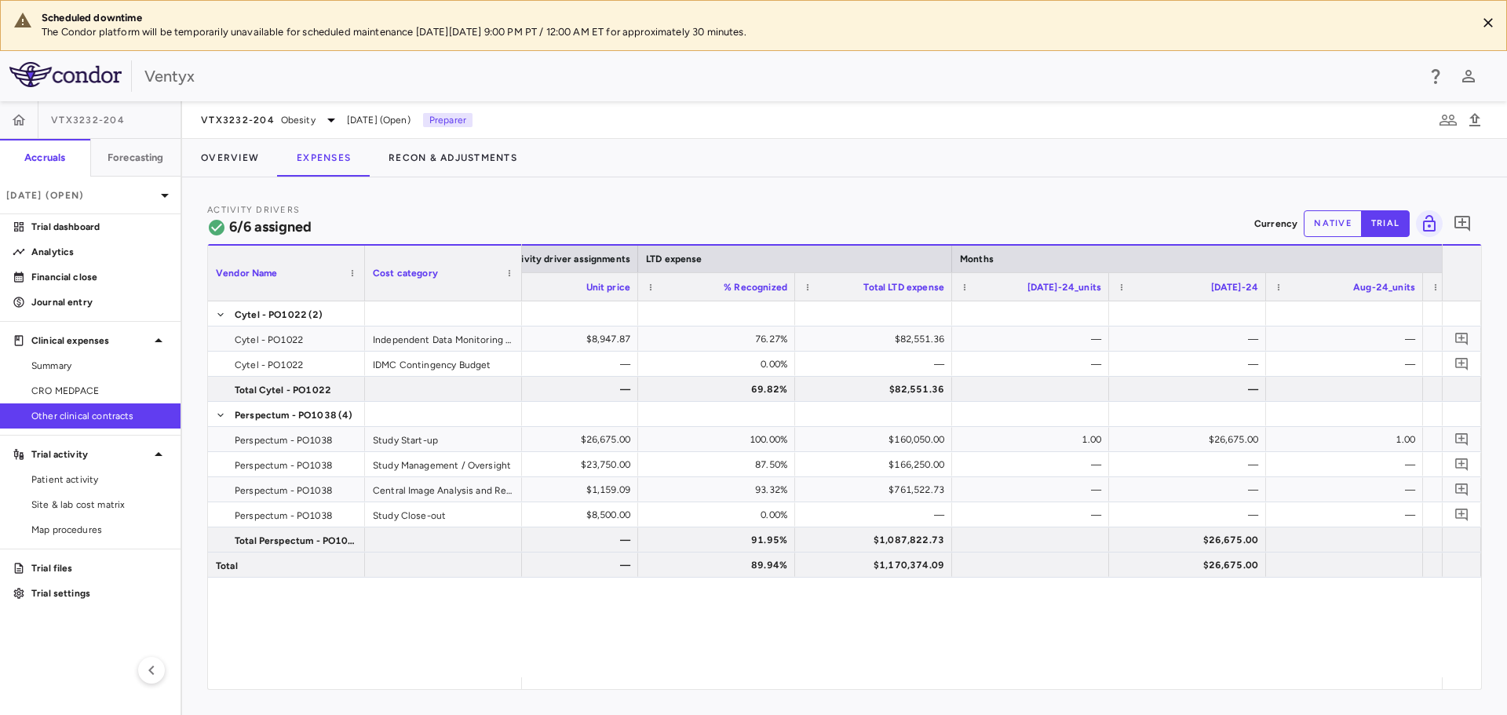
scroll to position [0, 1189]
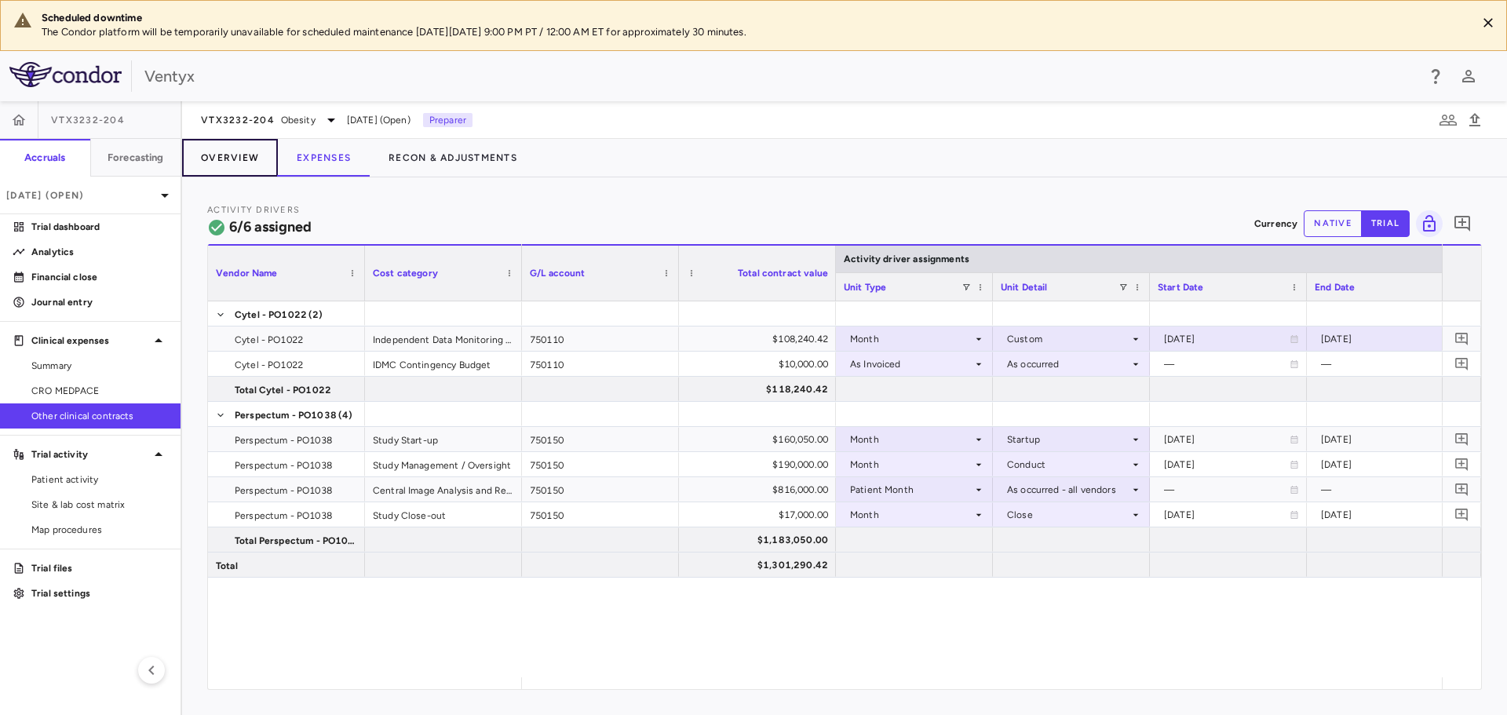
click at [234, 156] on button "Overview" at bounding box center [230, 158] width 96 height 38
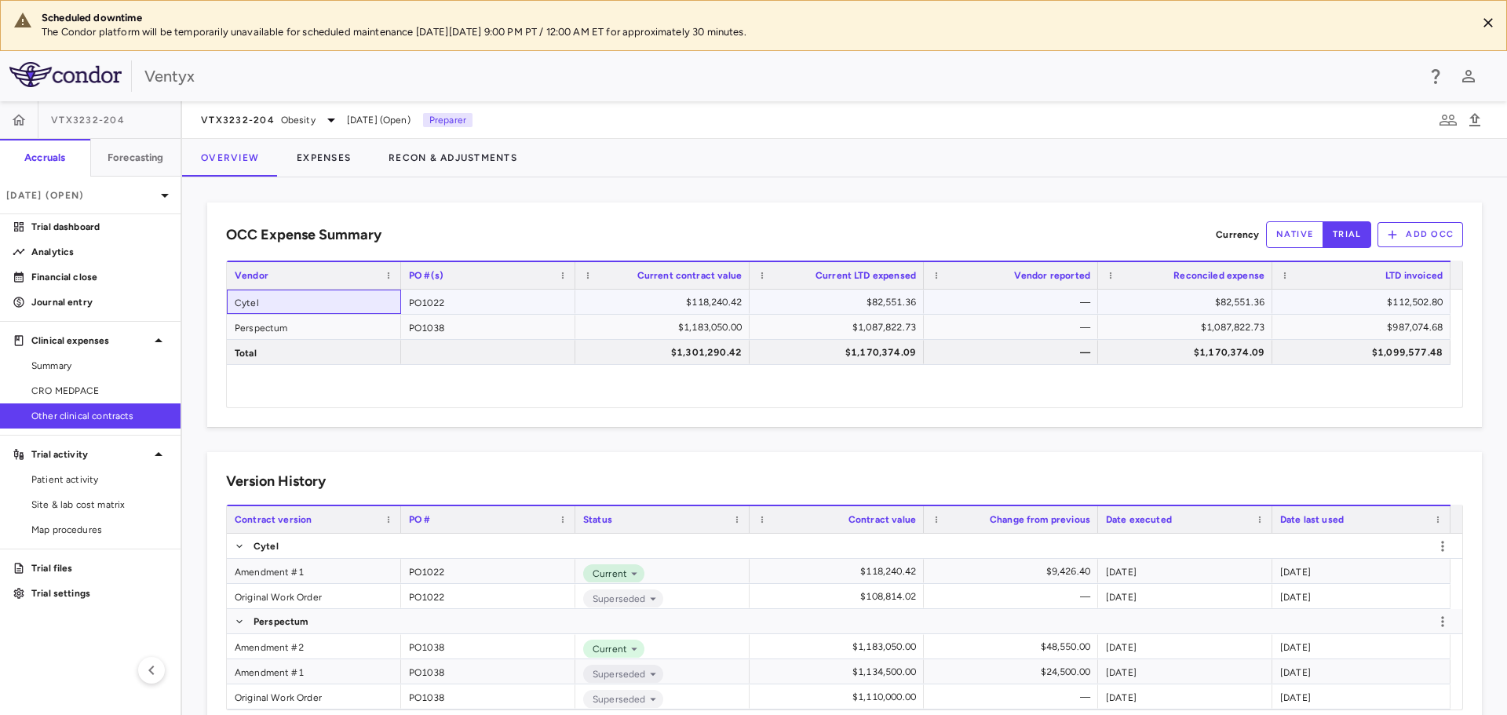
click at [278, 304] on div "Cytel" at bounding box center [314, 302] width 174 height 24
click at [312, 170] on button "Expenses" at bounding box center [324, 158] width 92 height 38
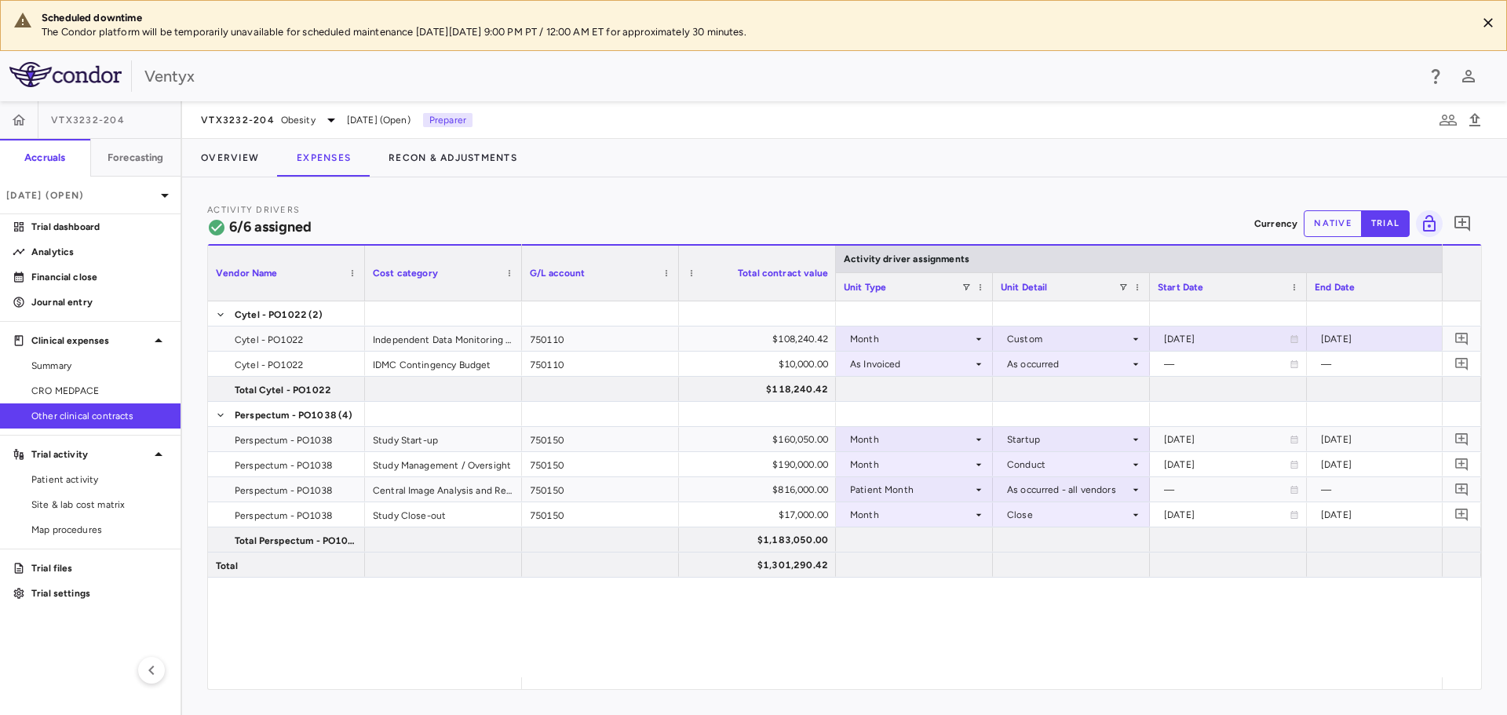
drag, startPoint x: 609, startPoint y: 675, endPoint x: 1506, endPoint y: 692, distance: 897.5
click at [1506, 692] on div "Activity Drivers 6/6 assigned Currency native trial Vendor Name Drag here to se…" at bounding box center [844, 446] width 1325 height 538
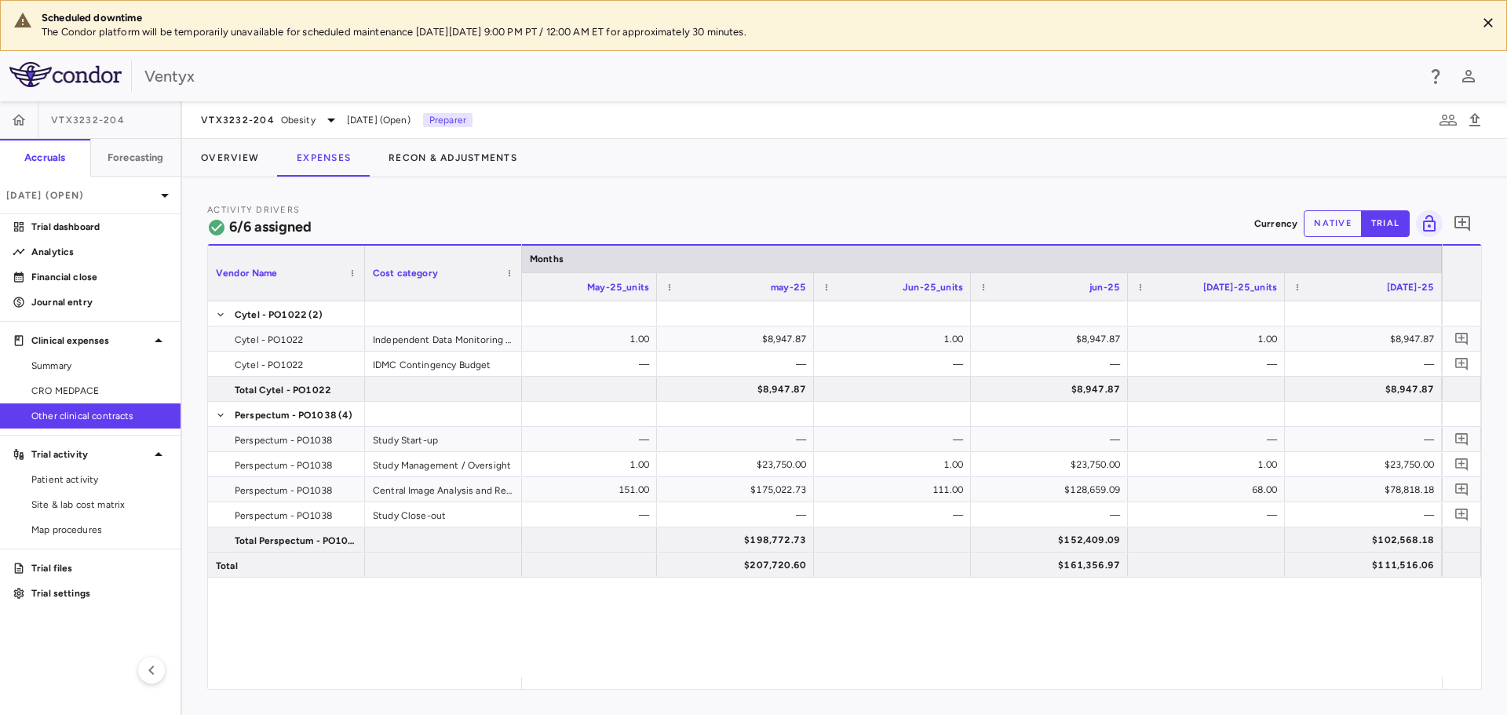
click at [1321, 225] on button "native" at bounding box center [1333, 223] width 58 height 27
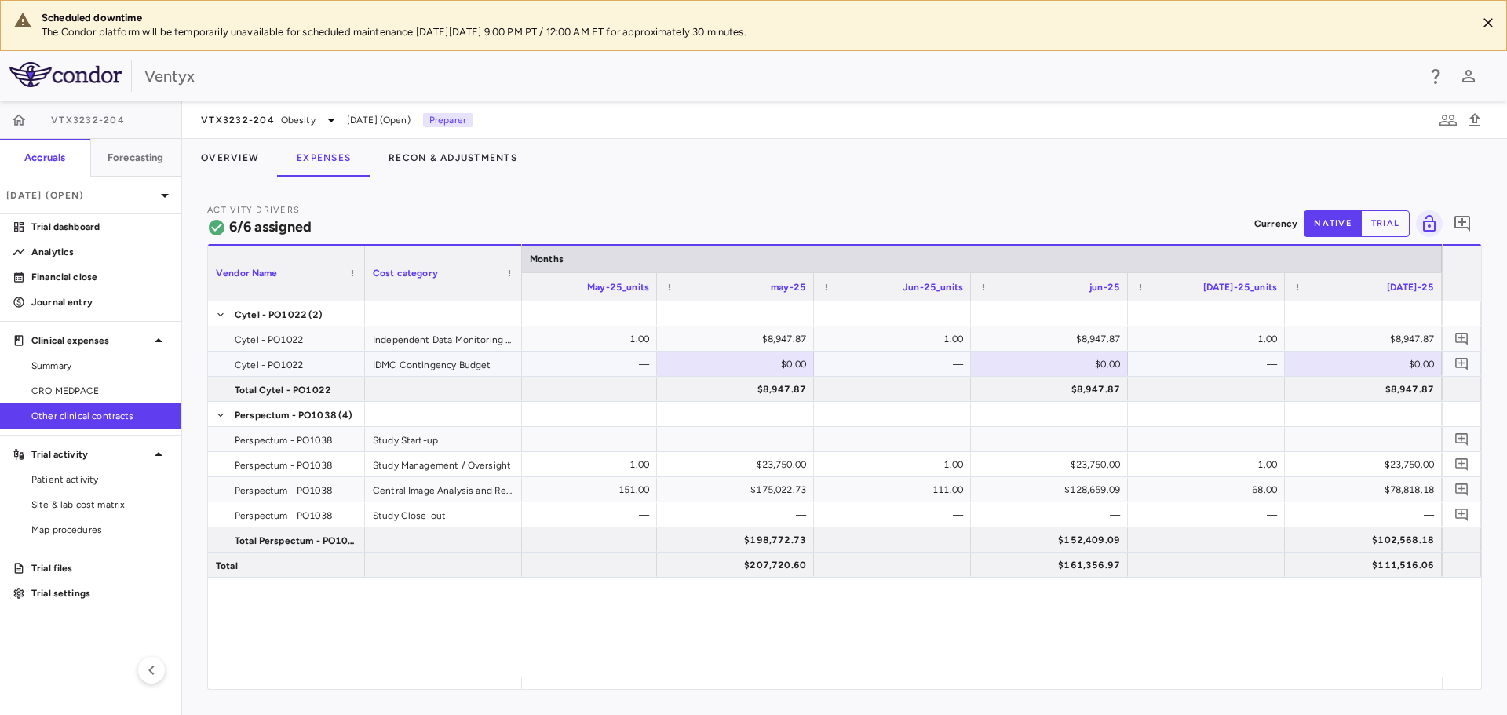
click at [1357, 356] on div "$0.00" at bounding box center [1366, 364] width 135 height 25
type input "*****"
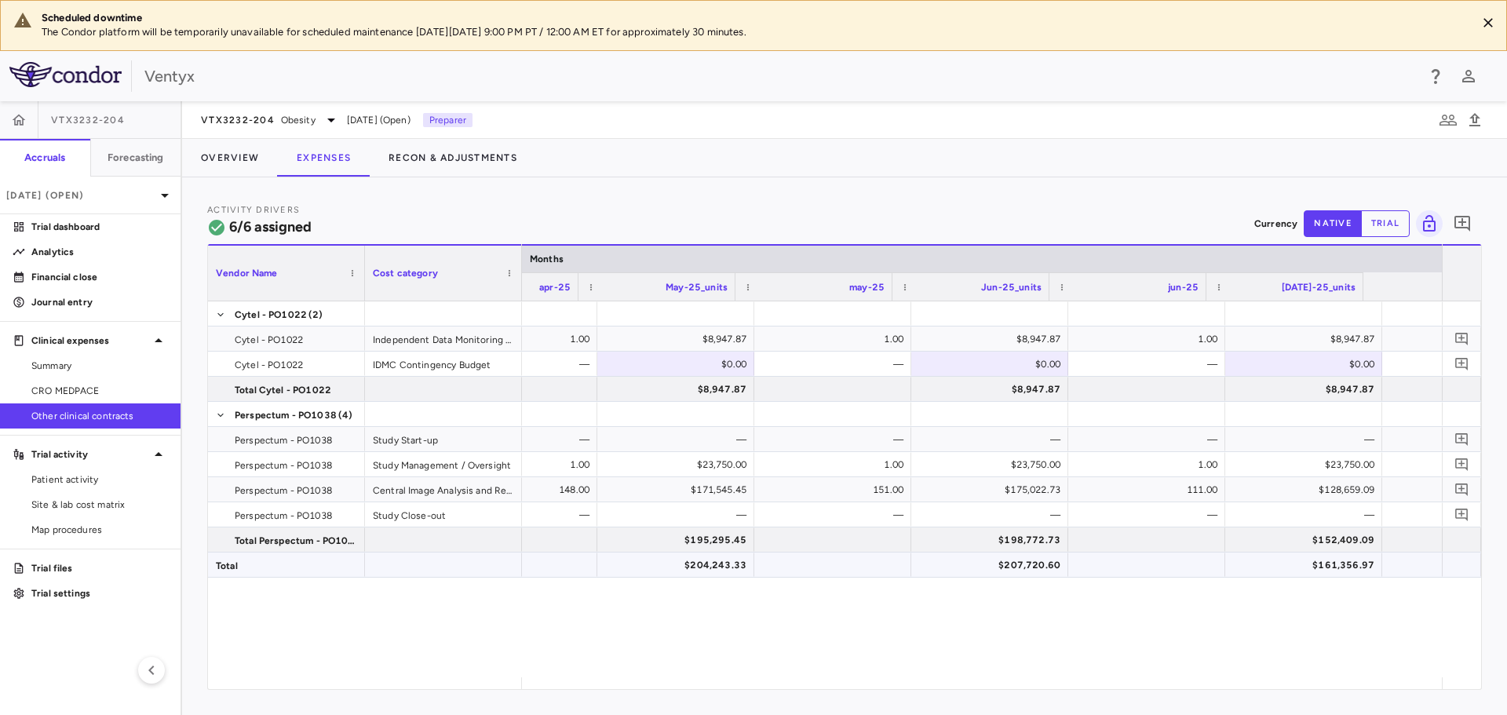
scroll to position [0, 4377]
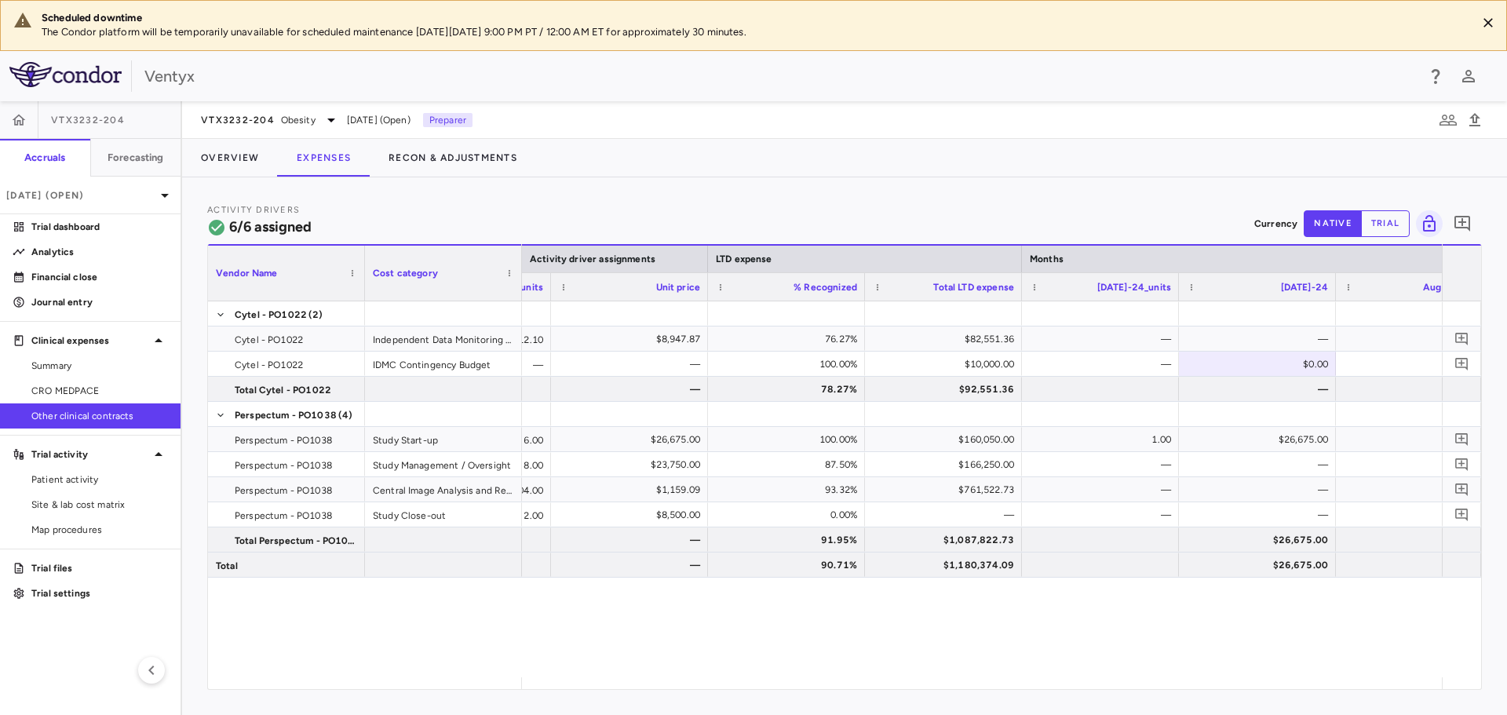
drag, startPoint x: 905, startPoint y: 668, endPoint x: 650, endPoint y: 611, distance: 261.5
click at [650, 611] on div "12.10 $8,947.87 76.27% $82,551.36 — — — — [DATE] — — 100.00% $10,000.00 — $0.00…" at bounding box center [982, 489] width 920 height 376
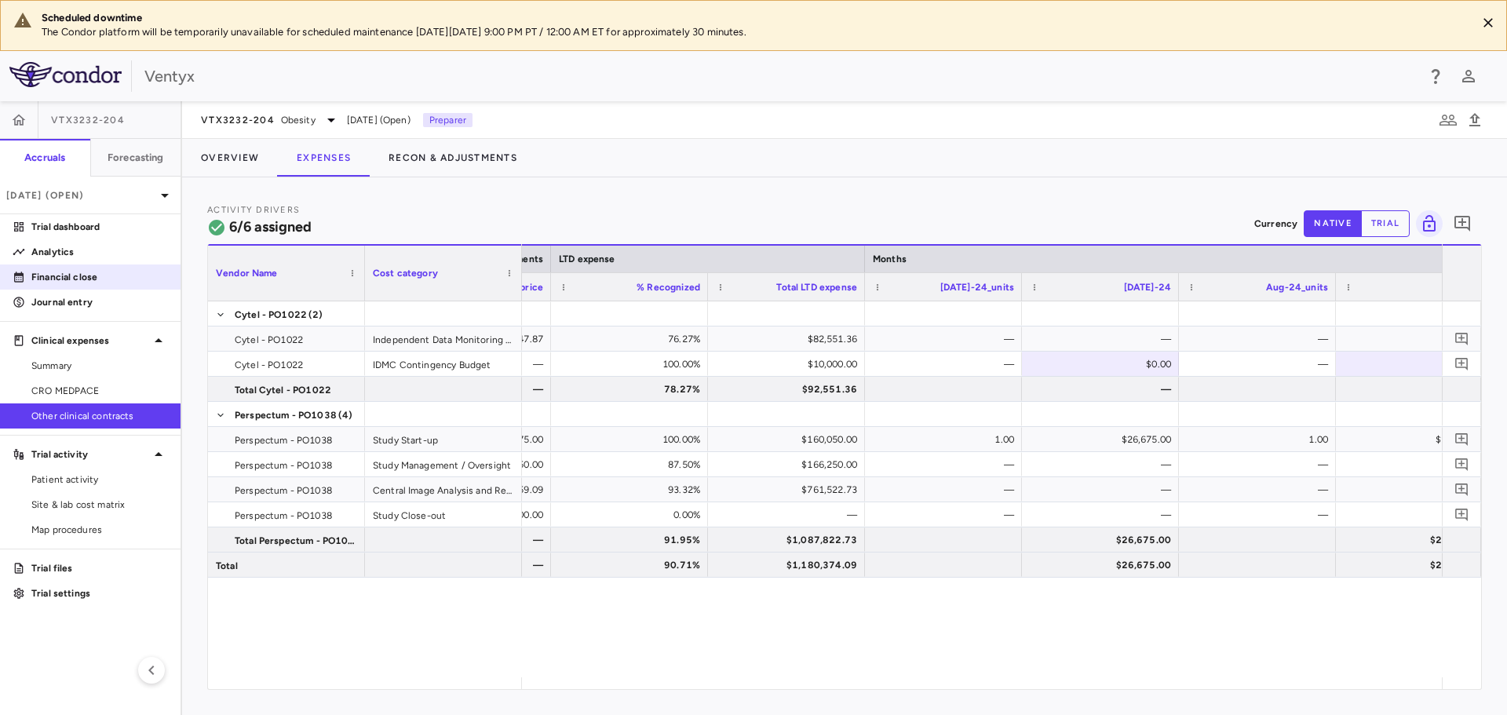
click at [79, 287] on link "Financial close" at bounding box center [90, 277] width 181 height 24
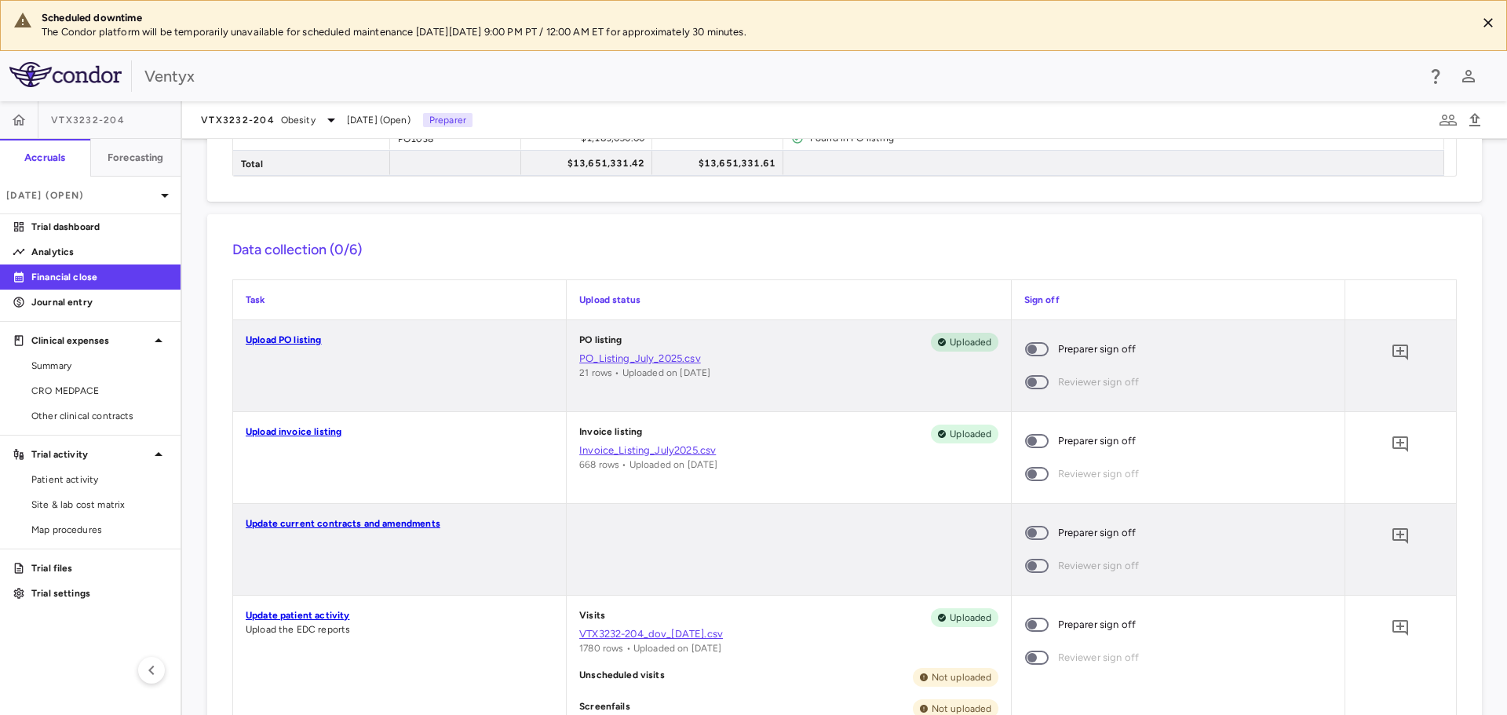
scroll to position [314, 0]
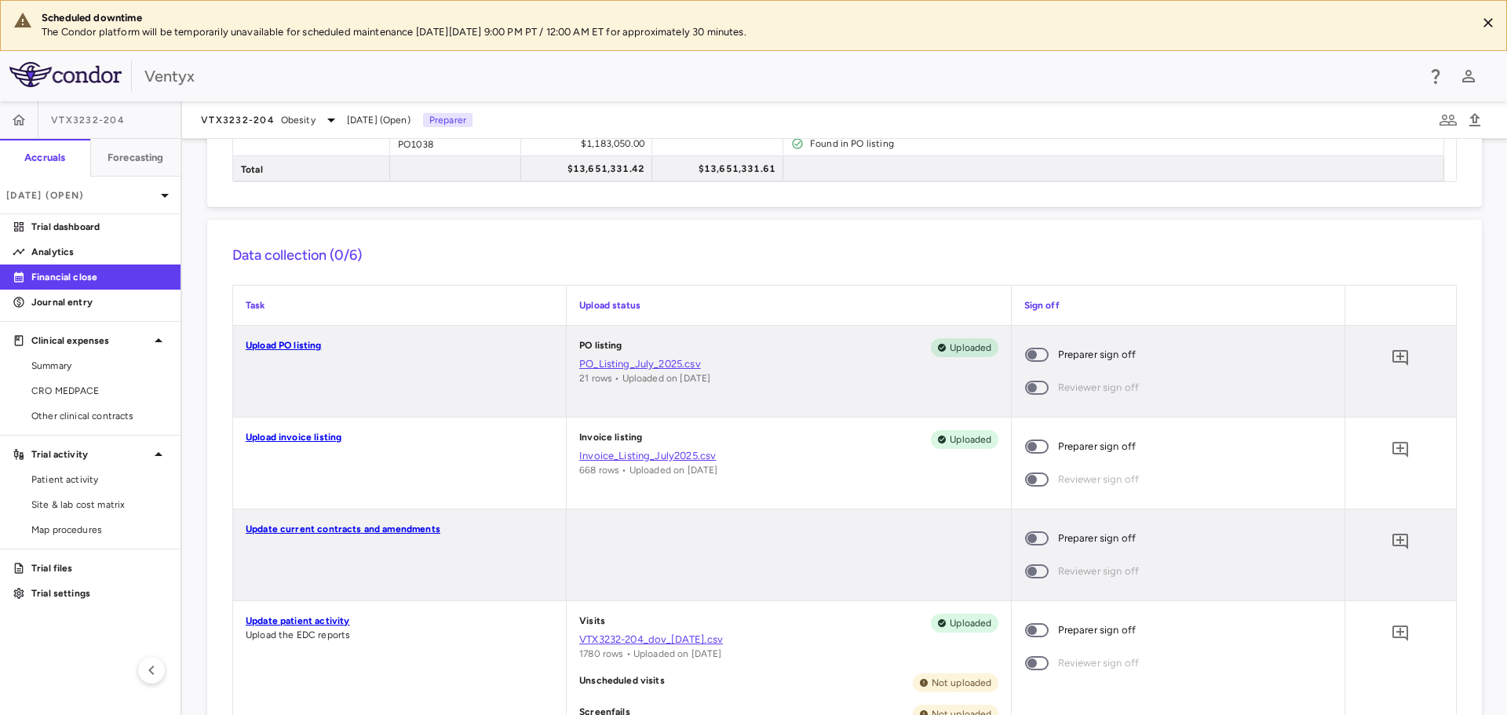
click at [1031, 361] on span at bounding box center [1037, 355] width 24 height 14
click at [1039, 539] on span at bounding box center [1037, 538] width 24 height 14
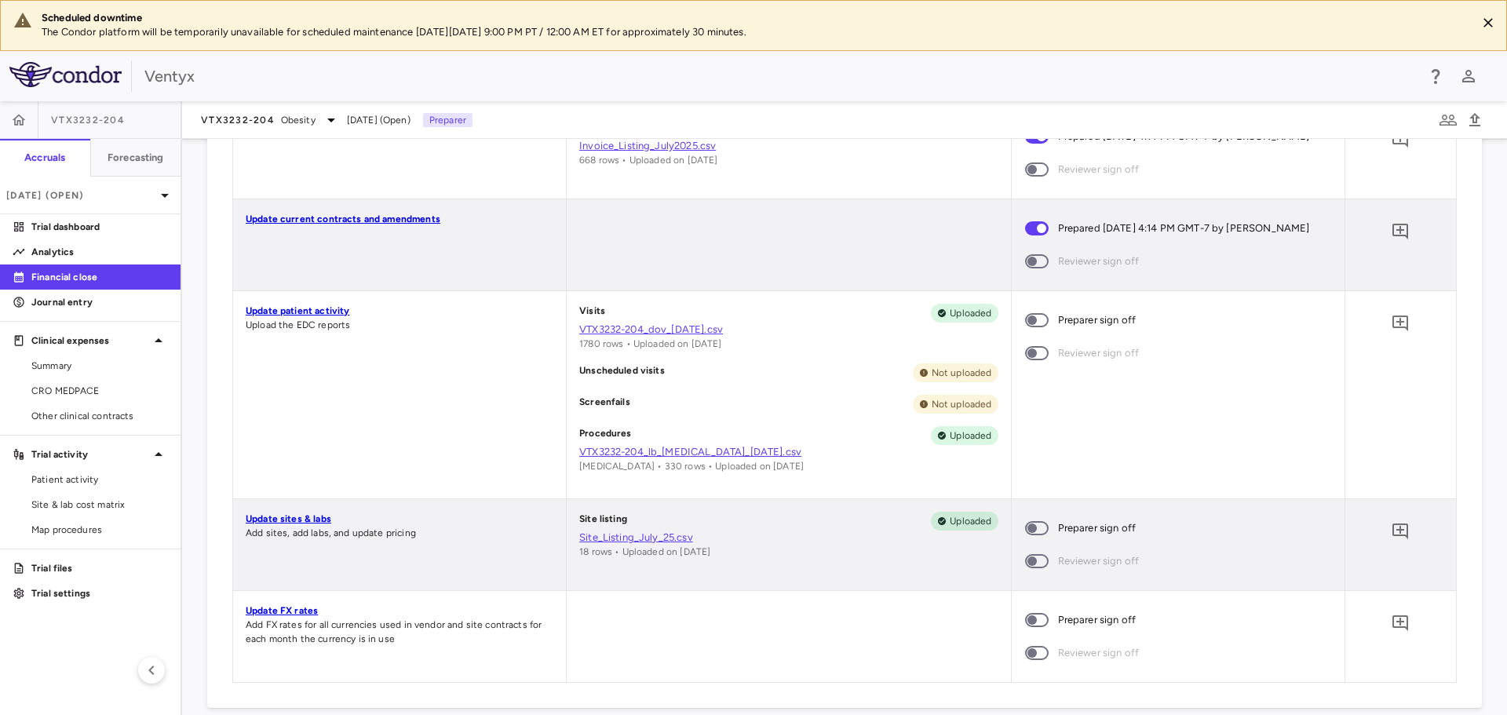
scroll to position [628, 0]
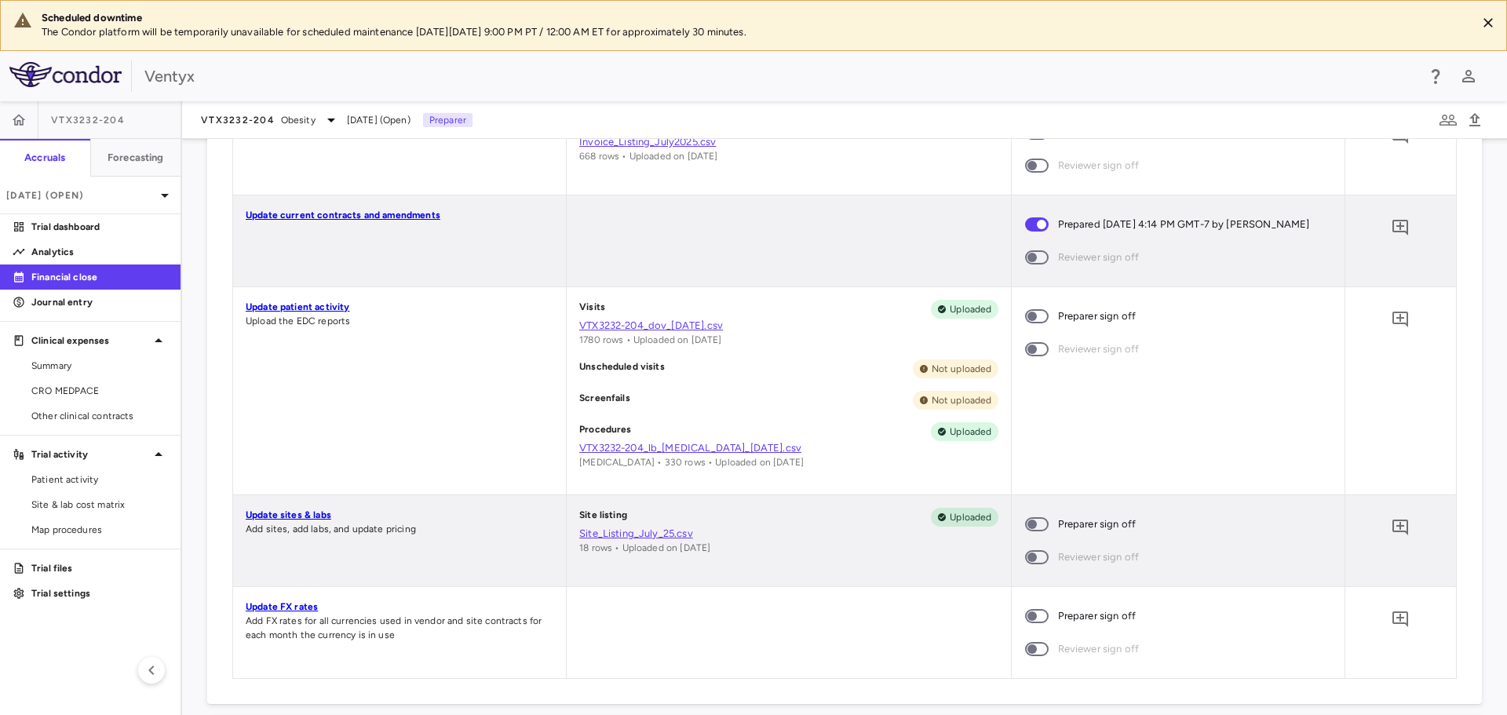
click at [1033, 310] on span at bounding box center [1037, 316] width 24 height 14
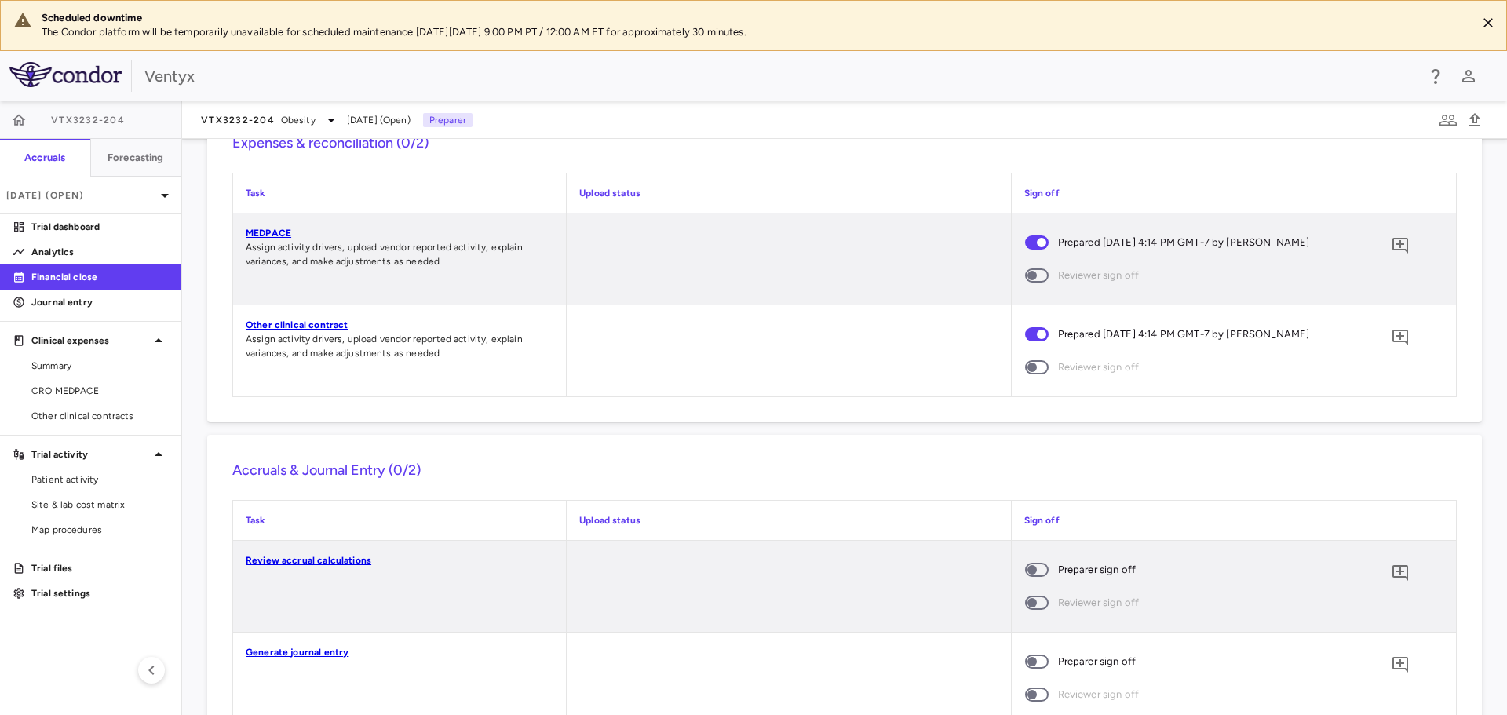
scroll to position [1297, 0]
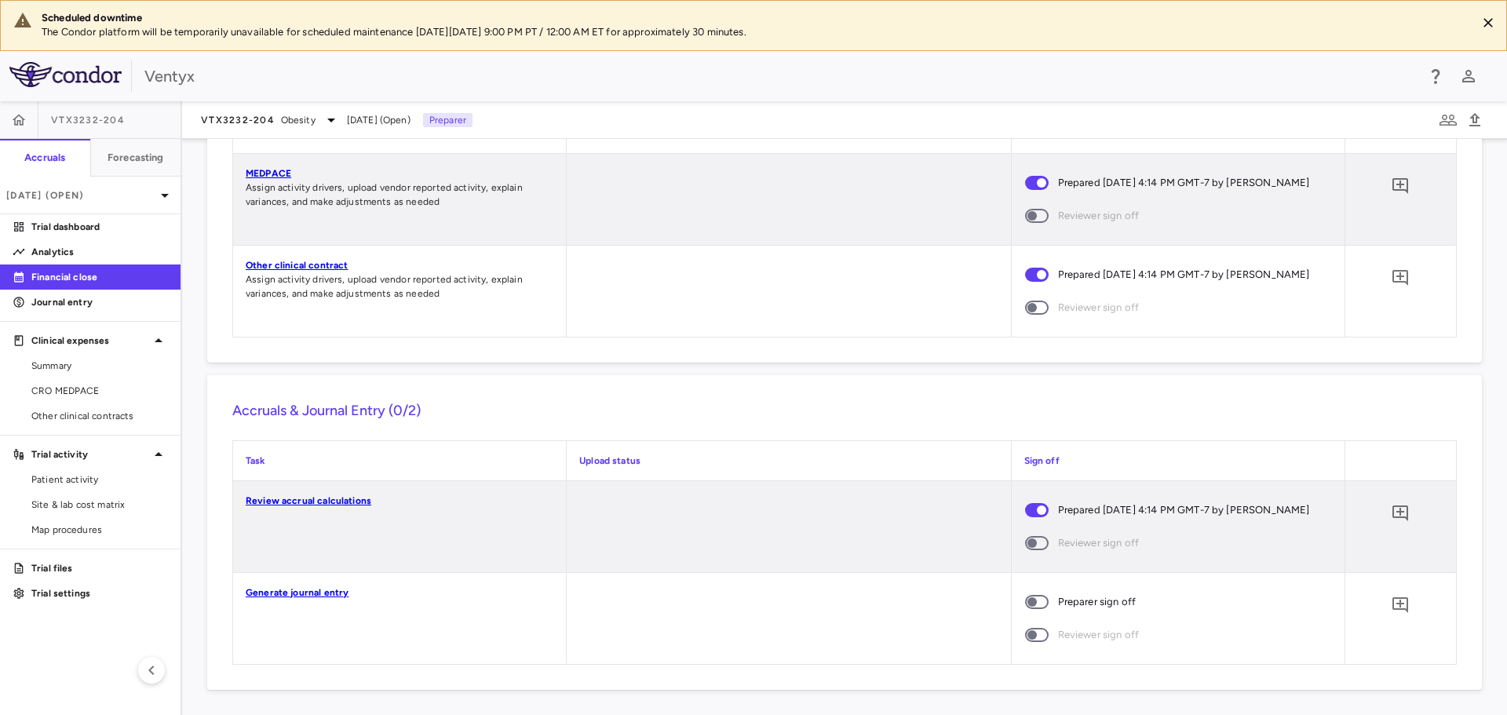
click at [1027, 597] on span at bounding box center [1037, 602] width 24 height 14
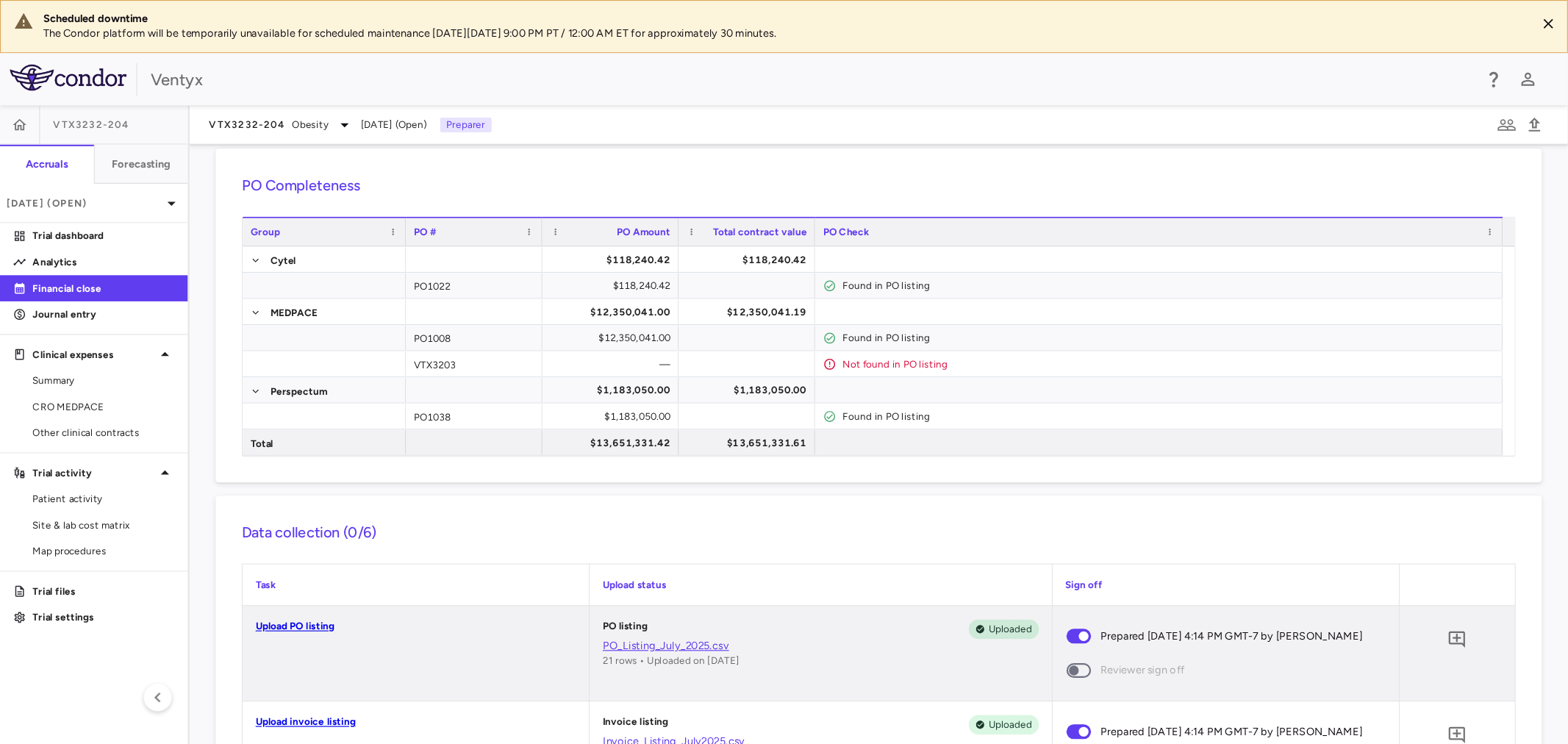
scroll to position [0, 0]
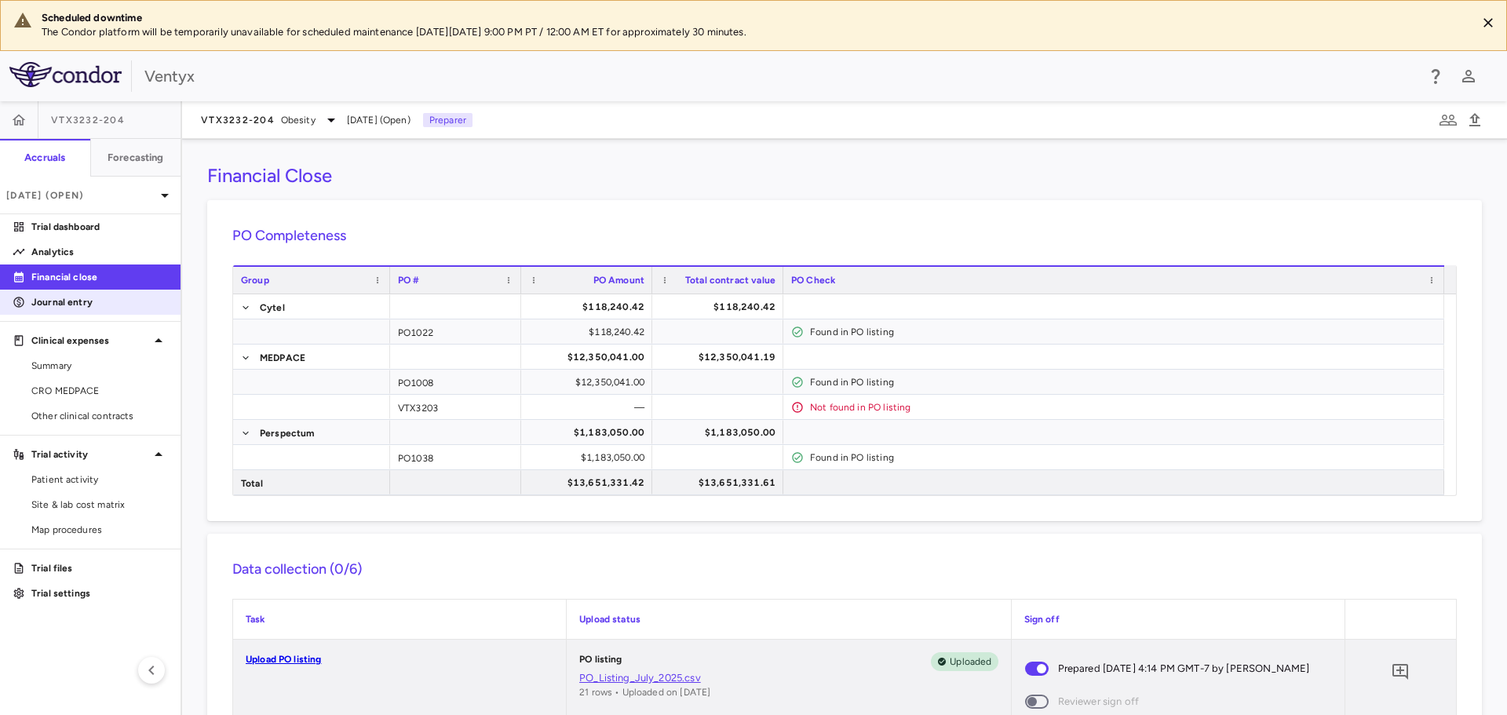
click at [71, 296] on p "Journal entry" at bounding box center [99, 302] width 137 height 14
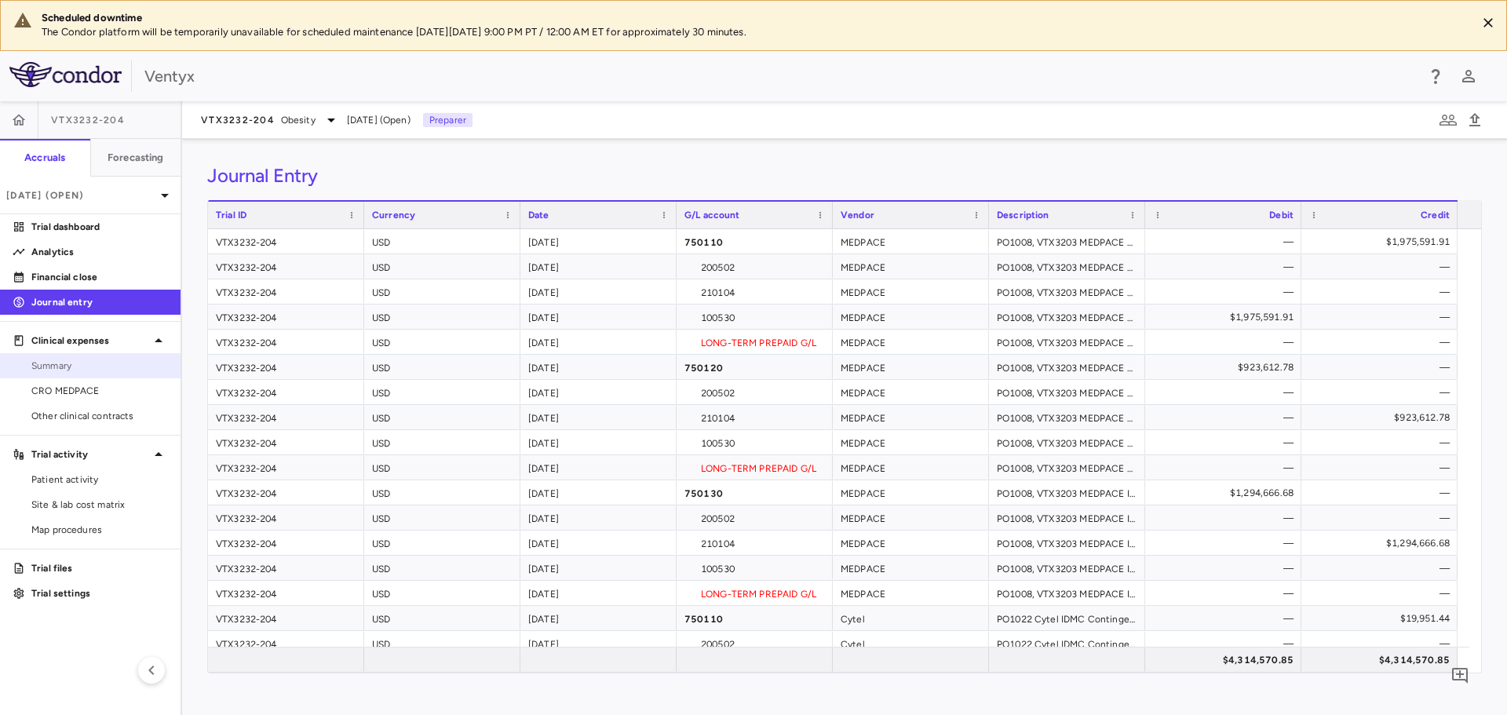
click at [87, 373] on link "Summary" at bounding box center [90, 366] width 181 height 24
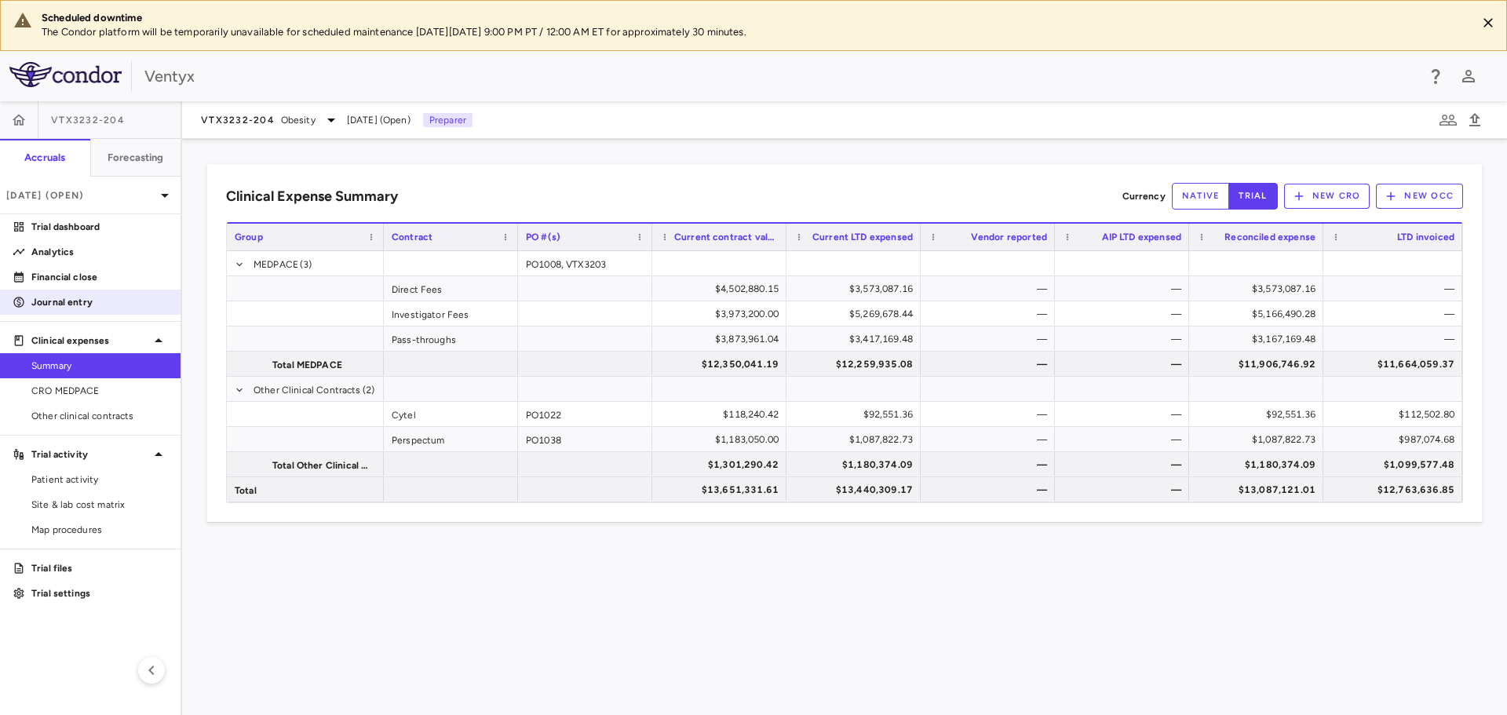
click at [46, 298] on p "Journal entry" at bounding box center [99, 302] width 137 height 14
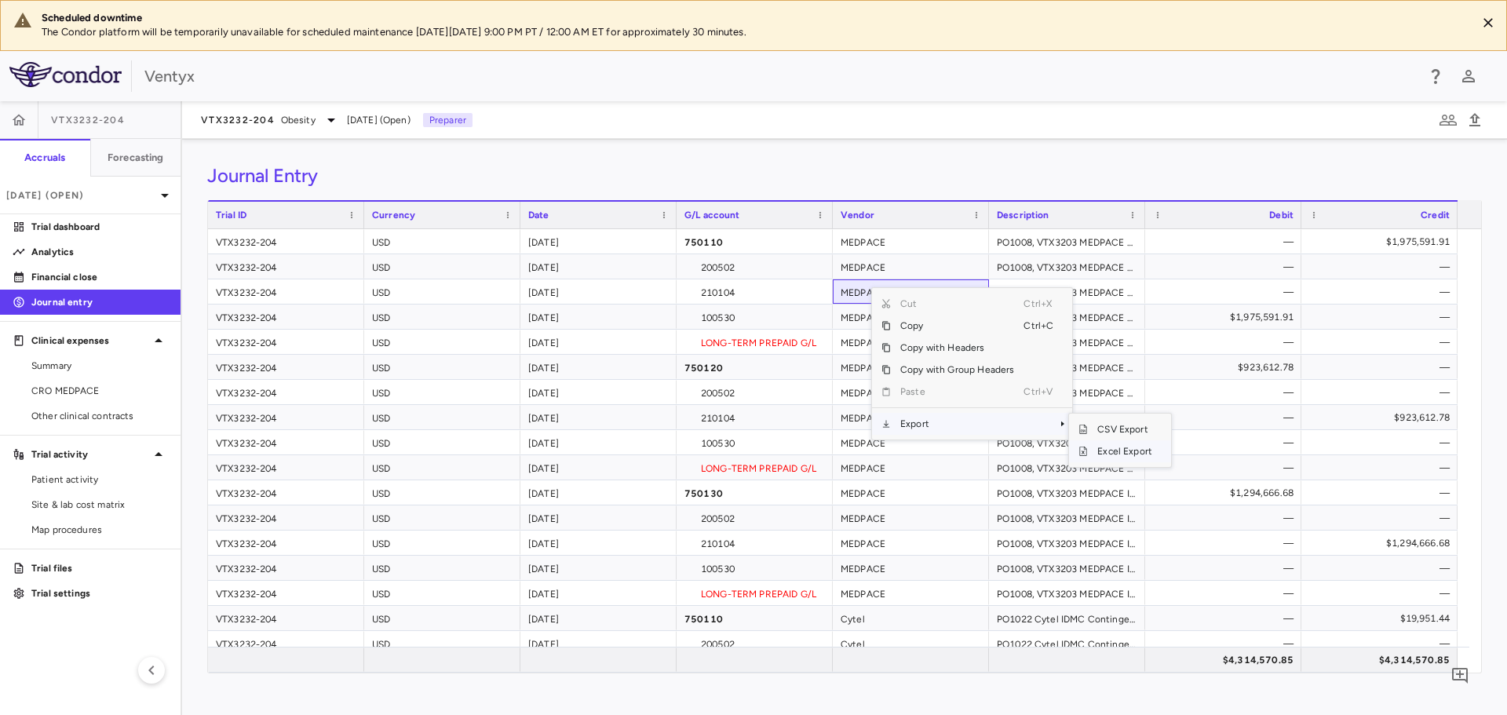
click at [1119, 449] on span "Excel Export" at bounding box center [1125, 451] width 74 height 22
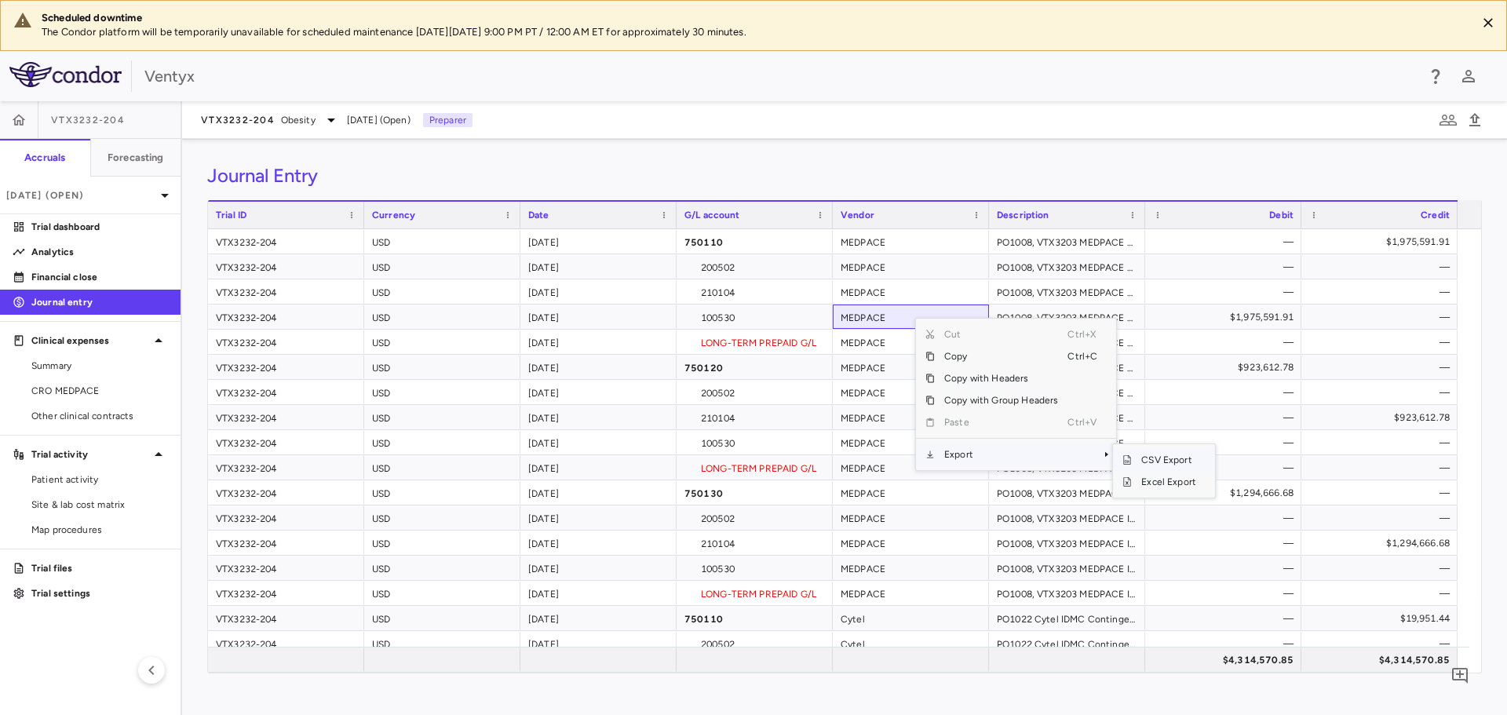
click at [1165, 456] on span "CSV Export" at bounding box center [1169, 460] width 74 height 22
